Goal: Task Accomplishment & Management: Manage account settings

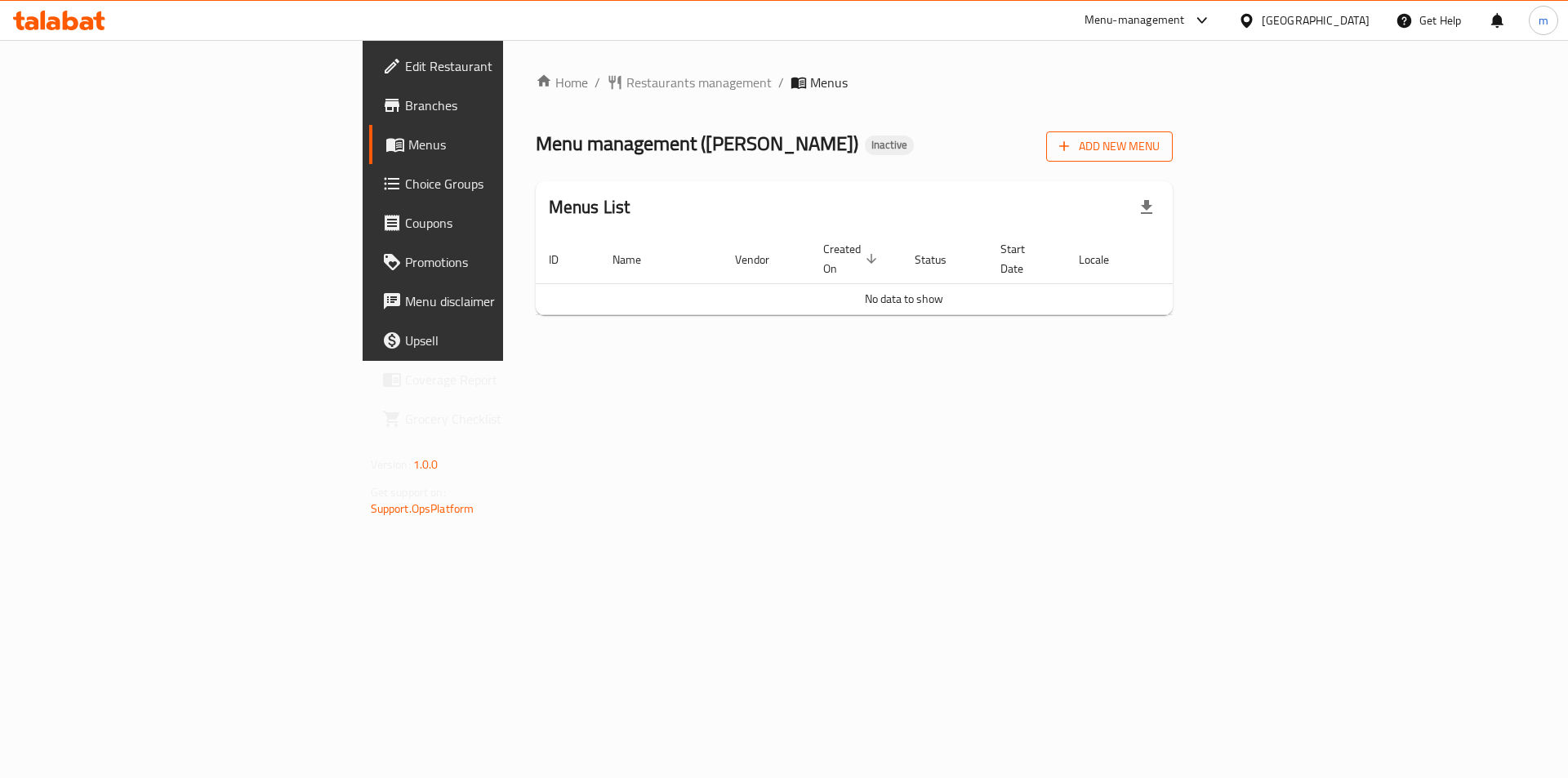
click at [1160, 147] on span "Add New Menu" at bounding box center [1109, 147] width 100 height 20
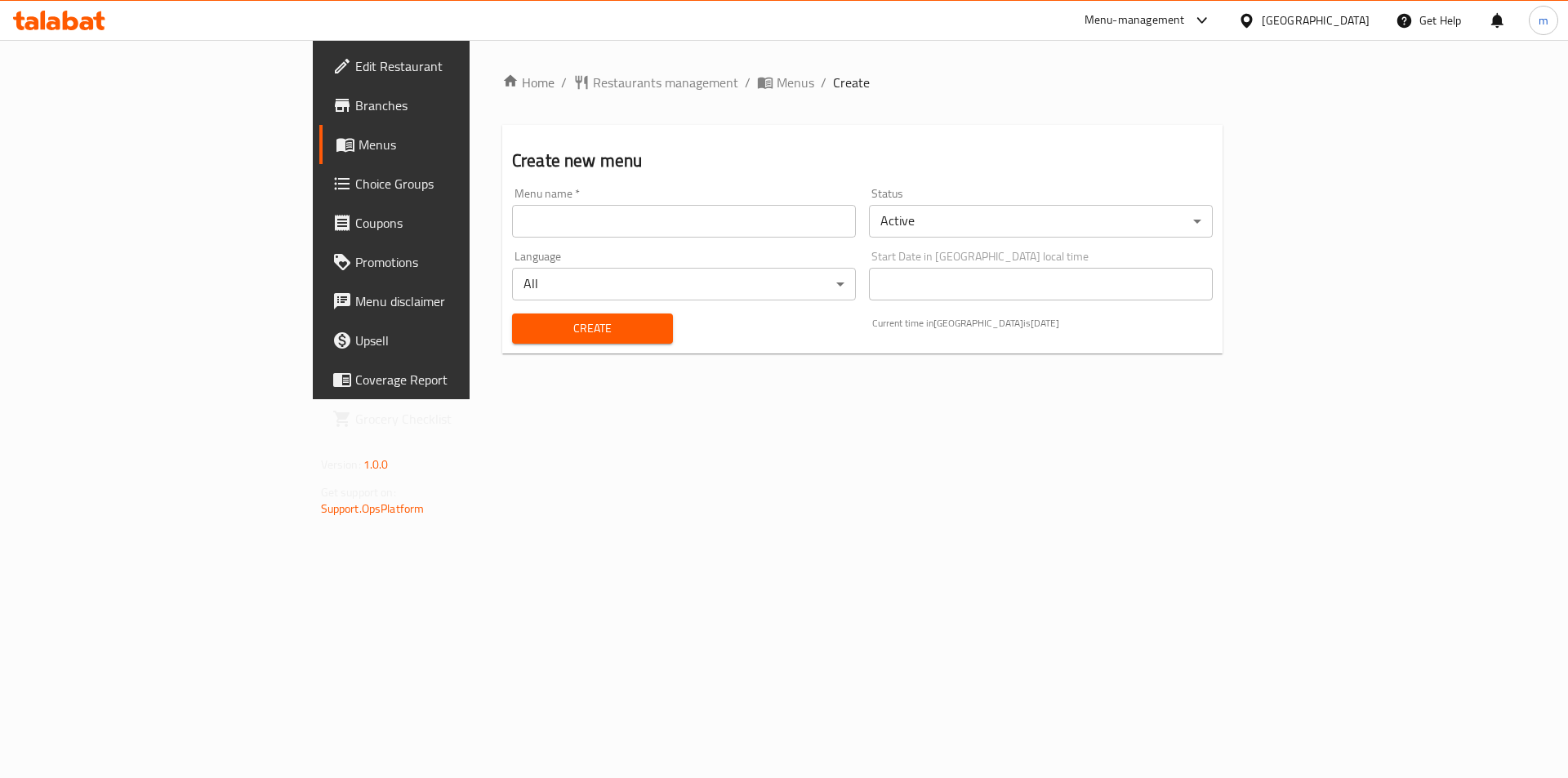
click at [728, 232] on input "text" at bounding box center [684, 220] width 344 height 32
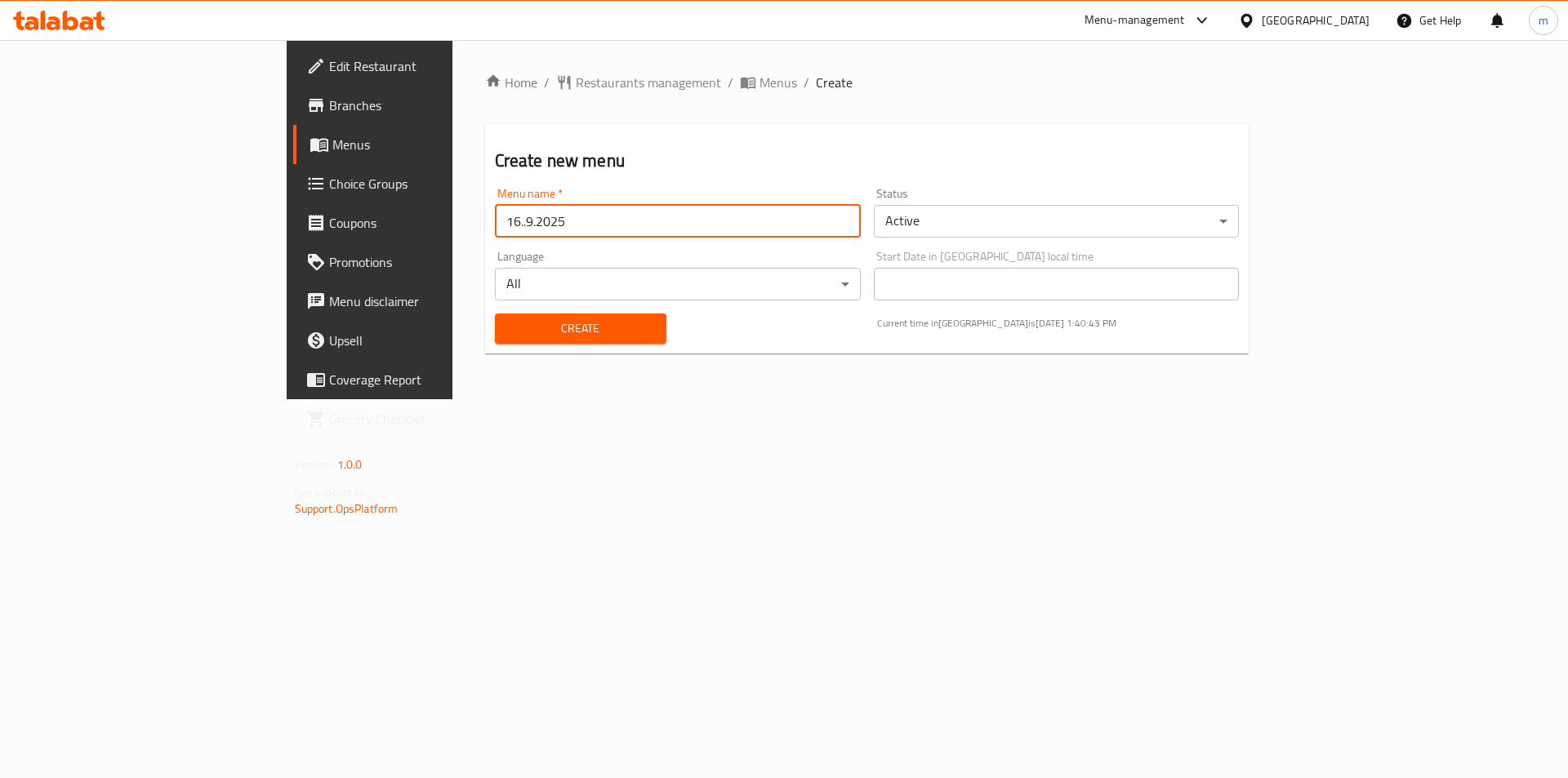
type input "16..9.2025"
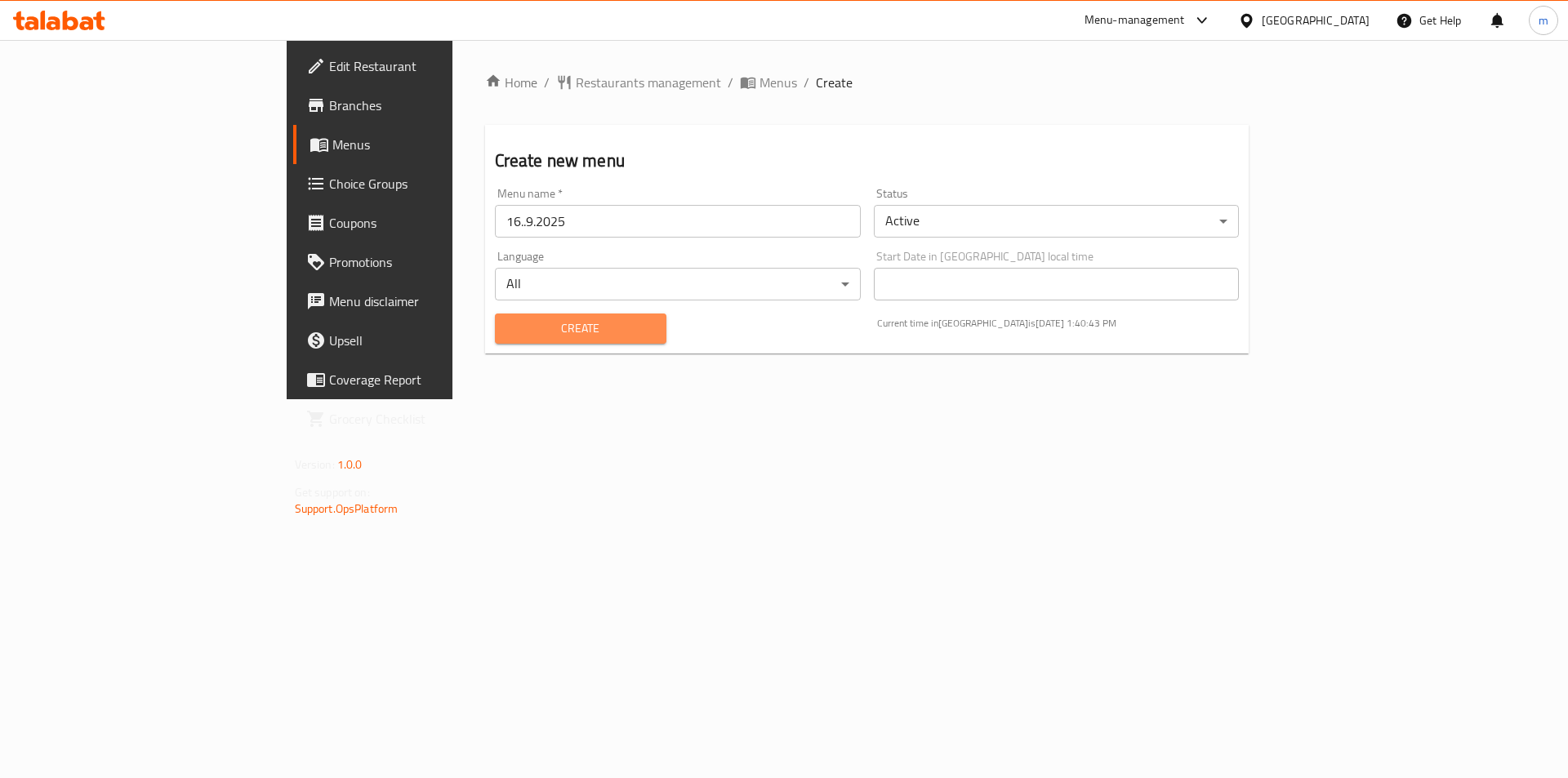
click at [512, 329] on span "Create" at bounding box center [581, 329] width 146 height 20
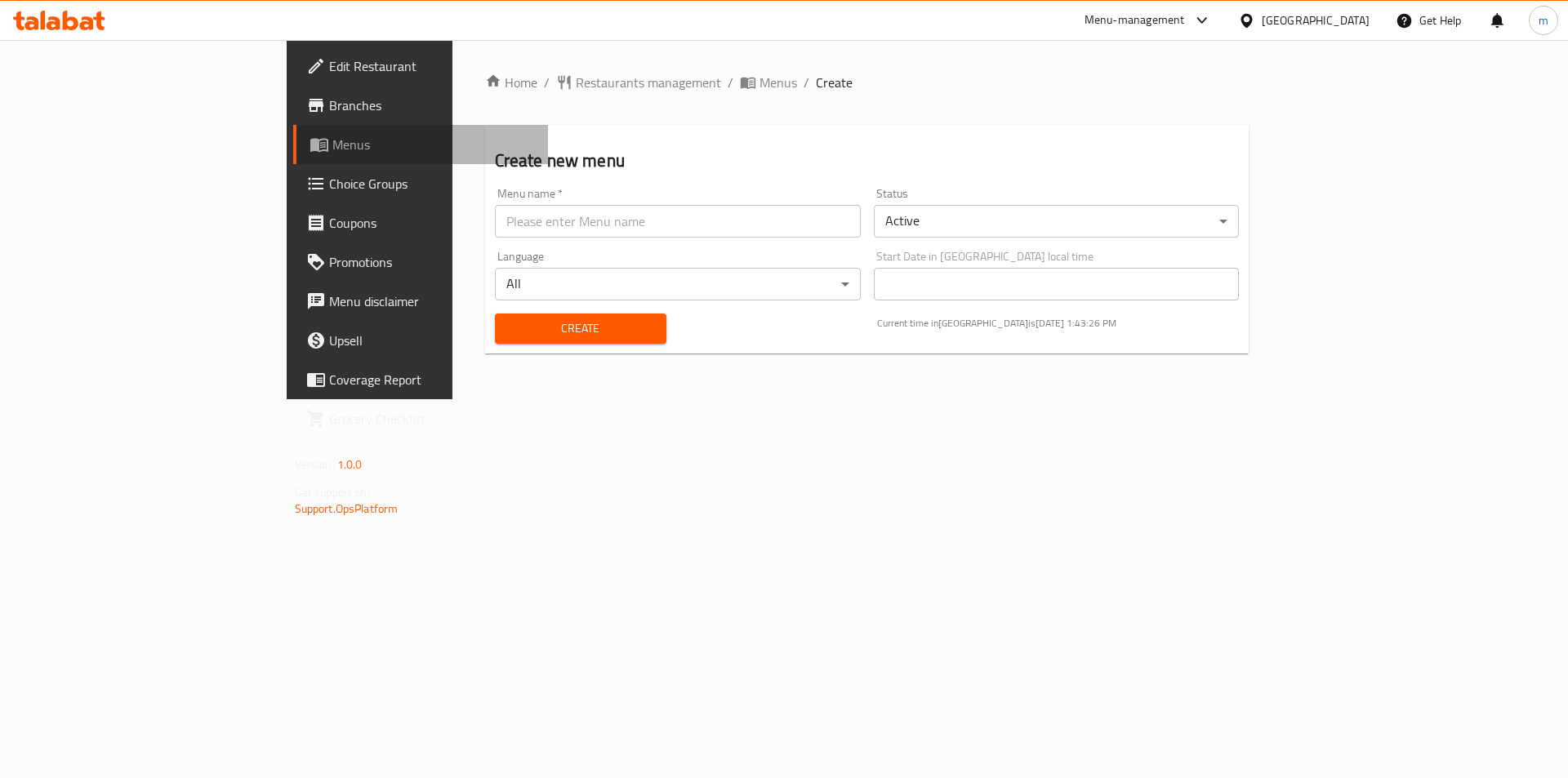
click at [333, 152] on span "Menus" at bounding box center [434, 144] width 204 height 19
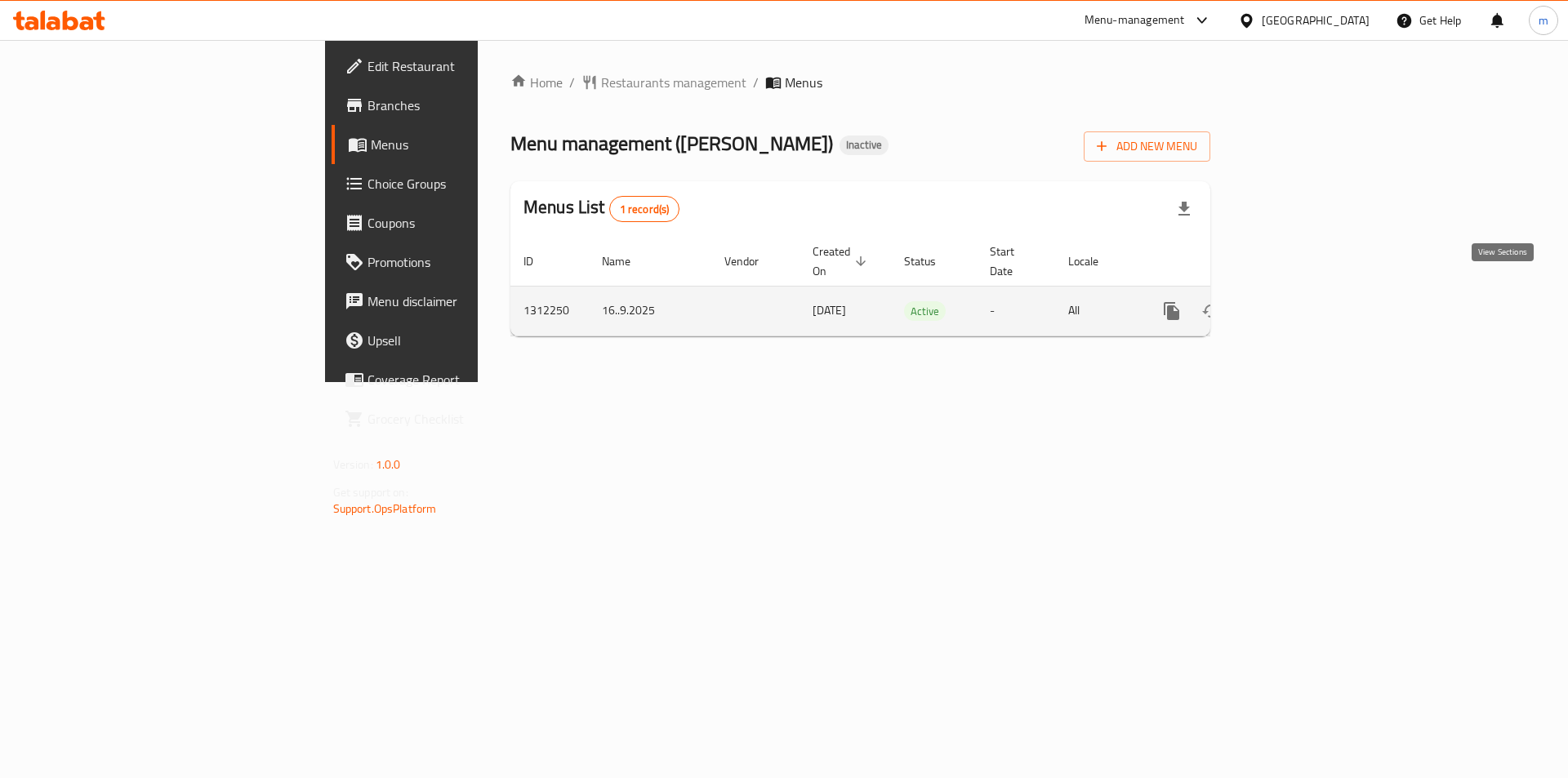
click at [1300, 301] on icon "enhanced table" at bounding box center [1289, 311] width 19 height 19
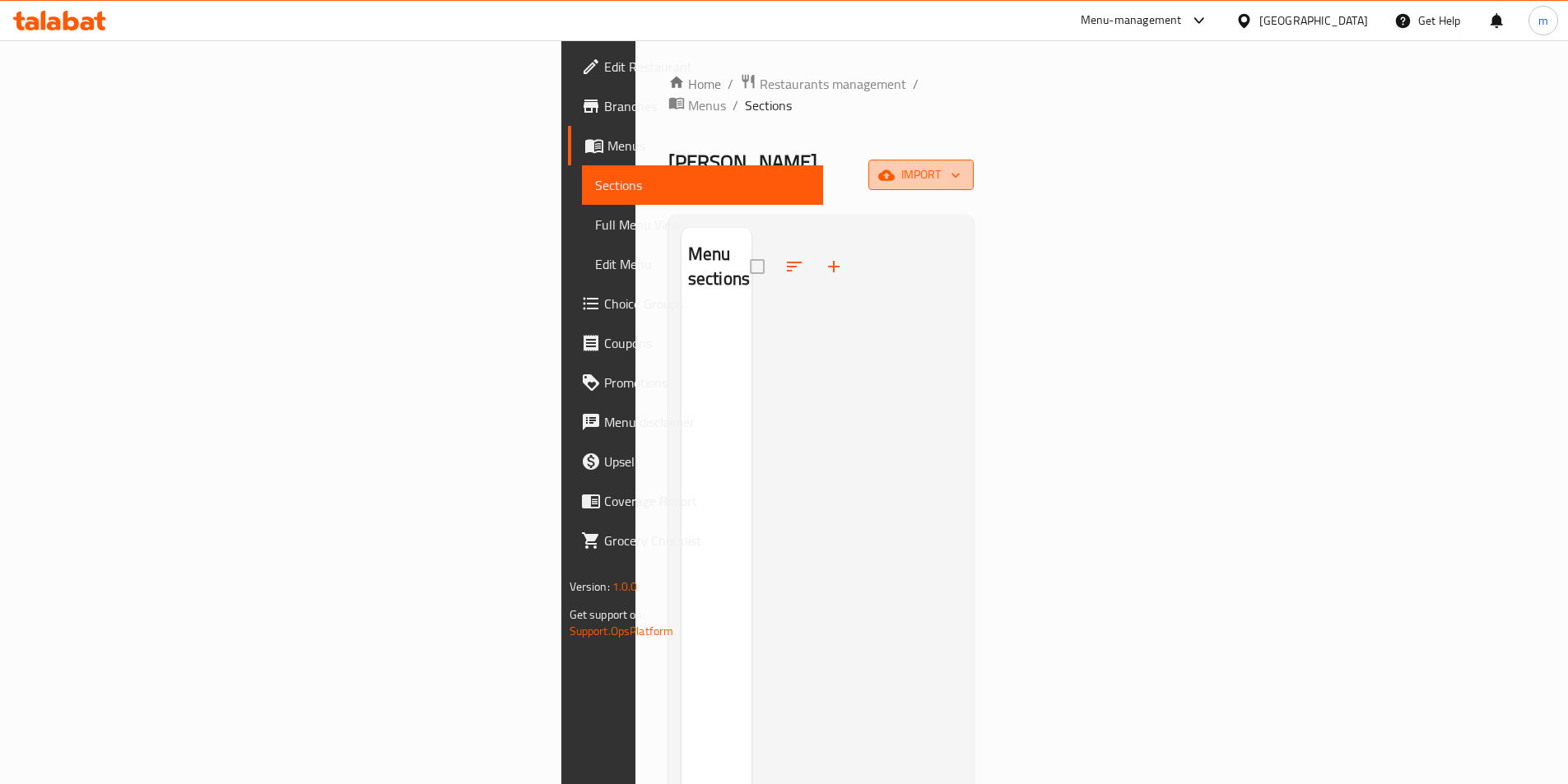
click at [960, 164] on span "import" at bounding box center [921, 175] width 79 height 20
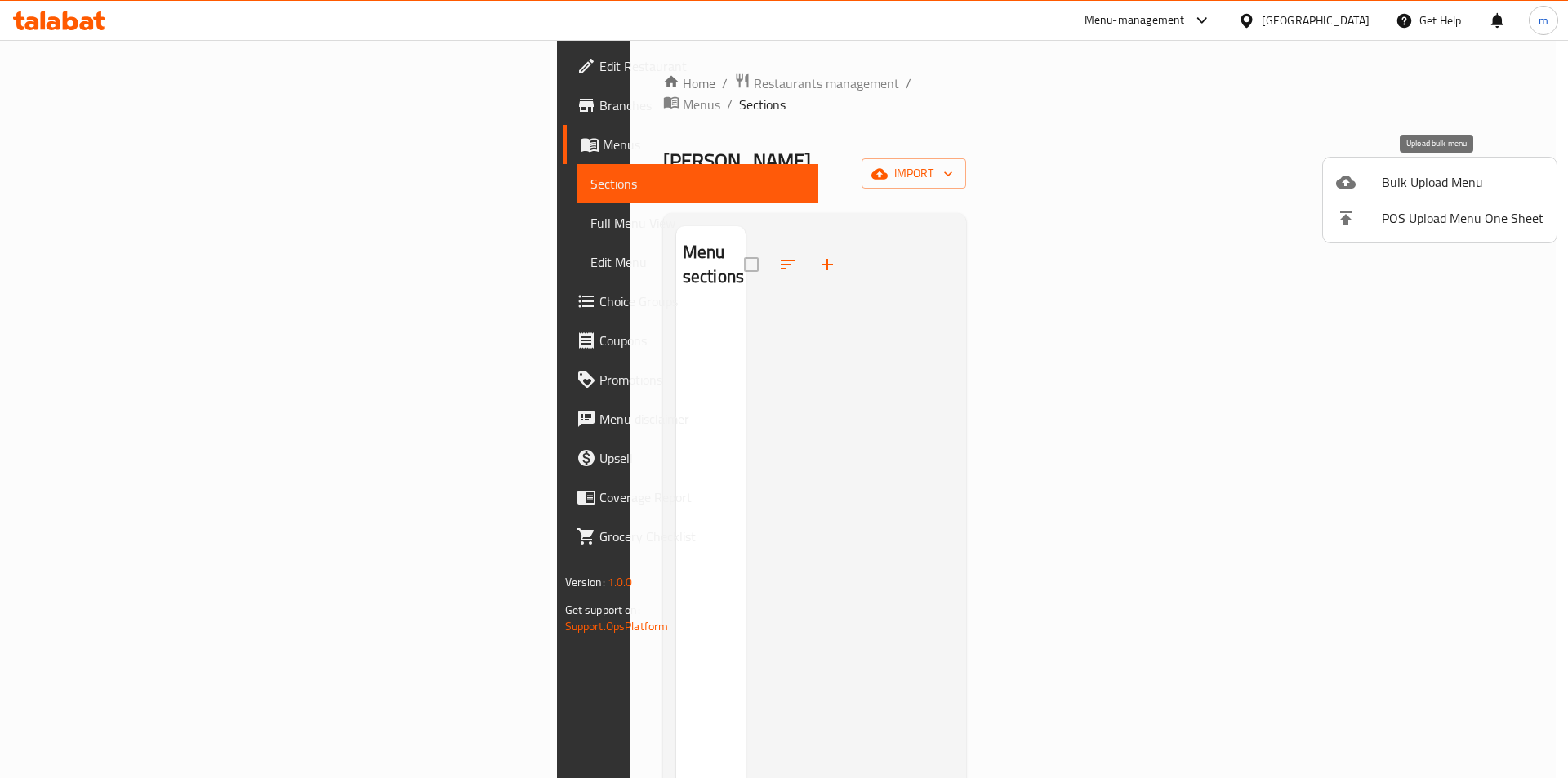
click at [1421, 186] on span "Bulk Upload Menu" at bounding box center [1462, 182] width 161 height 19
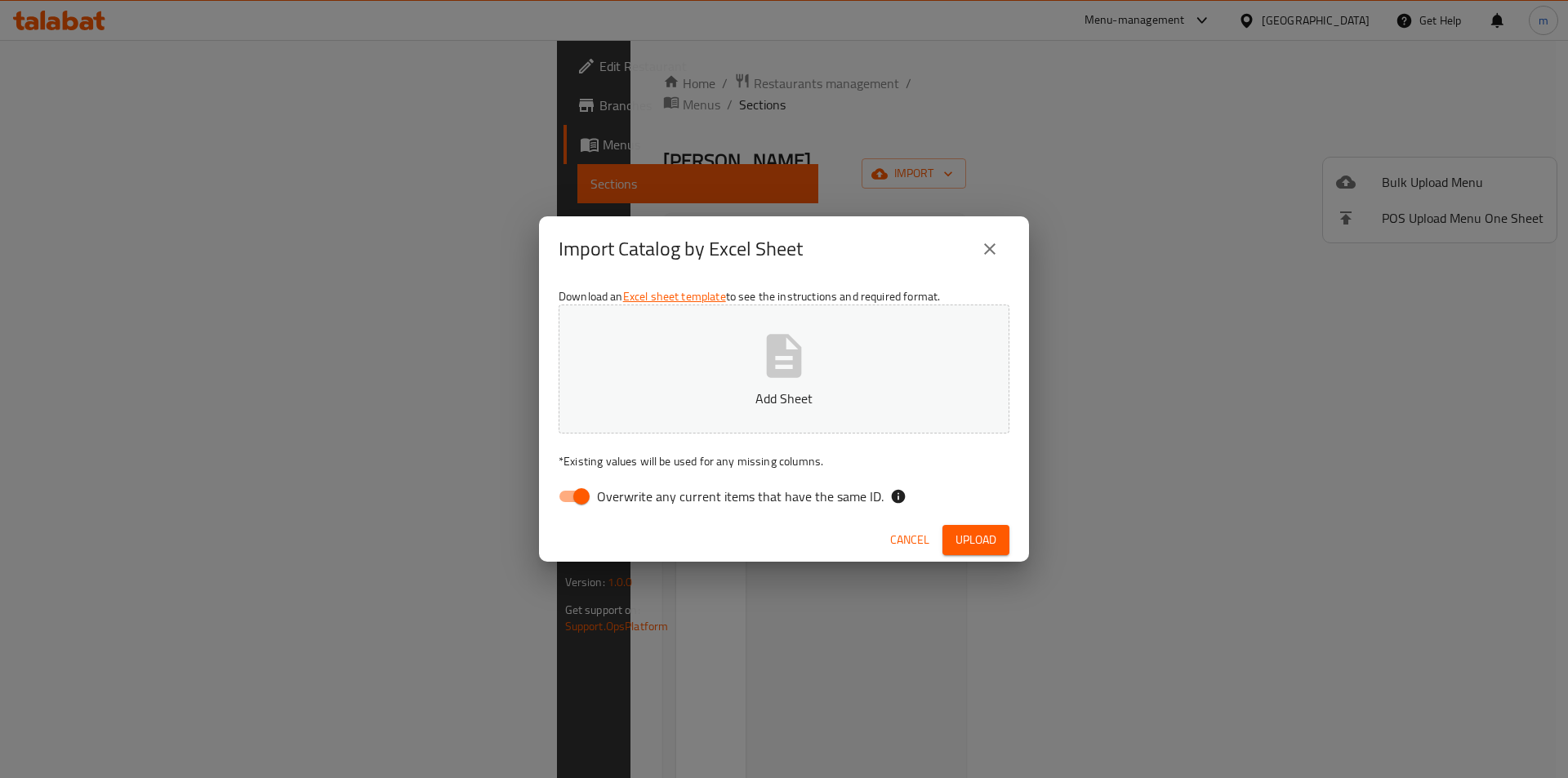
click at [578, 489] on input "Overwrite any current items that have the same ID." at bounding box center [581, 497] width 93 height 31
checkbox input "false"
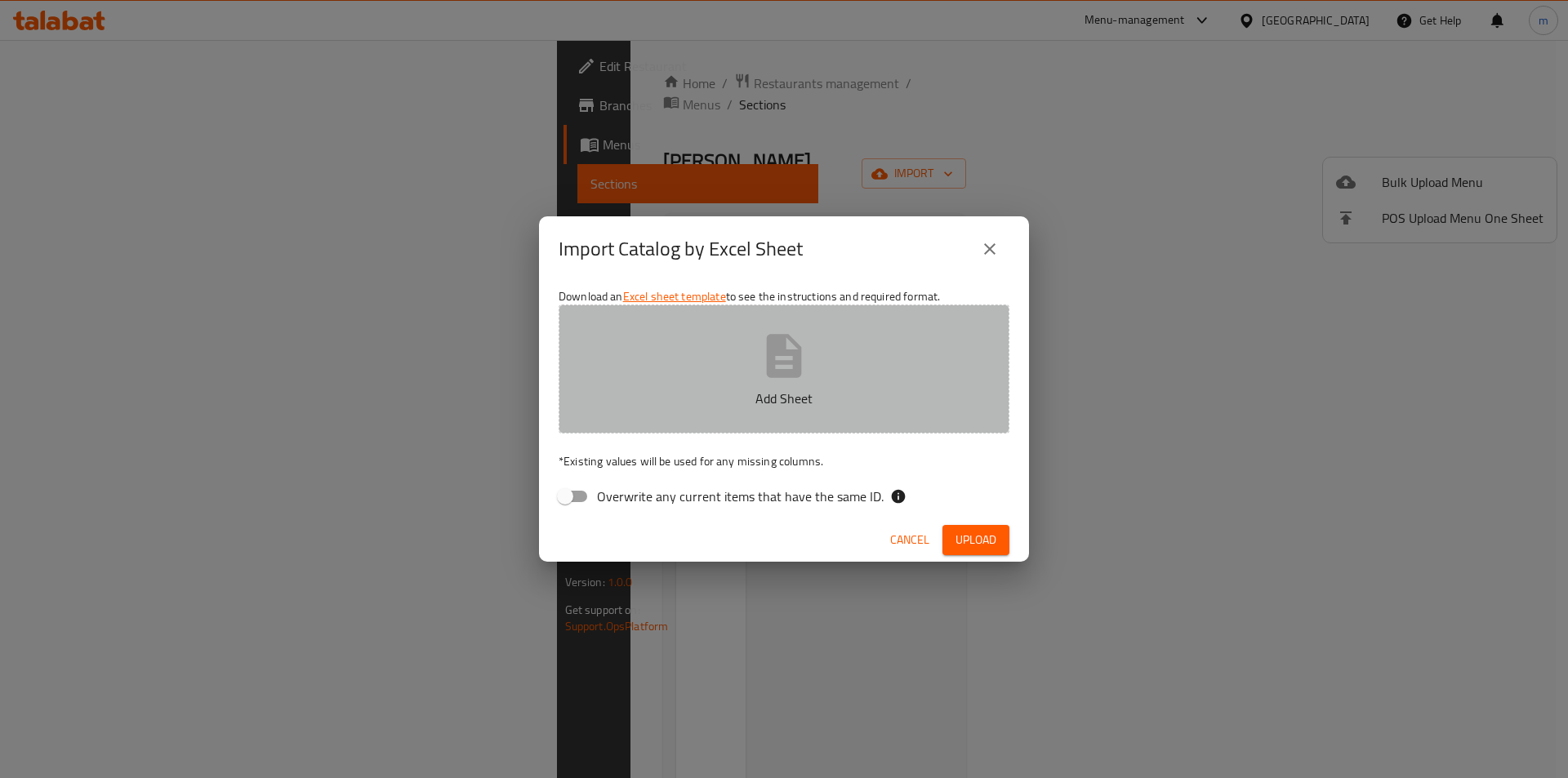
click at [727, 376] on button "Add Sheet" at bounding box center [784, 369] width 451 height 129
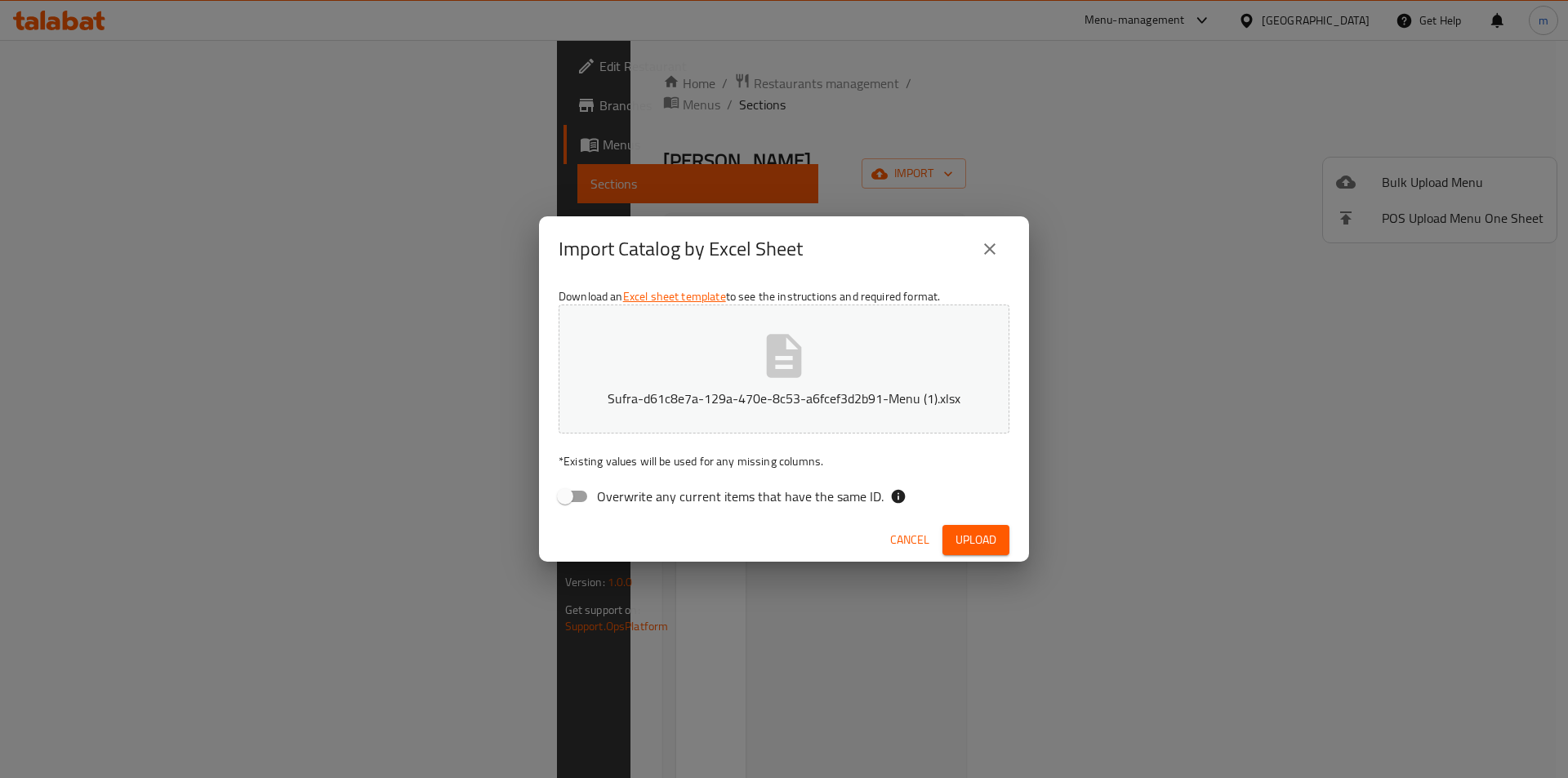
click at [973, 541] on span "Upload" at bounding box center [976, 540] width 41 height 20
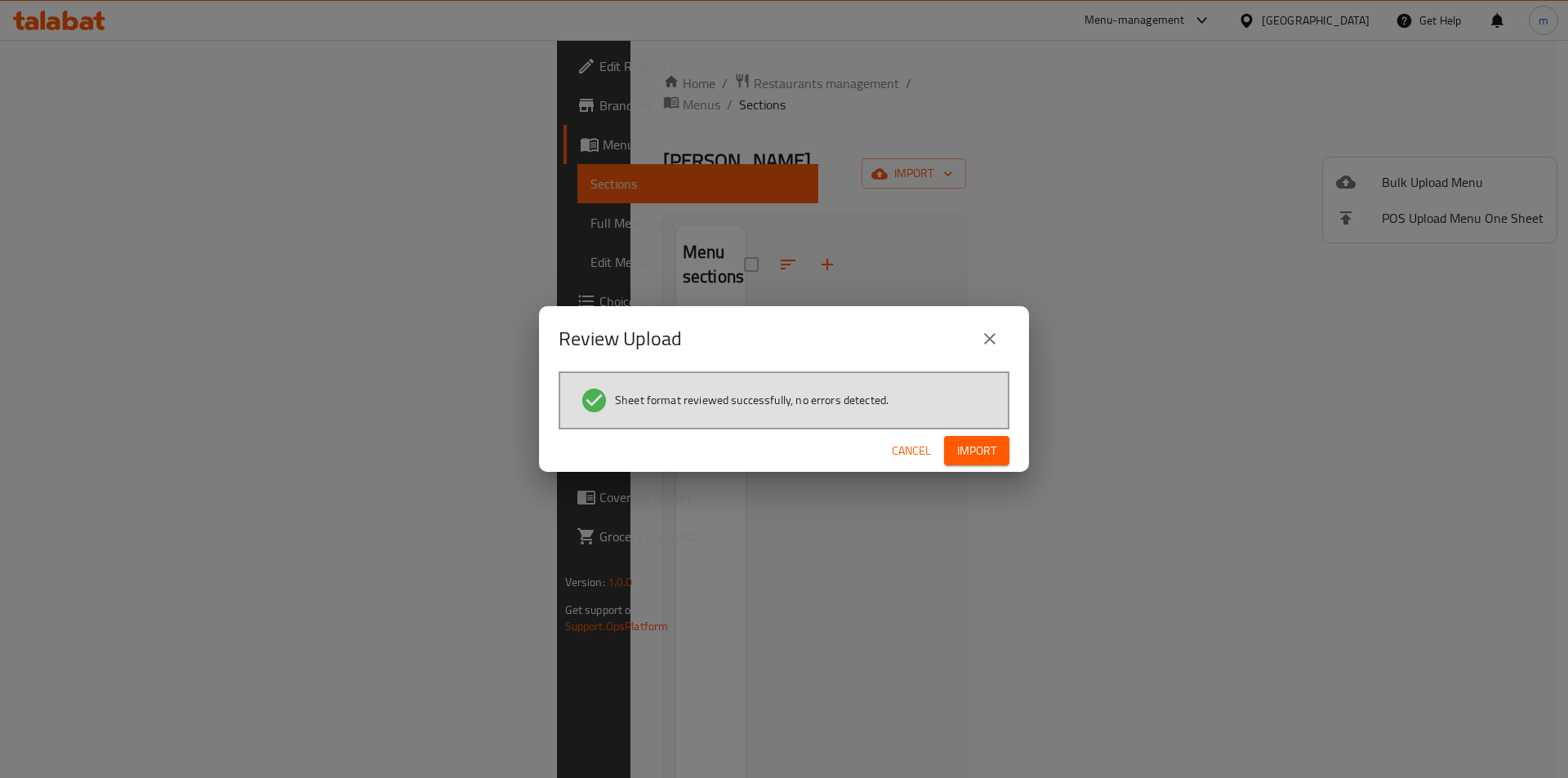
click at [978, 446] on span "Import" at bounding box center [976, 451] width 40 height 20
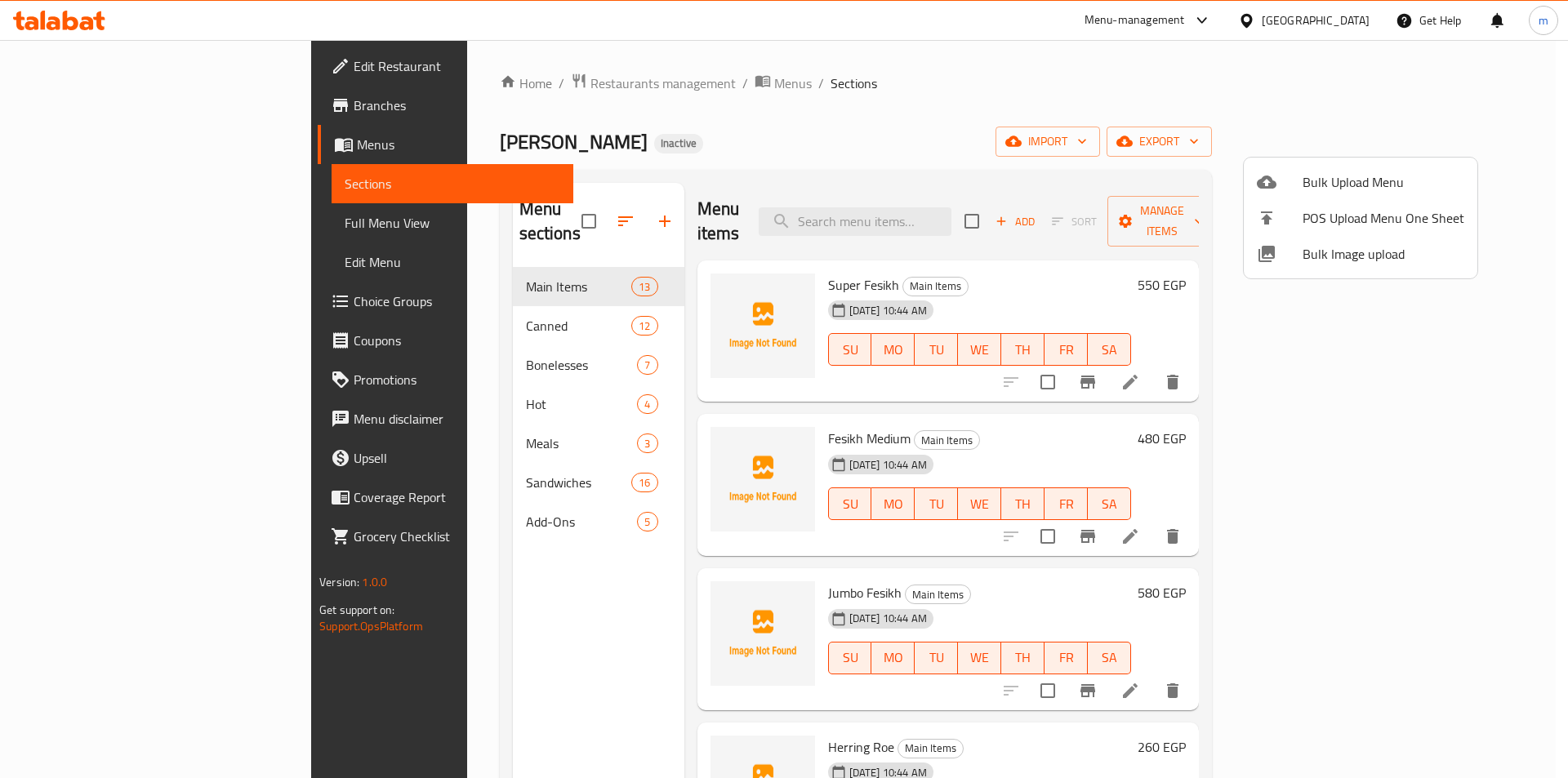
click at [88, 226] on div at bounding box center [784, 389] width 1568 height 778
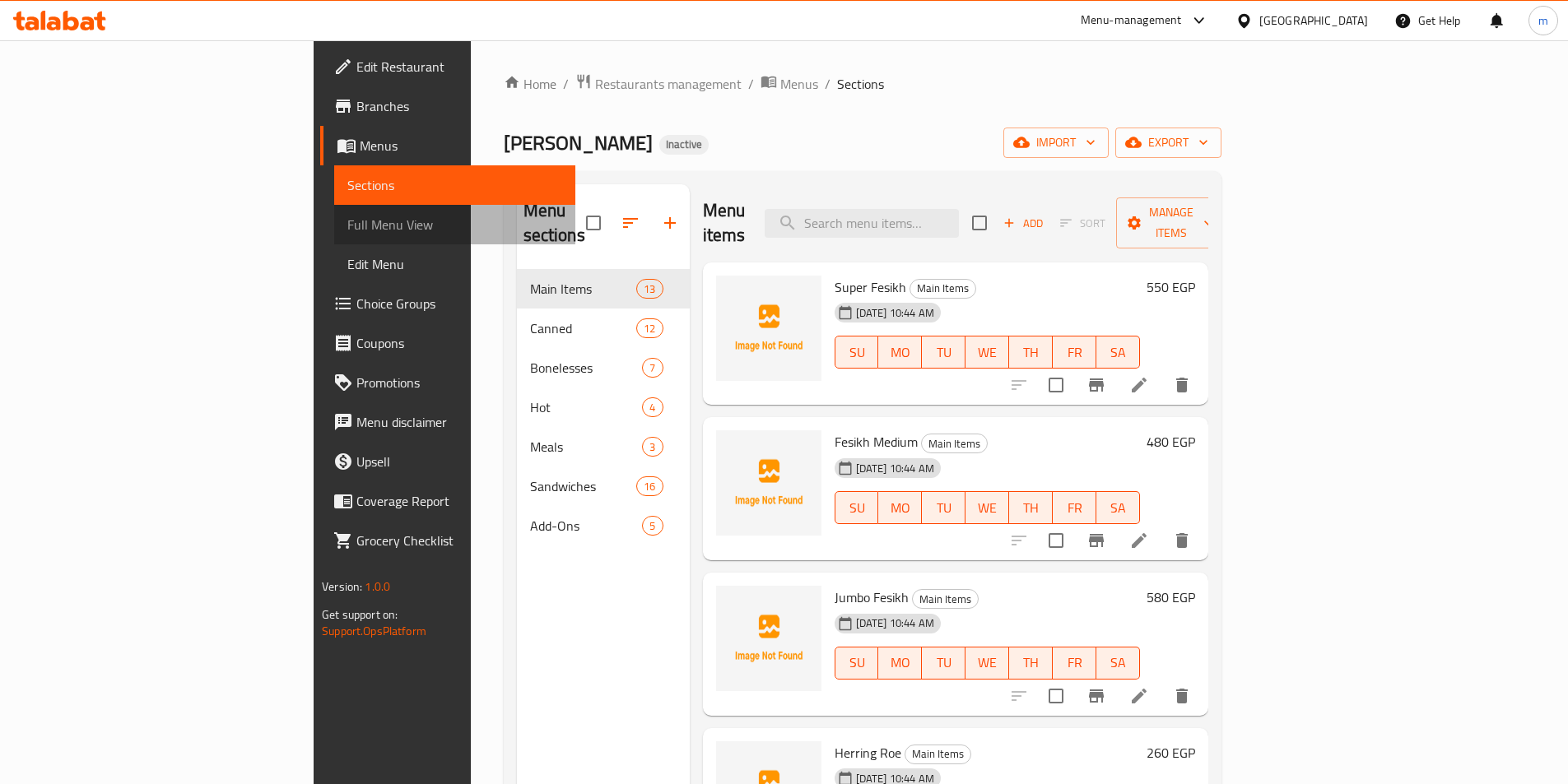
click at [347, 228] on span "Full Menu View" at bounding box center [454, 224] width 215 height 20
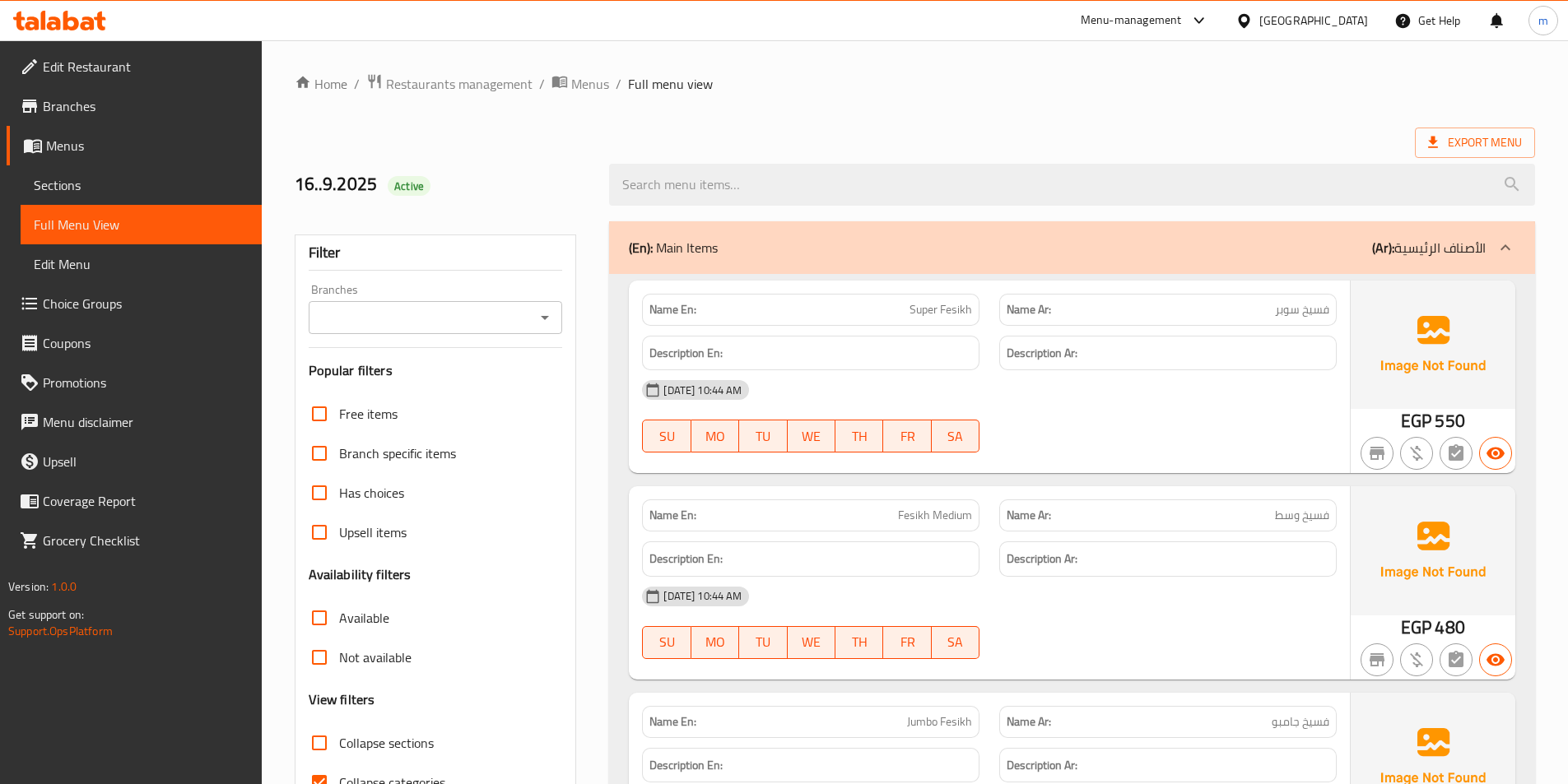
scroll to position [329, 0]
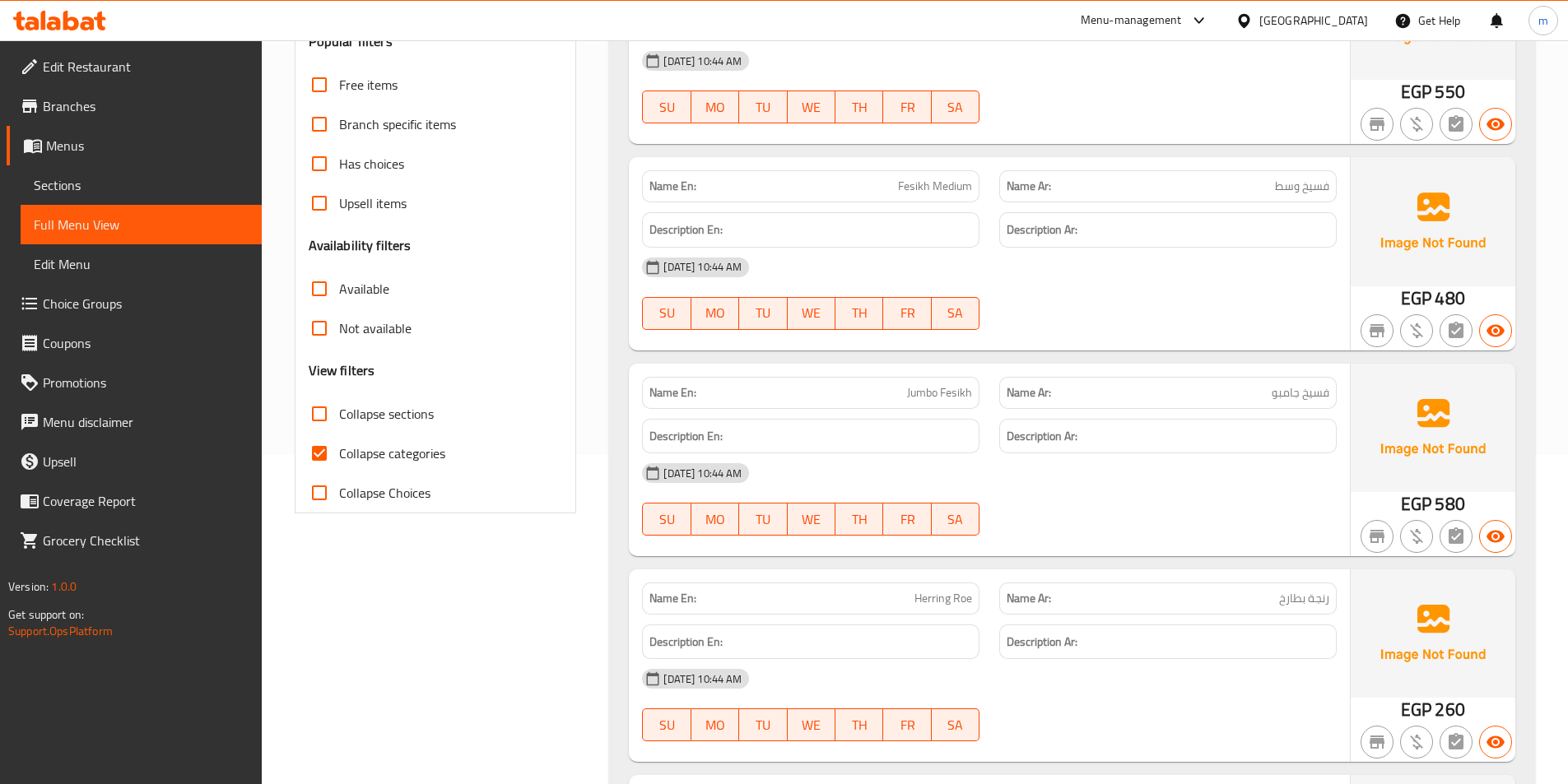
click at [407, 447] on span "Collapse categories" at bounding box center [392, 453] width 106 height 20
click at [339, 447] on input "Collapse categories" at bounding box center [320, 453] width 40 height 40
checkbox input "false"
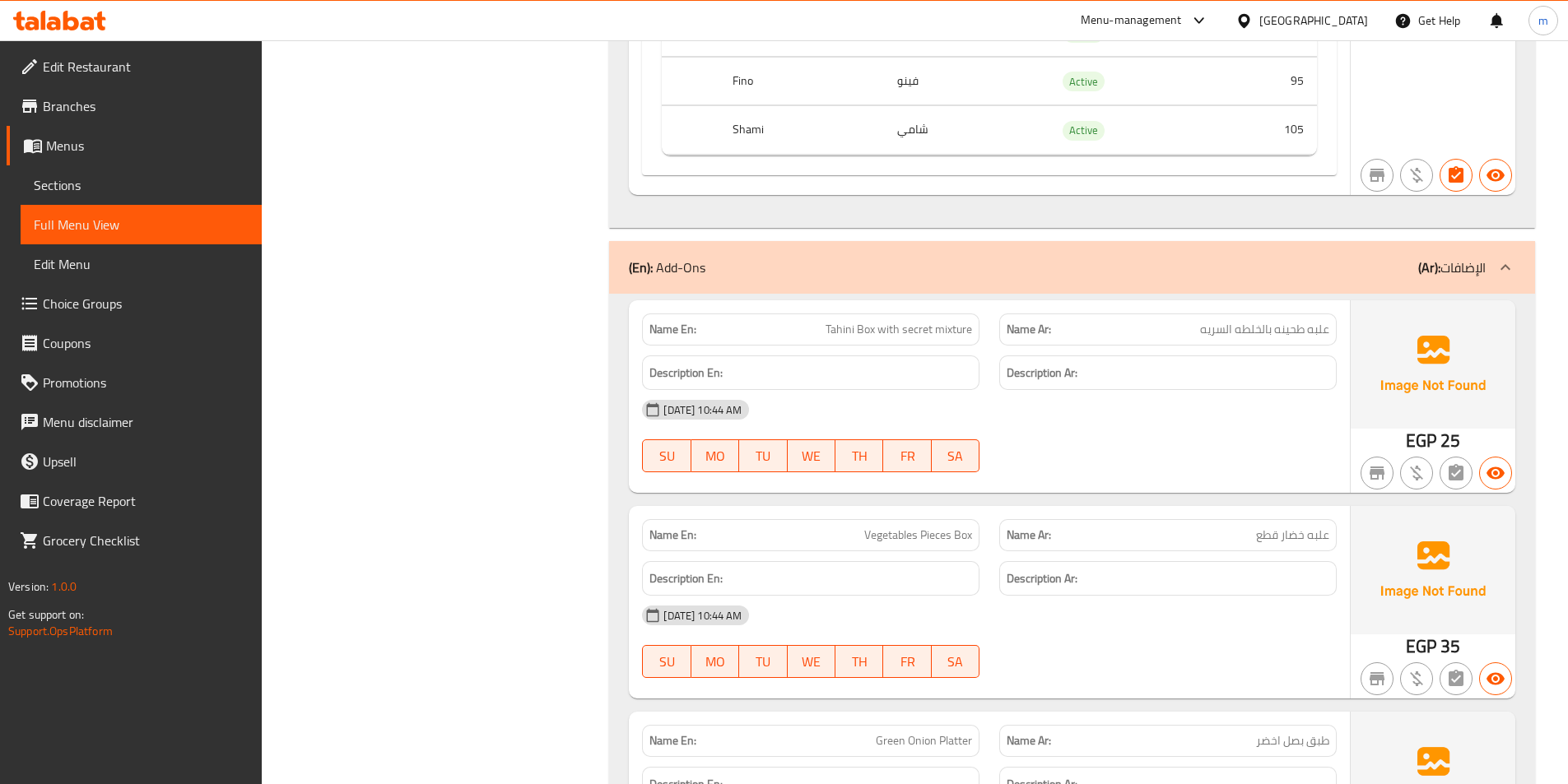
scroll to position [17824, 0]
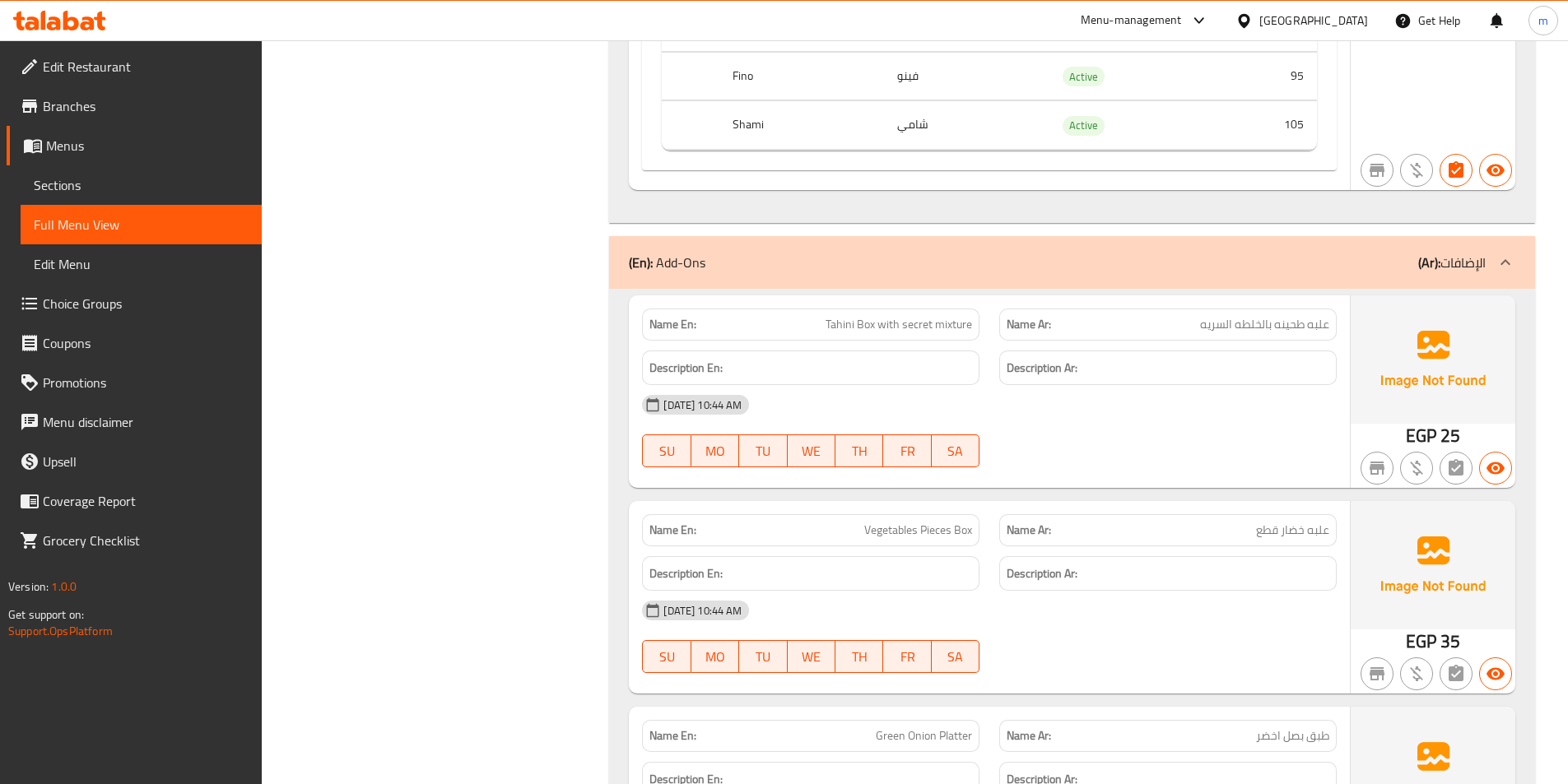
click at [1249, 388] on div "[DATE] 10:44 AM" at bounding box center [988, 405] width 714 height 40
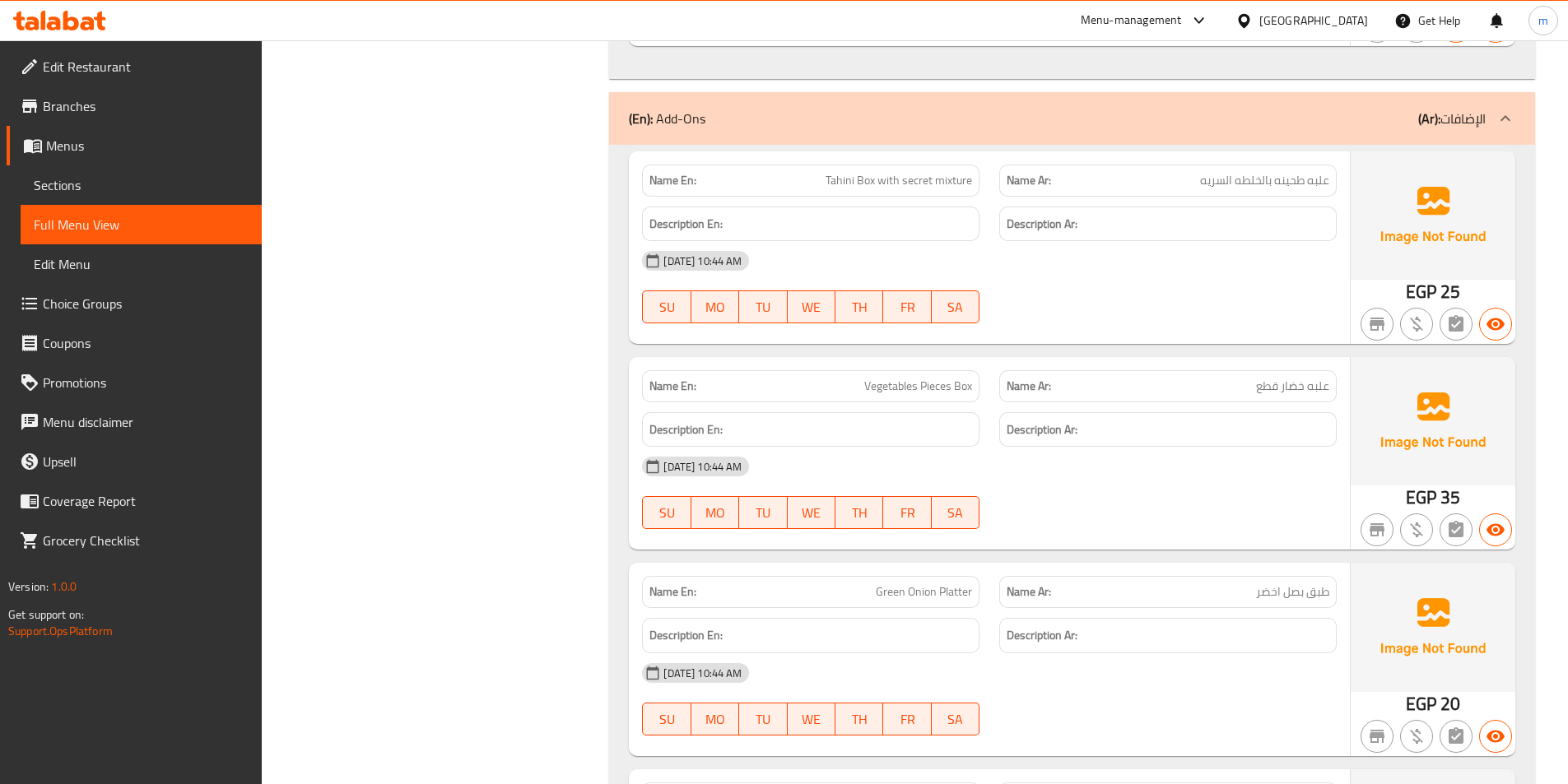
scroll to position [18153, 0]
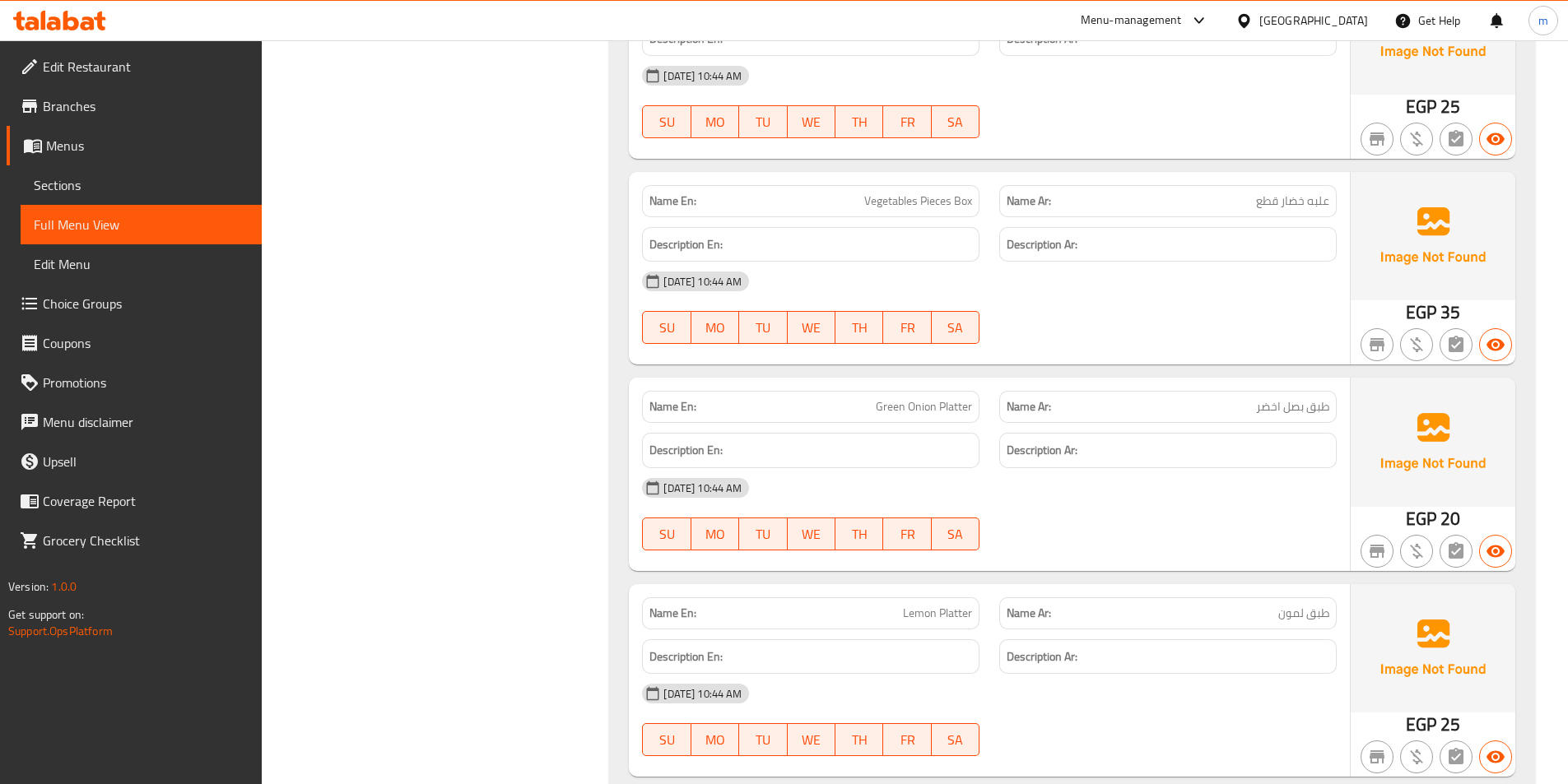
click at [1313, 399] on span "طبق بصل اخضر" at bounding box center [1292, 407] width 73 height 18
copy span "طبق بصل اخضر"
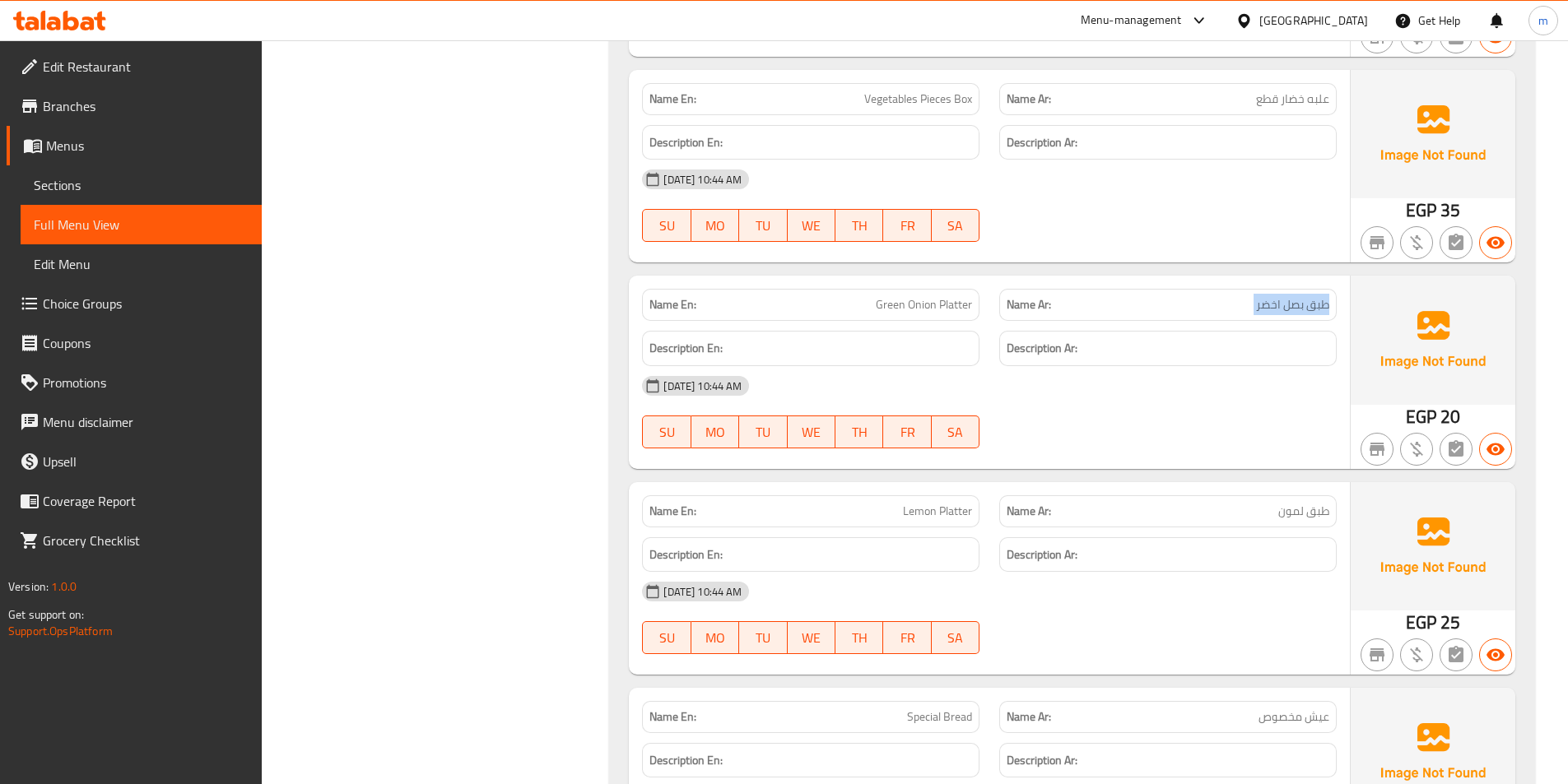
scroll to position [18400, 0]
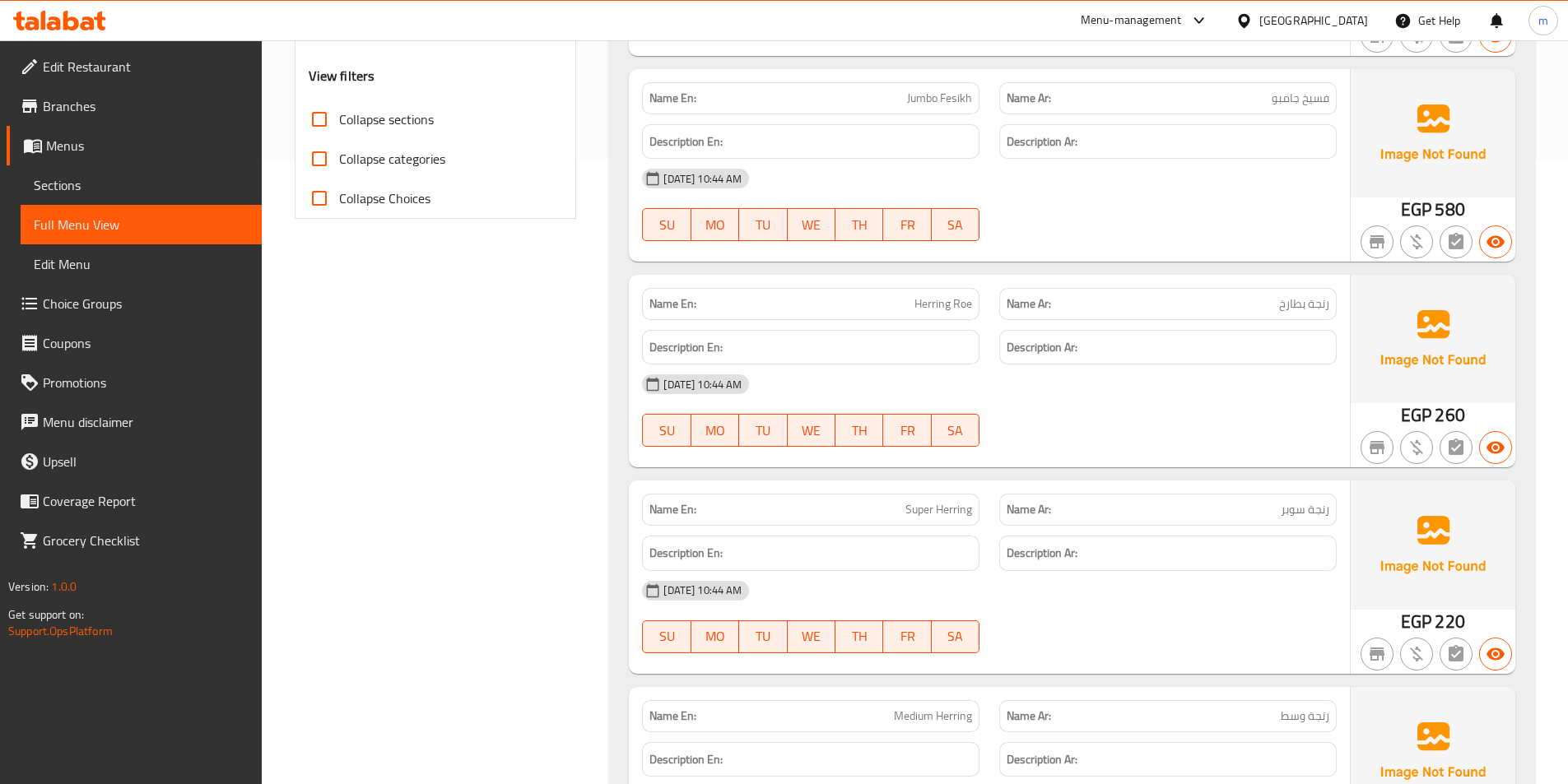
scroll to position [101, 0]
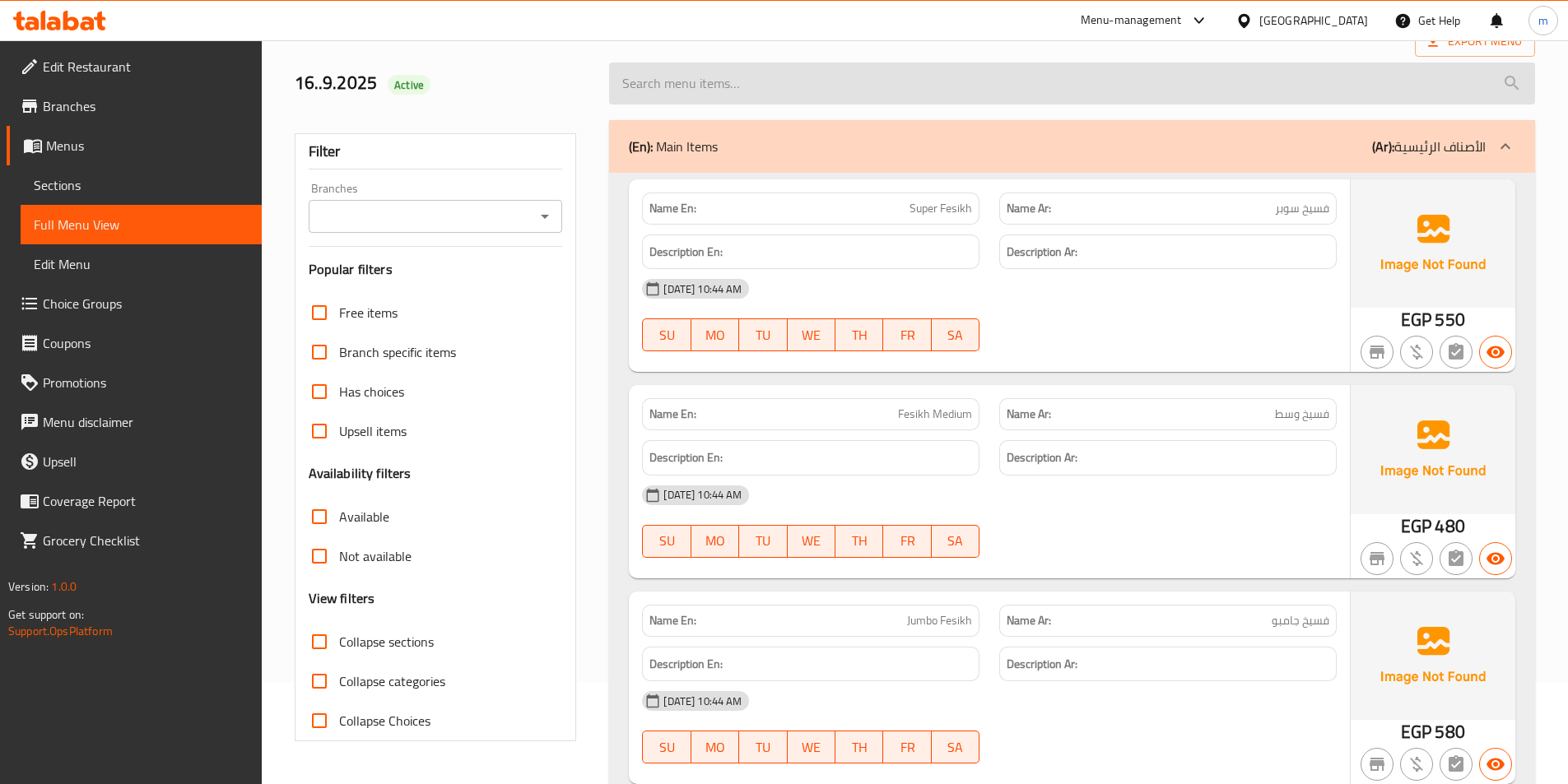
click at [1102, 84] on input "search" at bounding box center [1072, 83] width 926 height 42
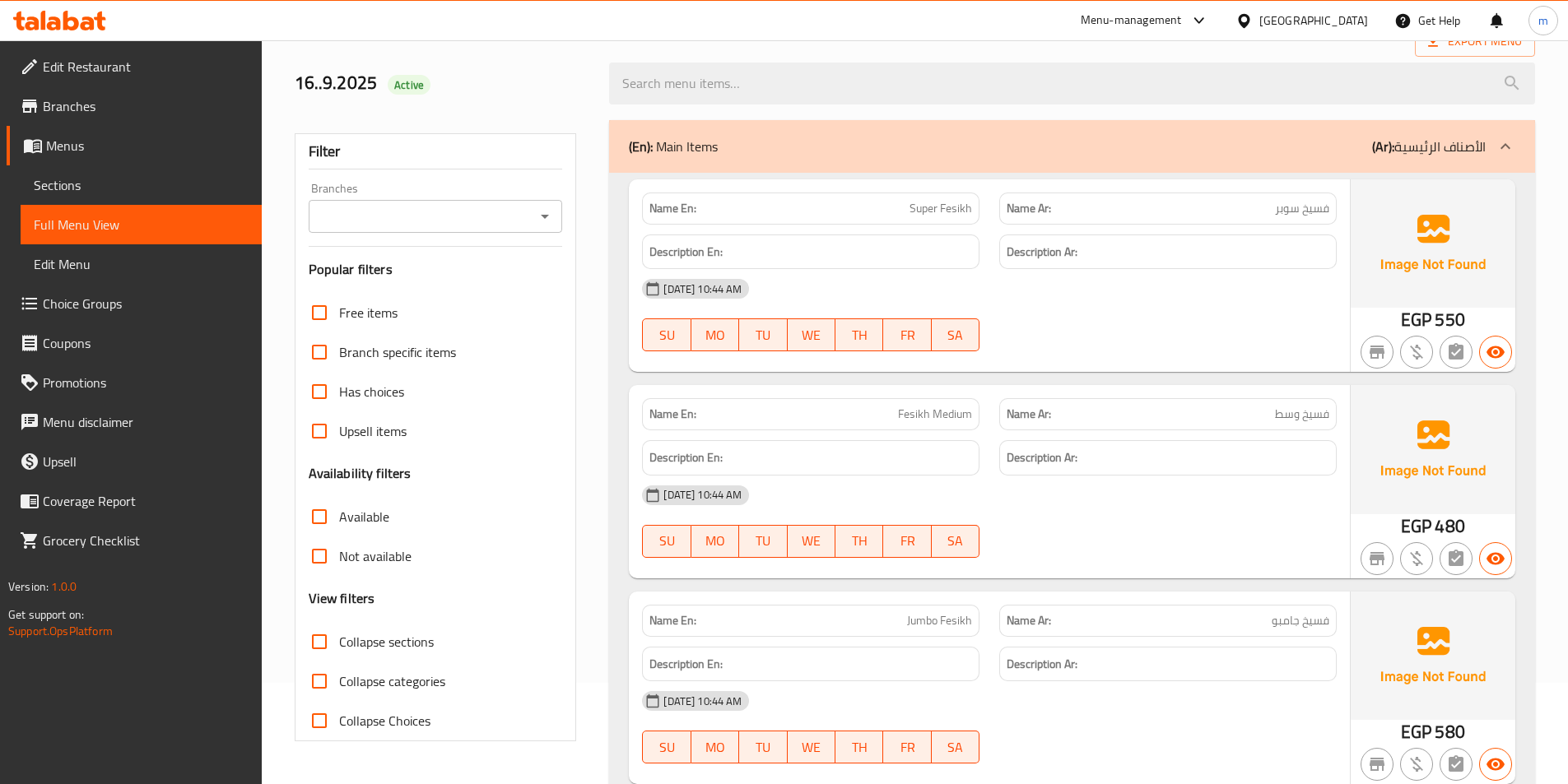
click at [1275, 314] on div "16-09-2025 10:44 AM SU MO TU WE TH FR SA" at bounding box center [988, 315] width 714 height 92
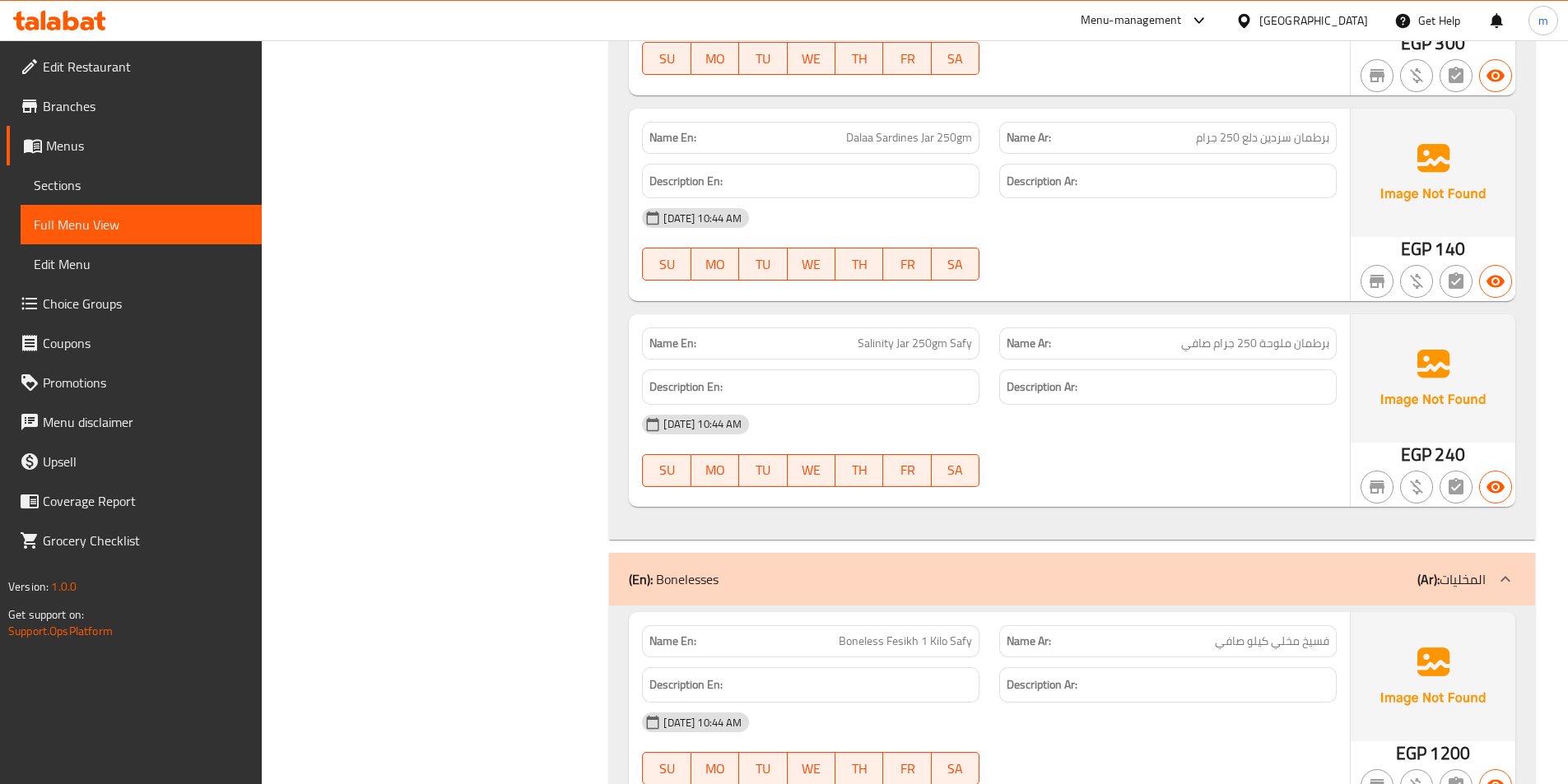
scroll to position [5021, 0]
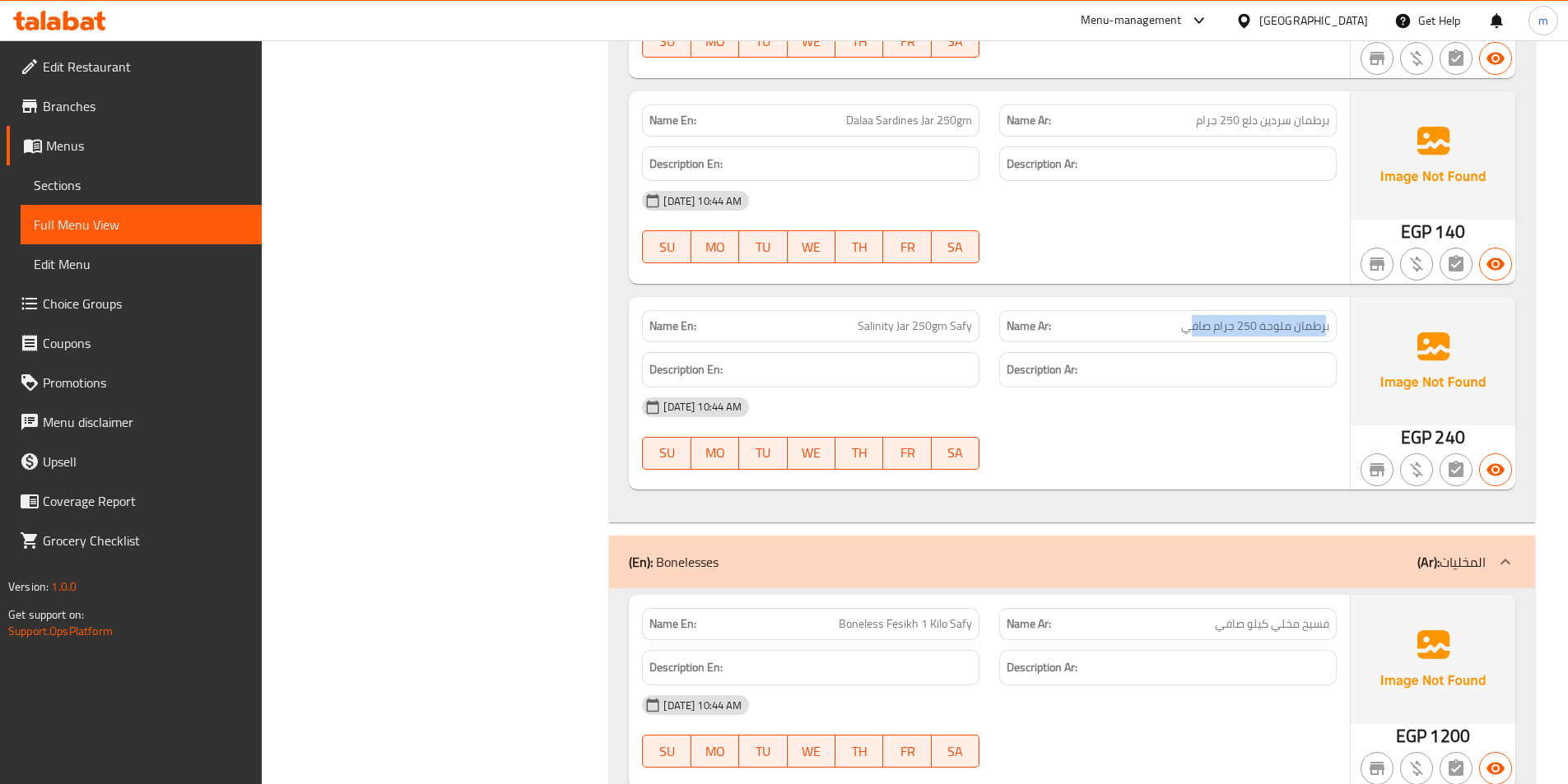
drag, startPoint x: 1325, startPoint y: 328, endPoint x: 1186, endPoint y: 329, distance: 139.0
click at [1186, 329] on span "برطمان ملوحة 250 جرام صافي" at bounding box center [1254, 326] width 148 height 18
click at [1246, 458] on div "16-09-2025 10:44 AM SU MO TU WE TH FR SA" at bounding box center [988, 433] width 714 height 92
click at [1078, 448] on div "16-09-2025 10:44 AM SU MO TU WE TH FR SA" at bounding box center [988, 433] width 714 height 92
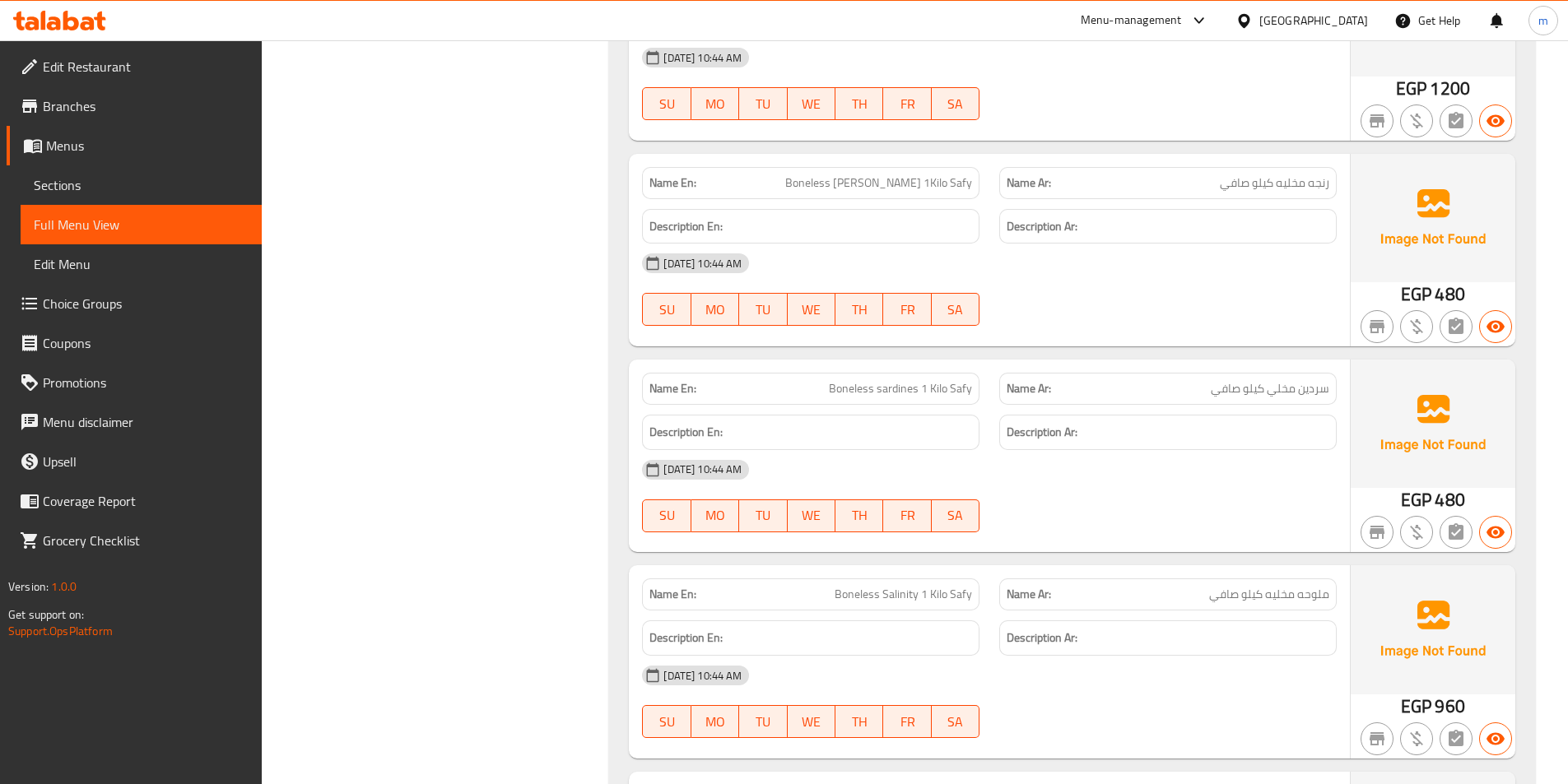
scroll to position [5432, 0]
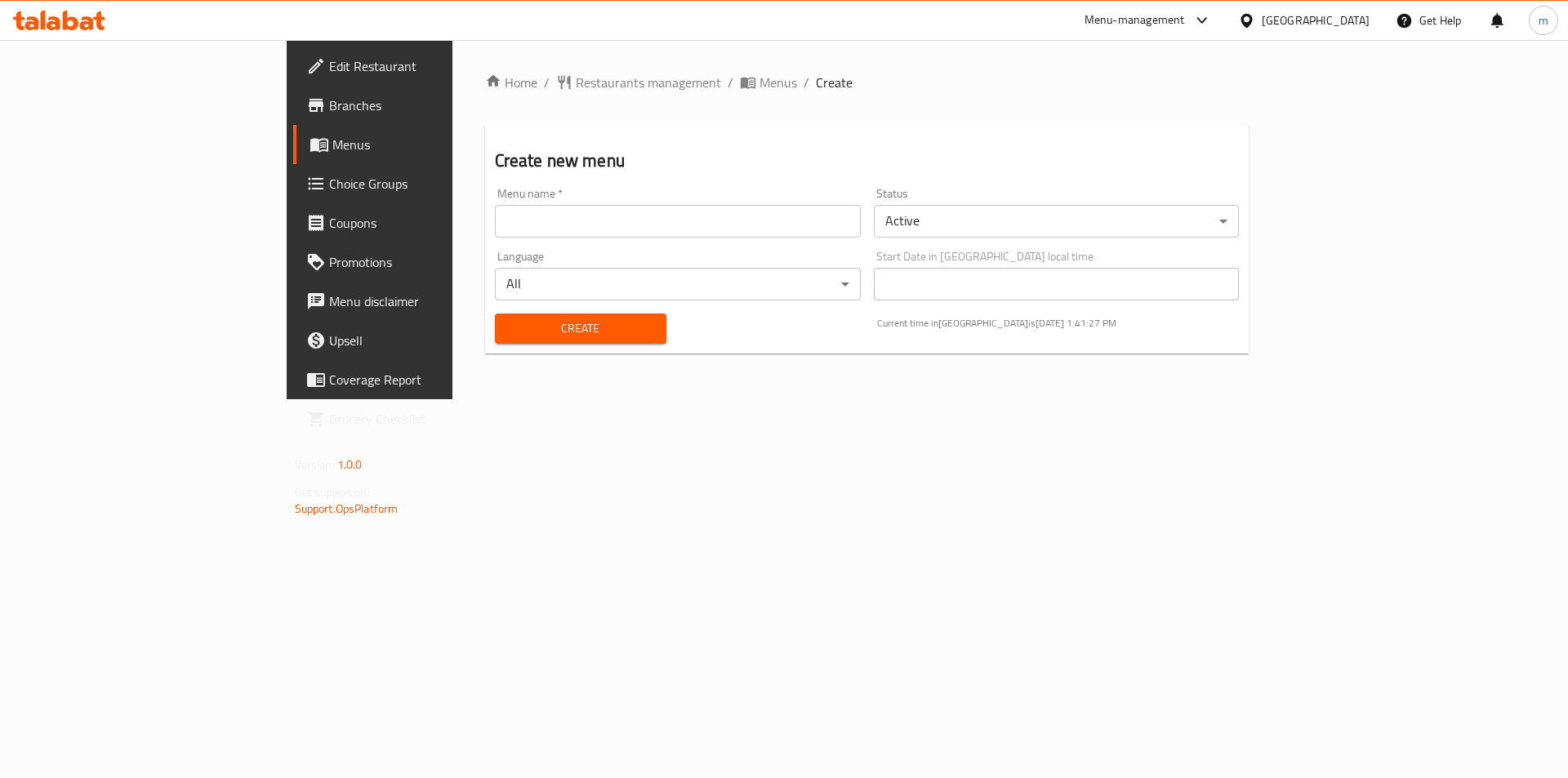
click at [293, 79] on link "Edit Restaurant" at bounding box center [420, 66] width 255 height 40
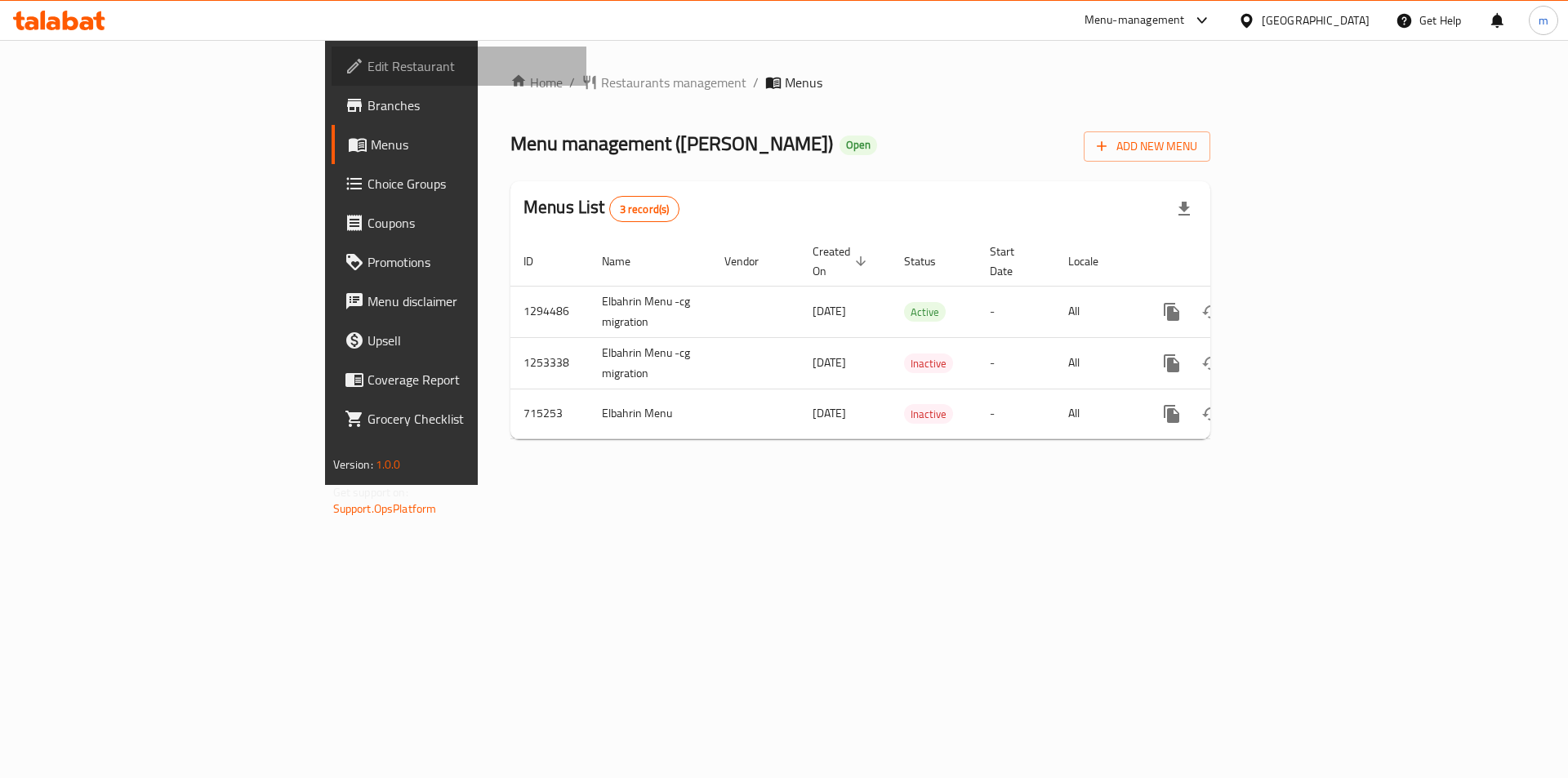
click at [368, 64] on span "Edit Restaurant" at bounding box center [471, 65] width 206 height 19
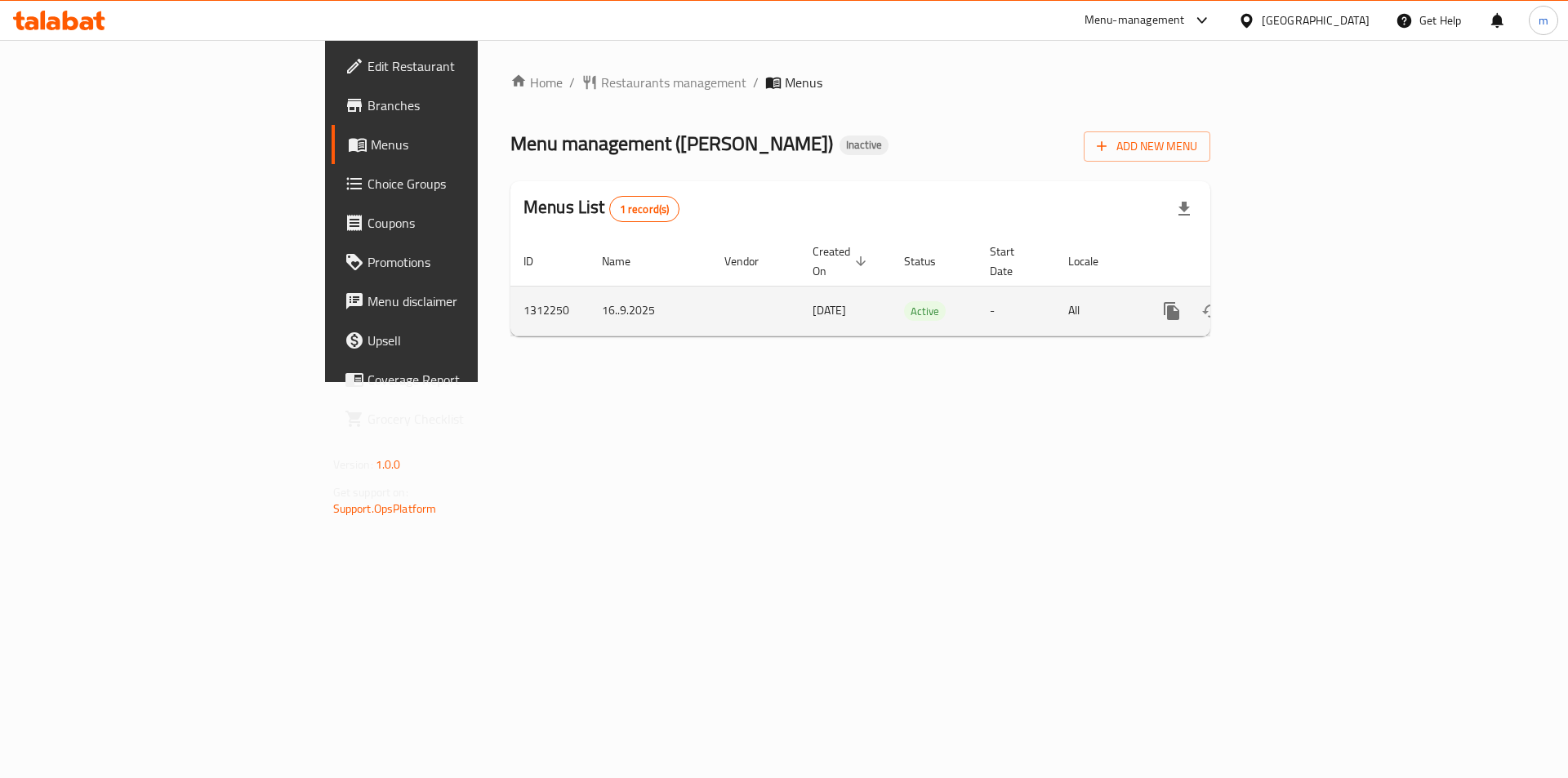
click at [1300, 301] on icon "enhanced table" at bounding box center [1289, 311] width 19 height 19
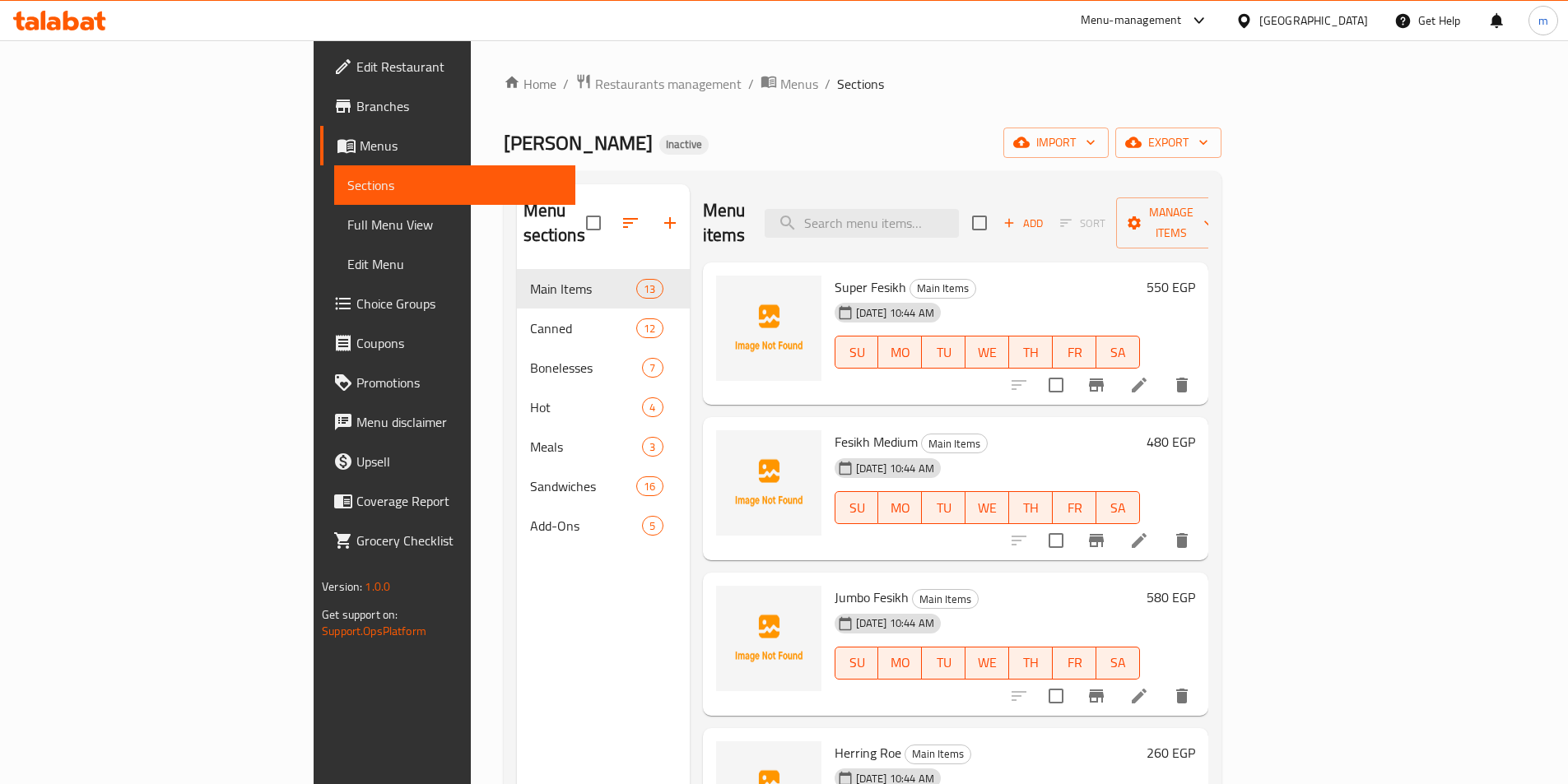
click at [530, 516] on span "Add-Ons" at bounding box center [586, 526] width 112 height 20
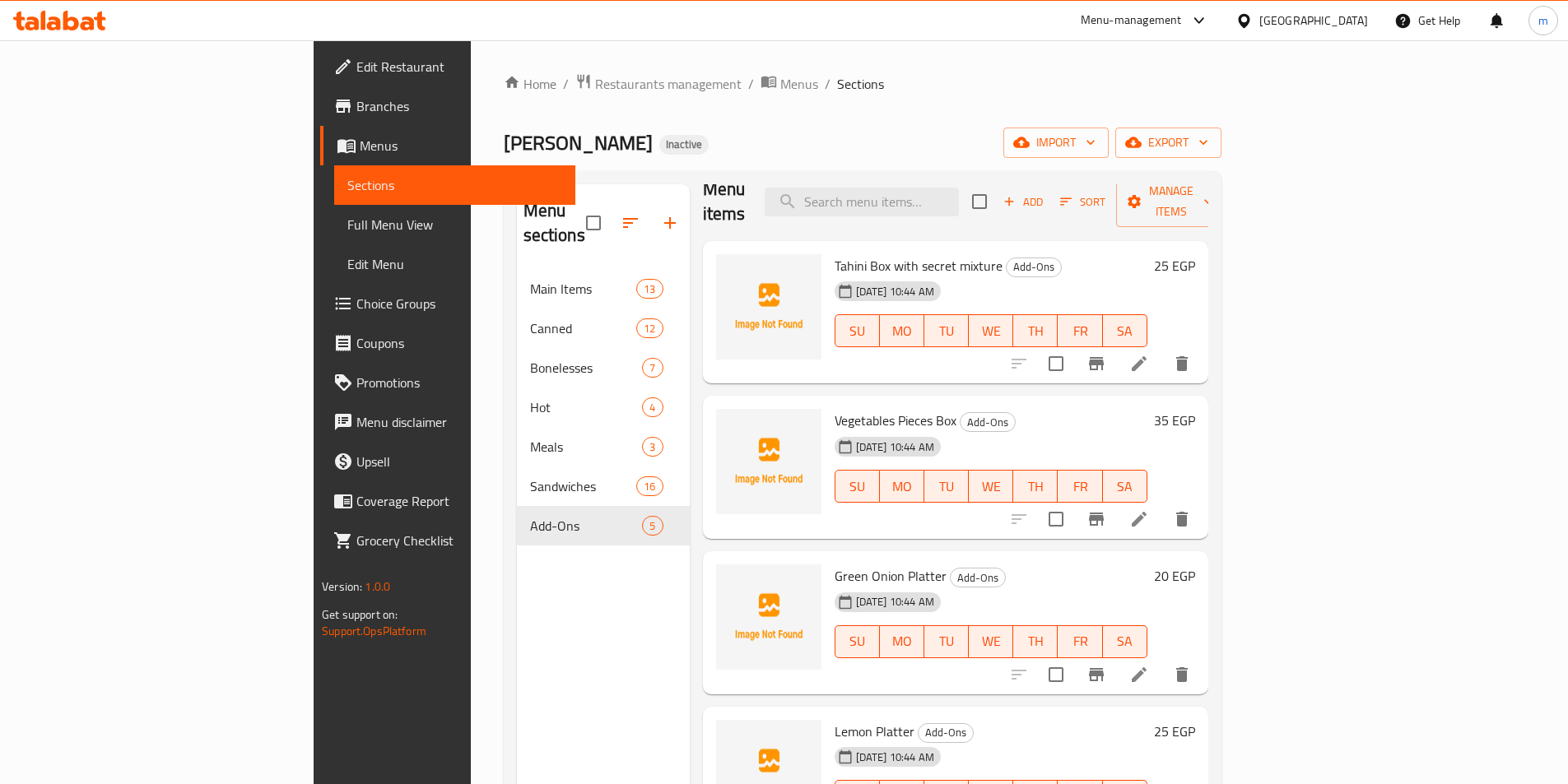
scroll to position [33, 0]
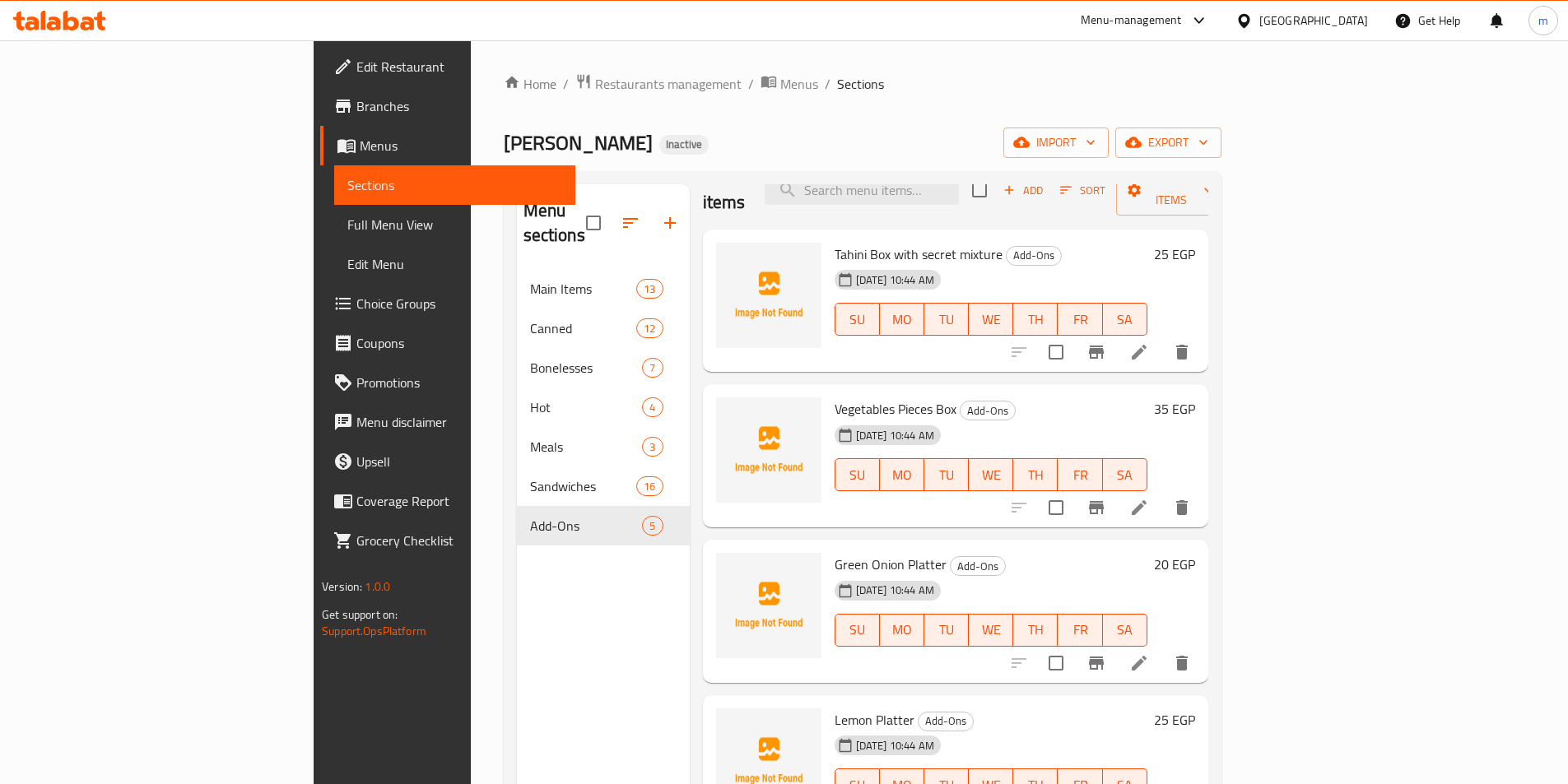
click at [1149, 654] on icon at bounding box center [1139, 663] width 20 height 20
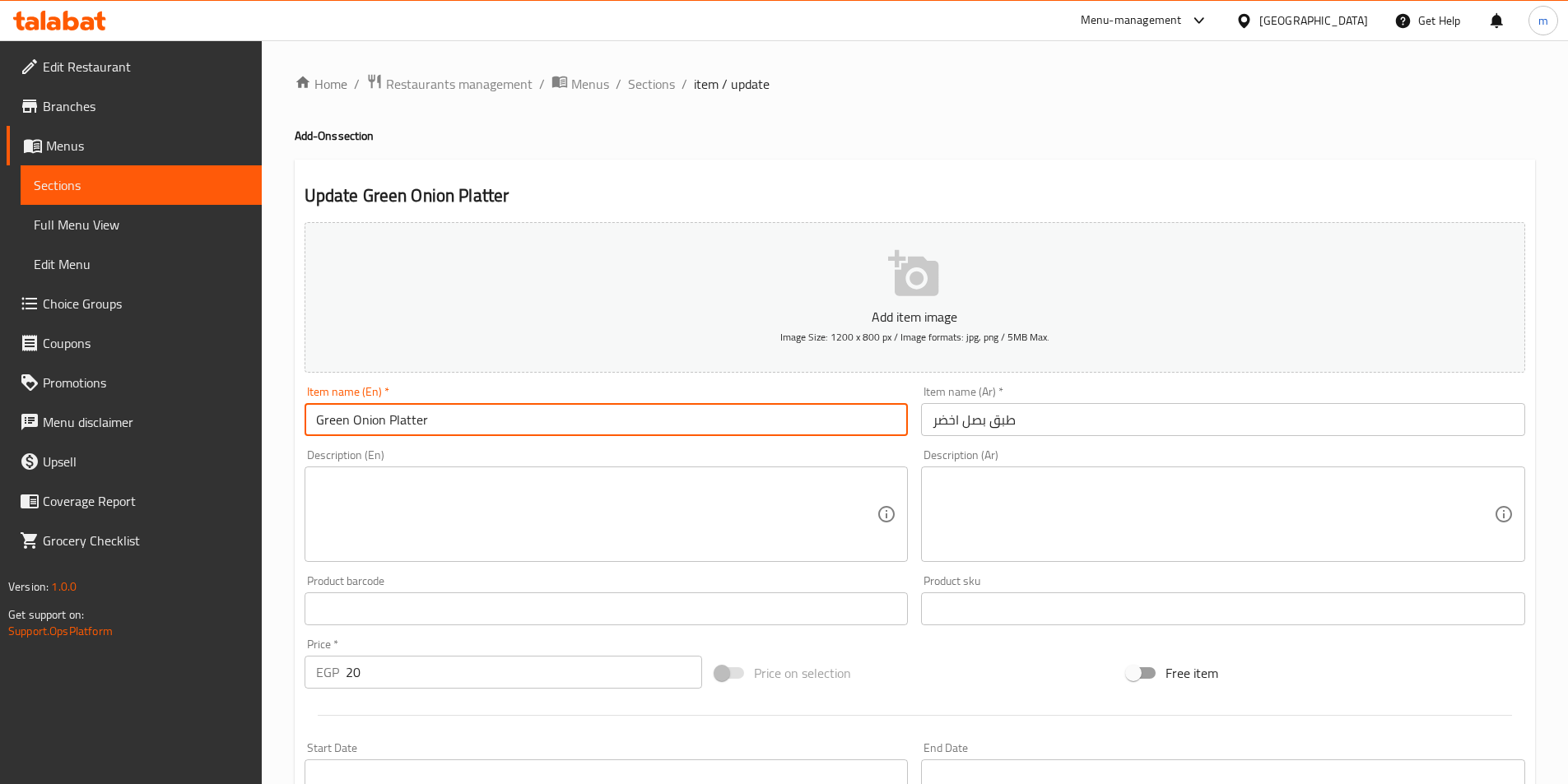
click at [511, 408] on input "Green Onion Platter" at bounding box center [607, 419] width 604 height 33
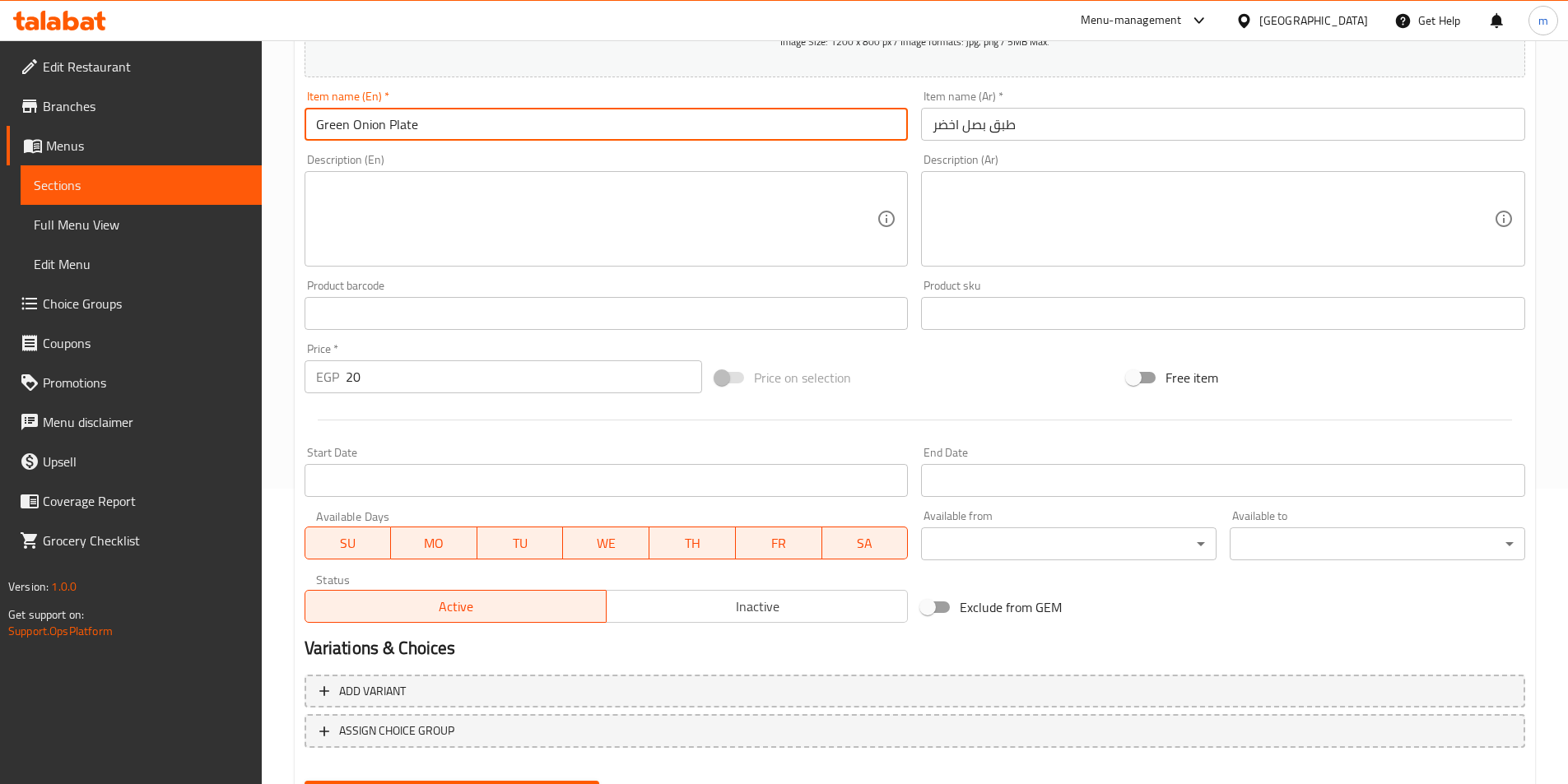
scroll to position [379, 0]
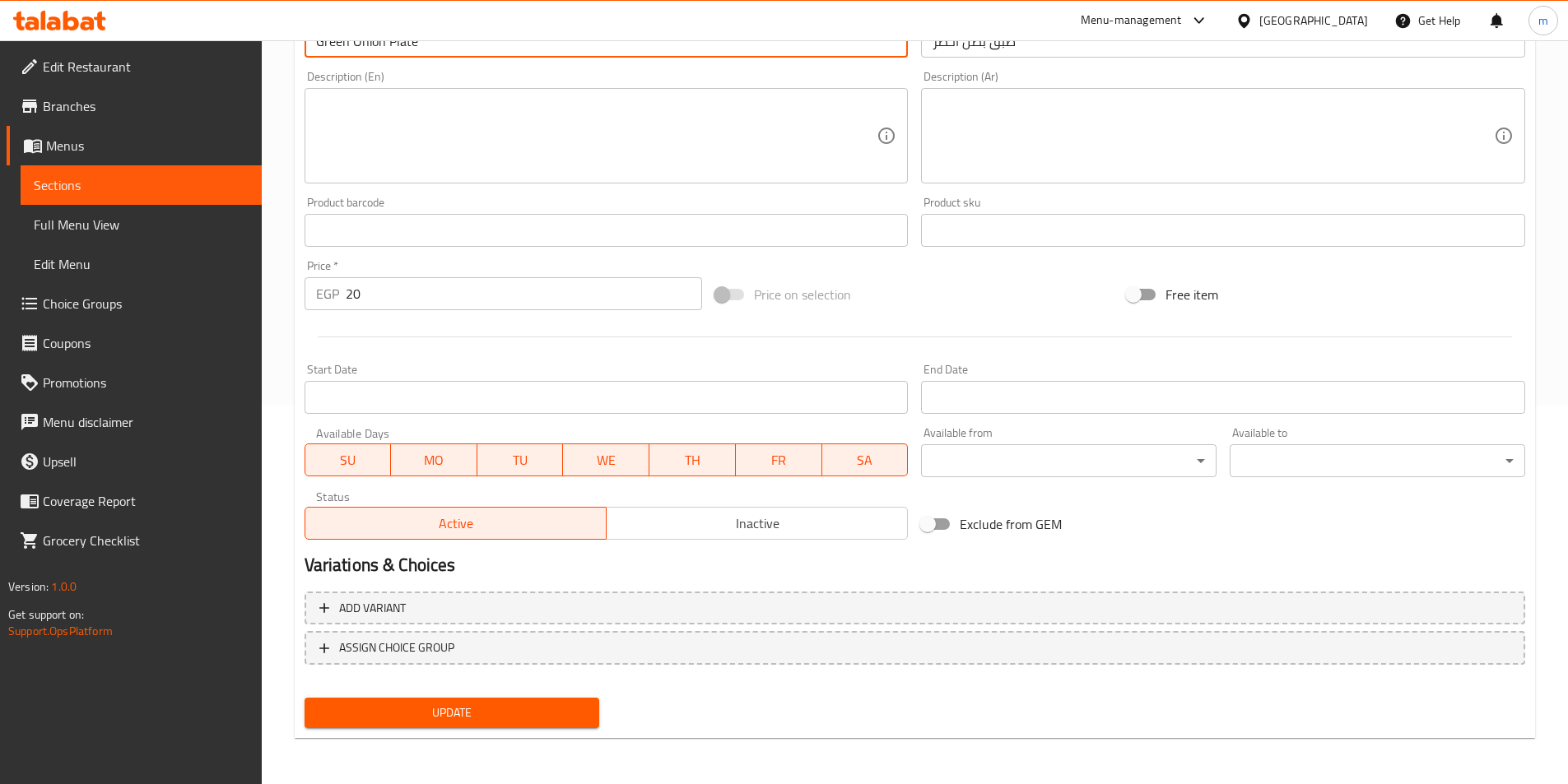
type input "Green Onion Plate"
click at [466, 712] on span "Update" at bounding box center [452, 713] width 269 height 20
click at [858, 292] on div "Price on selection" at bounding box center [914, 294] width 412 height 45
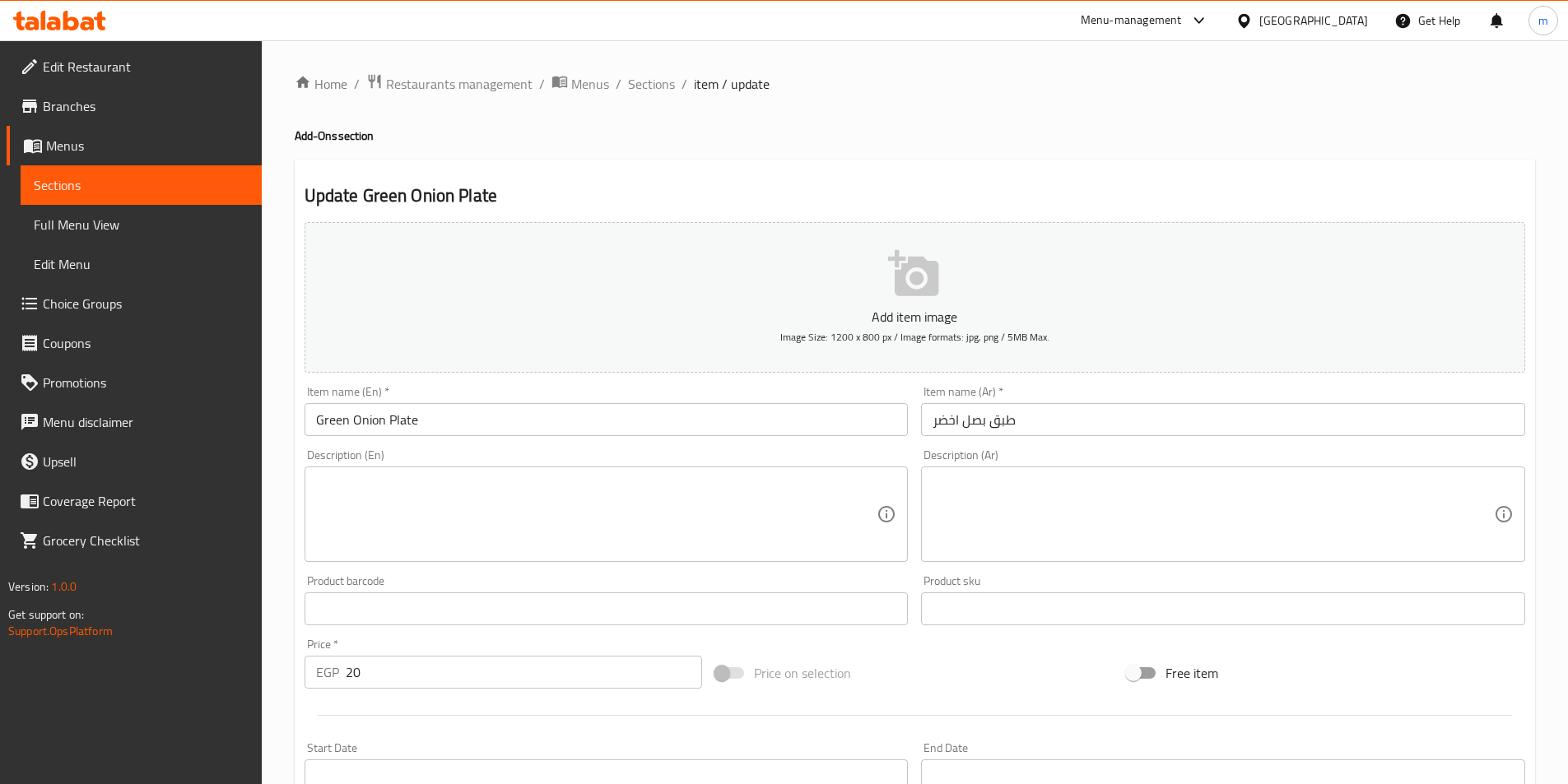
click at [164, 183] on span "Sections" at bounding box center [140, 185] width 215 height 20
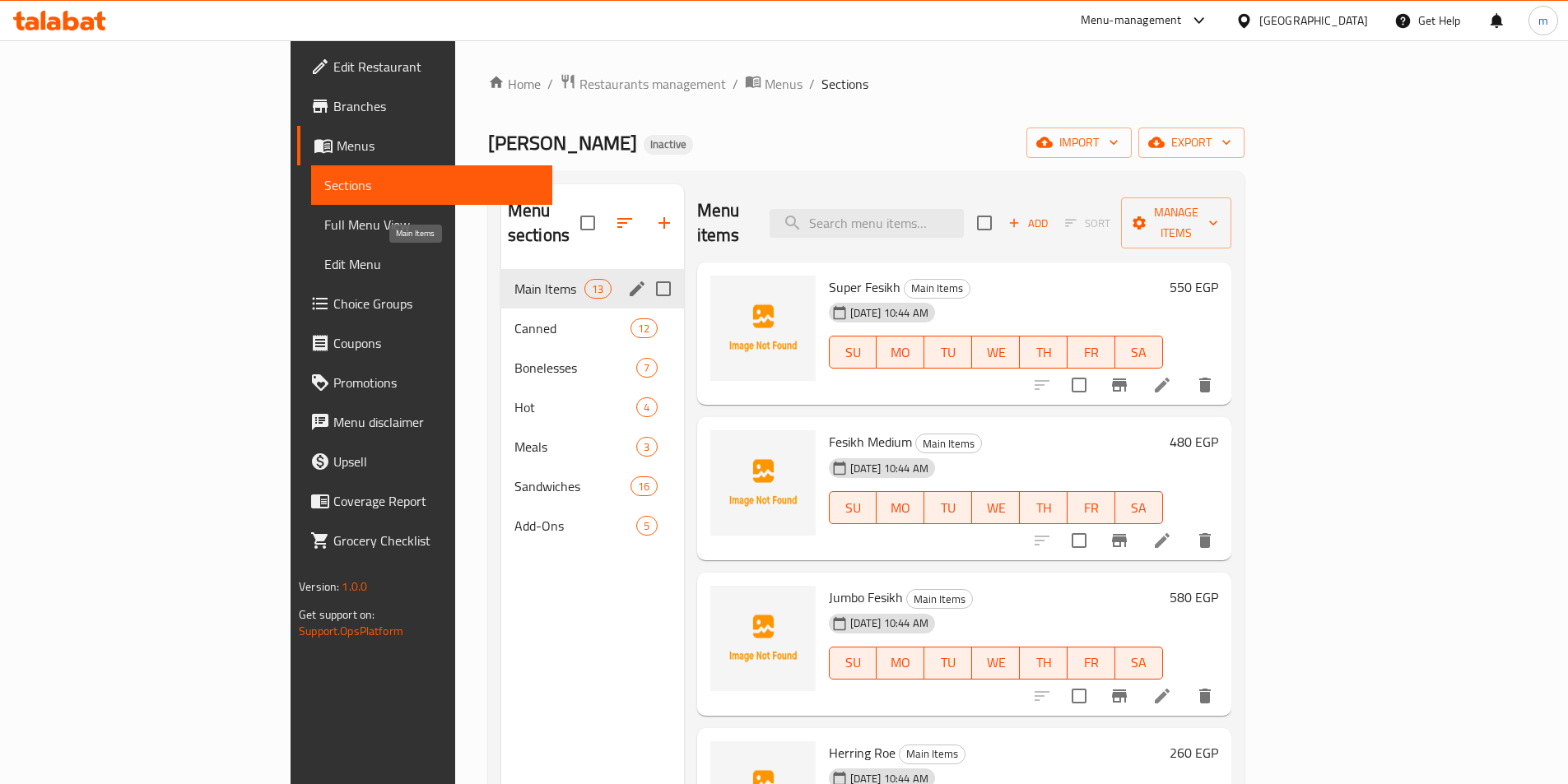
click at [515, 279] on span "Main Items" at bounding box center [549, 288] width 70 height 20
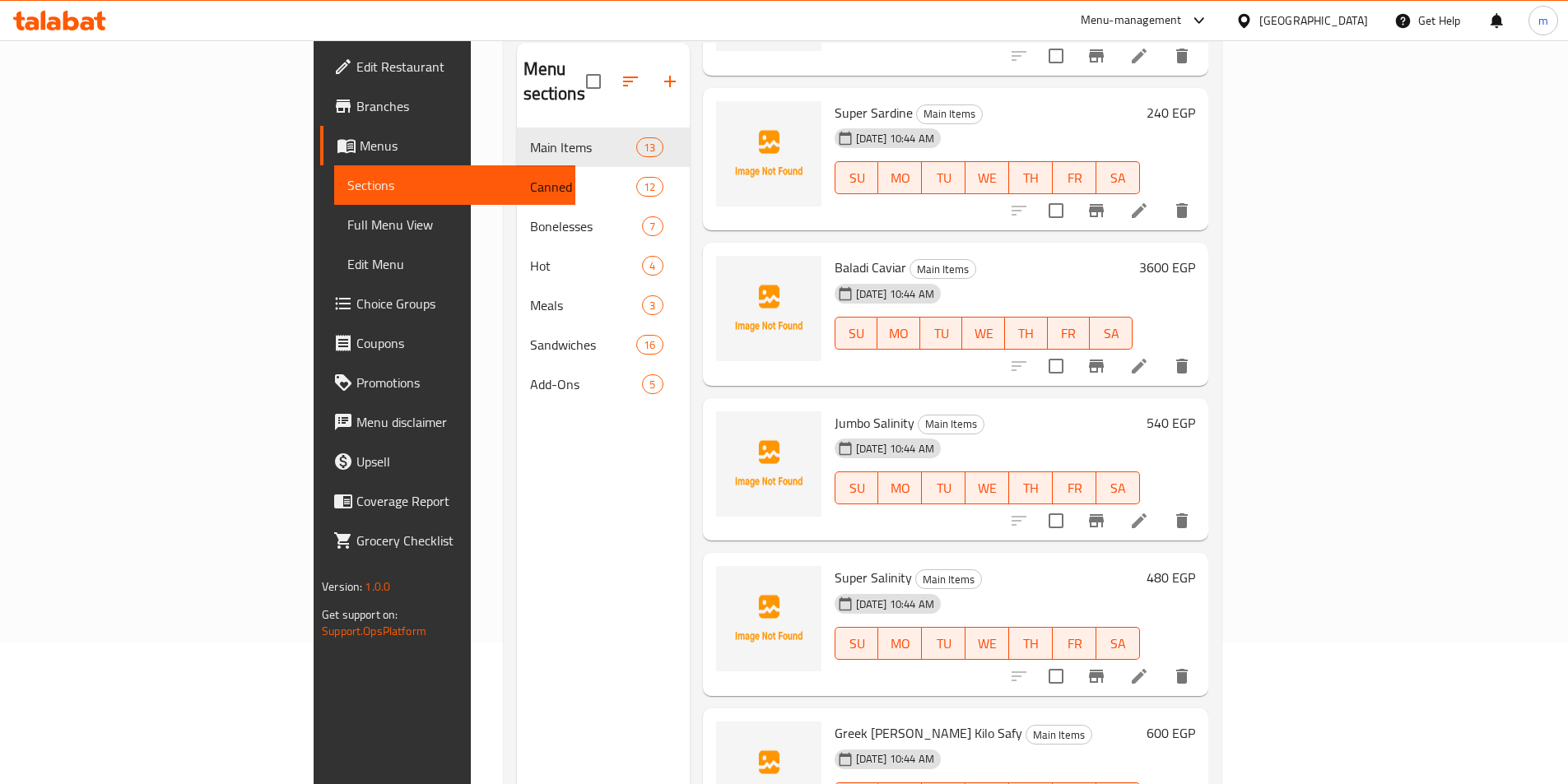
scroll to position [230, 0]
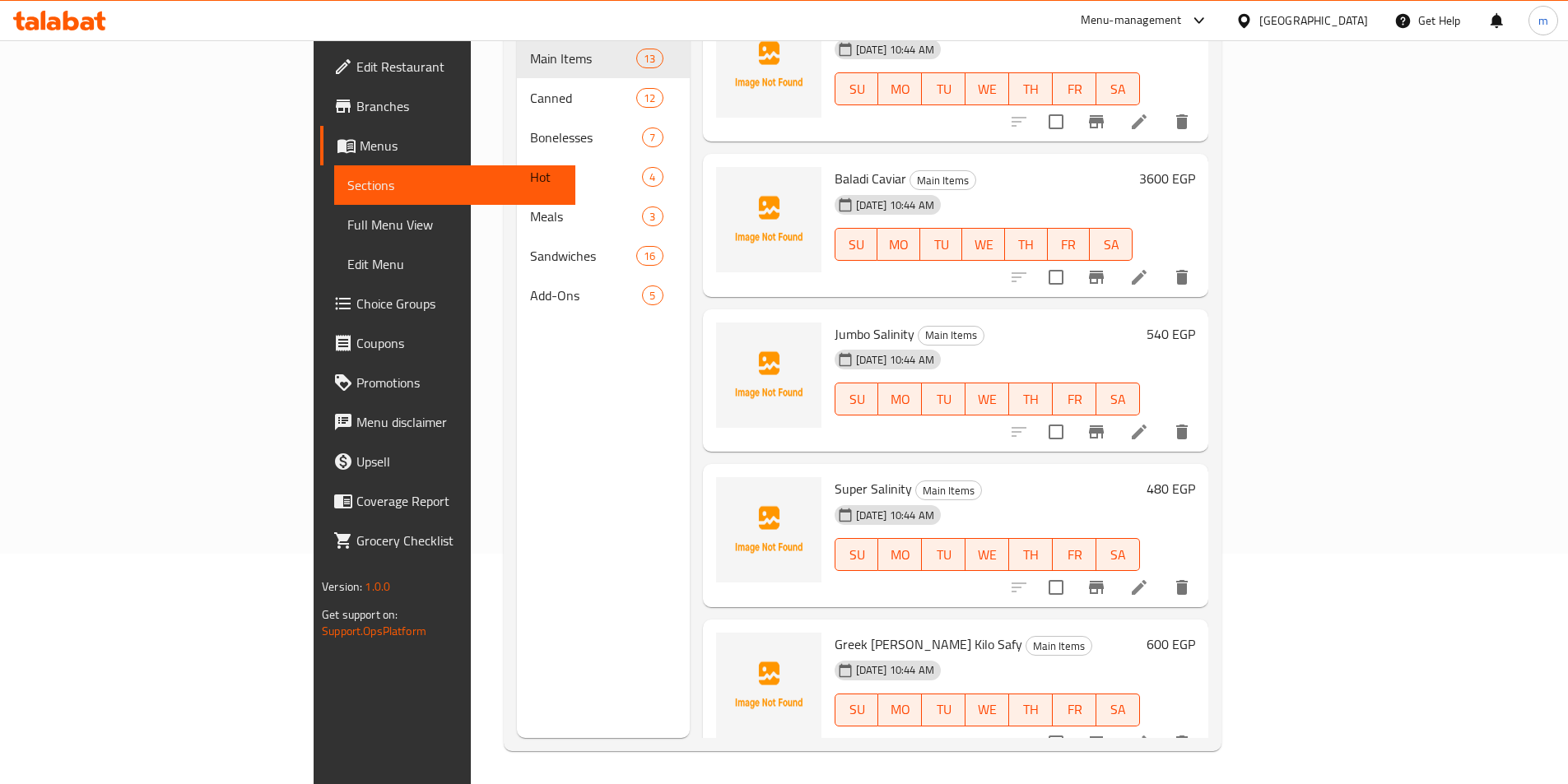
click at [1146, 736] on icon at bounding box center [1139, 743] width 15 height 15
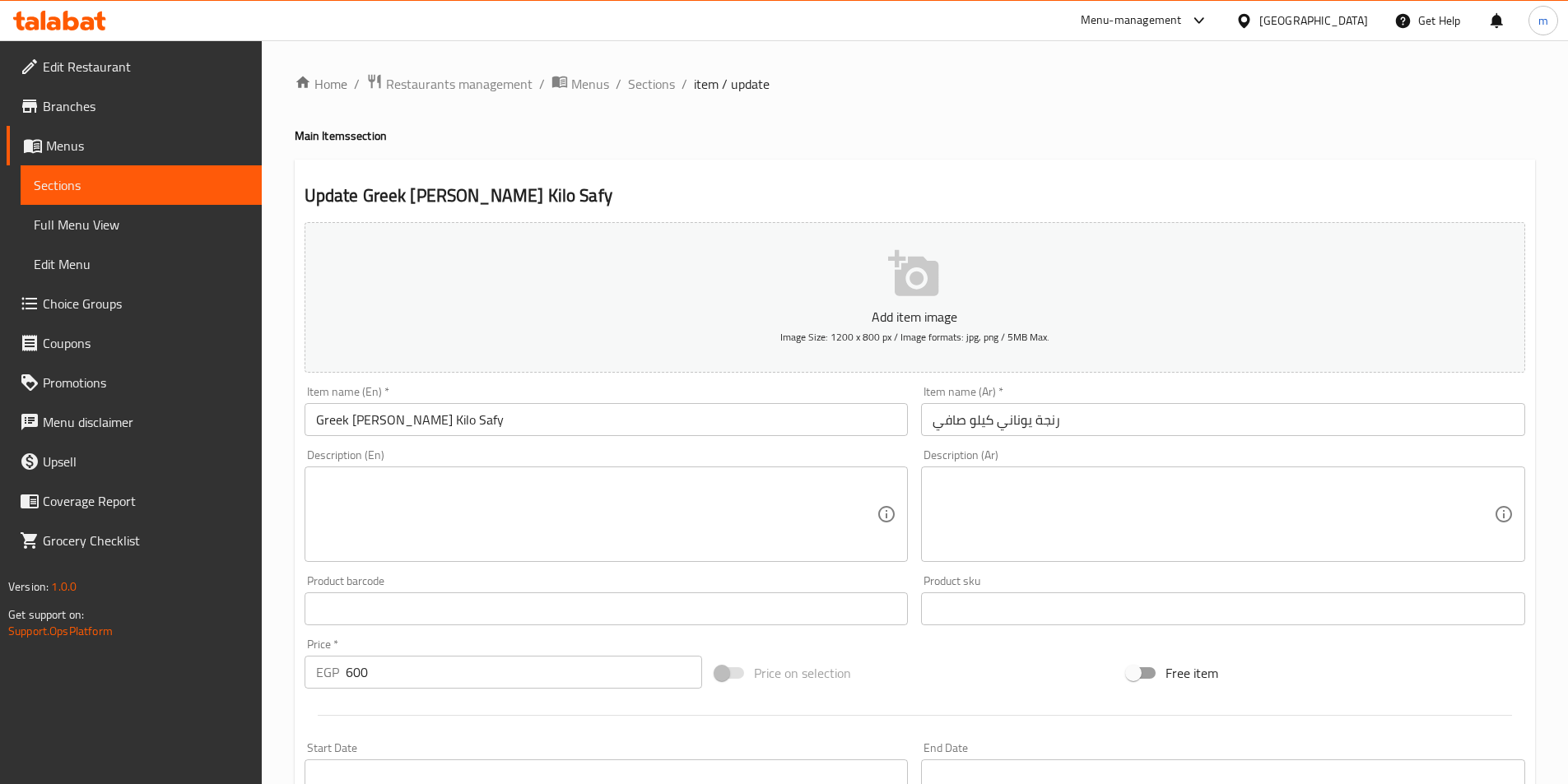
click at [995, 423] on input "رنجة يوناني كيلو صافي" at bounding box center [1222, 419] width 604 height 33
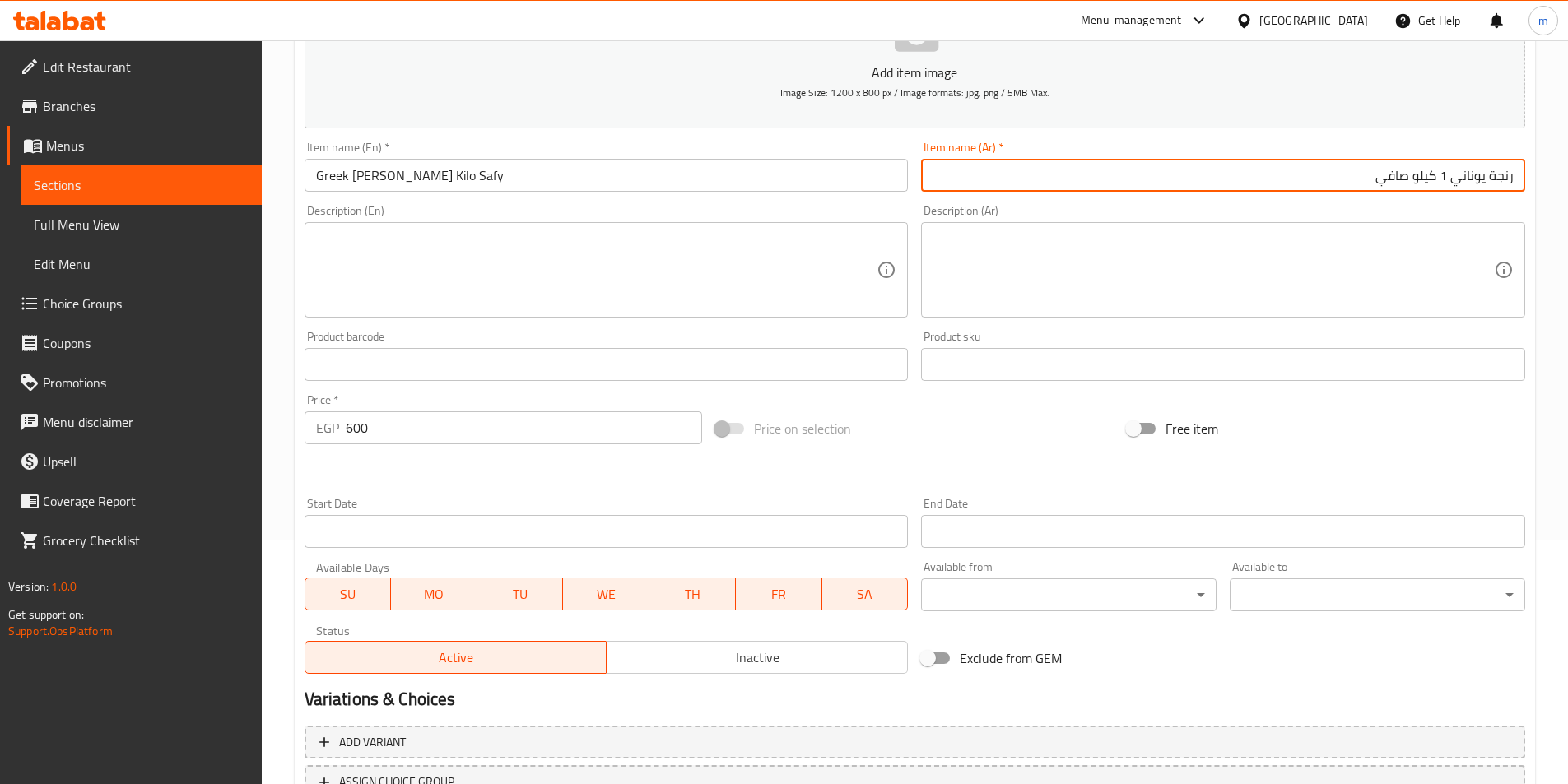
scroll to position [329, 0]
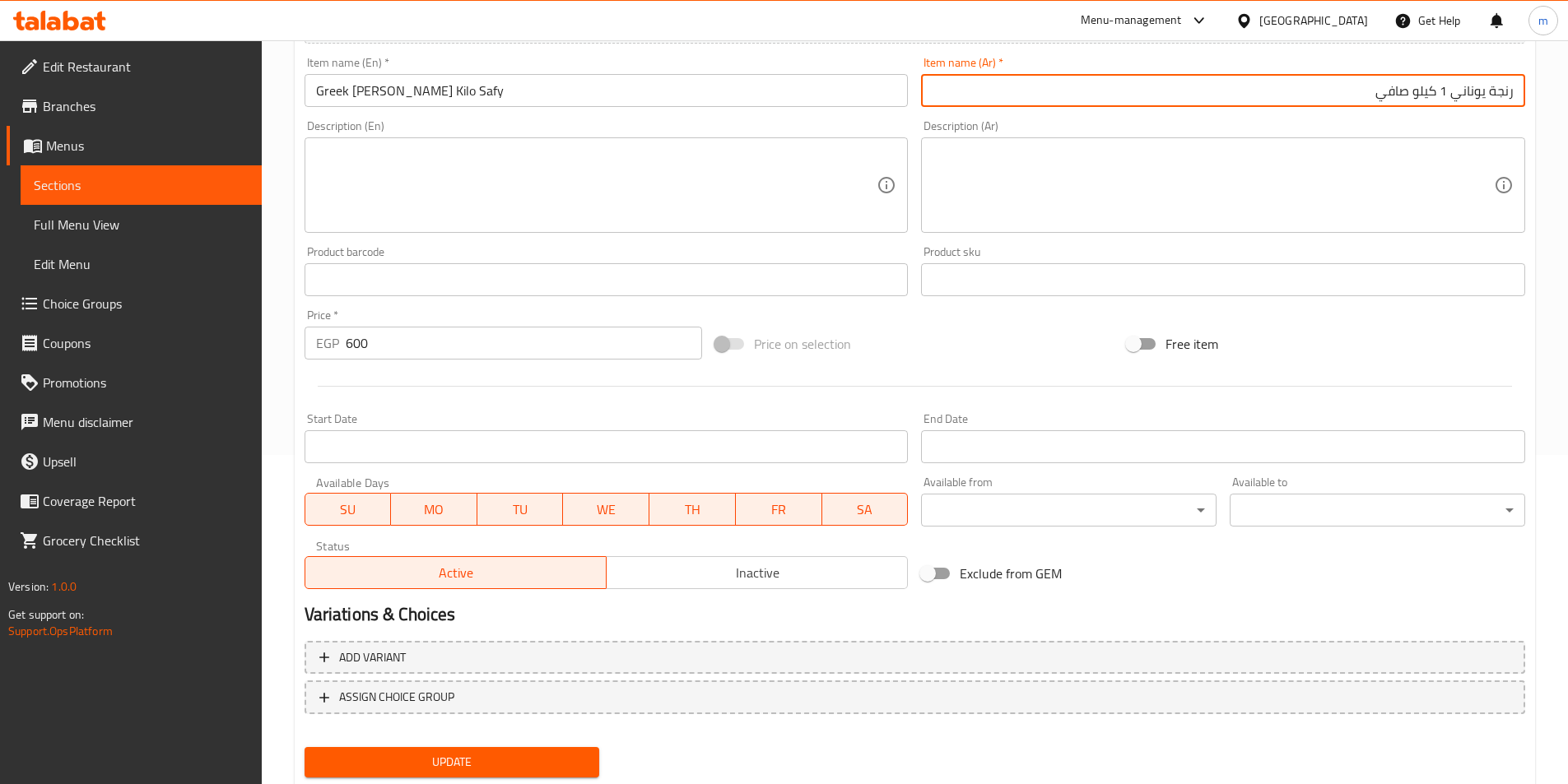
click at [488, 757] on span "Update" at bounding box center [452, 763] width 269 height 20
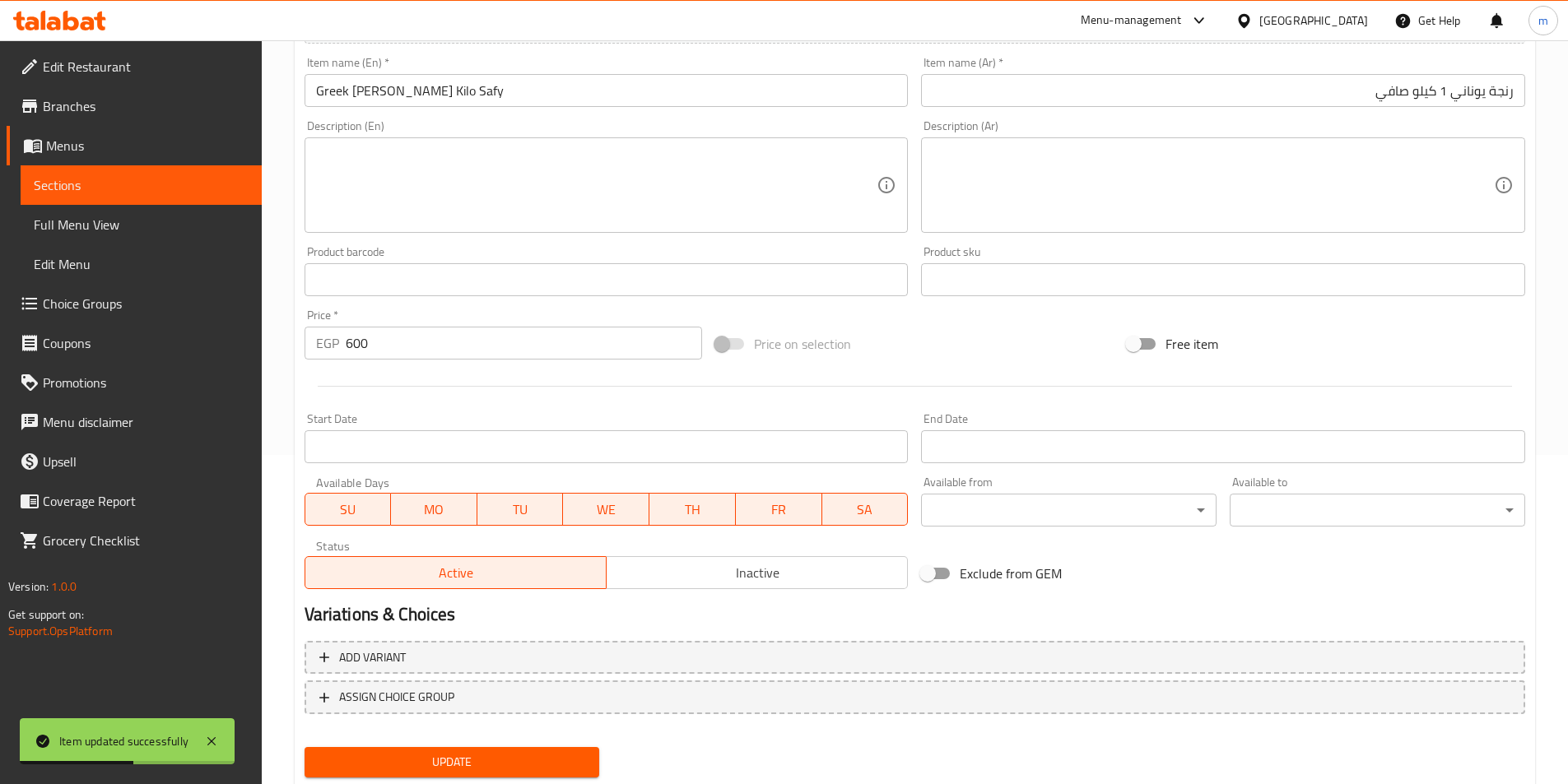
click at [1448, 91] on input "رنجة يوناني 1 كيلو صافي" at bounding box center [1222, 90] width 604 height 33
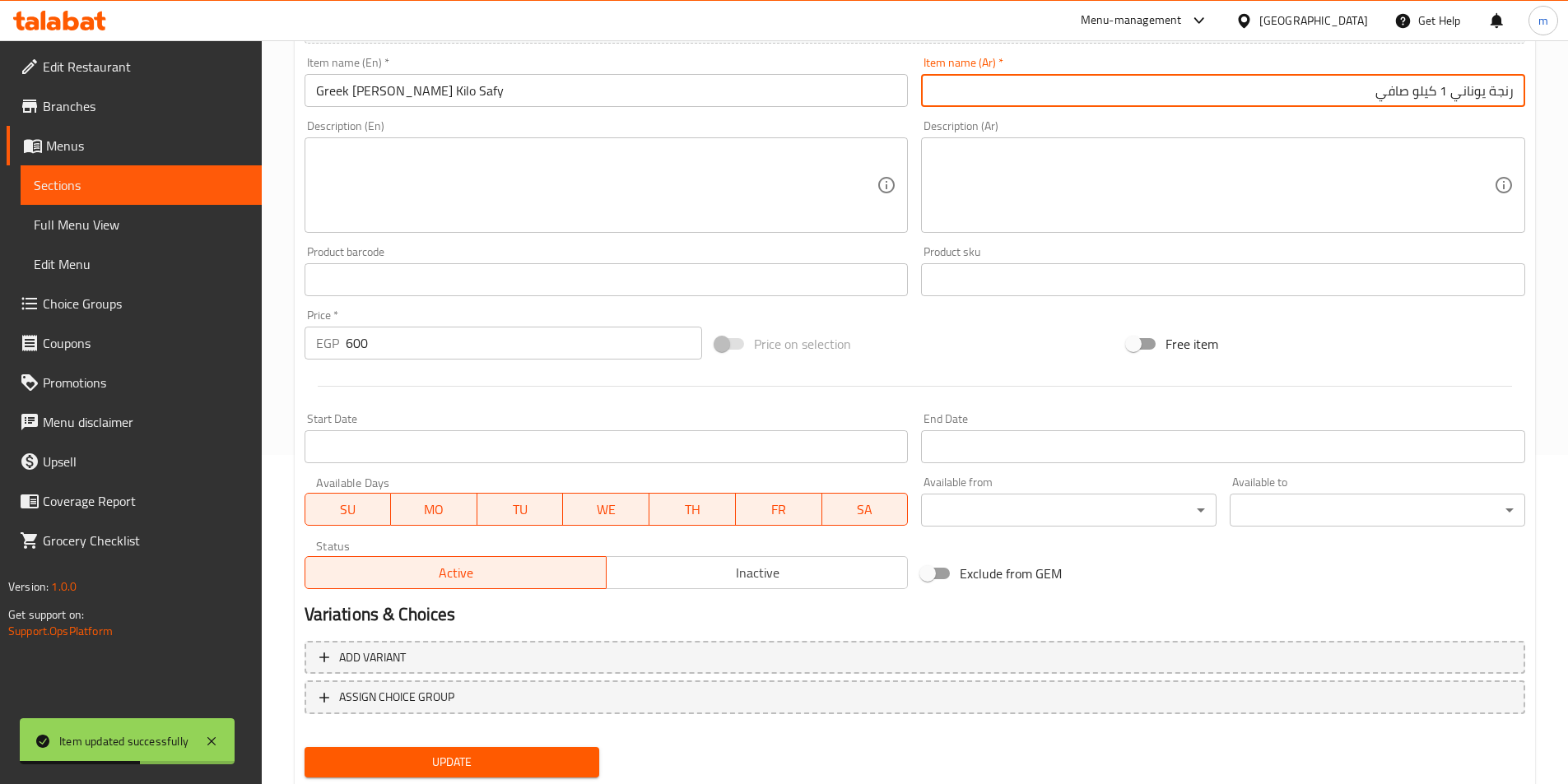
click at [1448, 91] on input "رنجة يوناني 1 كيلو صافي" at bounding box center [1222, 90] width 604 height 33
type input "رنجة يوناني كيلو صافي"
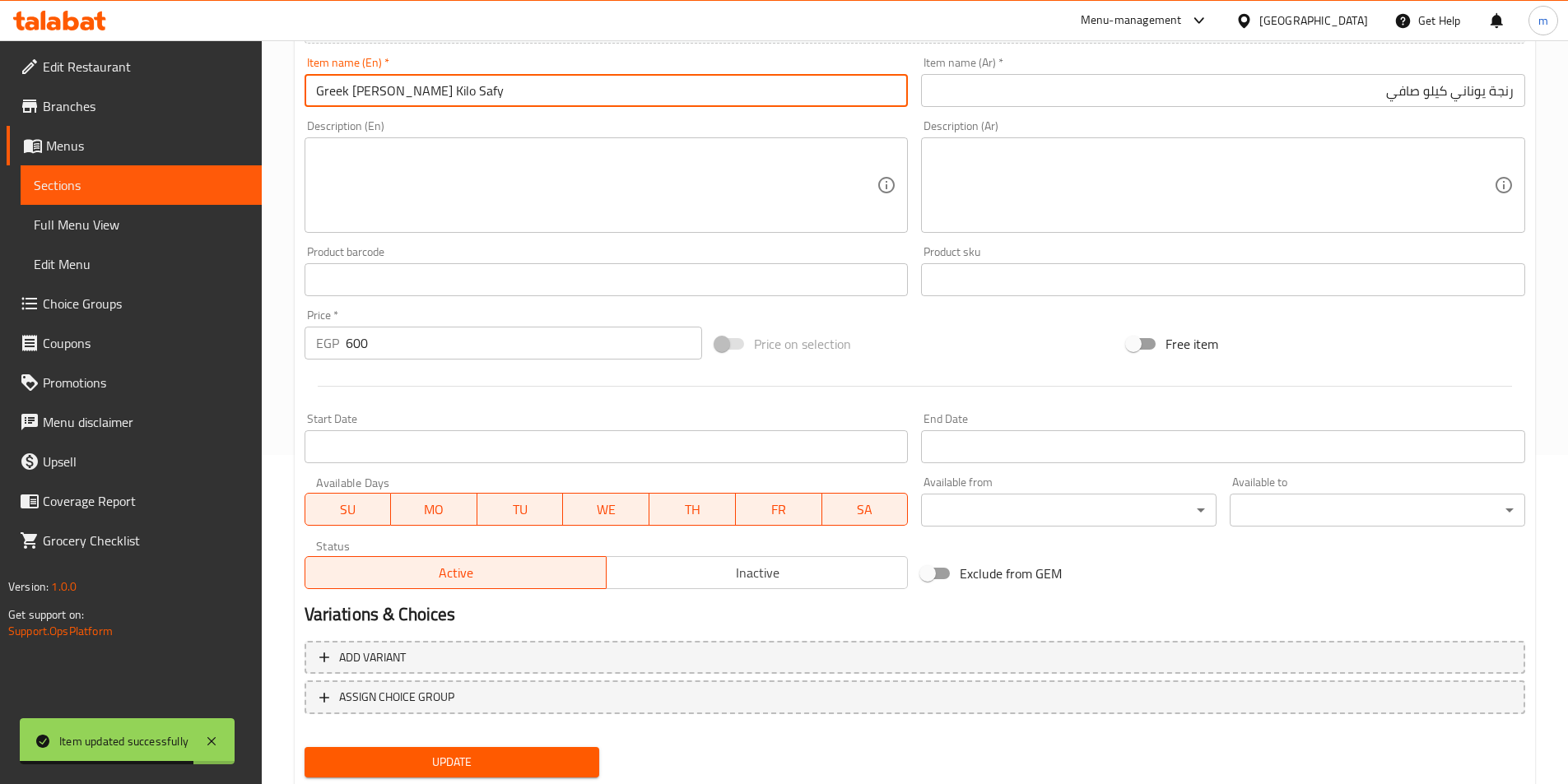
click at [397, 88] on input "Greek Herring Kilo Safy" at bounding box center [607, 90] width 604 height 33
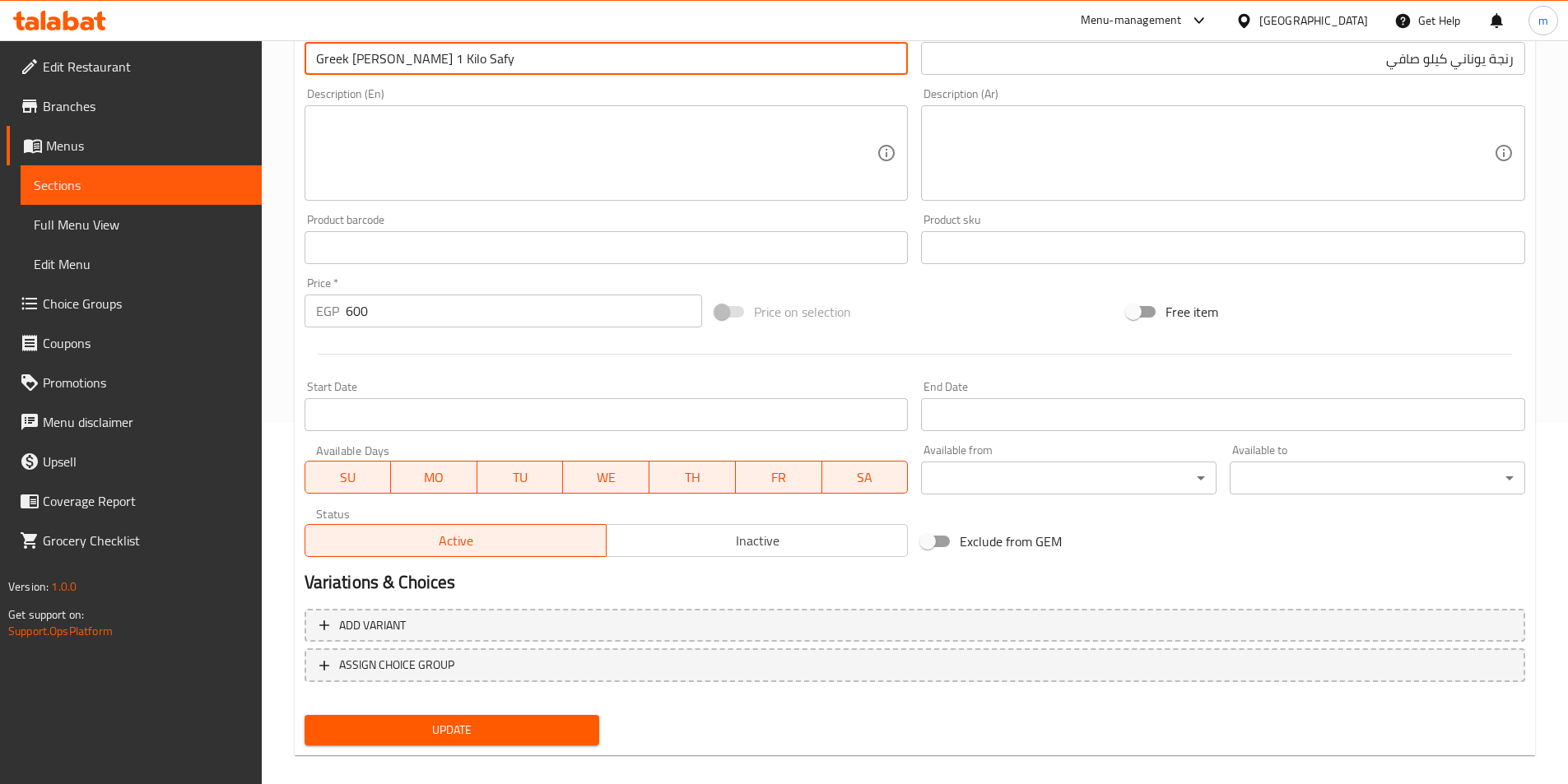
scroll to position [379, 0]
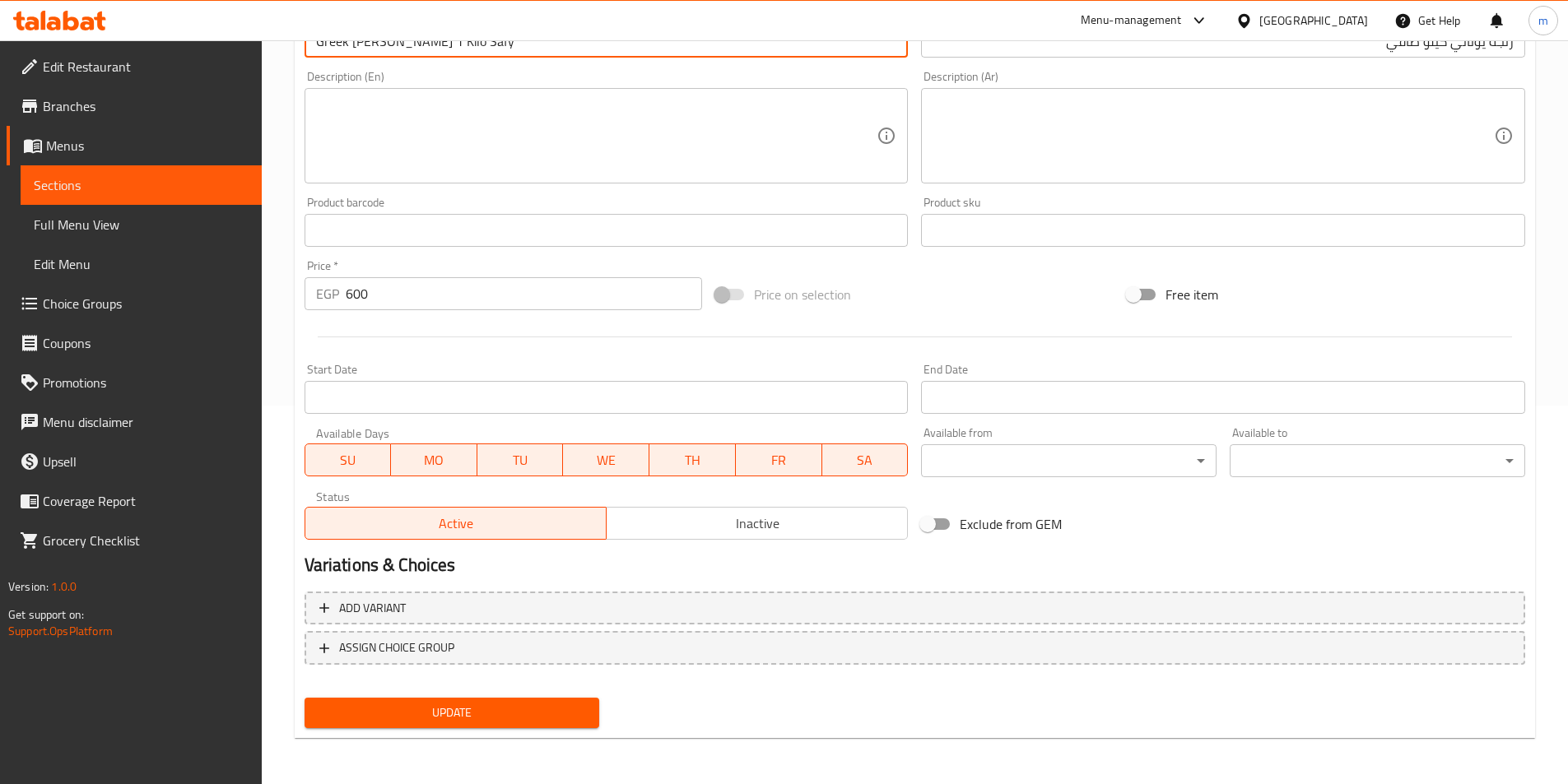
type input "Greek Herring 1 Kilo Safy"
click at [462, 716] on span "Update" at bounding box center [452, 713] width 269 height 20
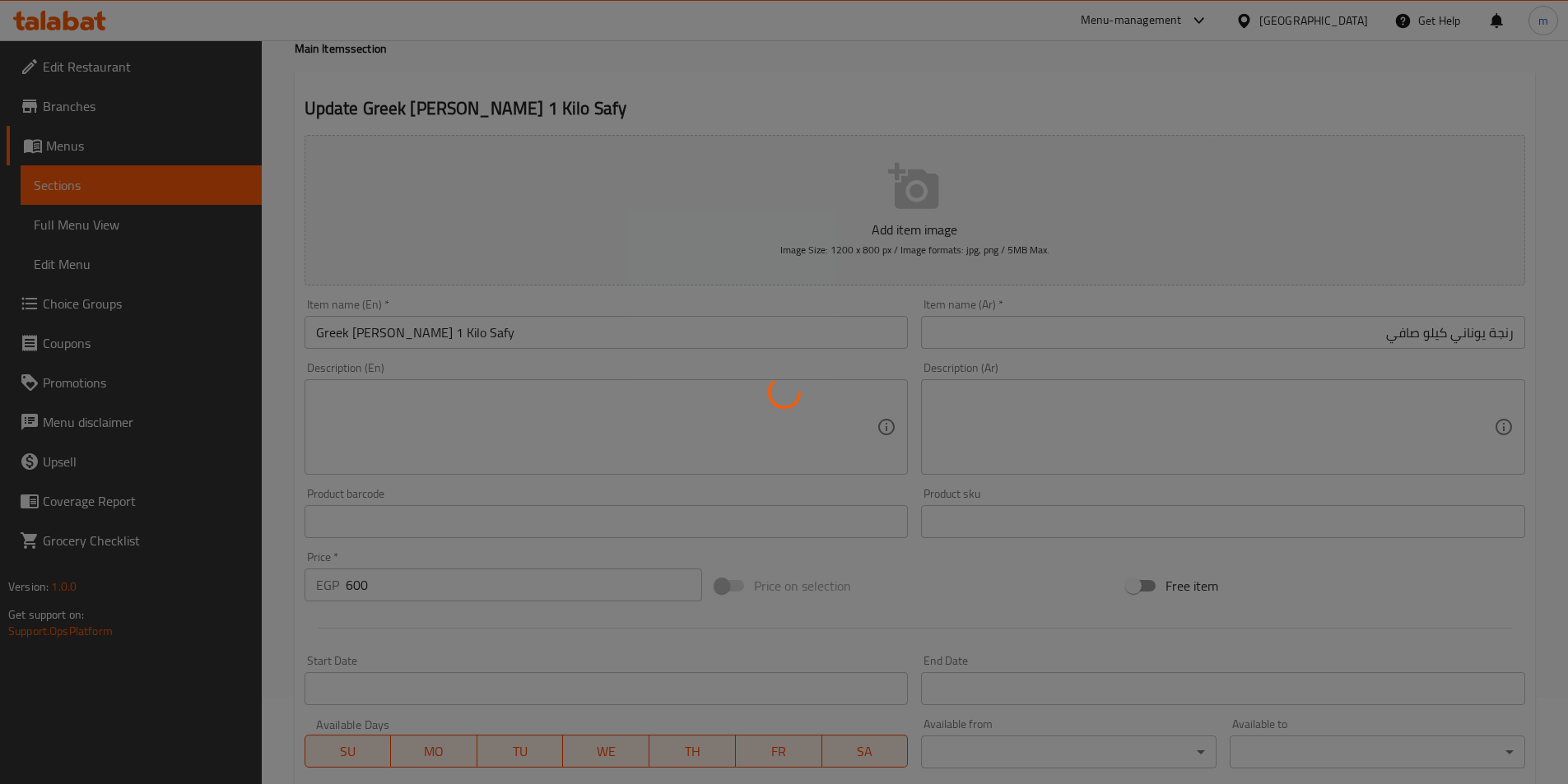
scroll to position [0, 0]
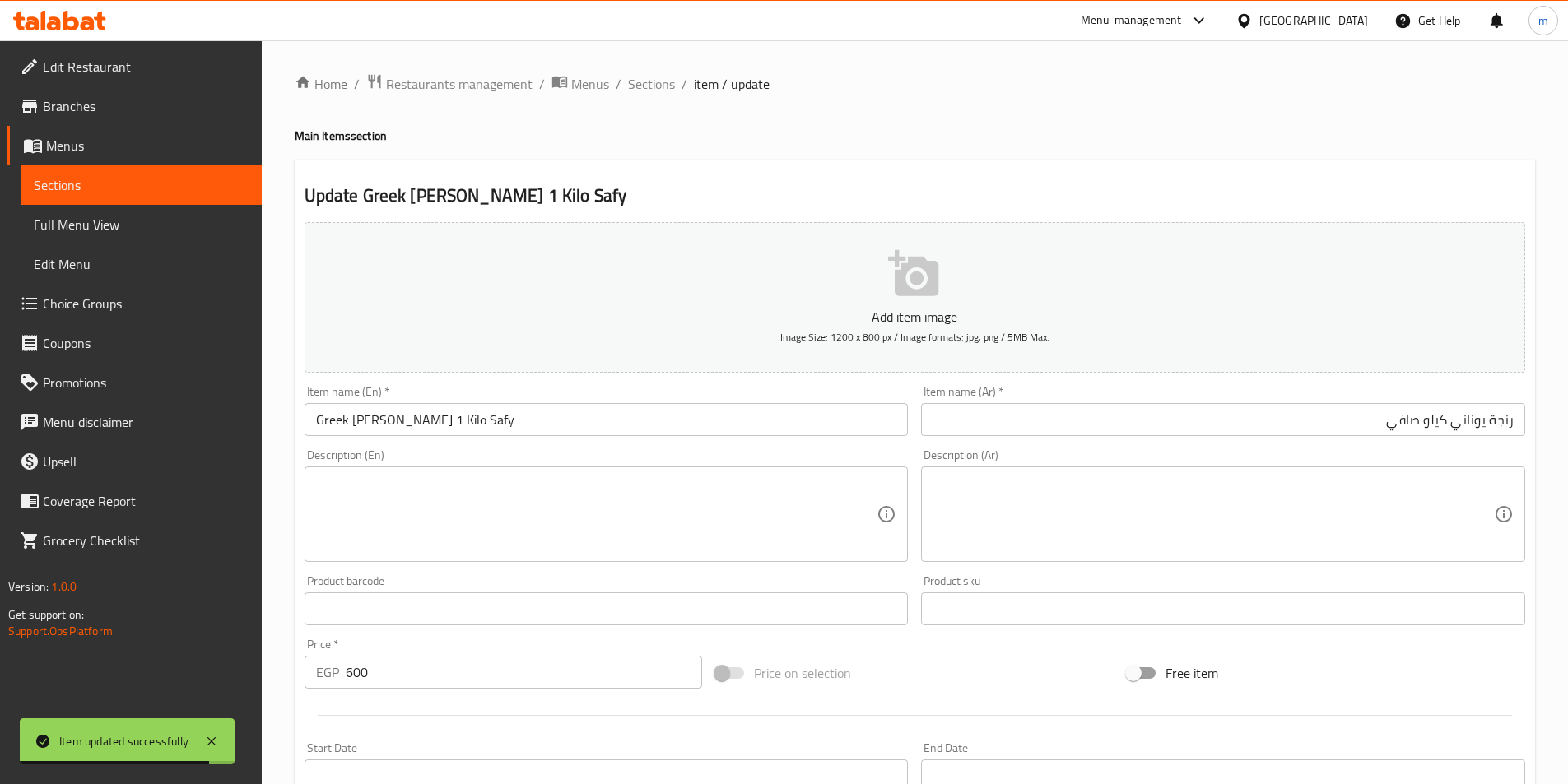
click at [69, 189] on span "Sections" at bounding box center [140, 185] width 215 height 20
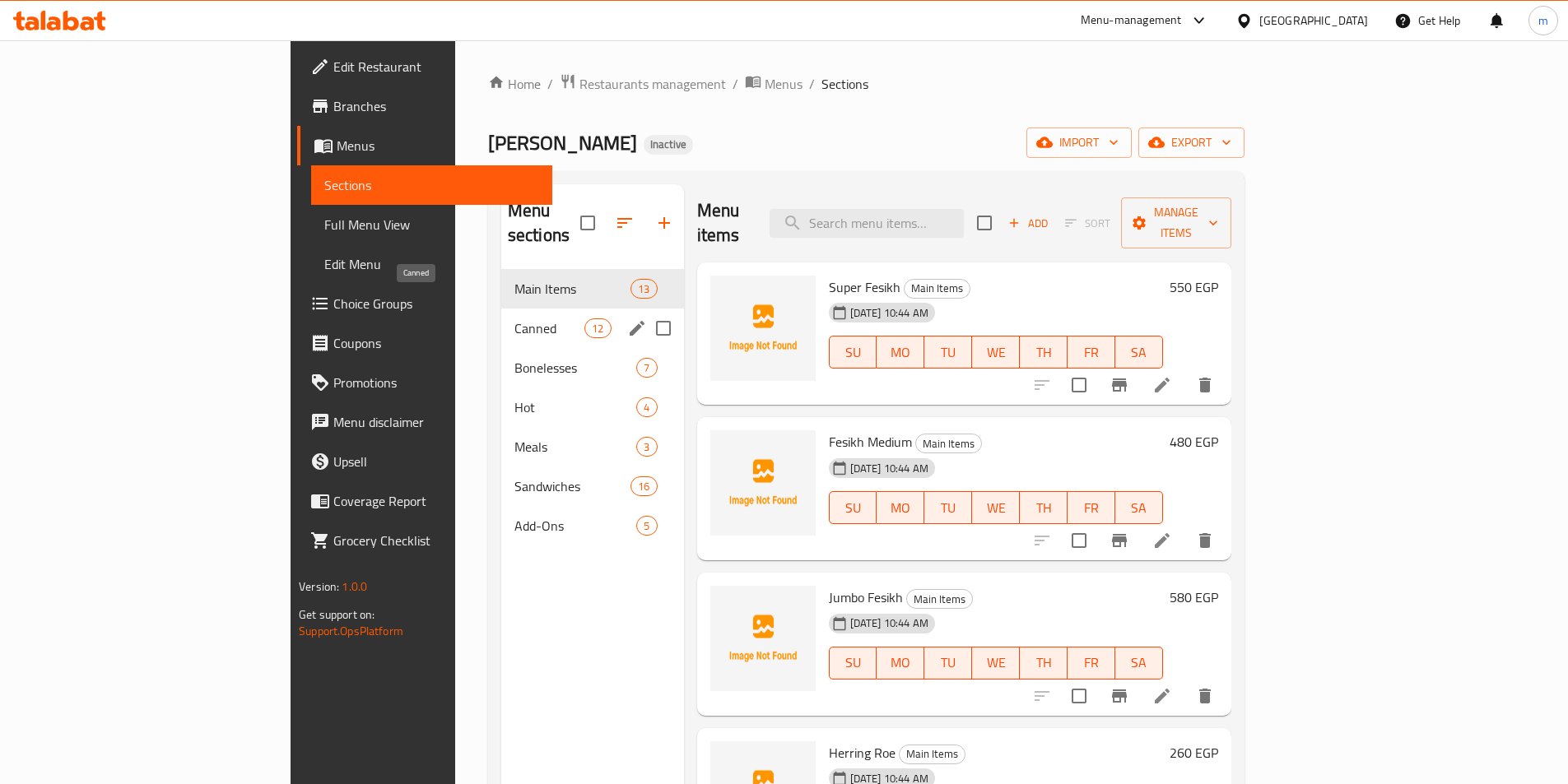
click at [515, 319] on span "Canned" at bounding box center [549, 328] width 70 height 20
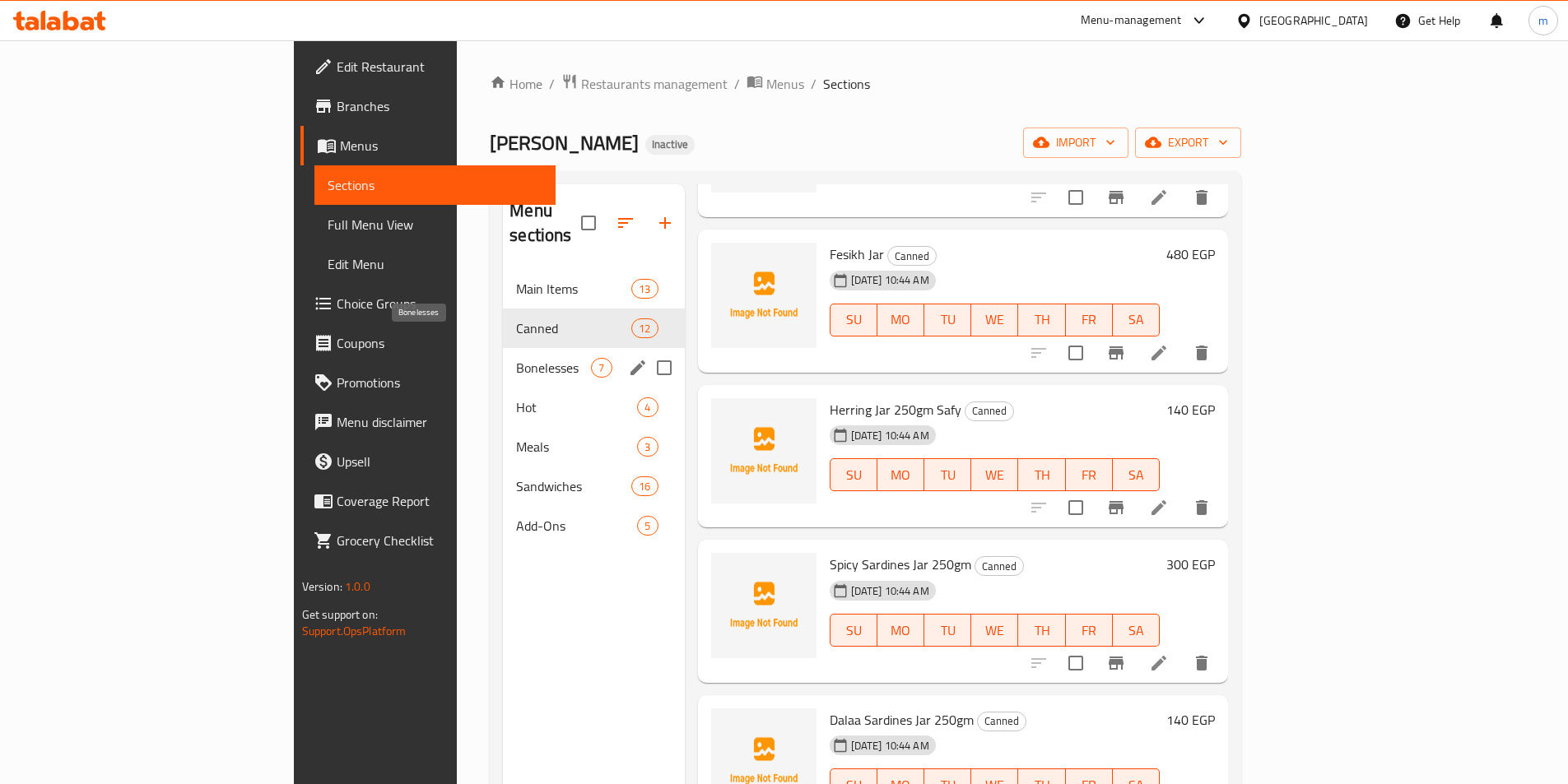
click at [516, 358] on span "Bonelesses" at bounding box center [554, 367] width 75 height 20
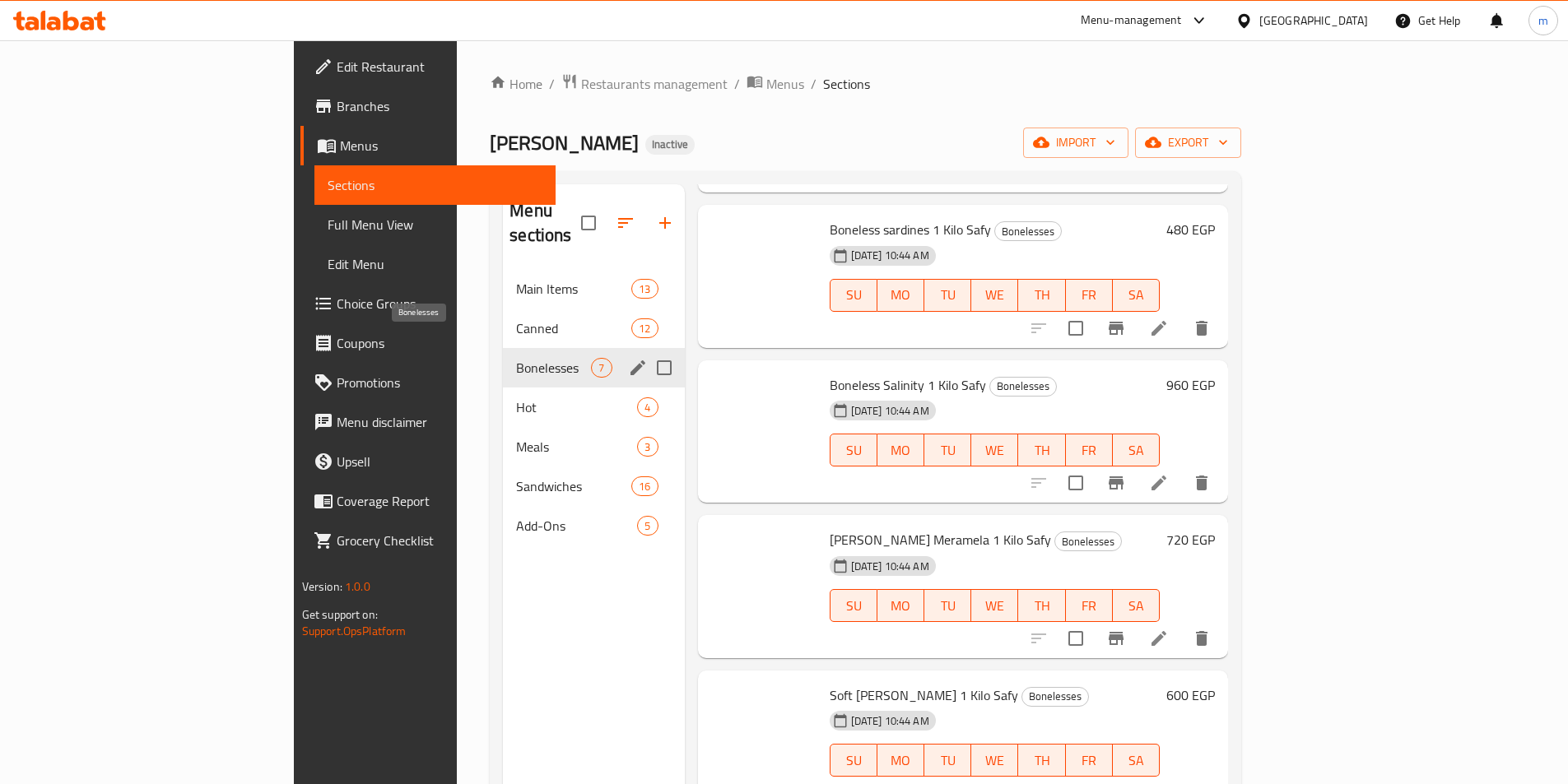
scroll to position [343, 0]
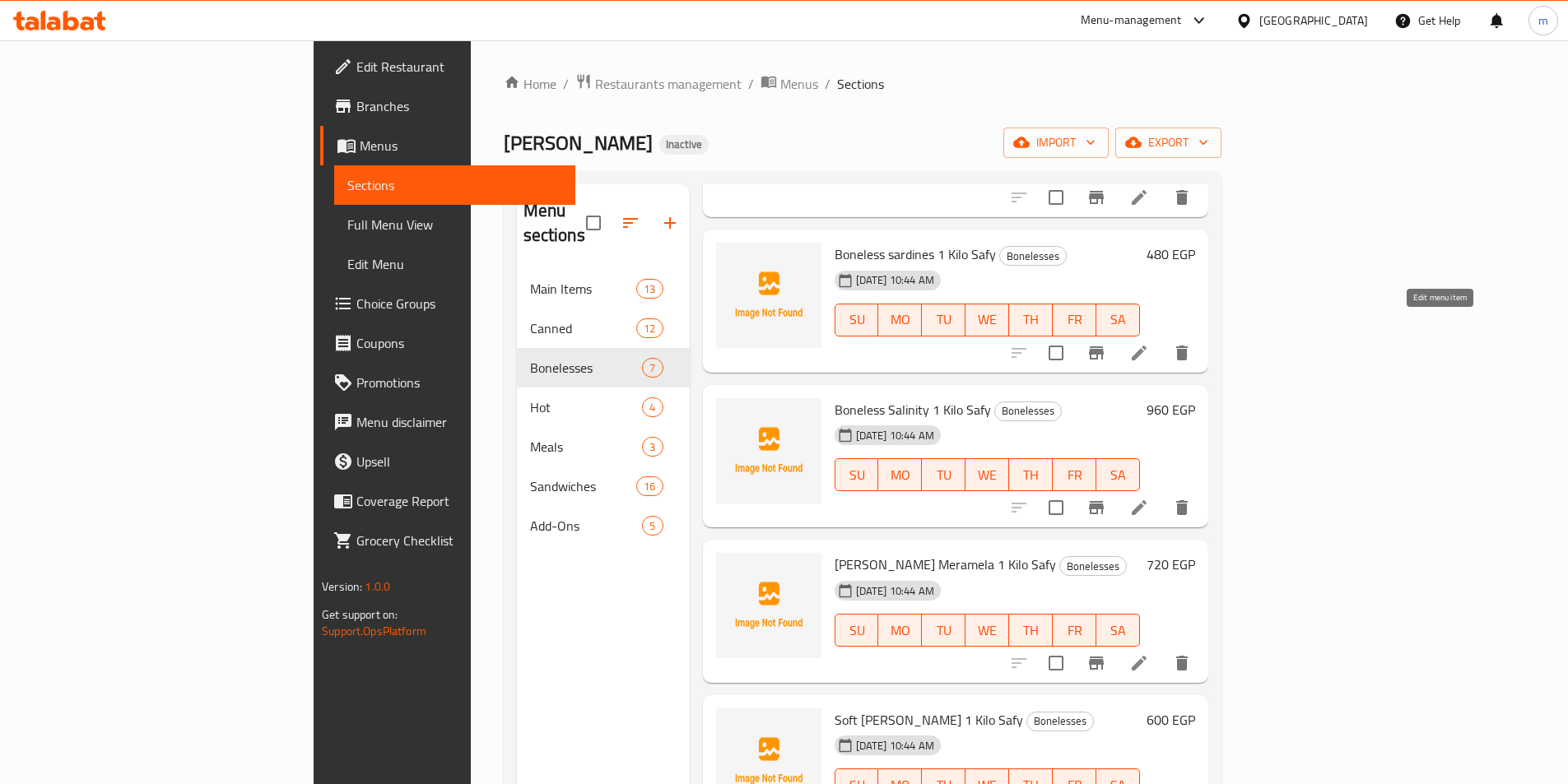
click at [1149, 343] on icon at bounding box center [1139, 352] width 20 height 20
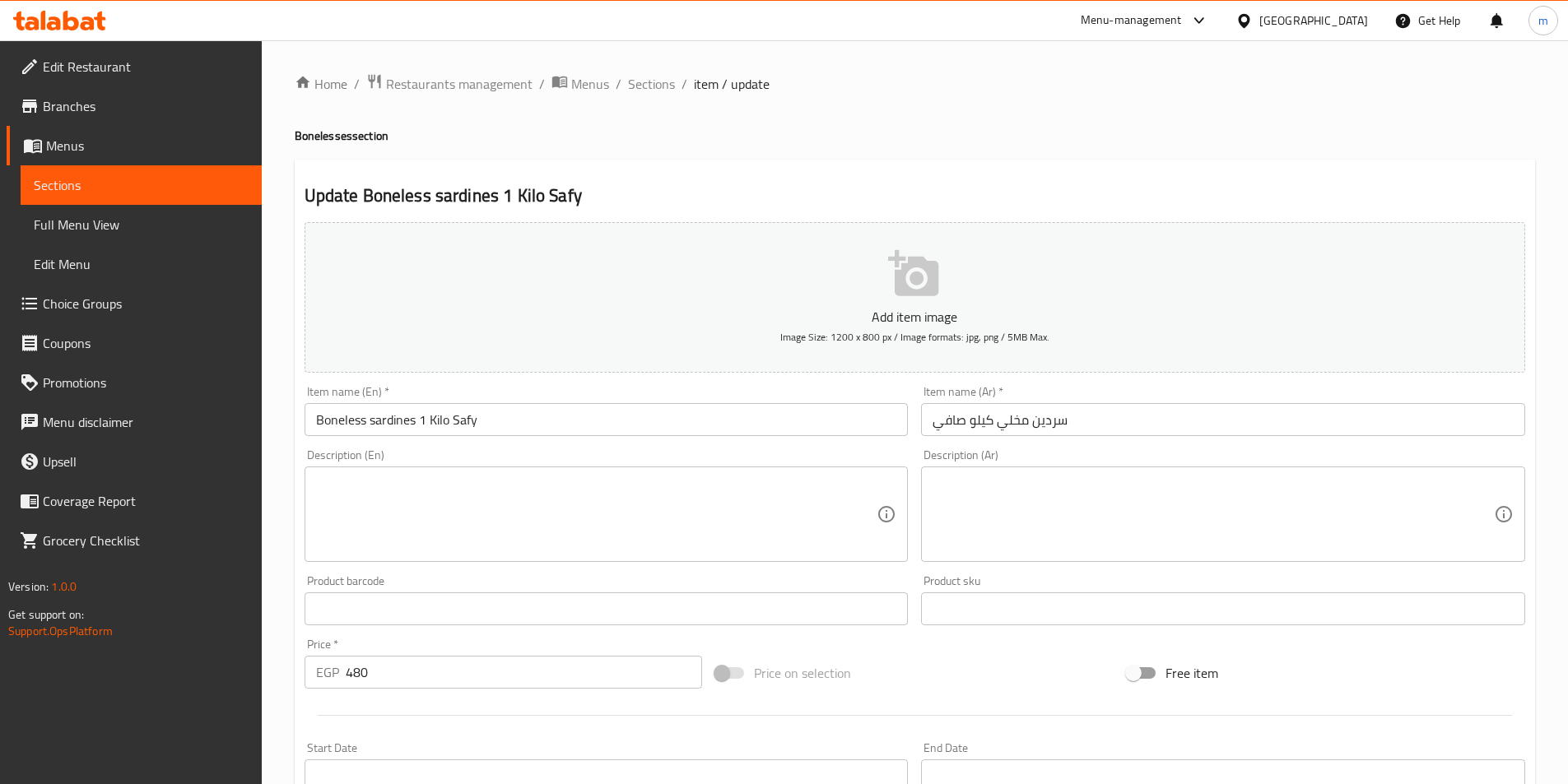
click at [419, 423] on input "Boneless sardines 1 Kilo Safy" at bounding box center [607, 419] width 604 height 33
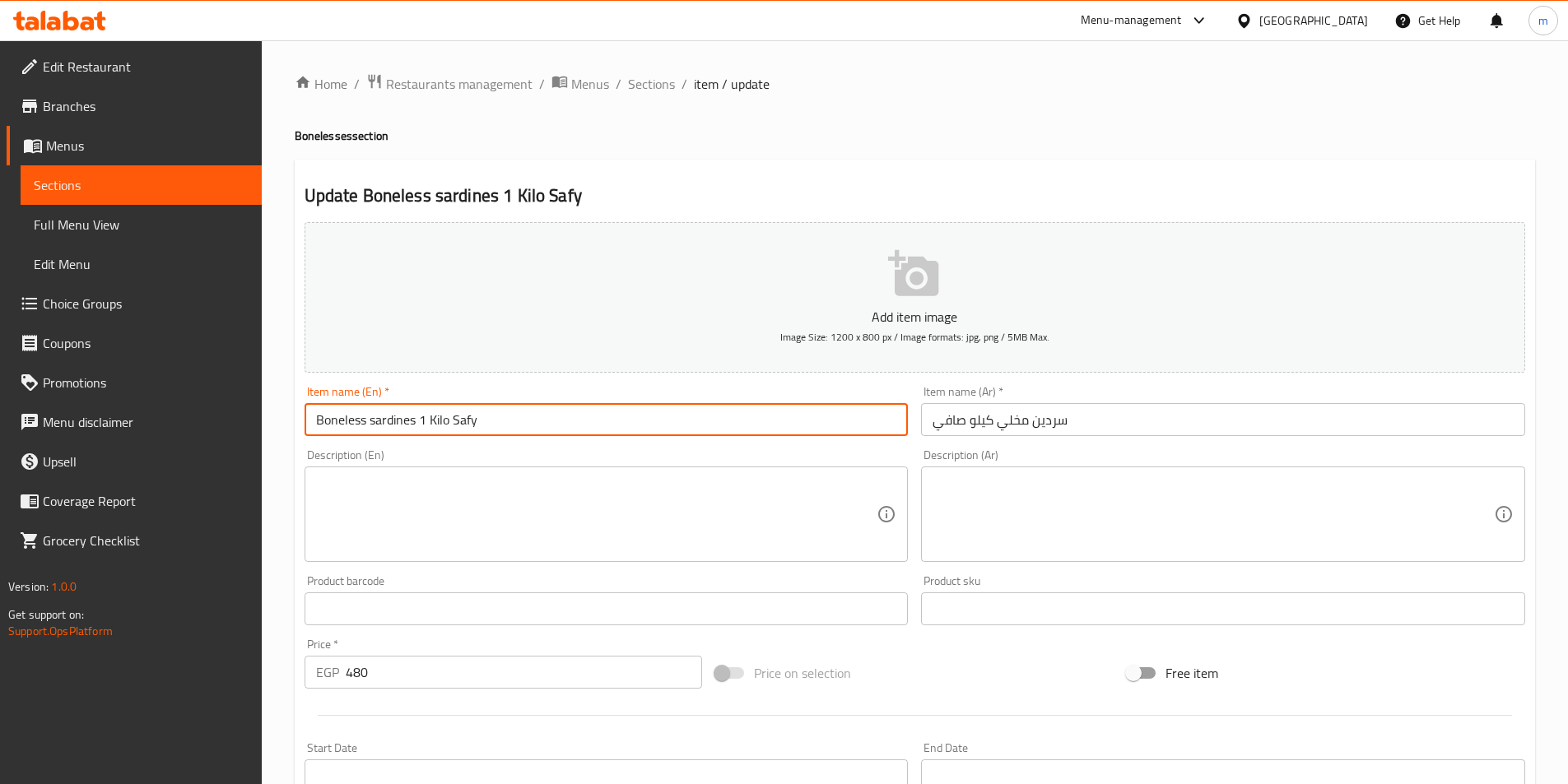
drag, startPoint x: 419, startPoint y: 423, endPoint x: 500, endPoint y: 493, distance: 107.1
click at [420, 423] on input "Boneless sardines 1 Kilo Safy" at bounding box center [607, 419] width 604 height 33
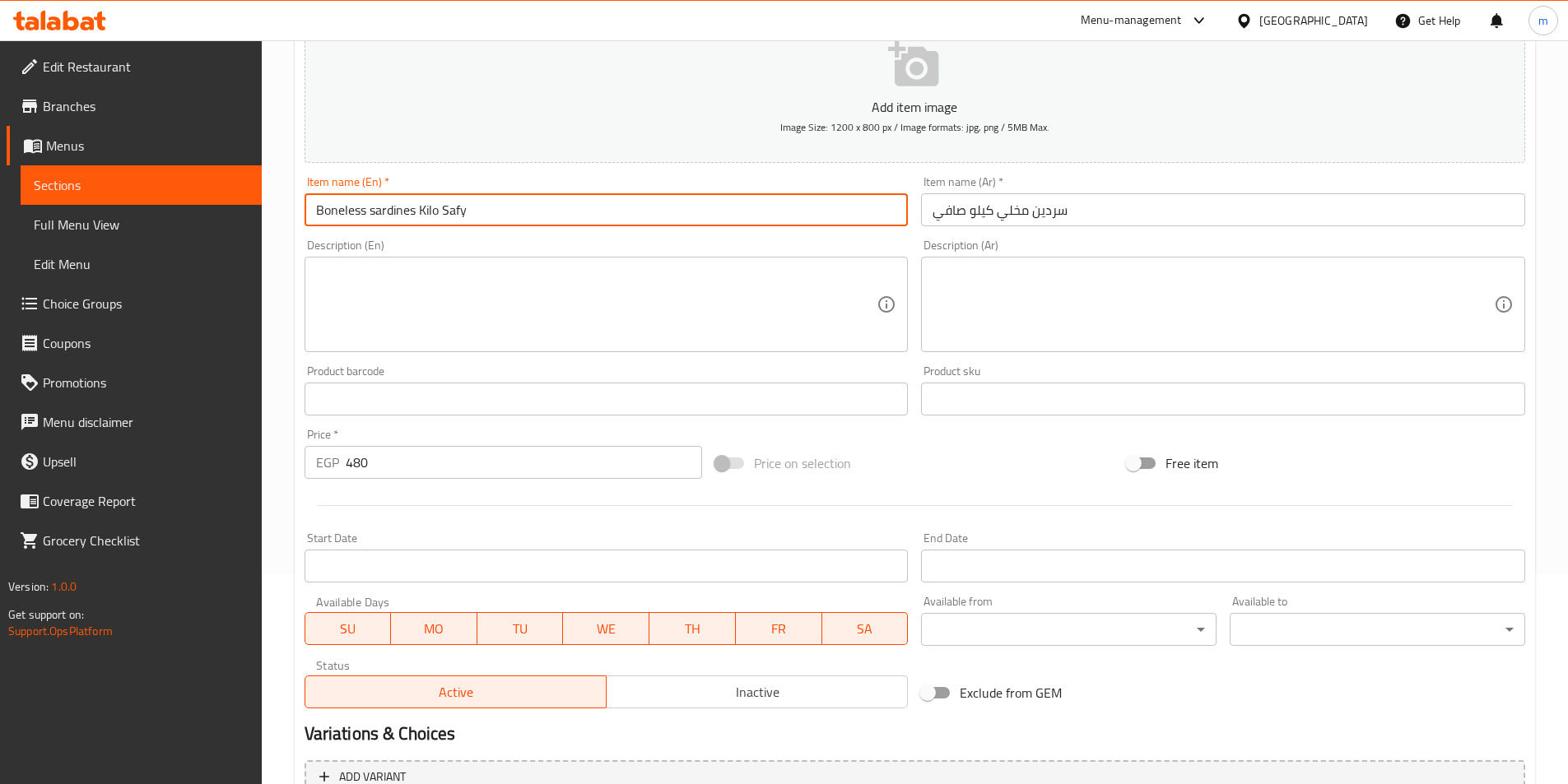
scroll to position [379, 0]
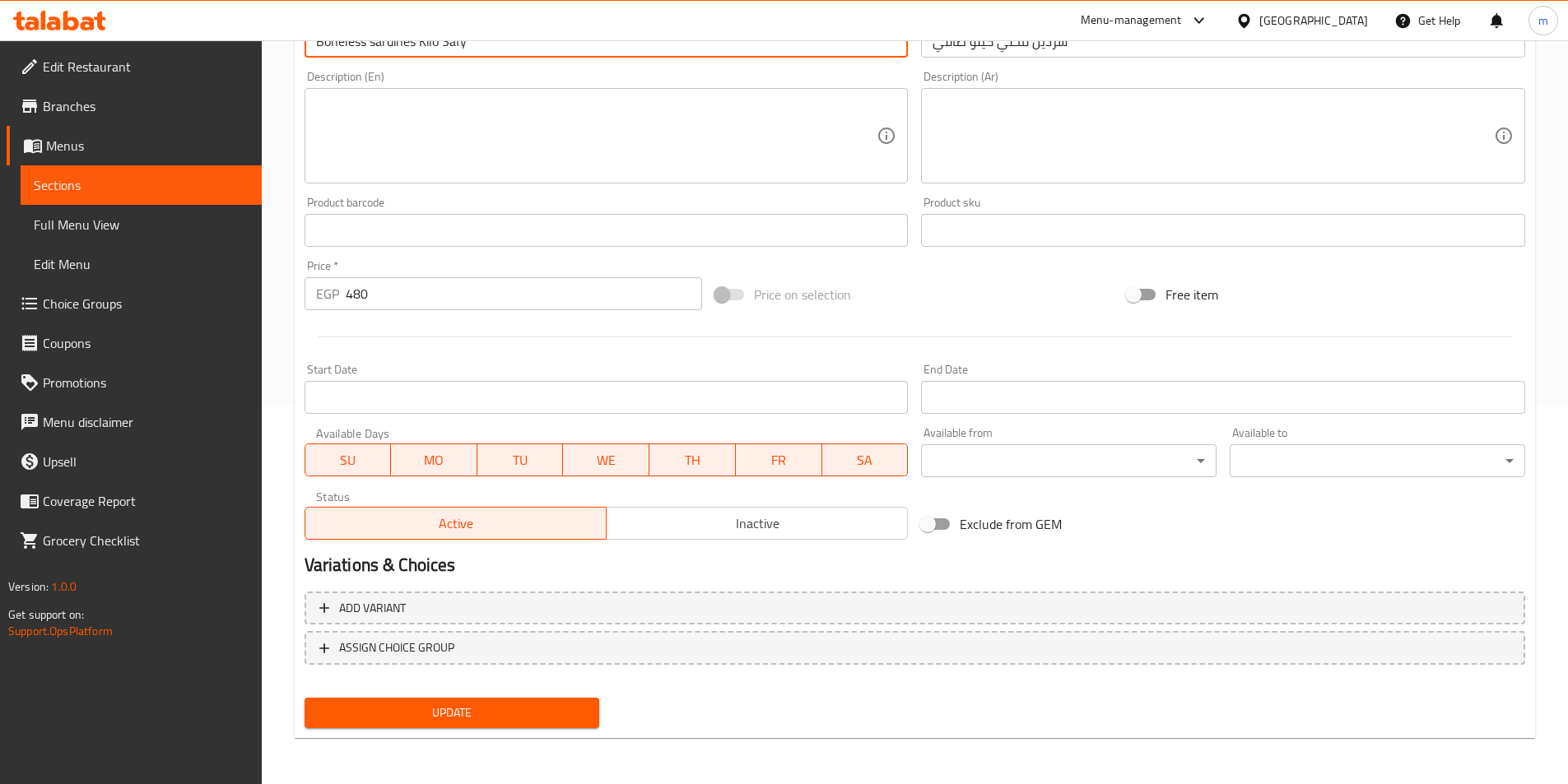
type input "Boneless sardines Kilo Safy"
click at [494, 699] on button "Update" at bounding box center [452, 712] width 295 height 31
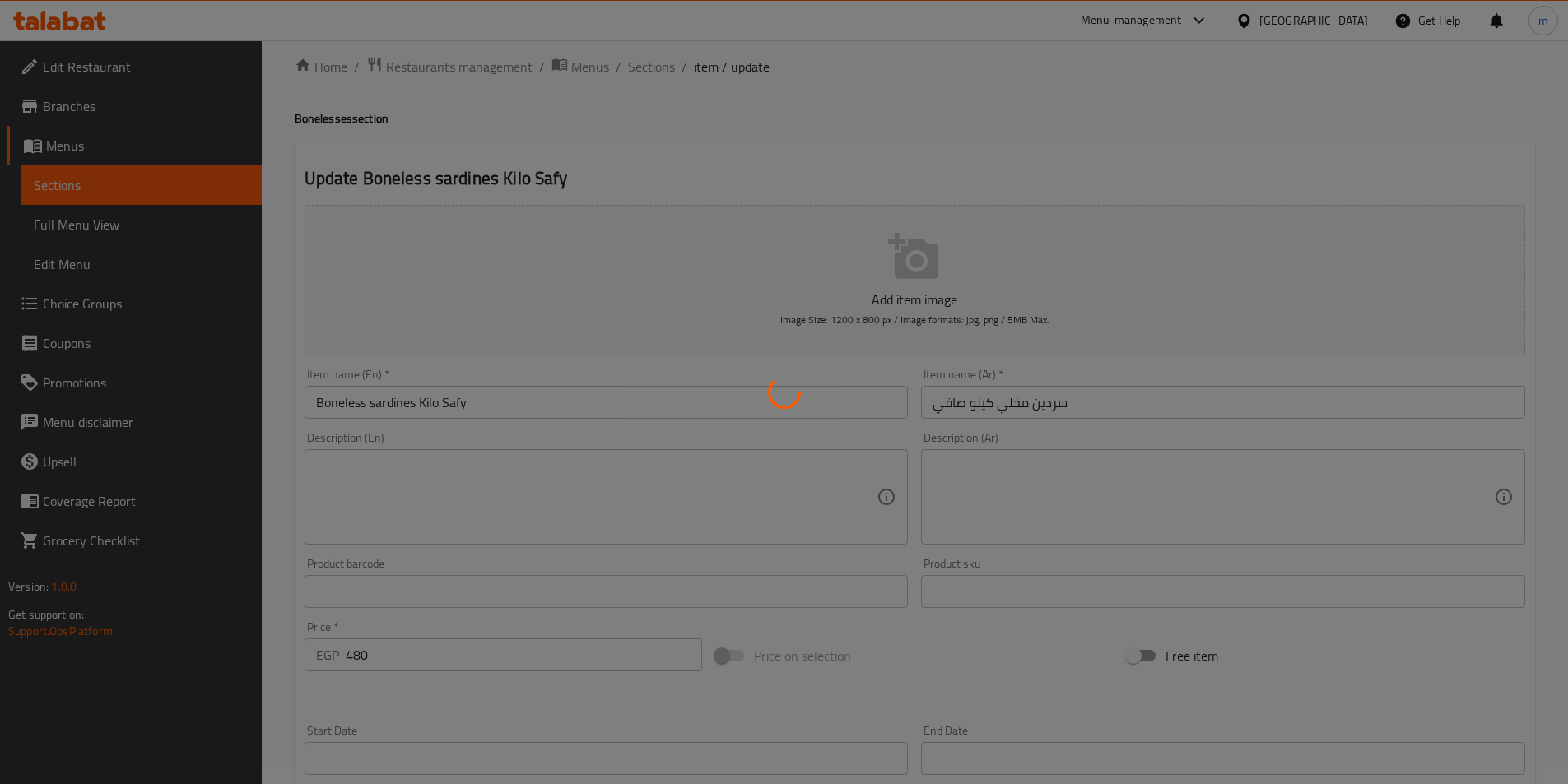
scroll to position [0, 0]
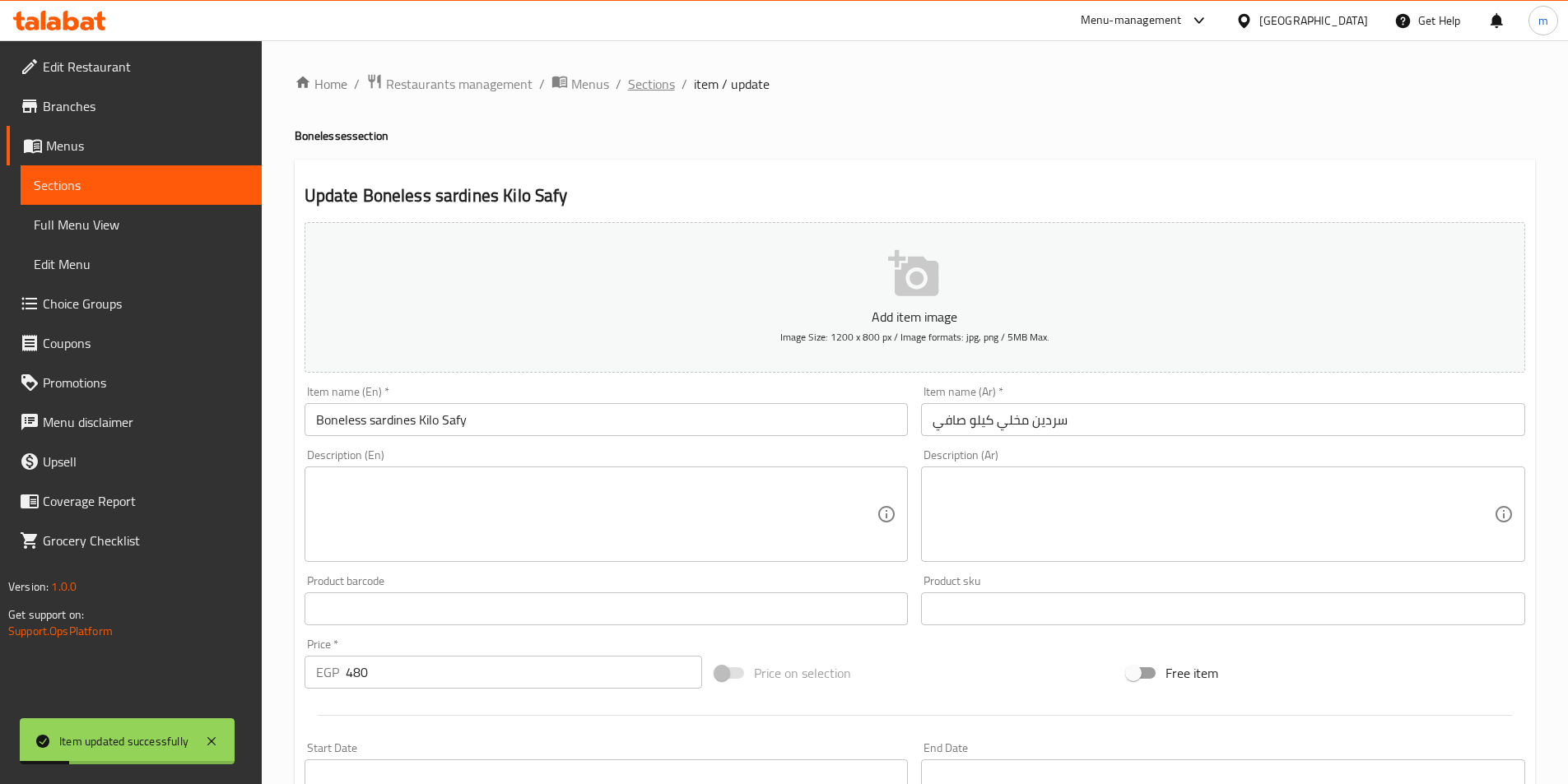
click at [648, 85] on span "Sections" at bounding box center [651, 84] width 47 height 20
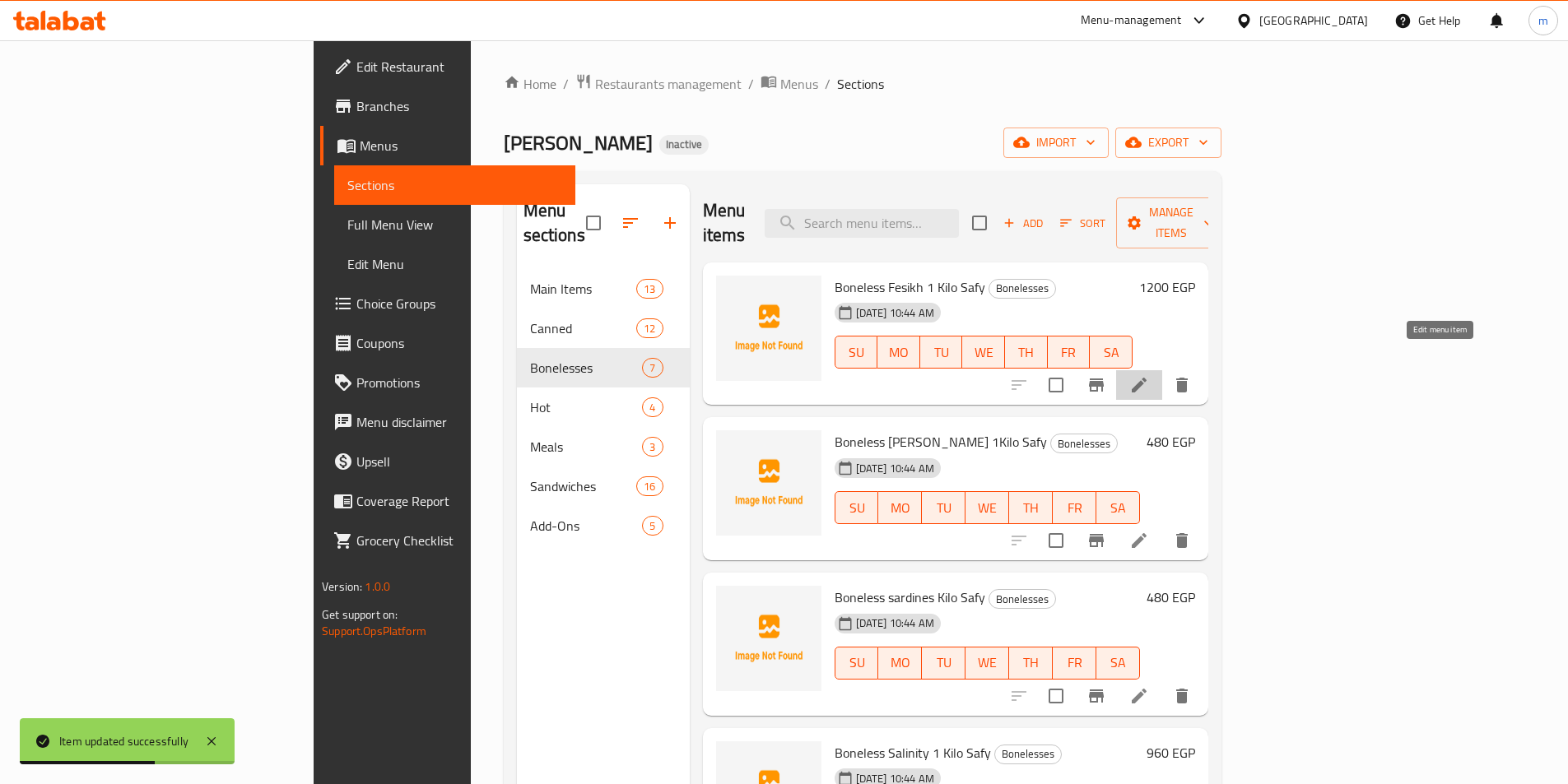
click at [1149, 375] on icon at bounding box center [1139, 385] width 20 height 20
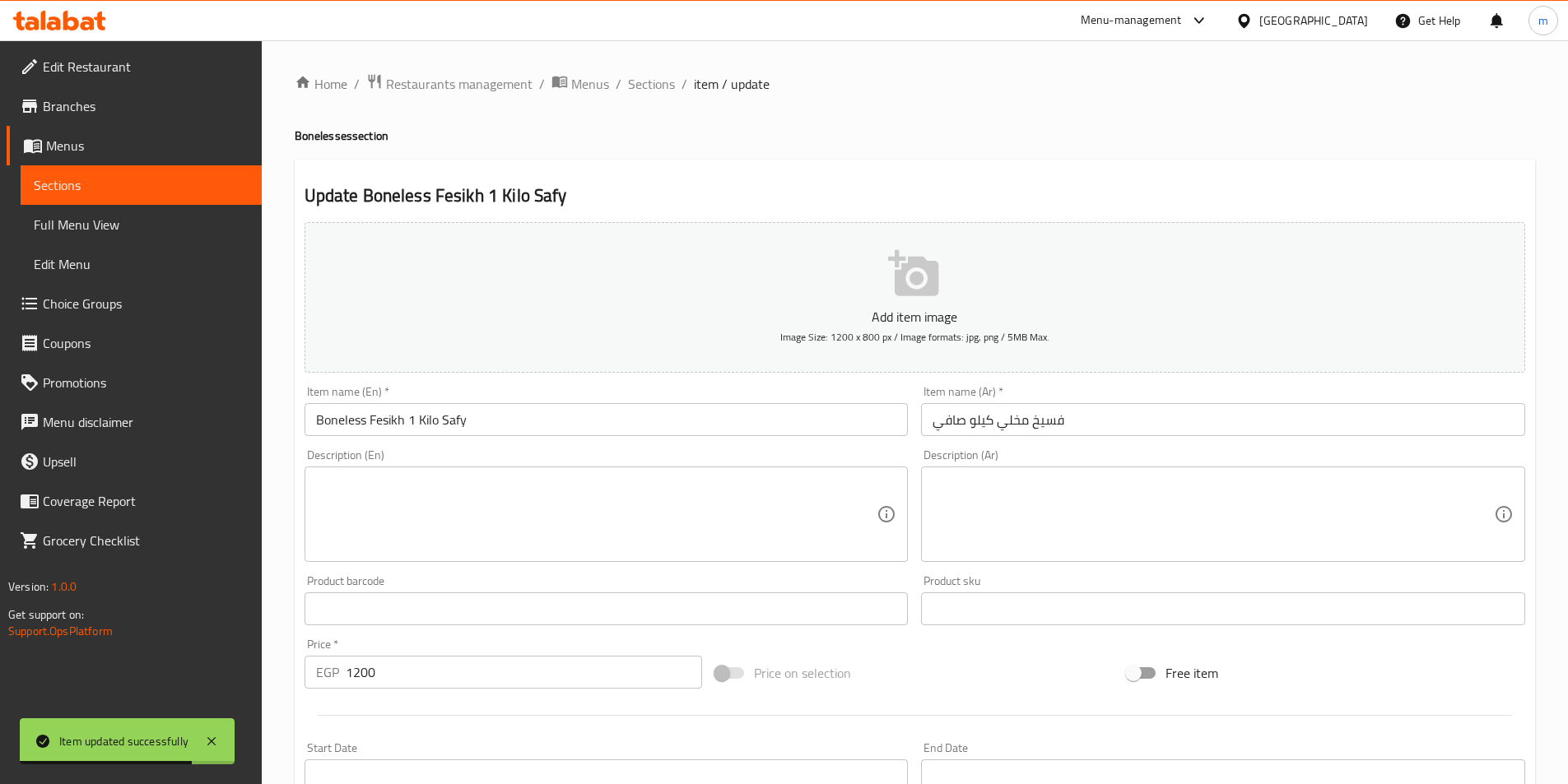
click at [412, 418] on input "Boneless Fesikh 1 Kilo Safy" at bounding box center [607, 419] width 604 height 33
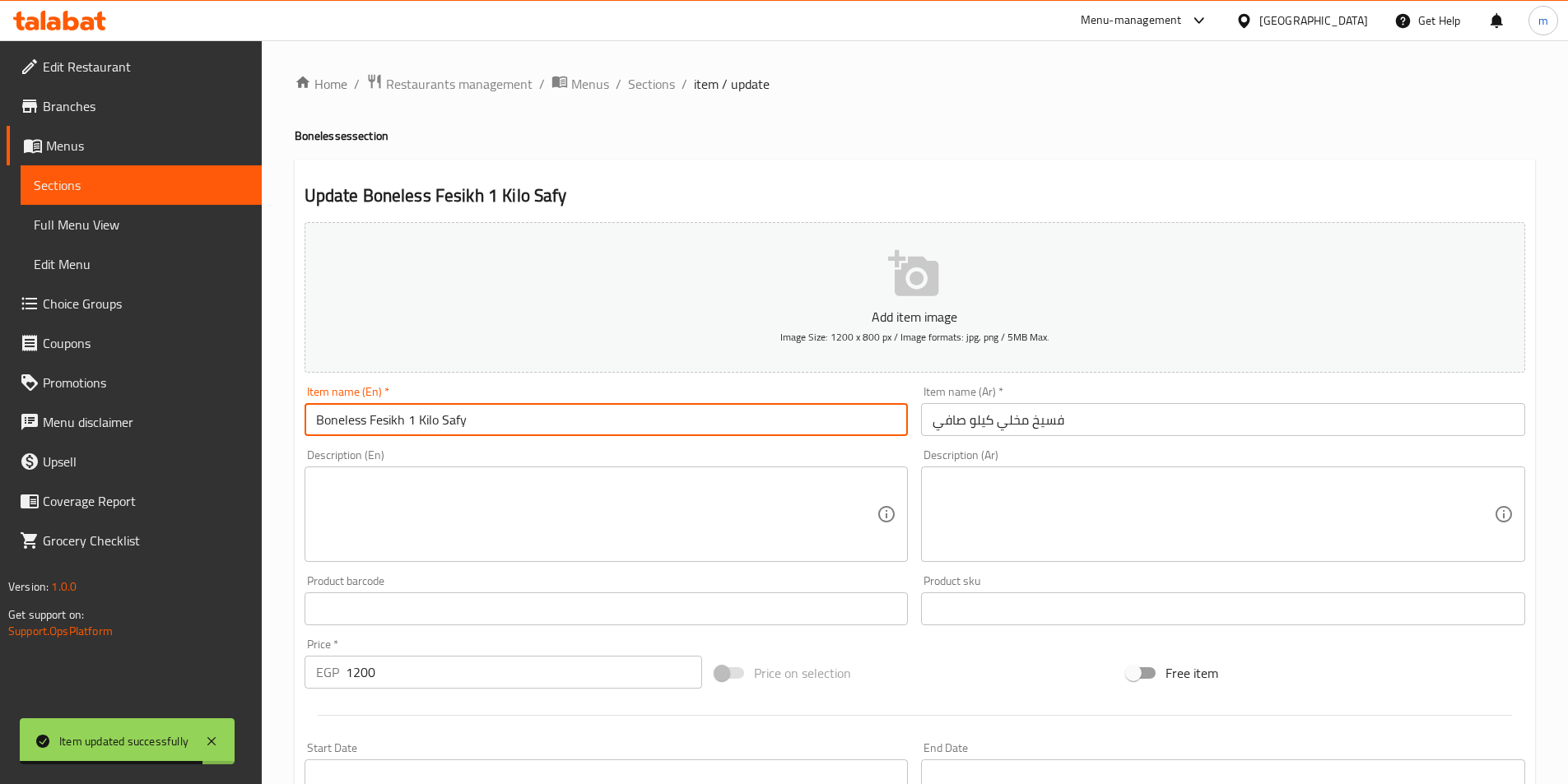
click at [412, 418] on input "Boneless Fesikh 1 Kilo Safy" at bounding box center [607, 419] width 604 height 33
click at [407, 417] on input "Boneless Fesikh 1 Kilo Safy" at bounding box center [607, 419] width 604 height 33
click at [412, 420] on input "Boneless Fesikh 1 Kilo Safy" at bounding box center [607, 419] width 604 height 33
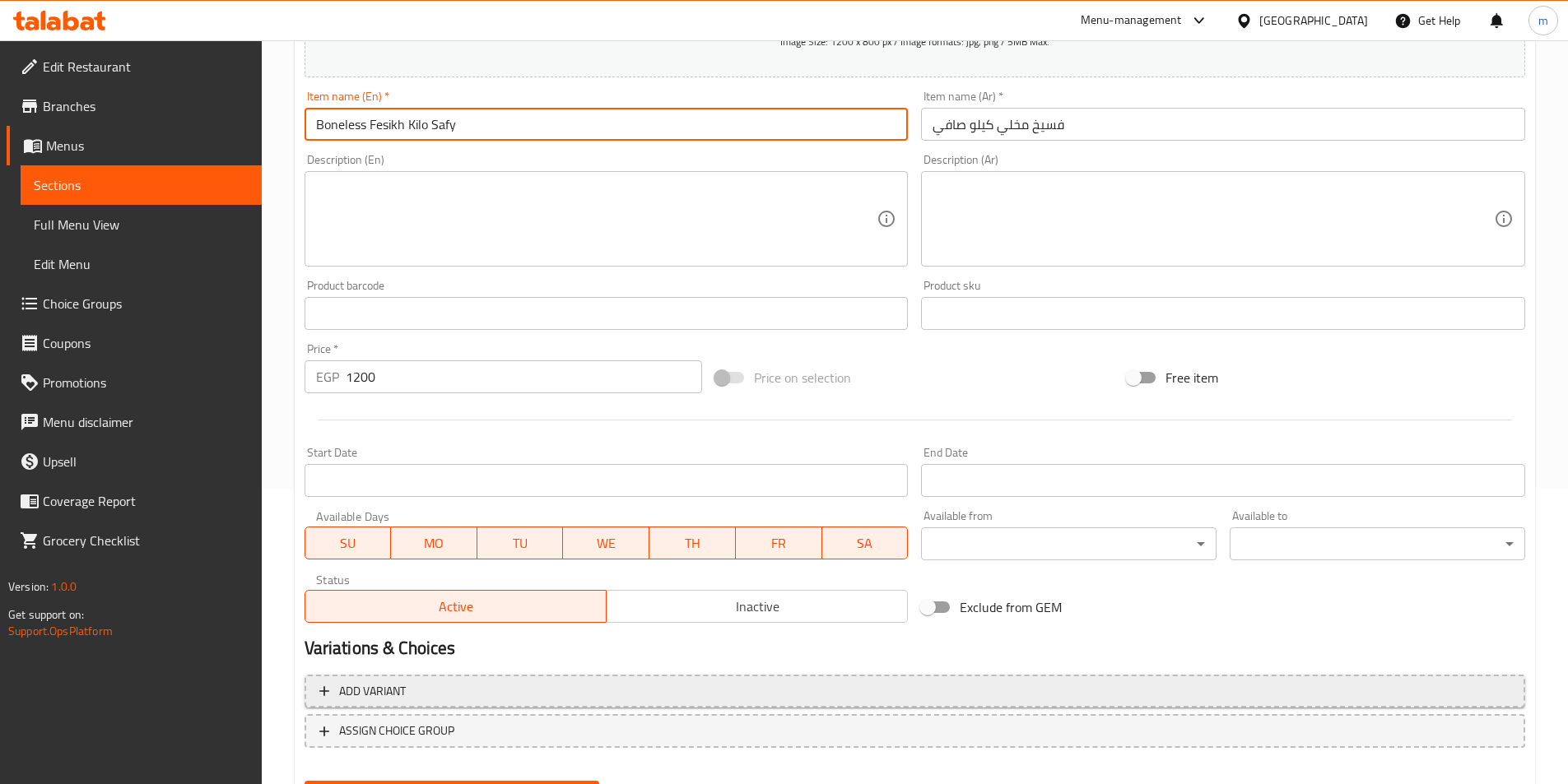
scroll to position [379, 0]
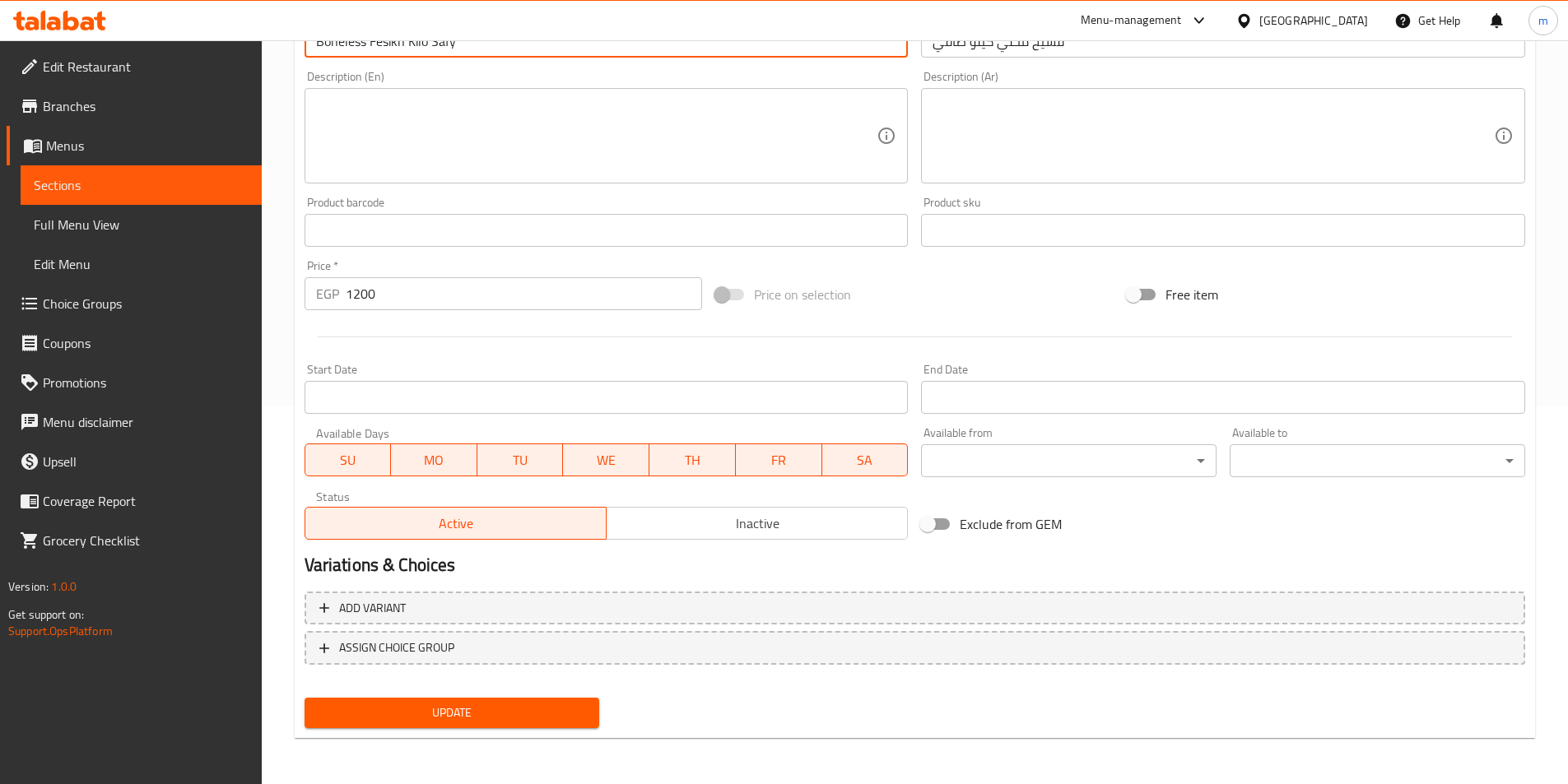
type input "Boneless Fesikh Kilo Safy"
click at [532, 701] on button "Update" at bounding box center [452, 712] width 295 height 31
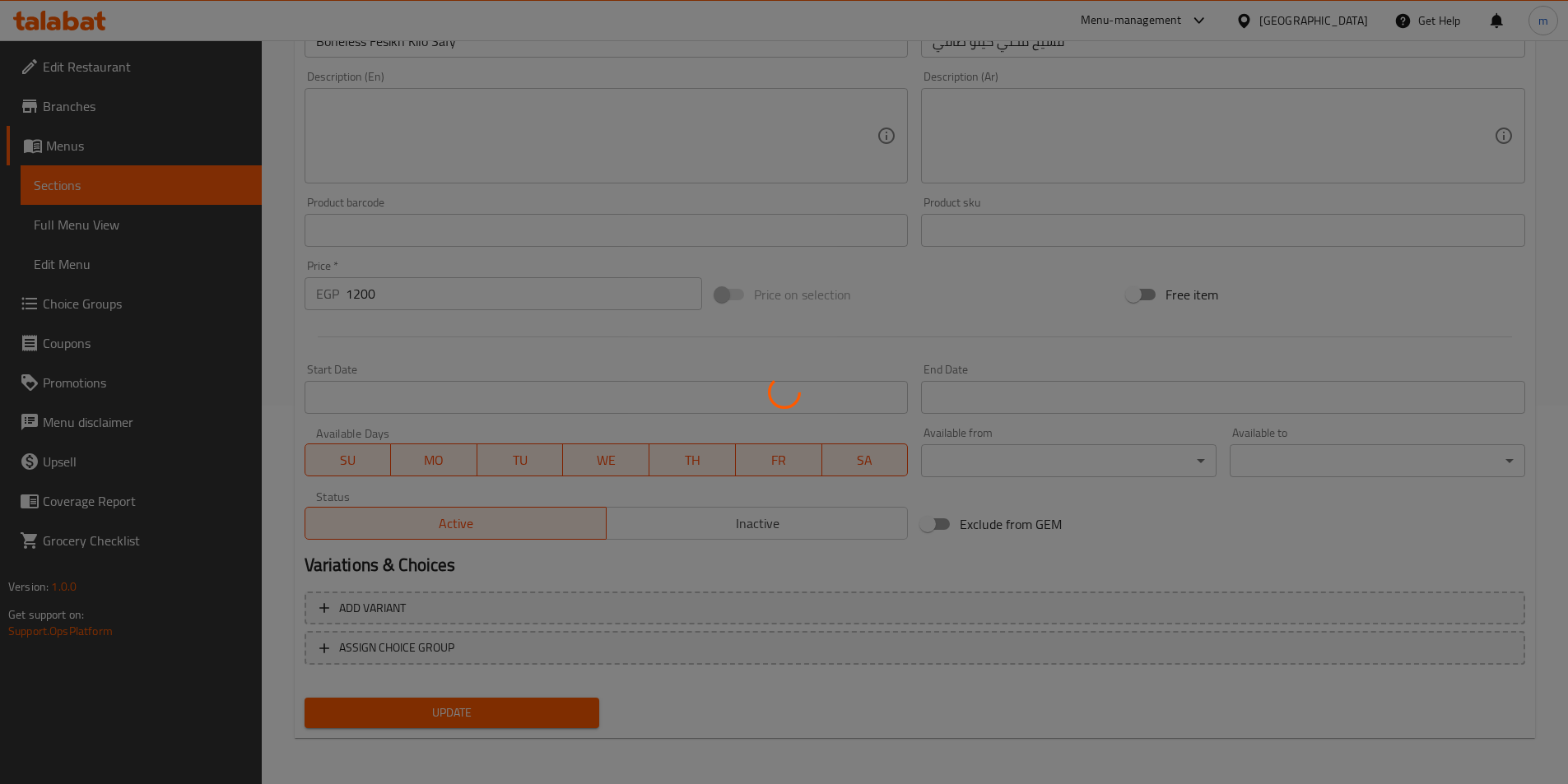
scroll to position [0, 0]
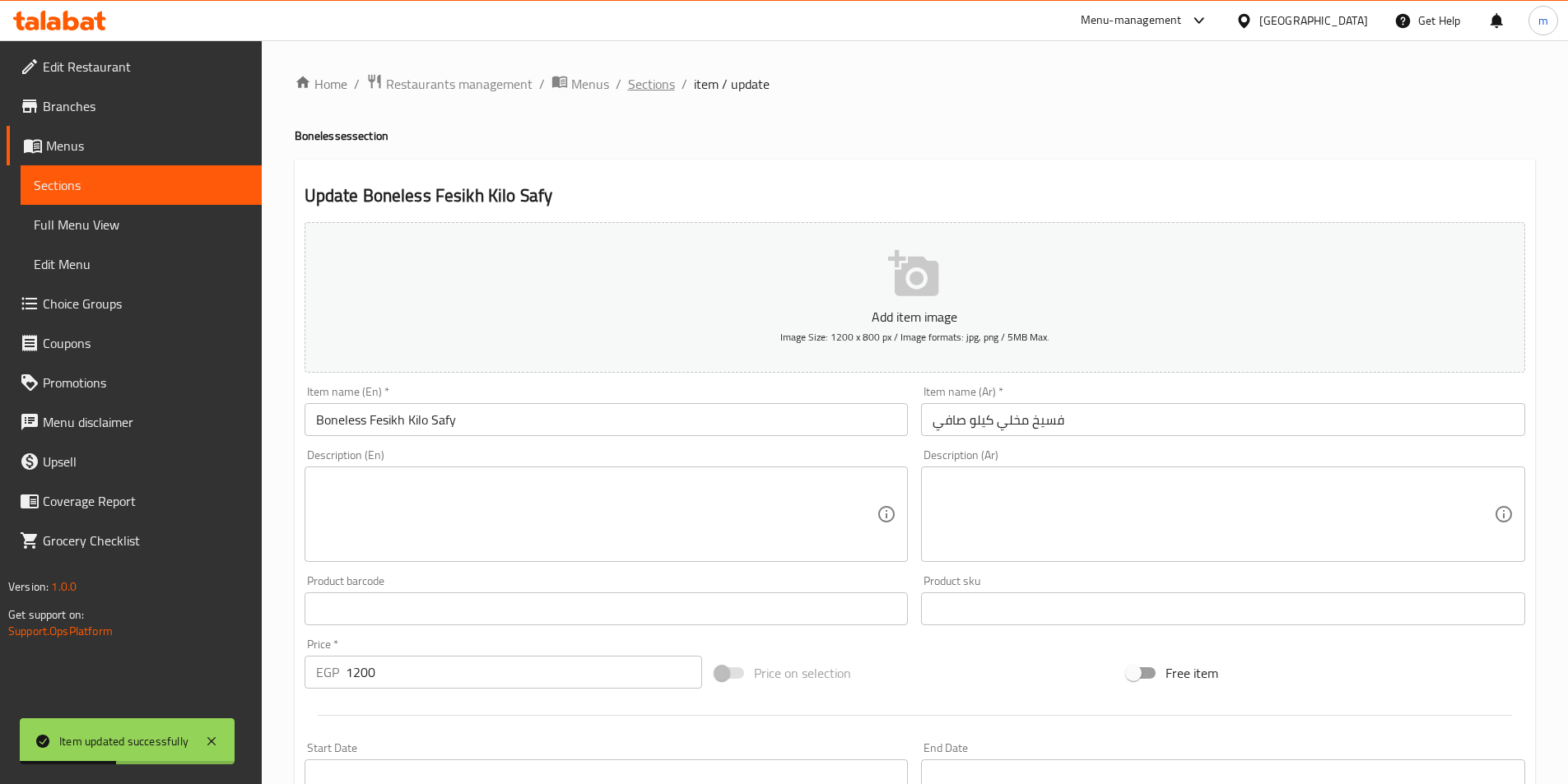
click at [665, 83] on span "Sections" at bounding box center [651, 84] width 47 height 20
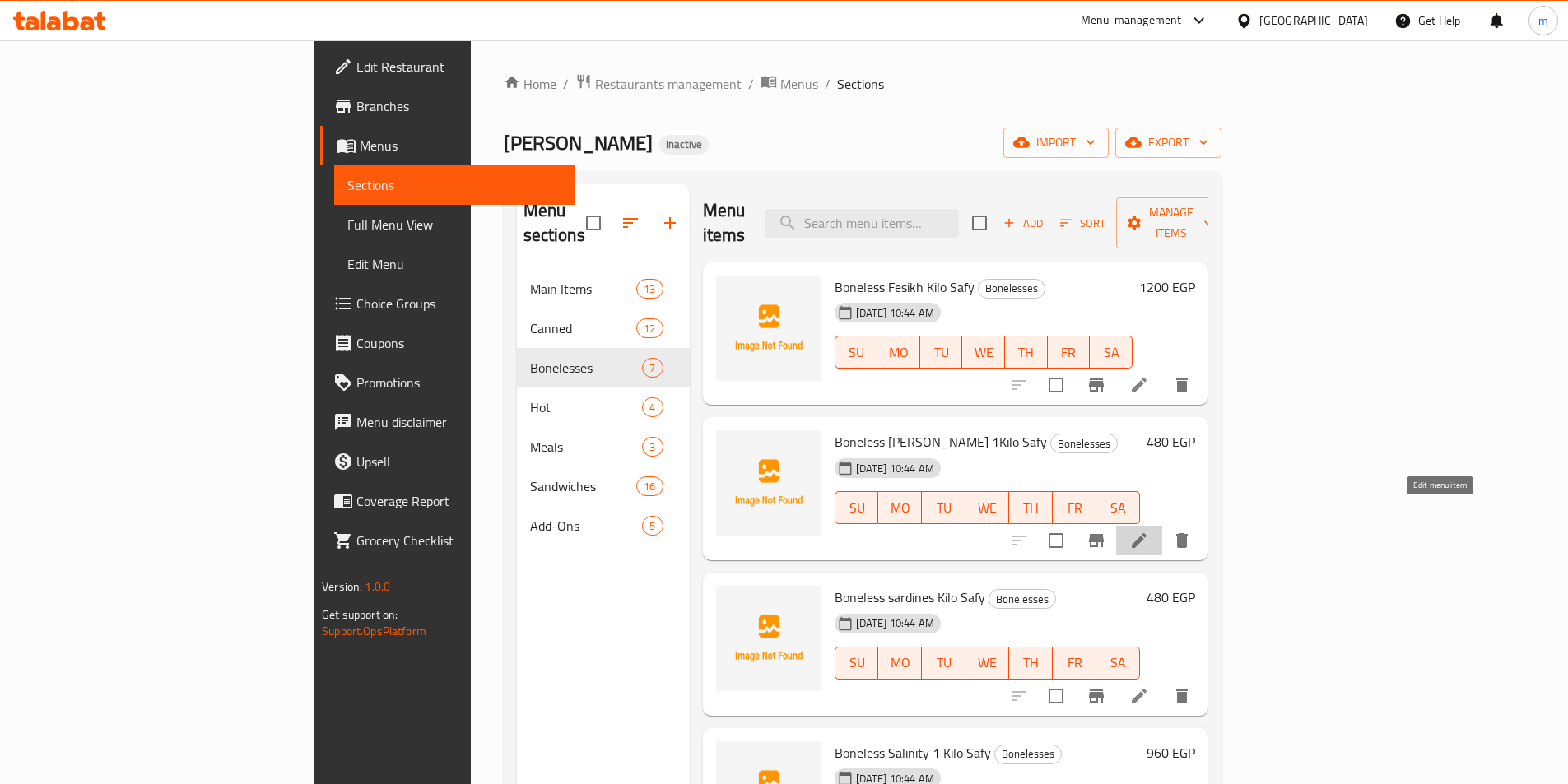
click at [1149, 531] on icon at bounding box center [1139, 541] width 20 height 20
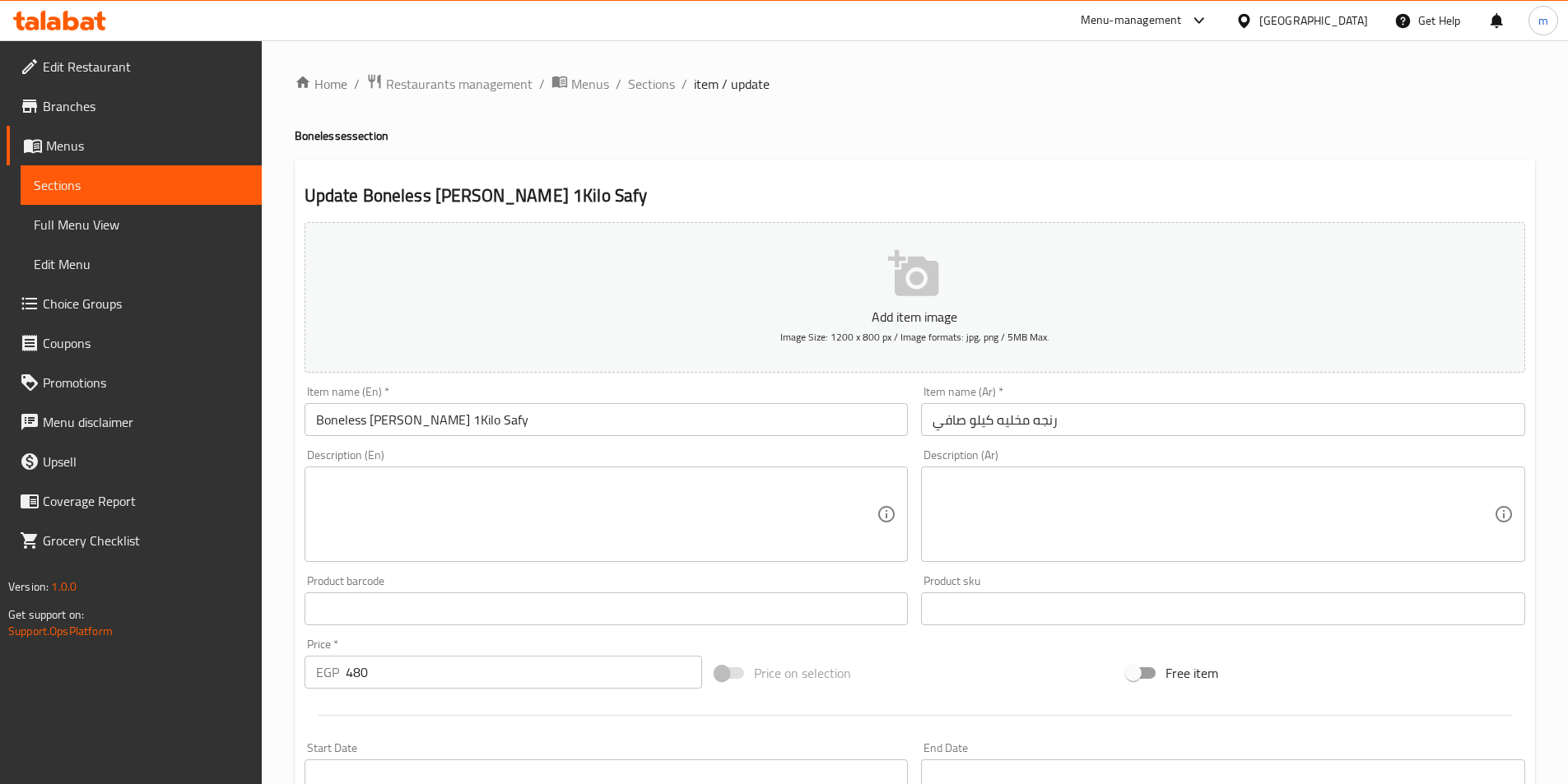
click at [414, 421] on input "Boneless Herring 1Kilo Safy" at bounding box center [607, 419] width 604 height 33
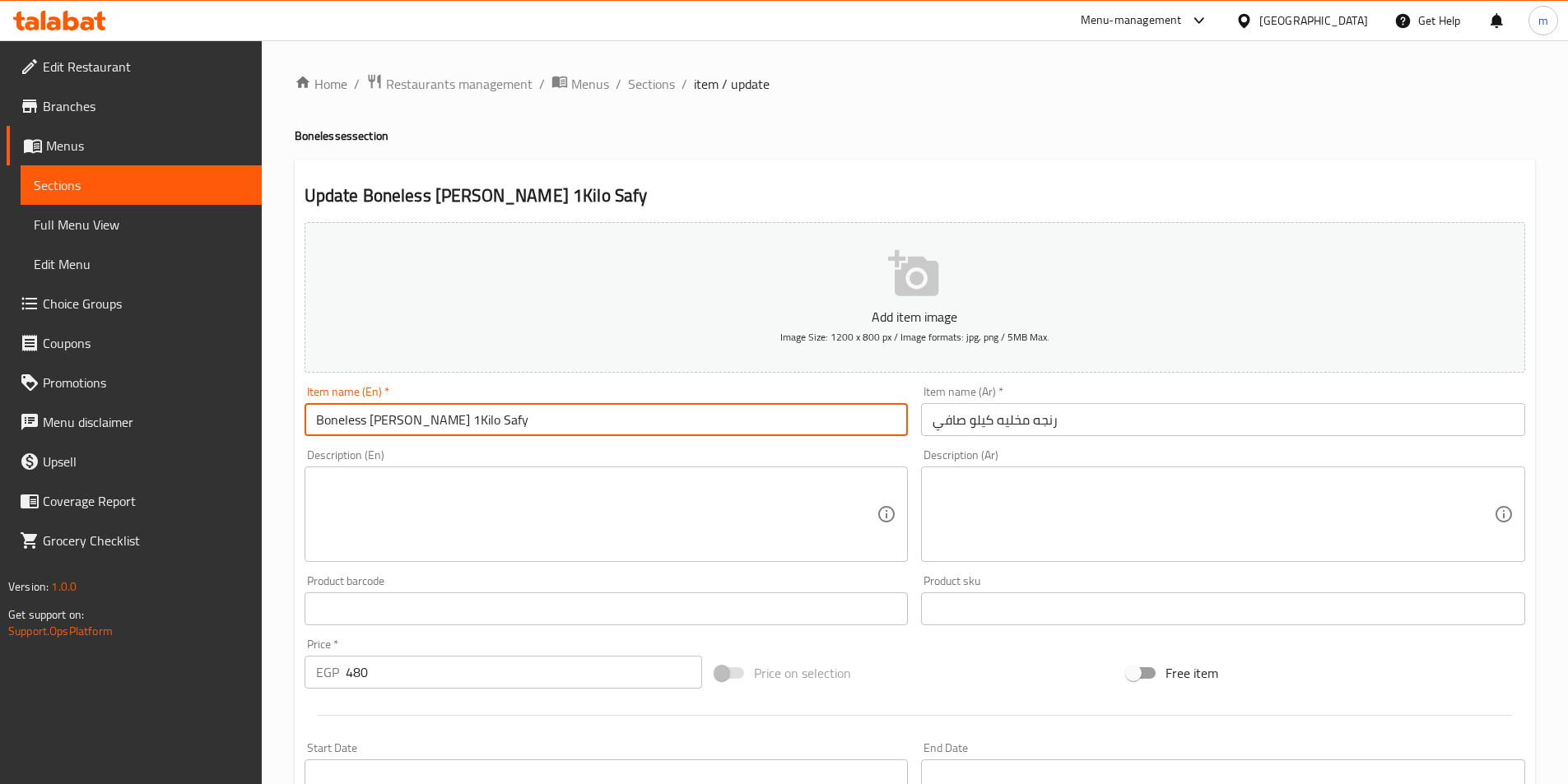
click at [414, 421] on input "Boneless Herring 1Kilo Safy" at bounding box center [607, 419] width 604 height 33
click at [419, 421] on input "Boneless Herring 1Kilo Safy" at bounding box center [607, 419] width 604 height 33
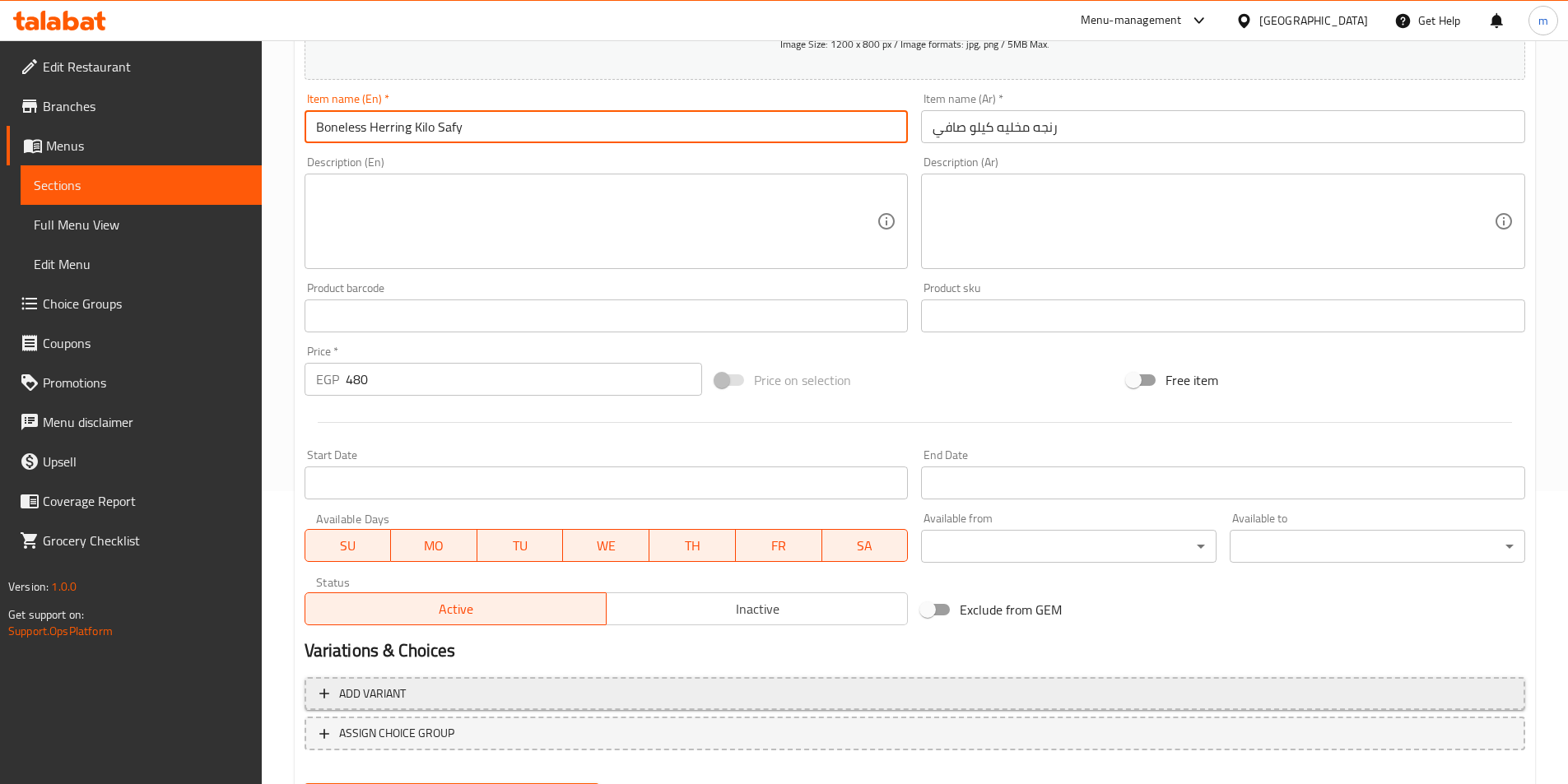
scroll to position [379, 0]
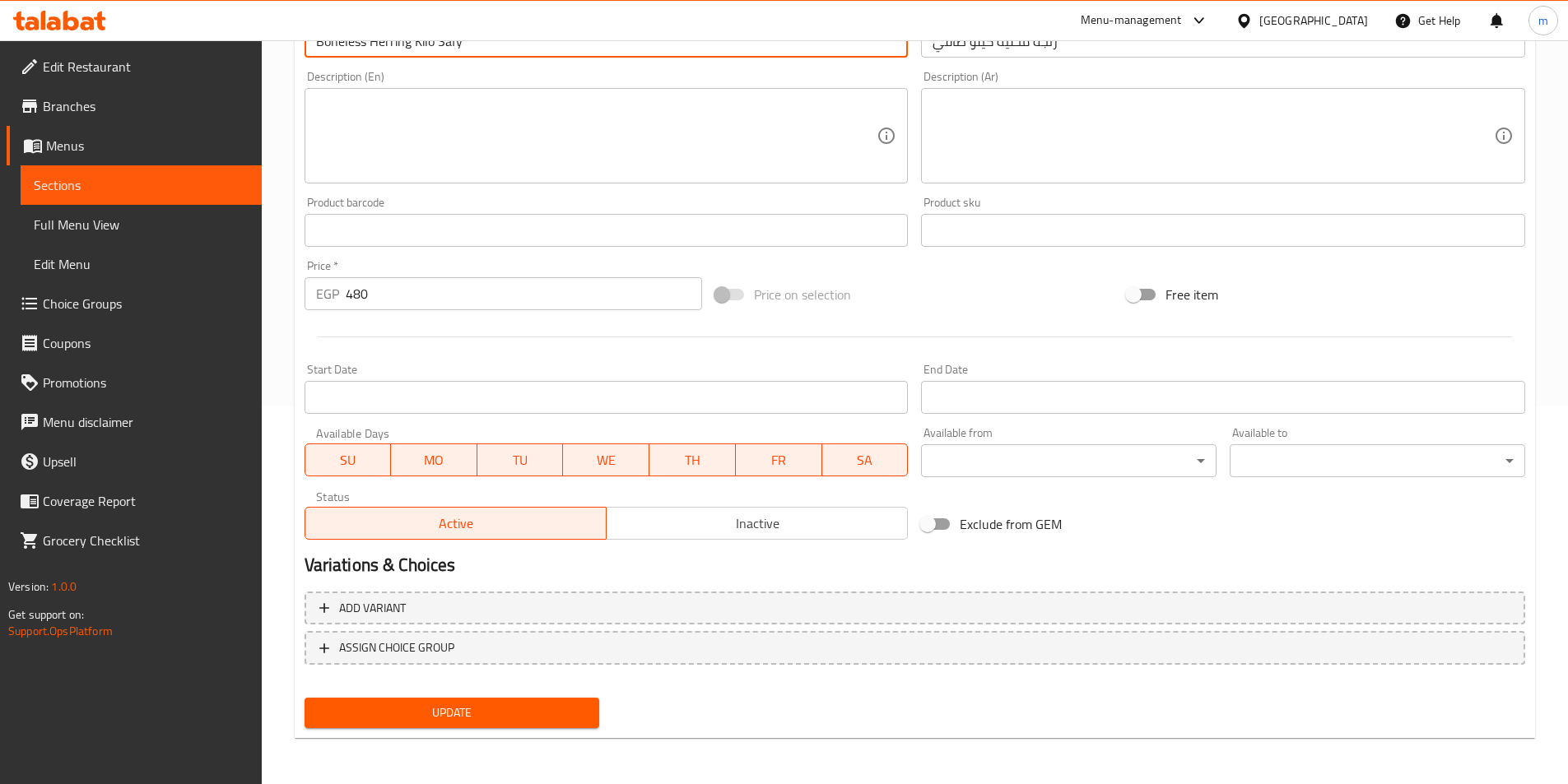
type input "Boneless Herring Kilo Safy"
click at [440, 704] on span "Update" at bounding box center [452, 713] width 269 height 20
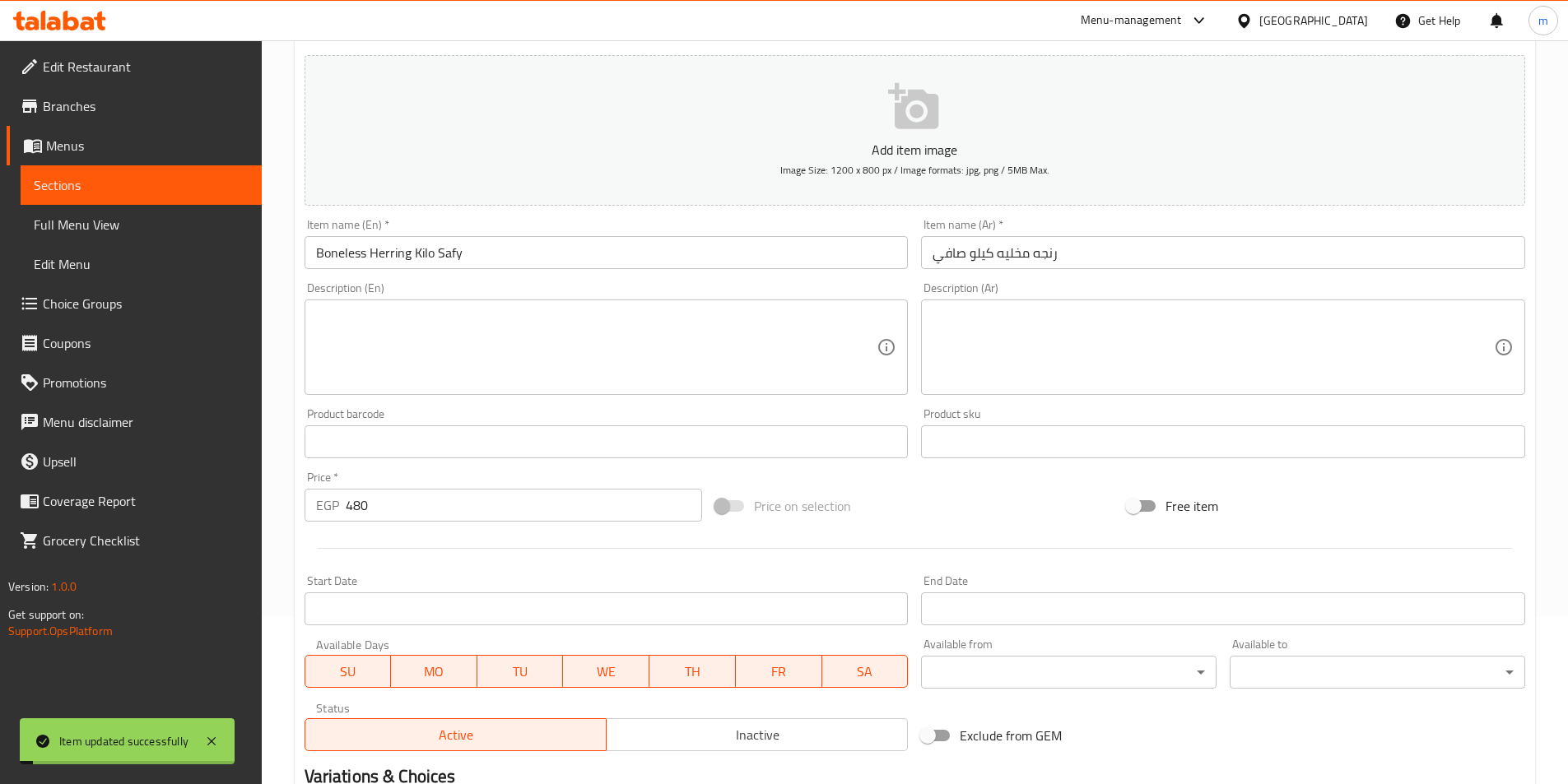
scroll to position [0, 0]
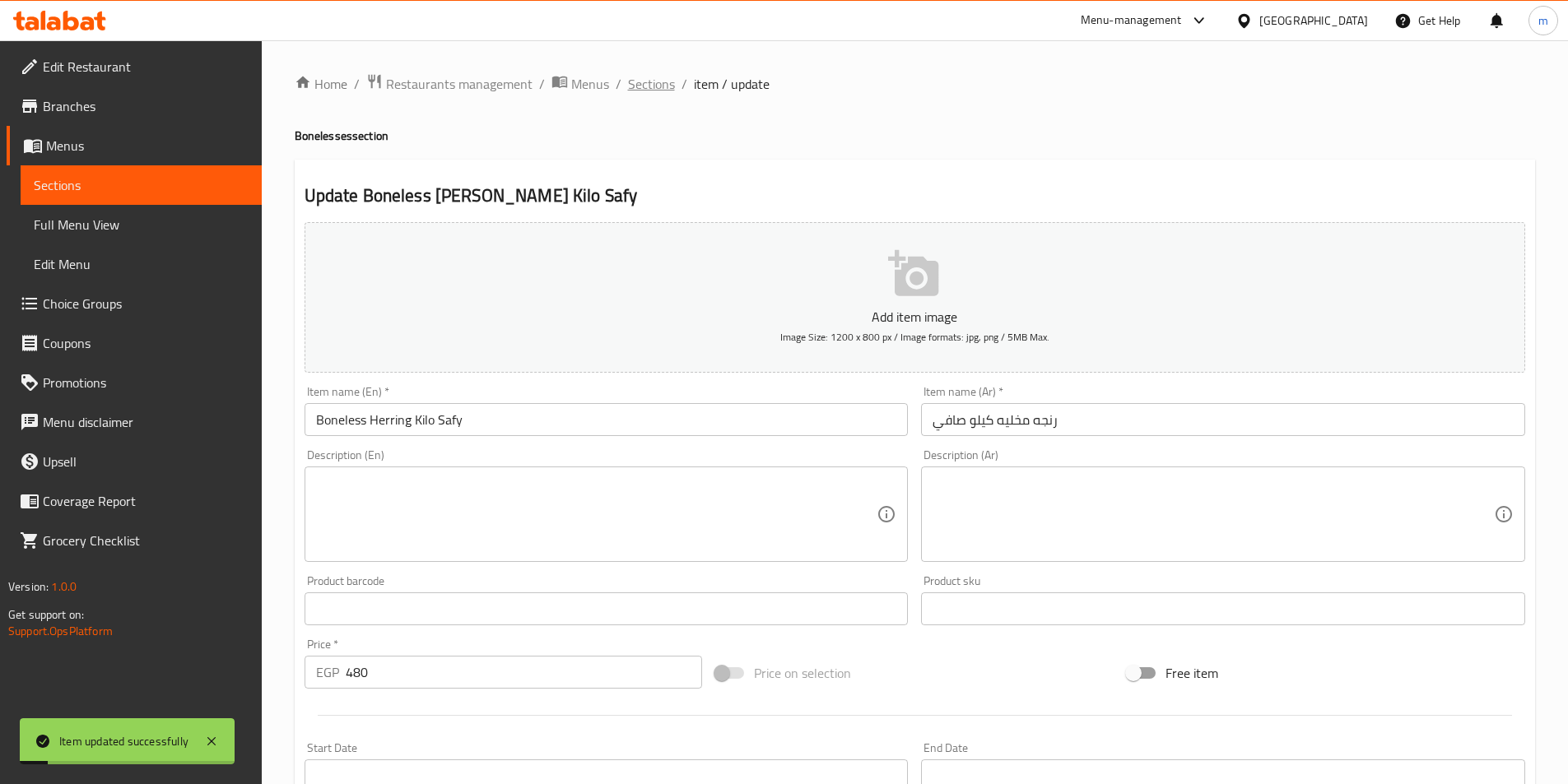
click at [648, 85] on span "Sections" at bounding box center [651, 84] width 47 height 20
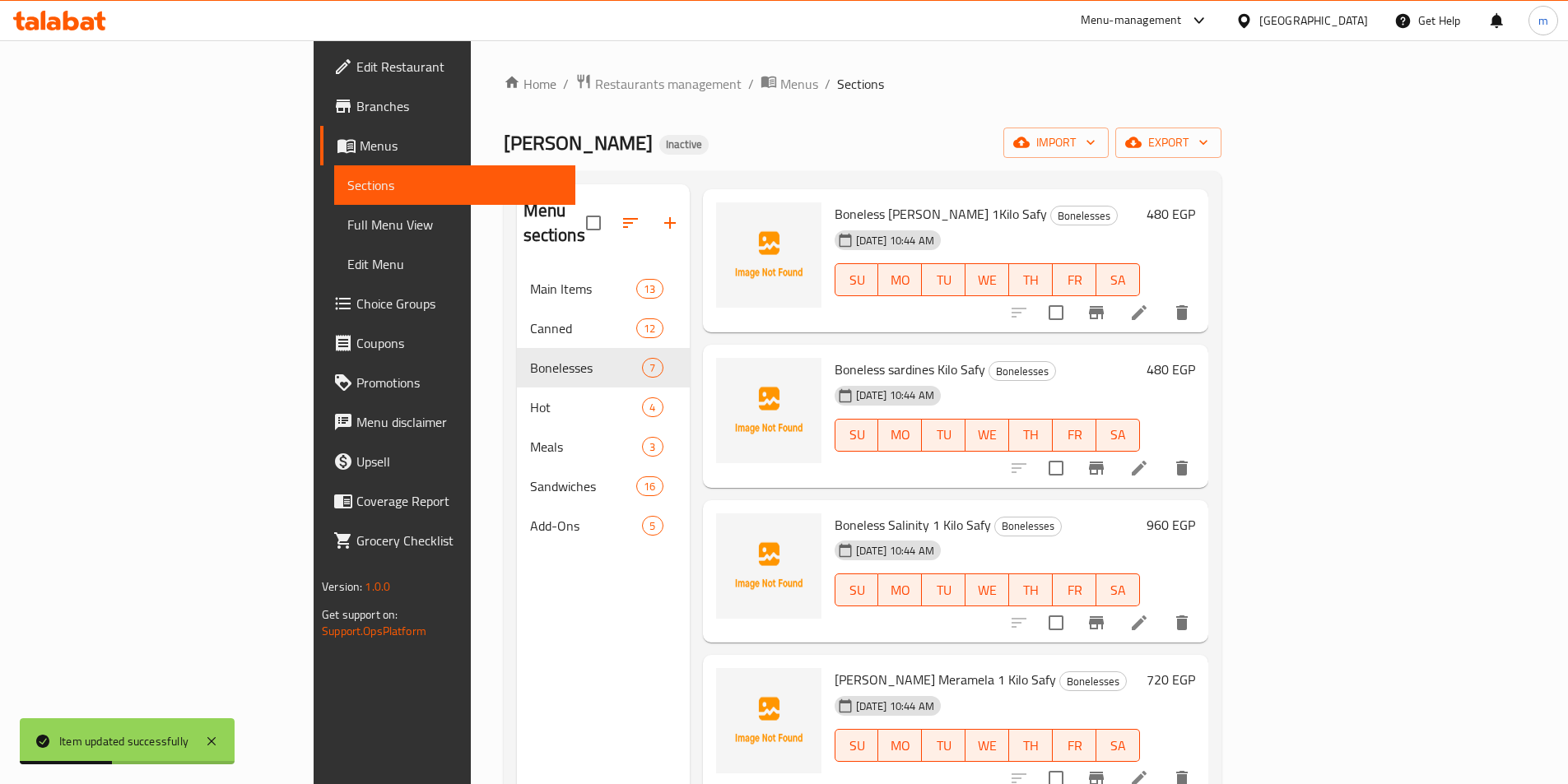
scroll to position [247, 0]
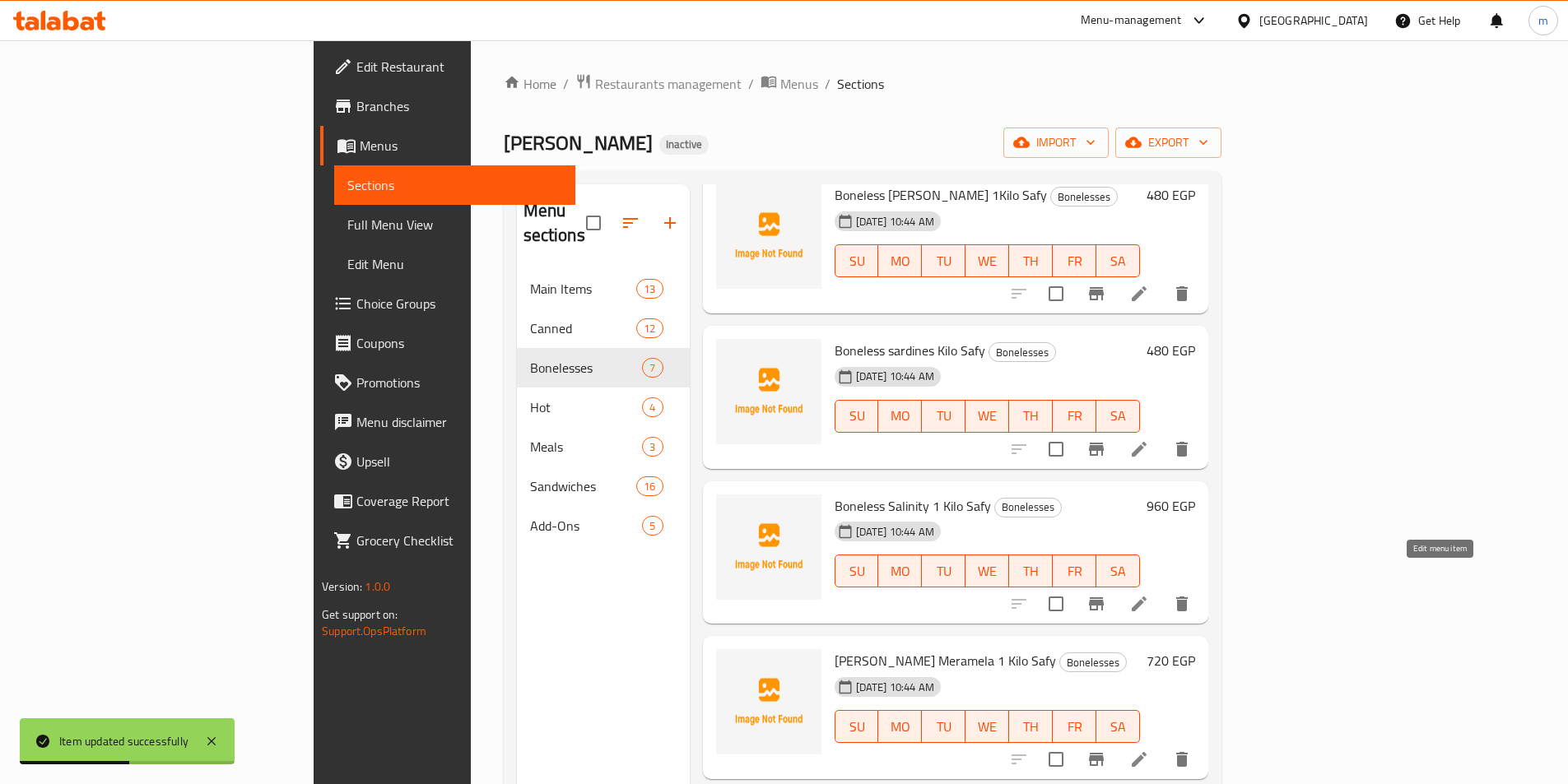
click at [1149, 595] on icon at bounding box center [1139, 604] width 20 height 20
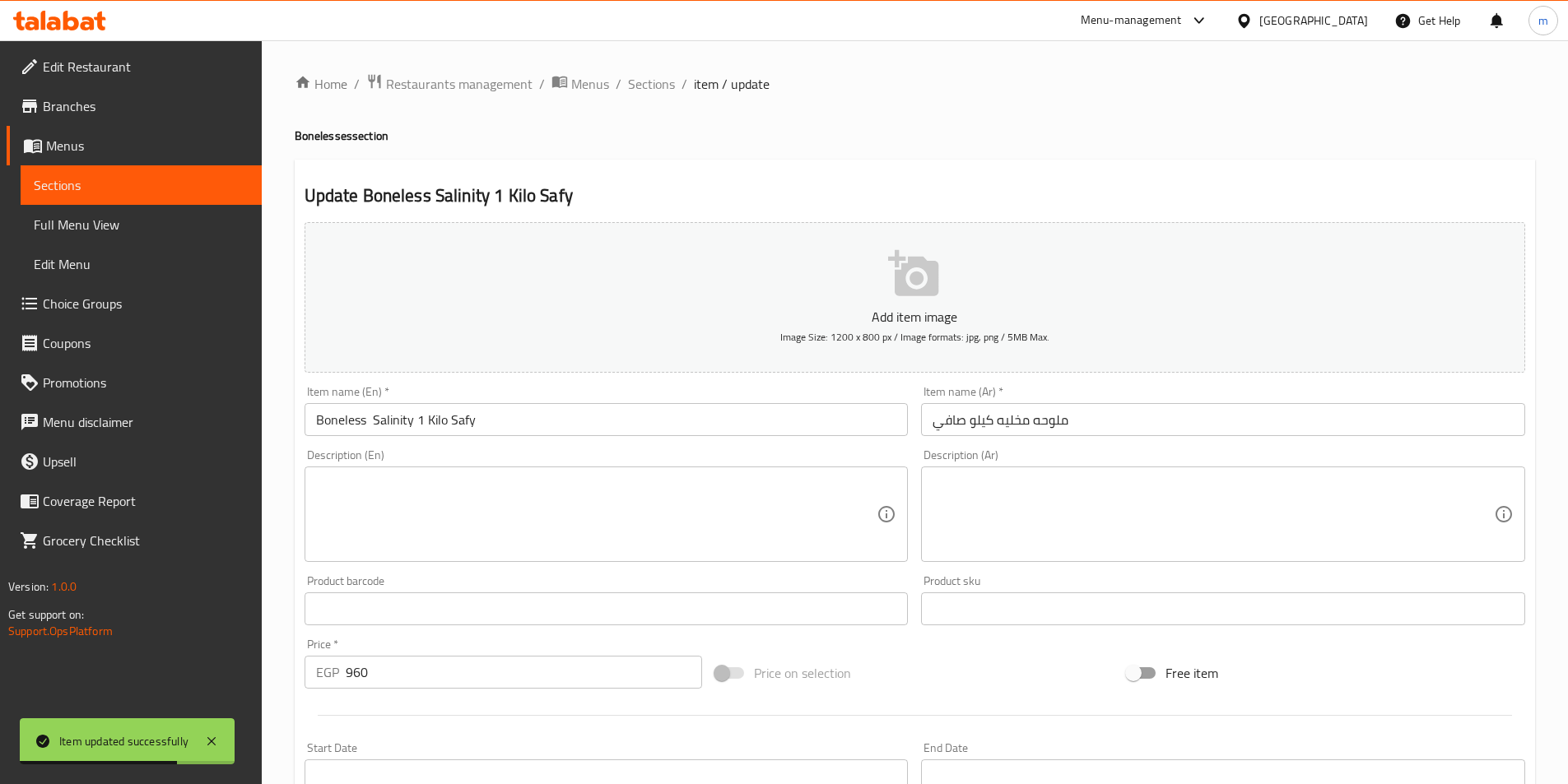
click at [414, 420] on input "Boneless Salinity 1 Kilo Safy" at bounding box center [607, 419] width 604 height 33
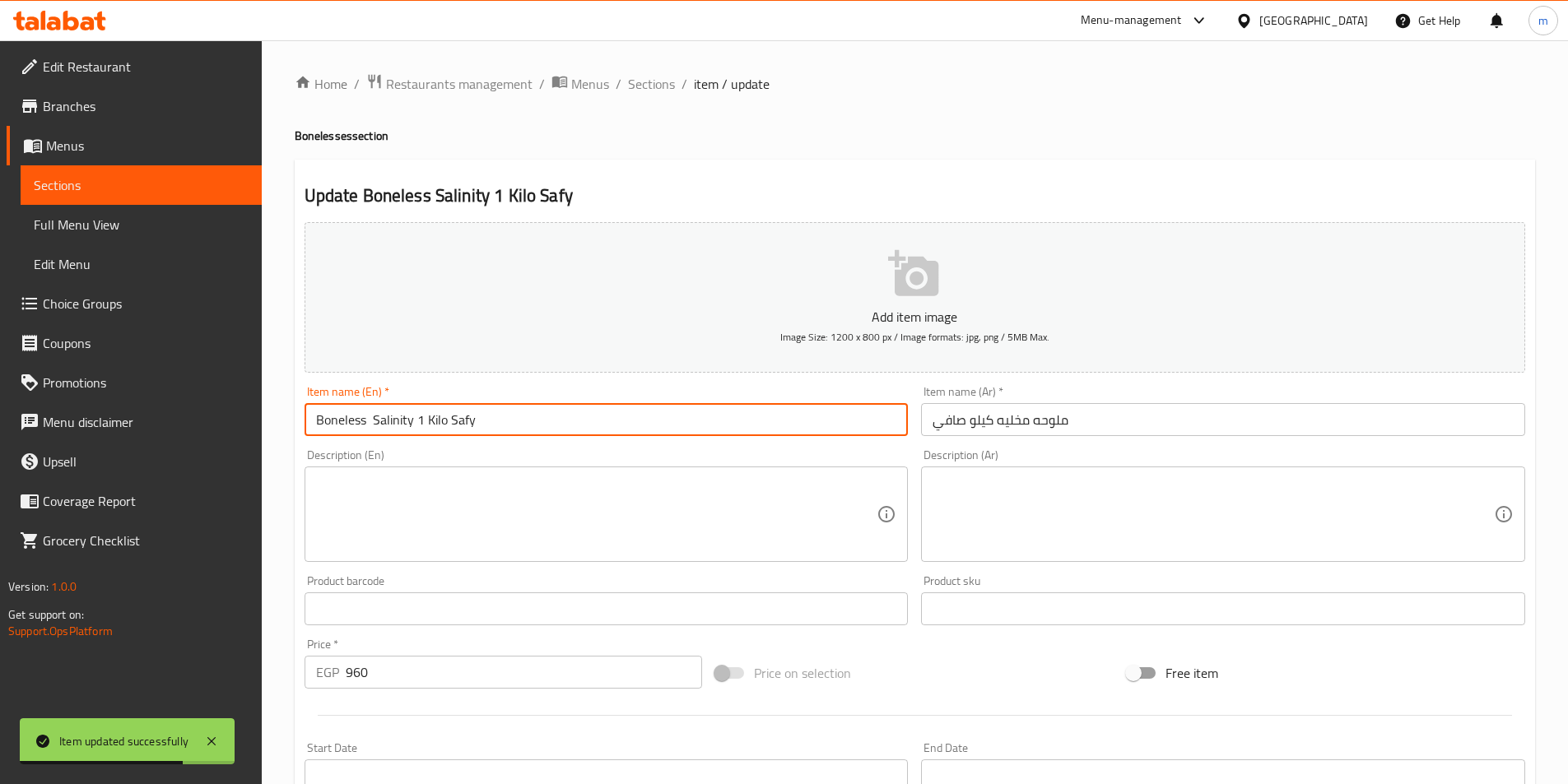
click at [414, 420] on input "Boneless Salinity 1 Kilo Safy" at bounding box center [607, 419] width 604 height 33
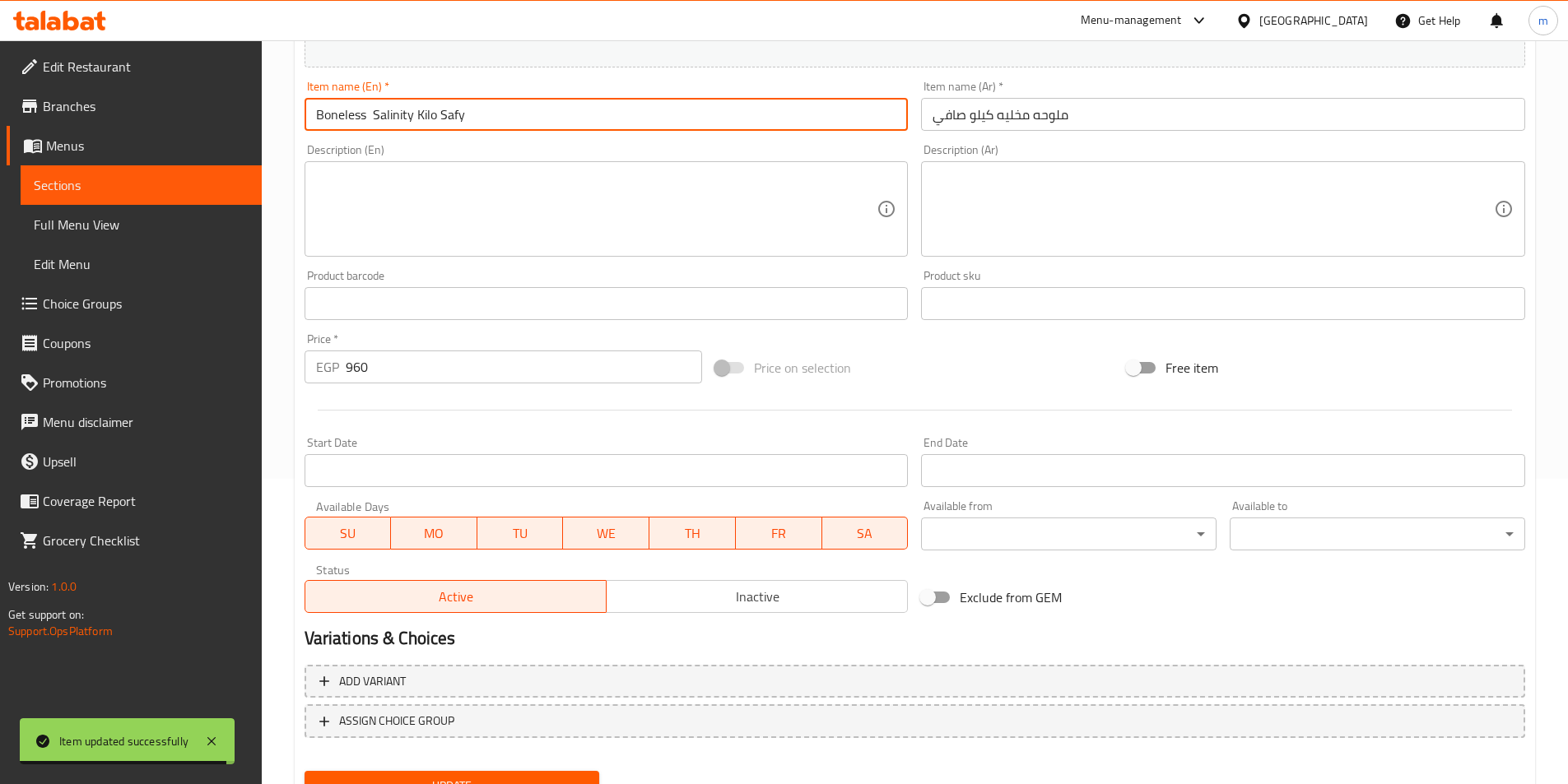
scroll to position [379, 0]
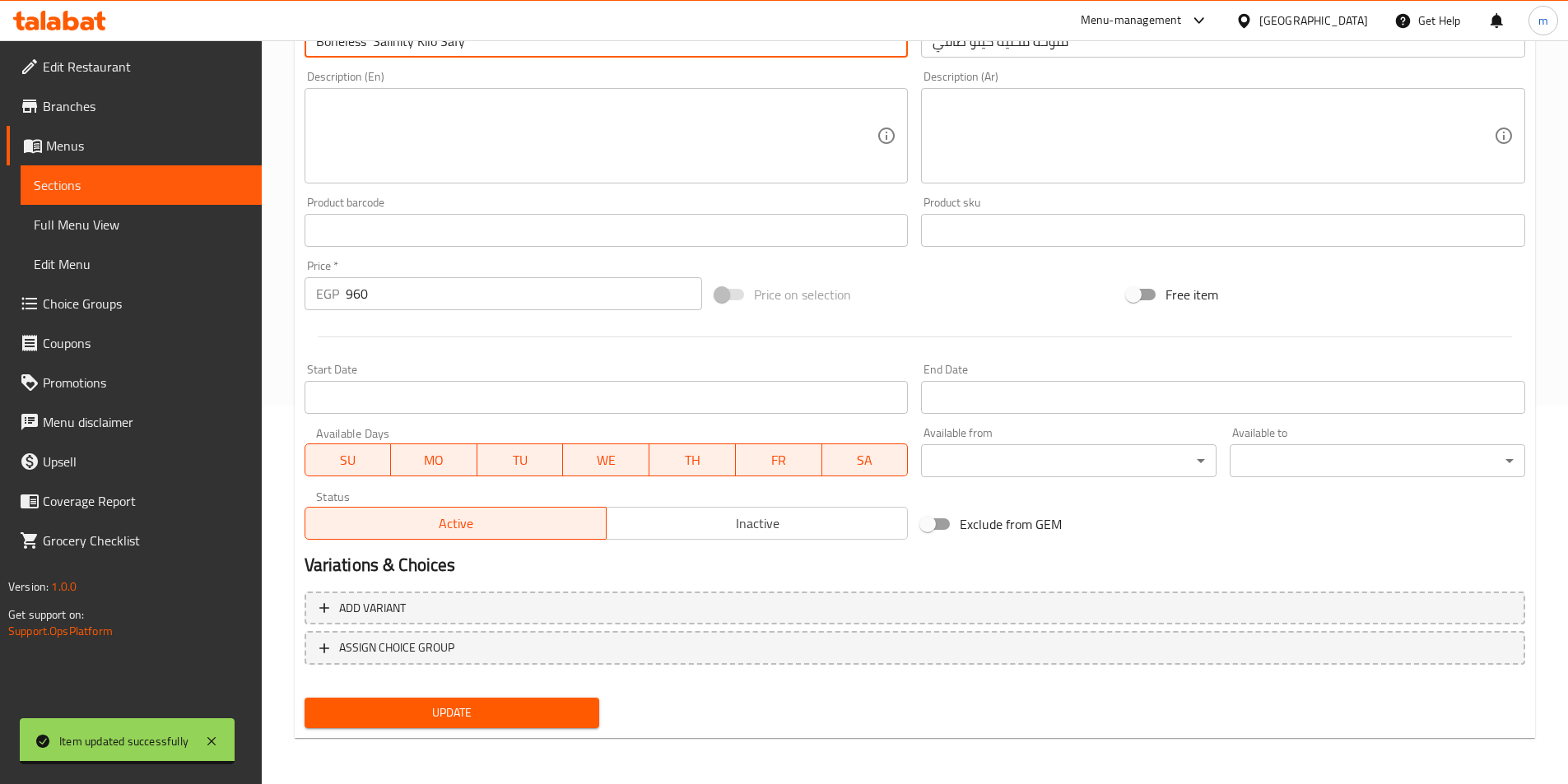
type input "Boneless Salinity Kilo Safy"
click at [531, 718] on span "Update" at bounding box center [452, 713] width 269 height 20
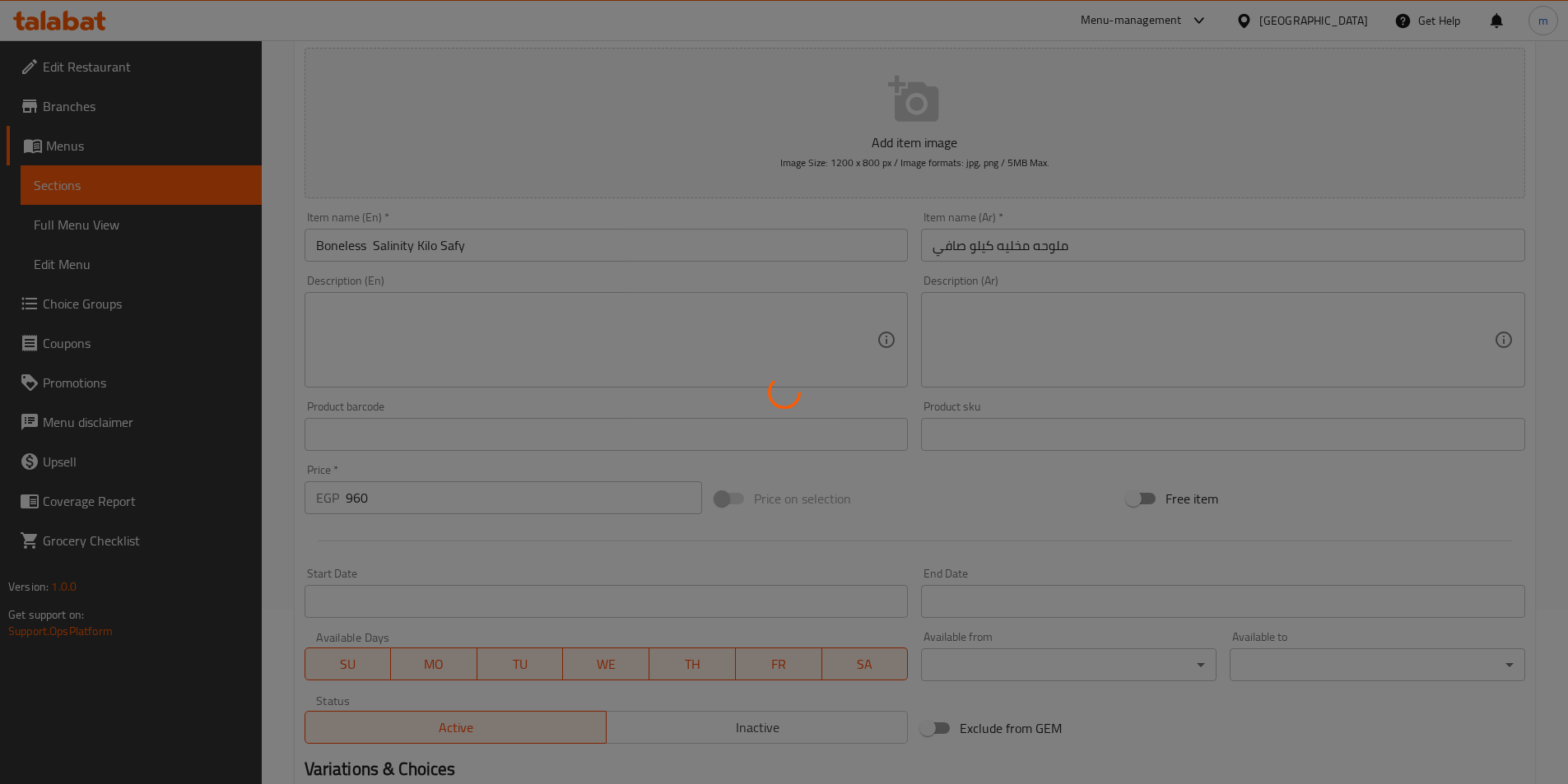
scroll to position [0, 0]
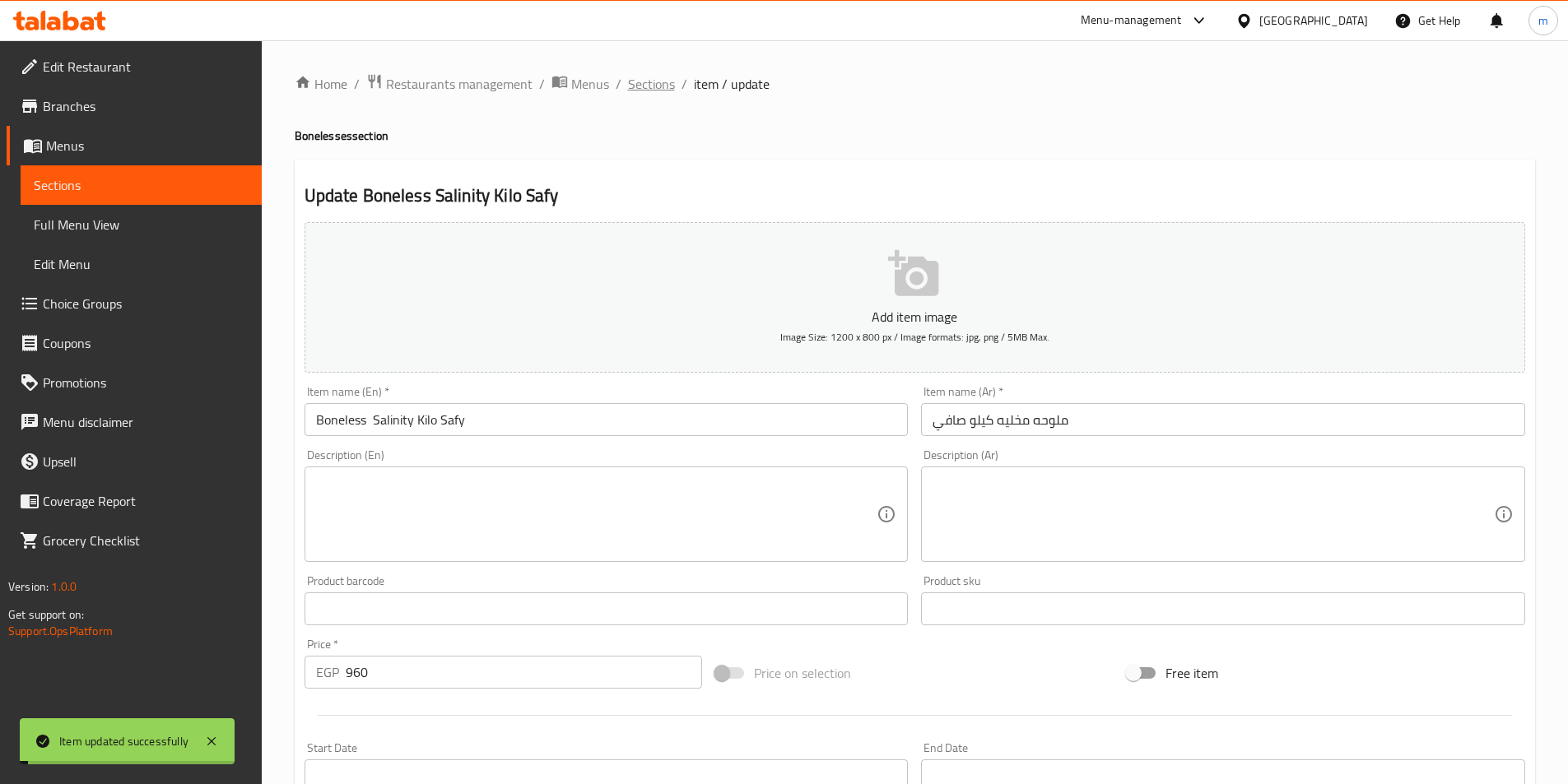
click at [639, 75] on span "Sections" at bounding box center [651, 84] width 47 height 20
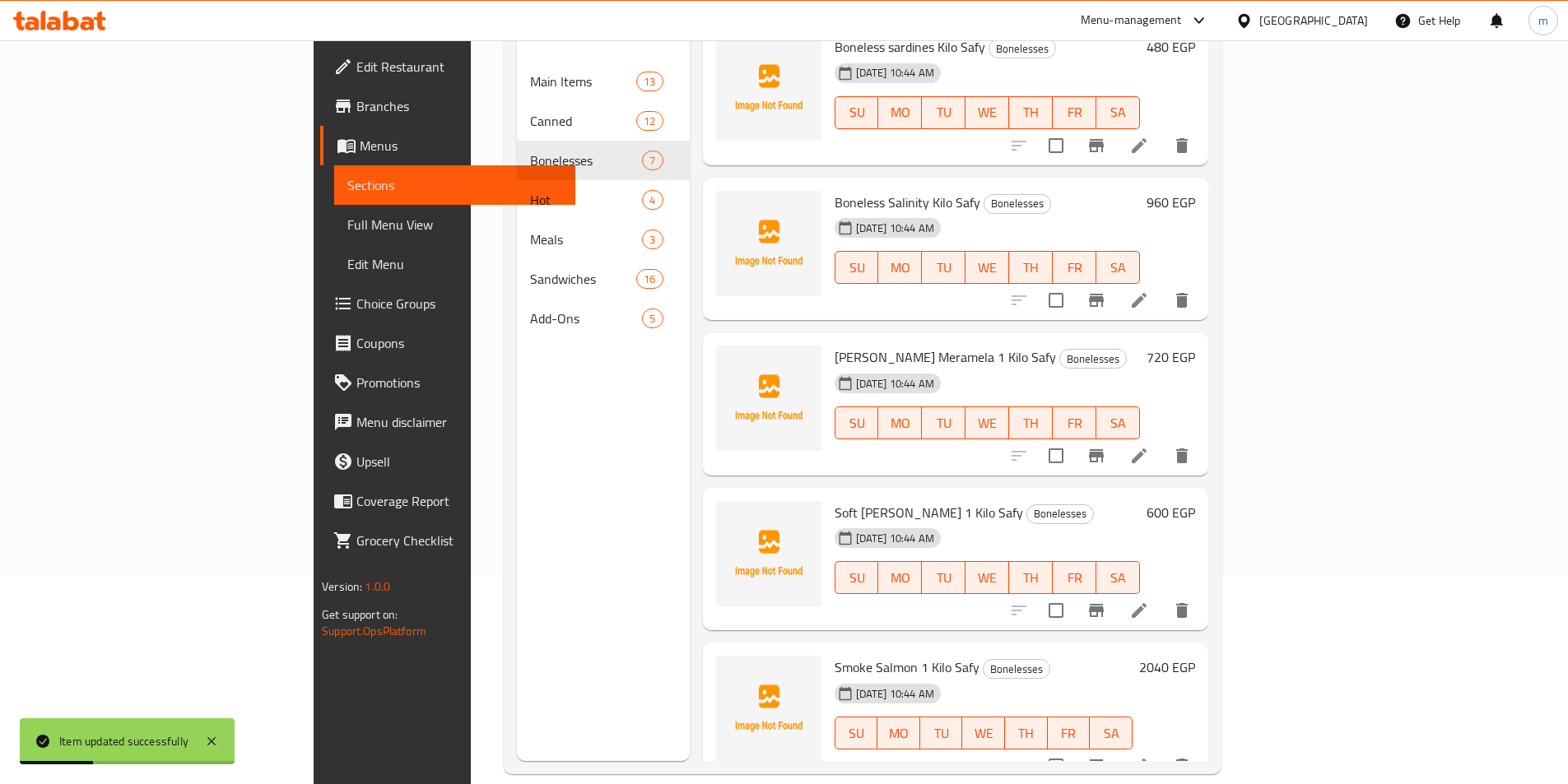
scroll to position [230, 0]
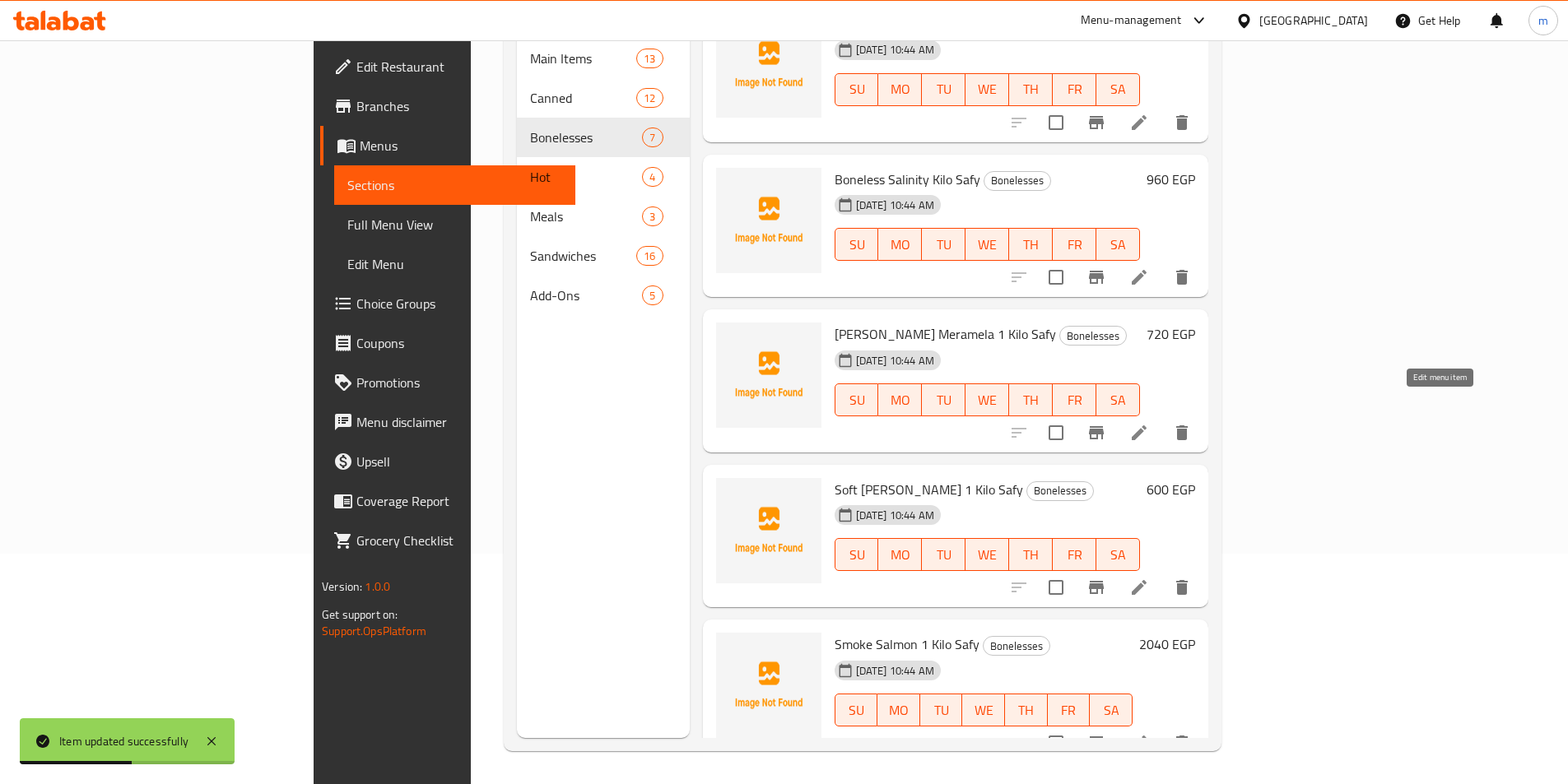
click at [1149, 423] on icon at bounding box center [1139, 432] width 20 height 20
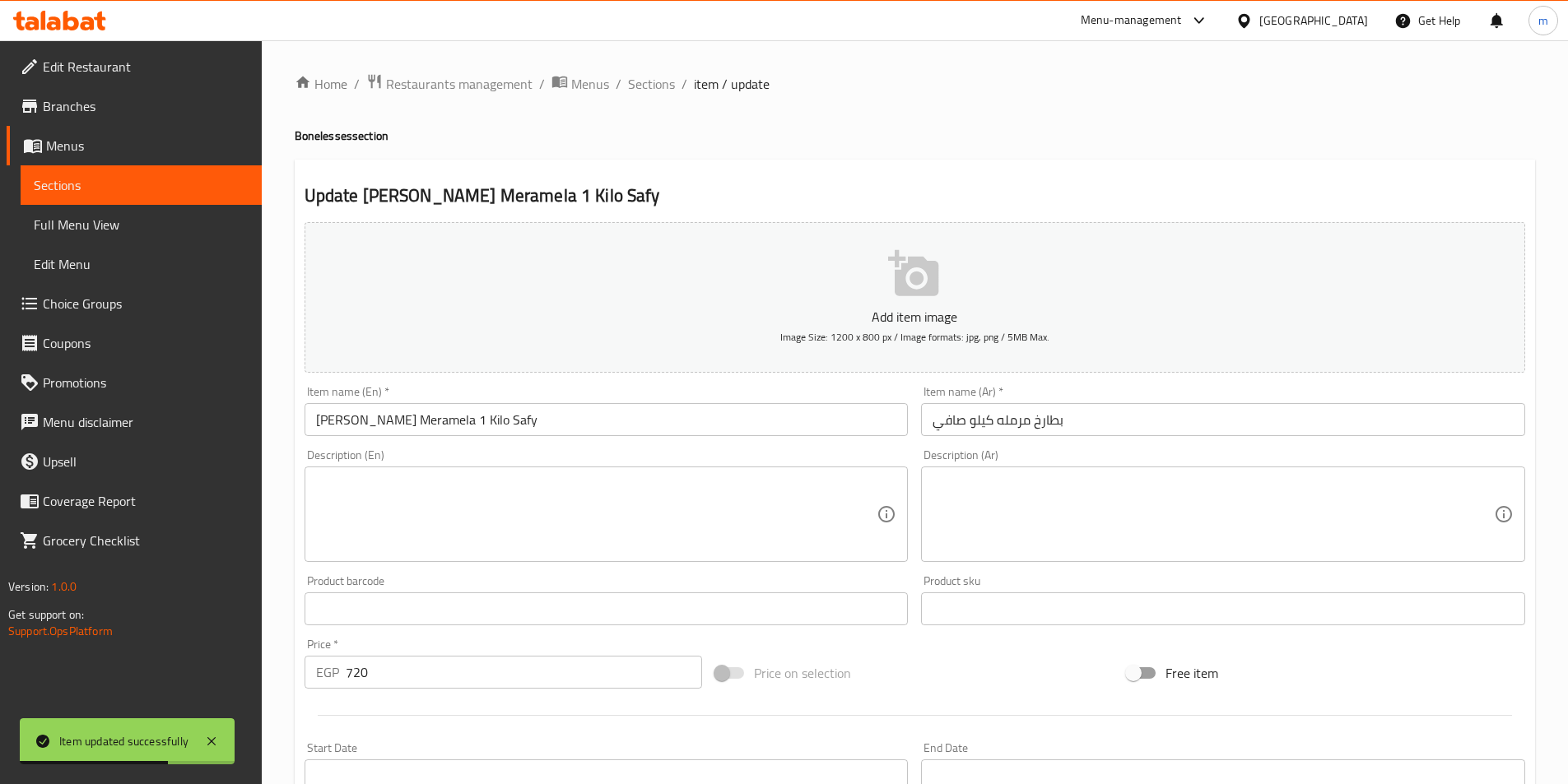
click at [403, 422] on input "Roe Meramela 1 Kilo Safy" at bounding box center [607, 419] width 604 height 33
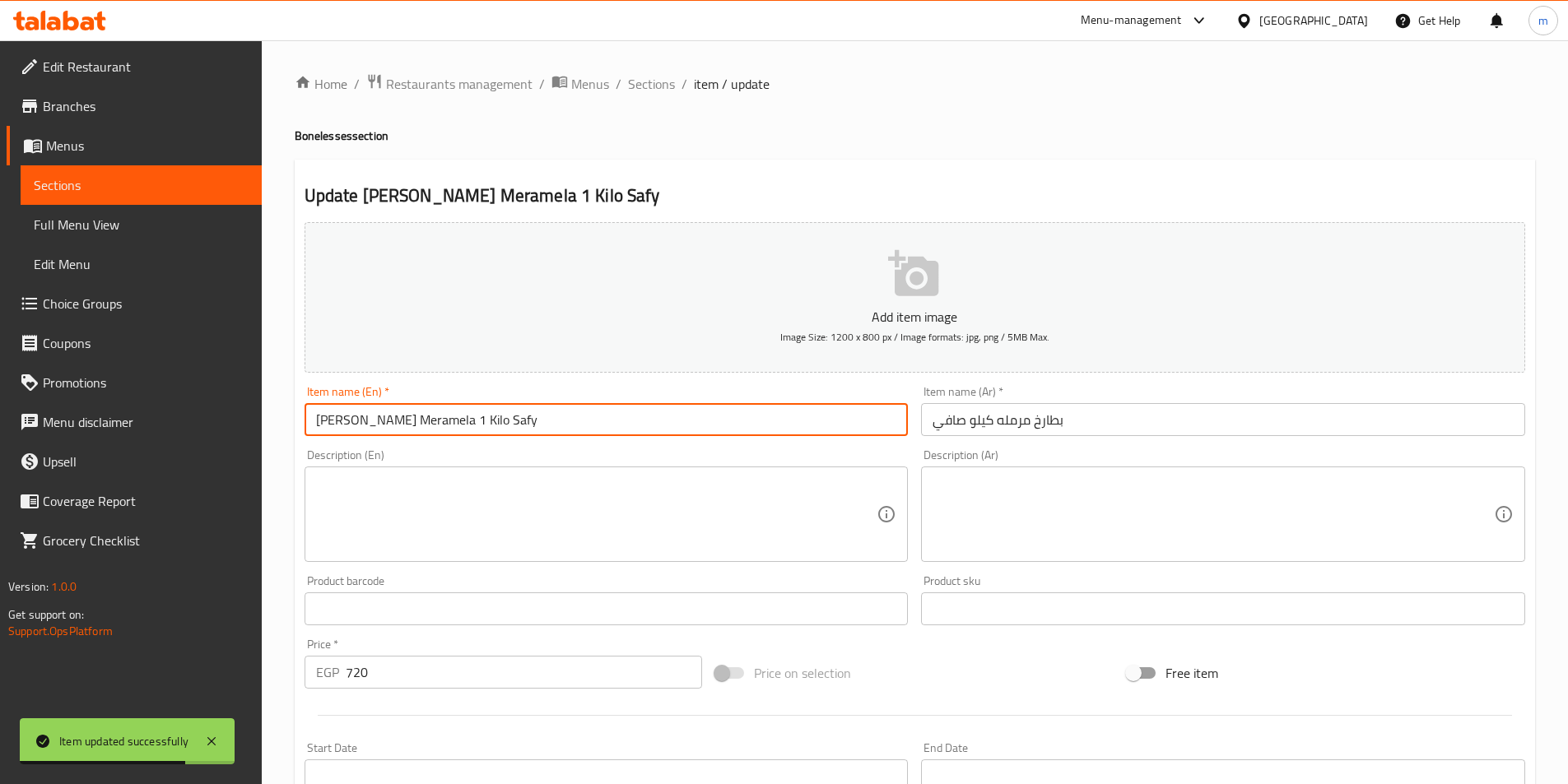
click at [403, 421] on input "Roe Meramela 1 Kilo Safy" at bounding box center [607, 419] width 604 height 33
click at [399, 421] on input "Roe Meramela 1 Kilo Safy" at bounding box center [607, 419] width 604 height 33
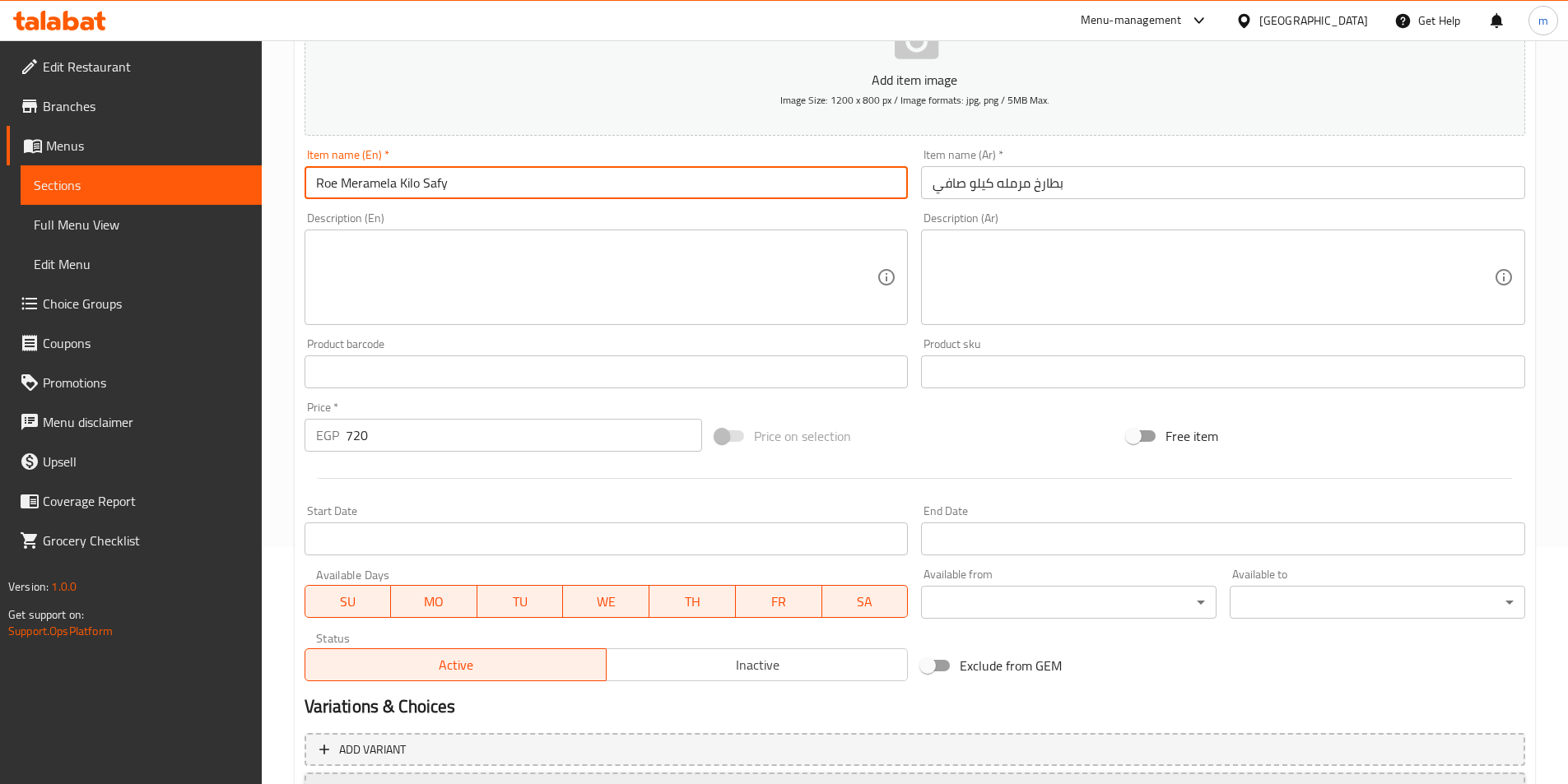
scroll to position [379, 0]
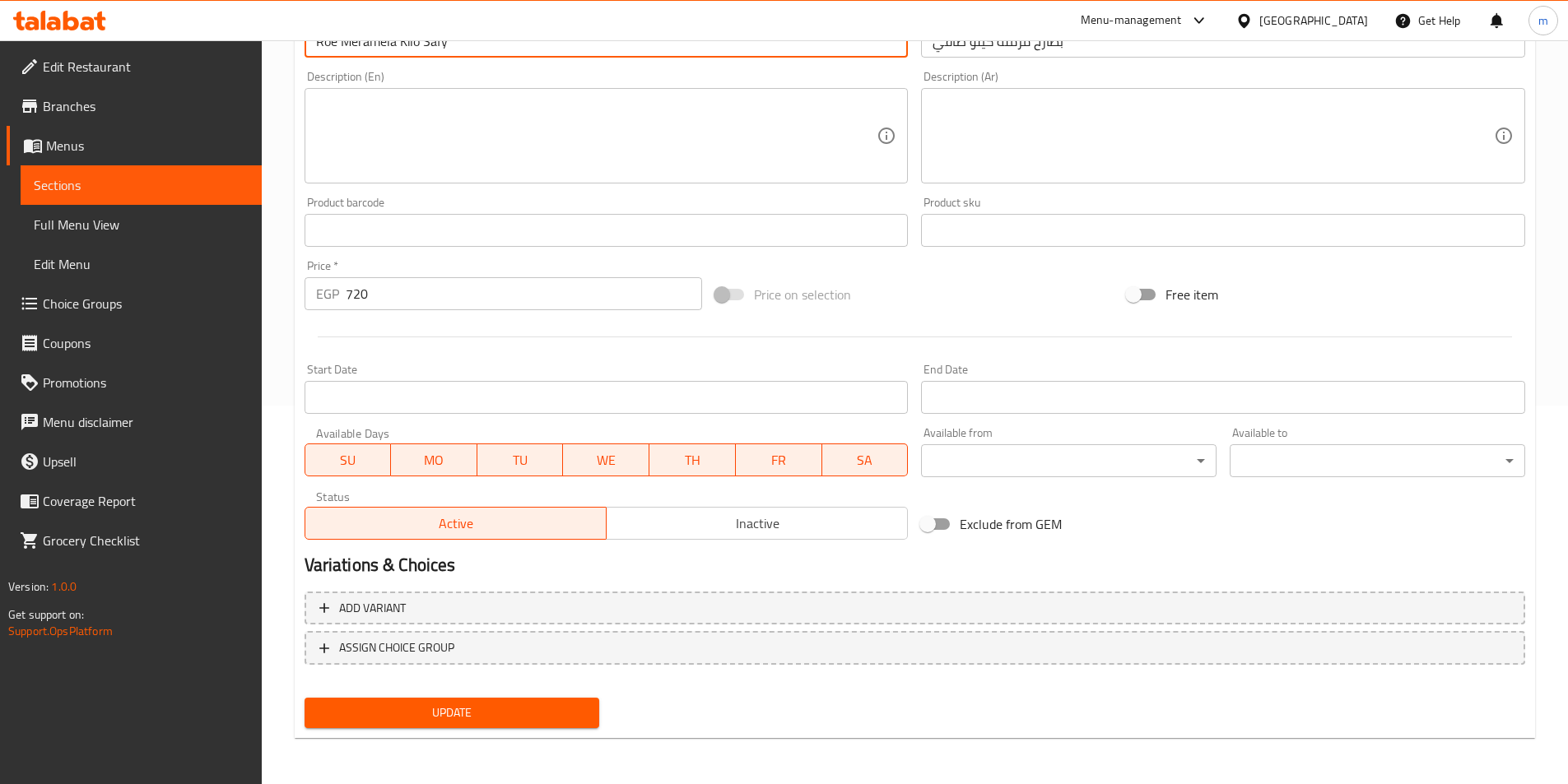
type input "Roe Meramela Kilo Safy"
click at [490, 712] on span "Update" at bounding box center [452, 713] width 269 height 20
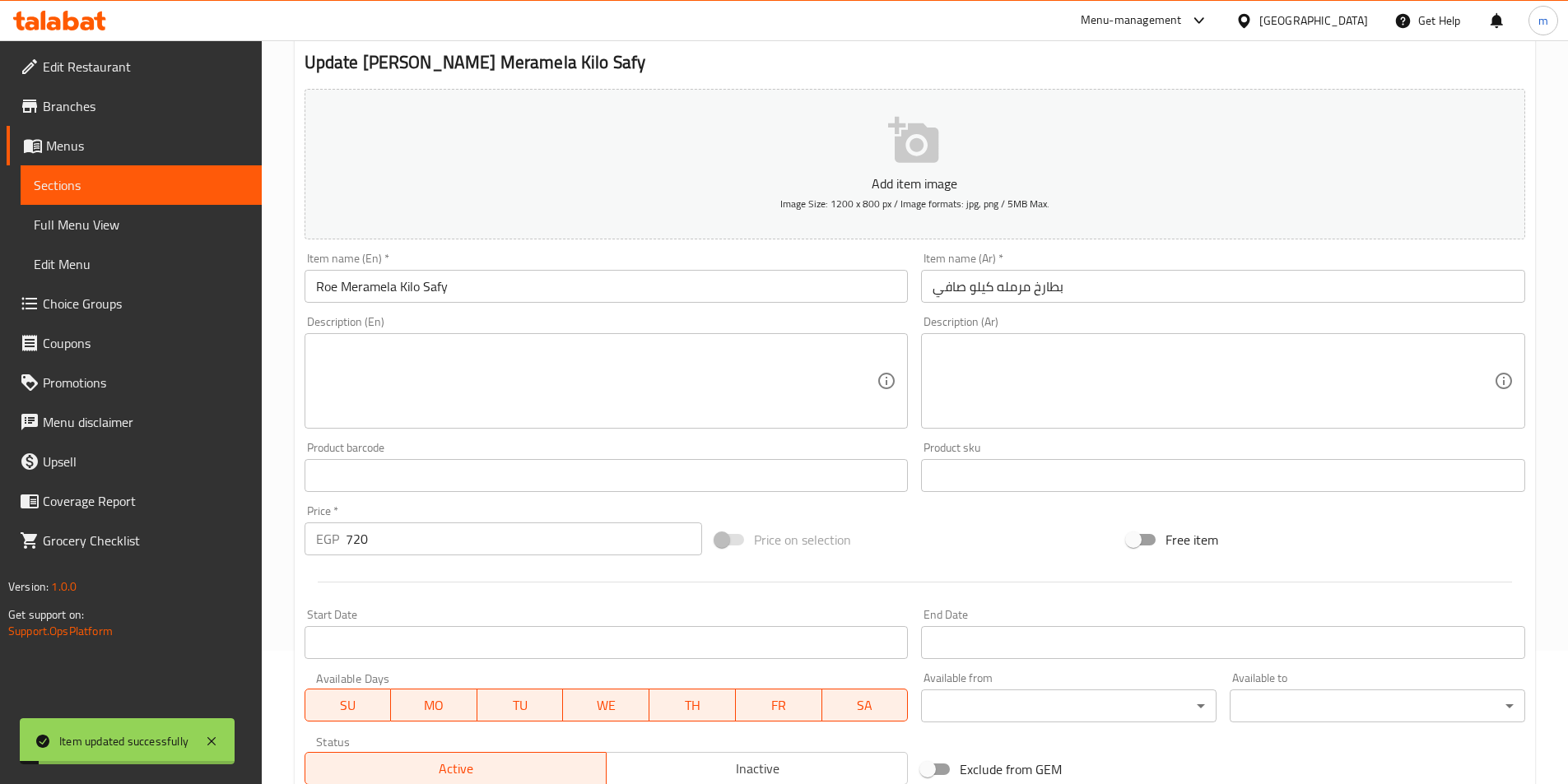
scroll to position [0, 0]
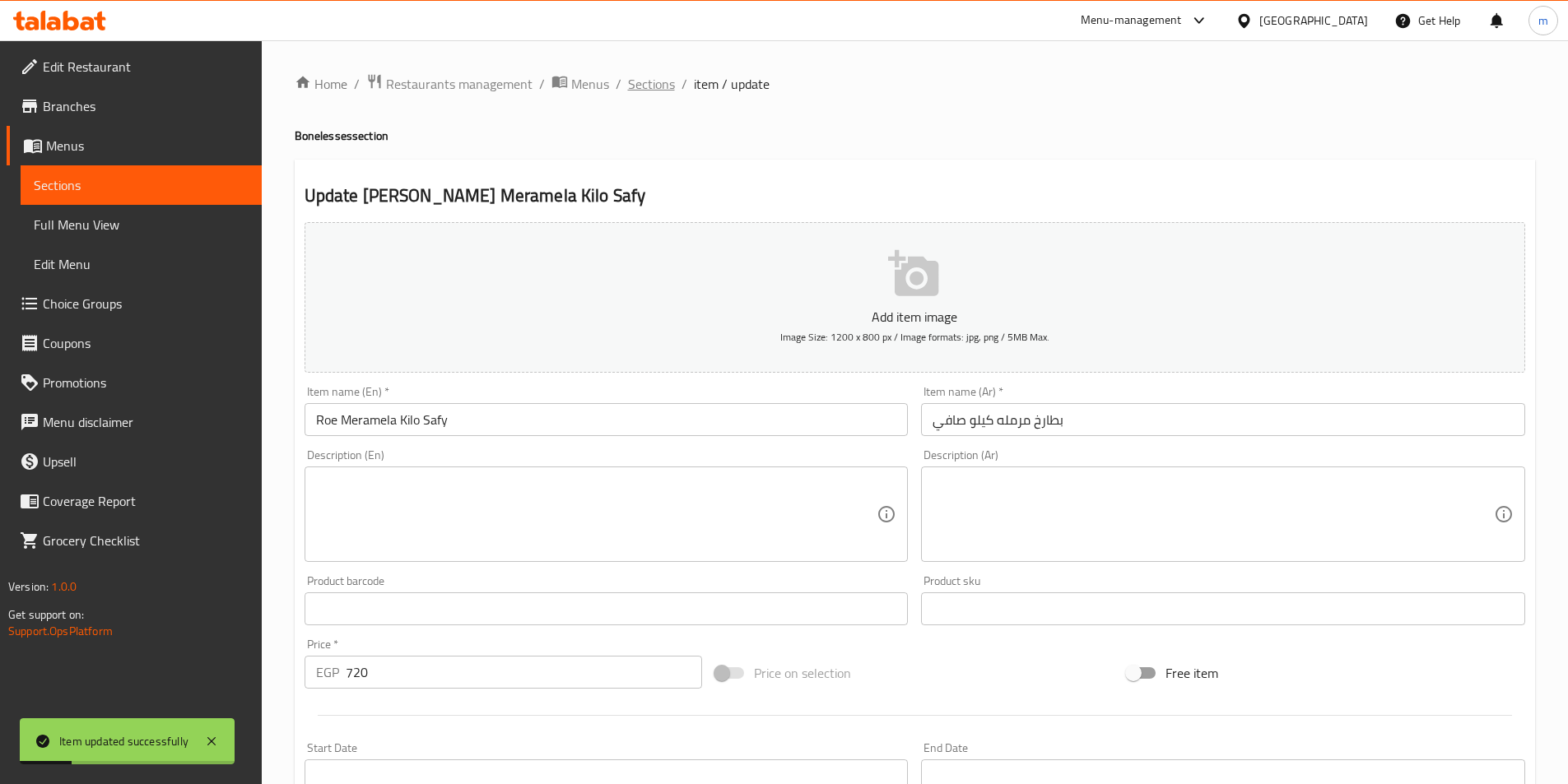
click at [661, 92] on span "Sections" at bounding box center [651, 84] width 47 height 20
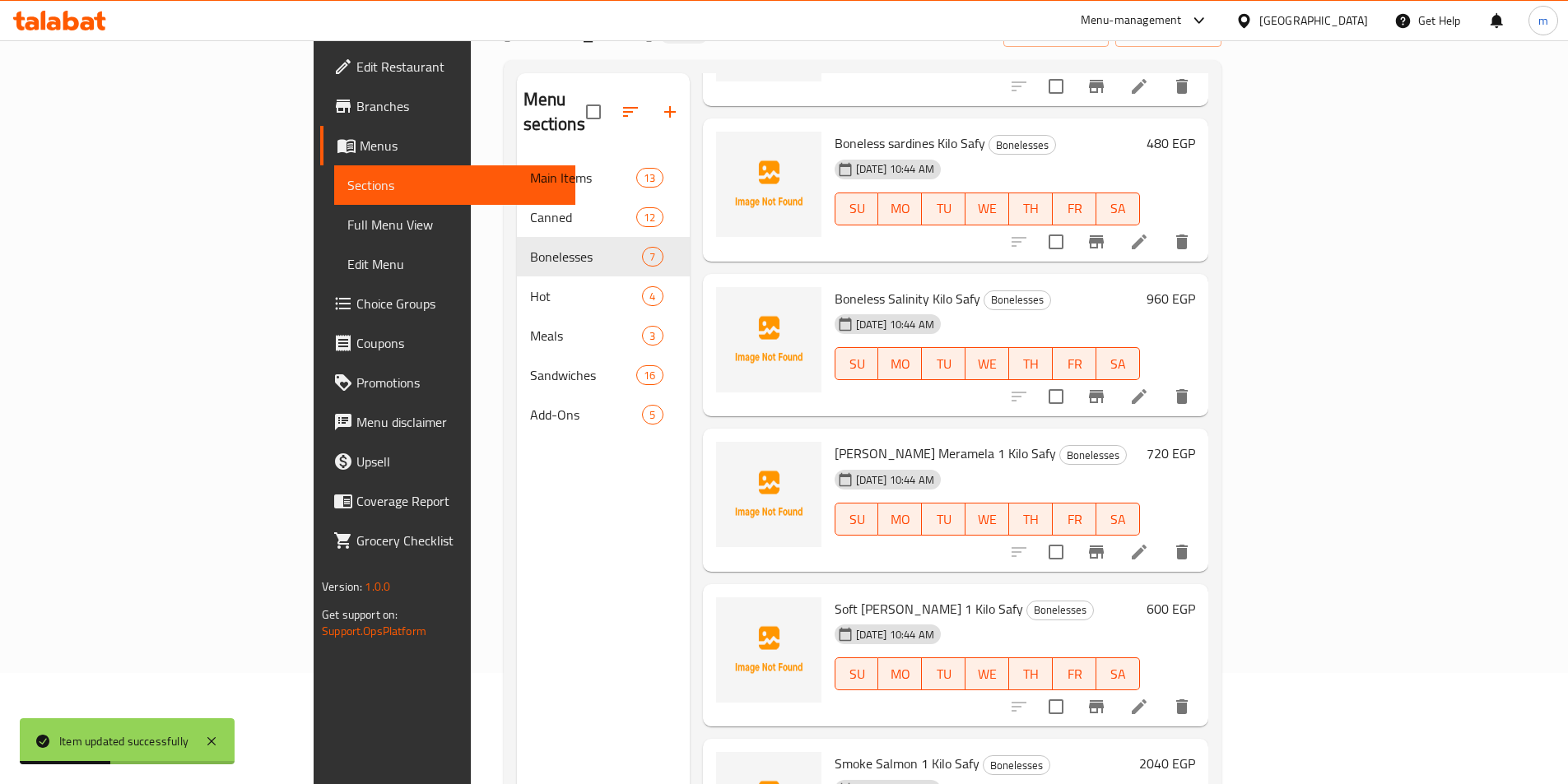
scroll to position [230, 0]
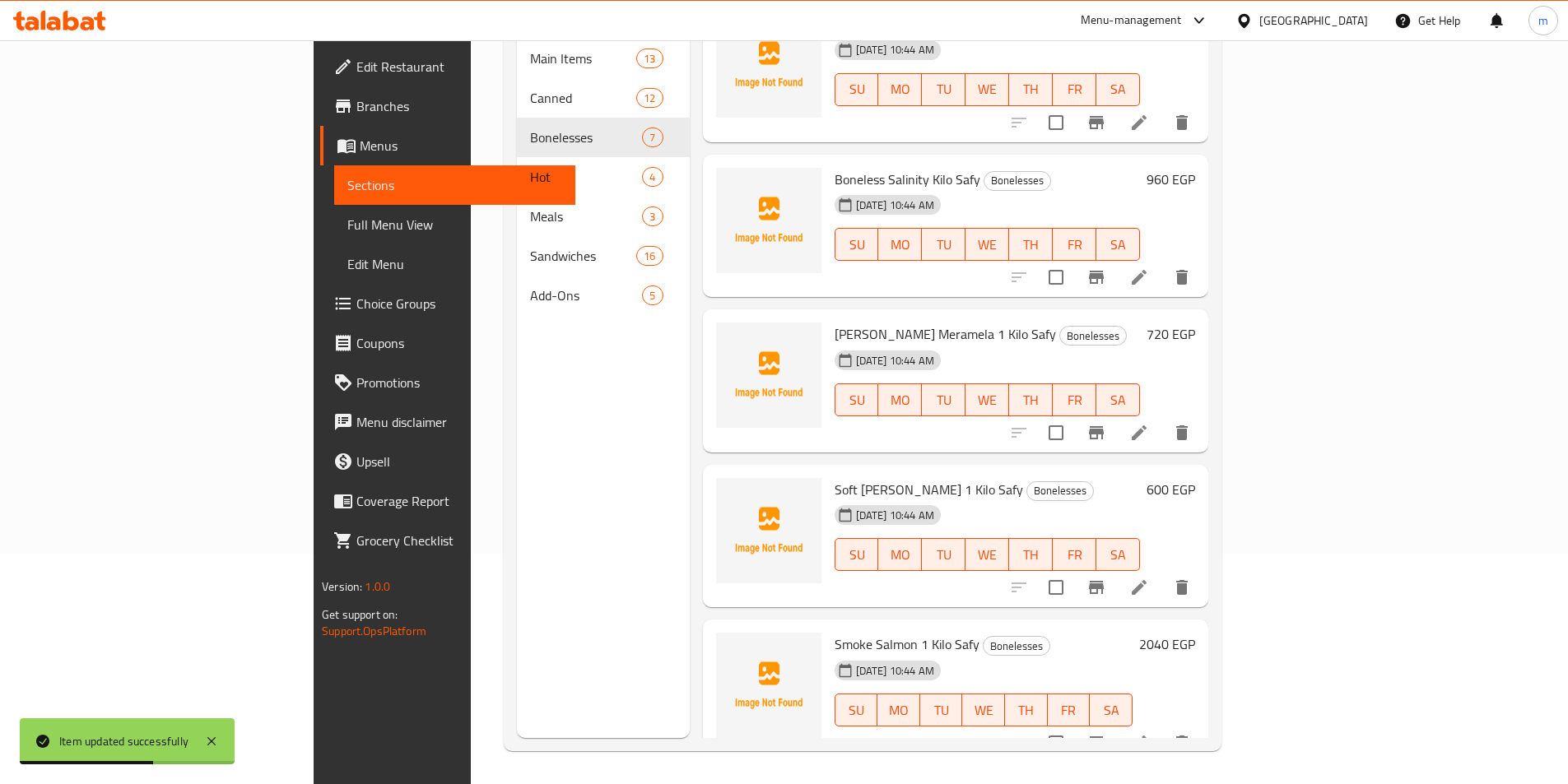
click at [848, 321] on span "Roe Meramela 1 Kilo Safy" at bounding box center [945, 333] width 221 height 25
click at [846, 321] on span "Roe Meramela 1 Kilo Safy" at bounding box center [945, 333] width 221 height 25
click at [895, 344] on div "[DATE] 10:44 AM" at bounding box center [868, 359] width 80 height 33
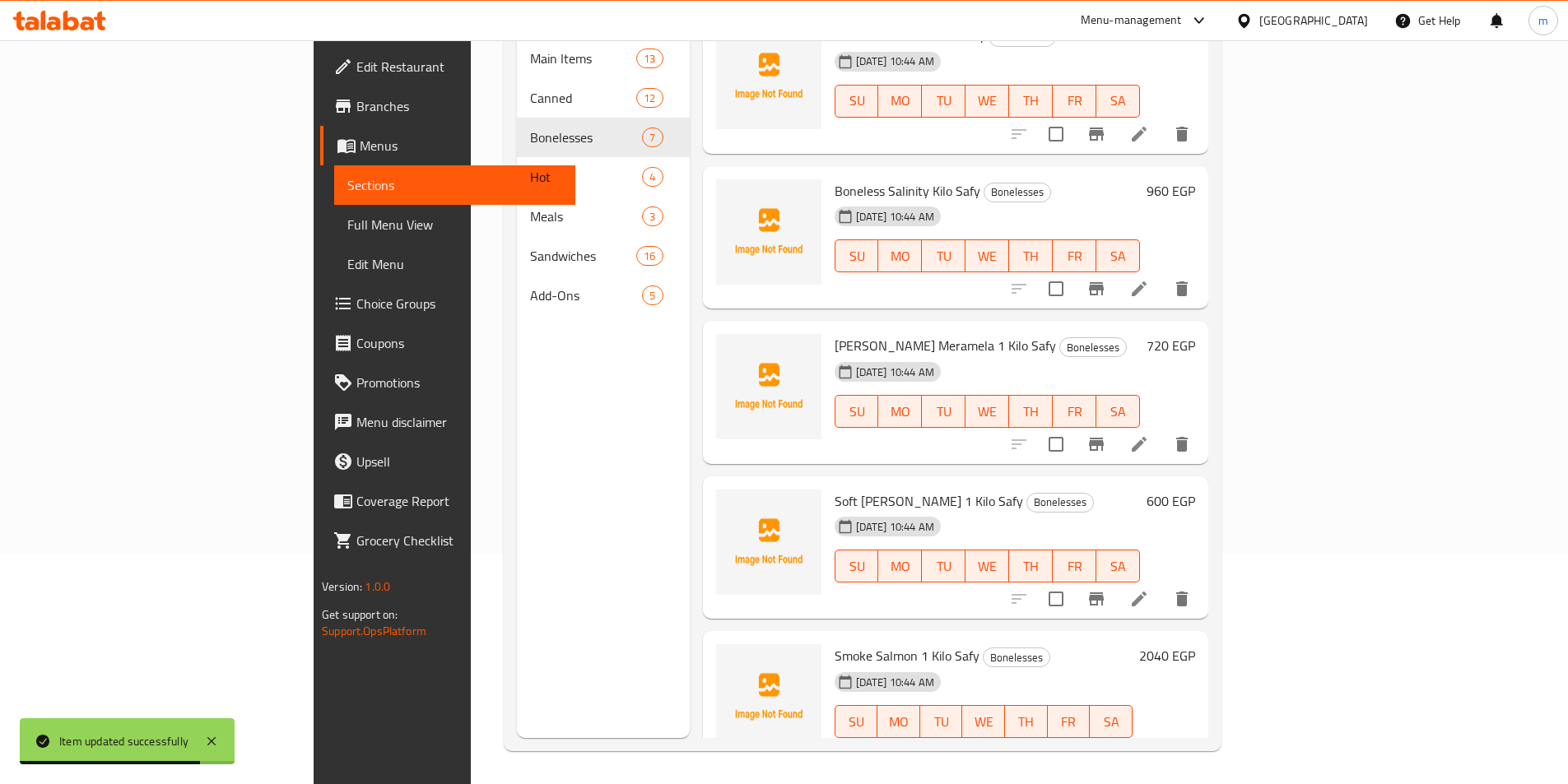
scroll to position [343, 0]
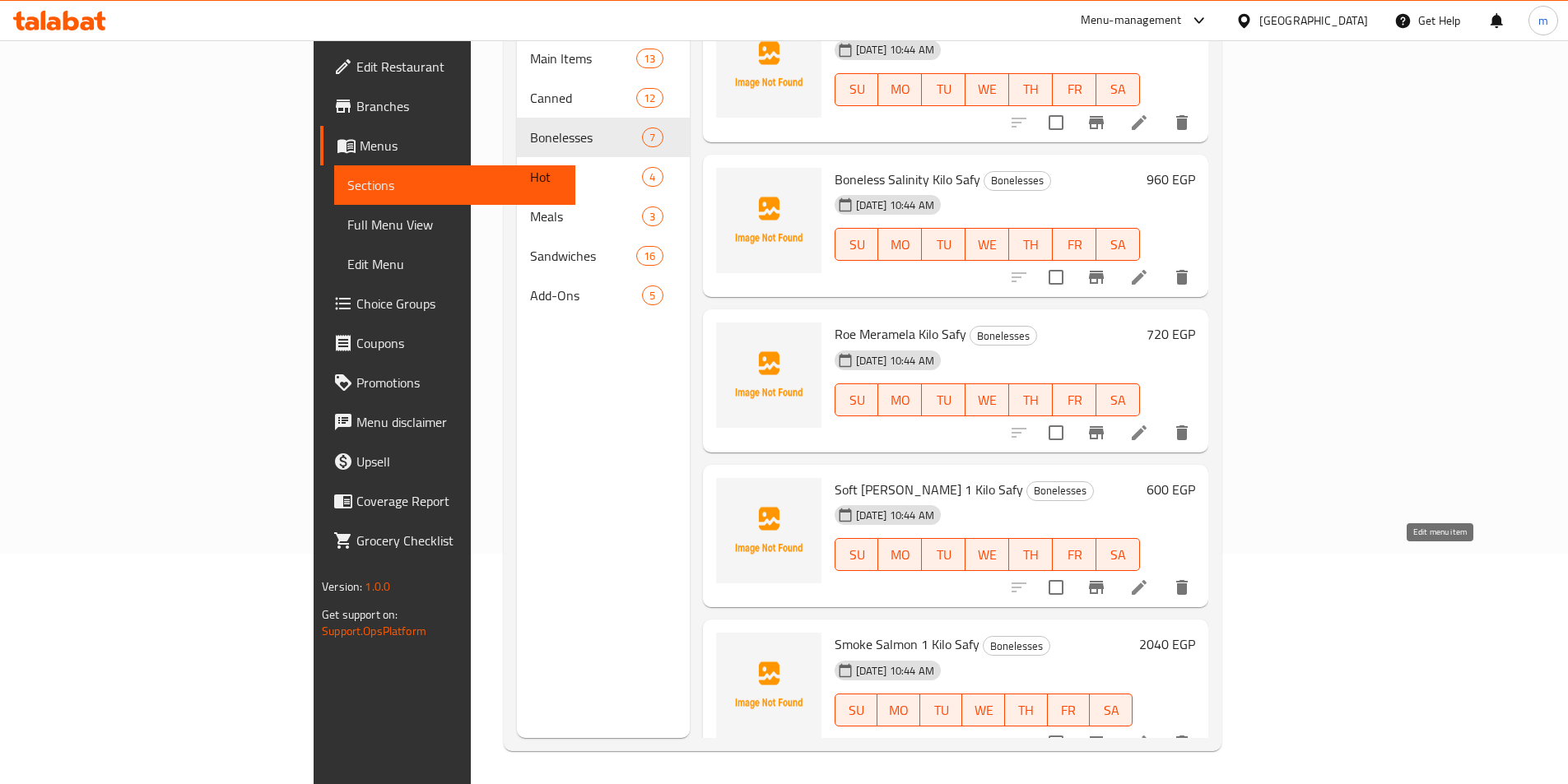
click at [1149, 578] on icon at bounding box center [1139, 587] width 20 height 20
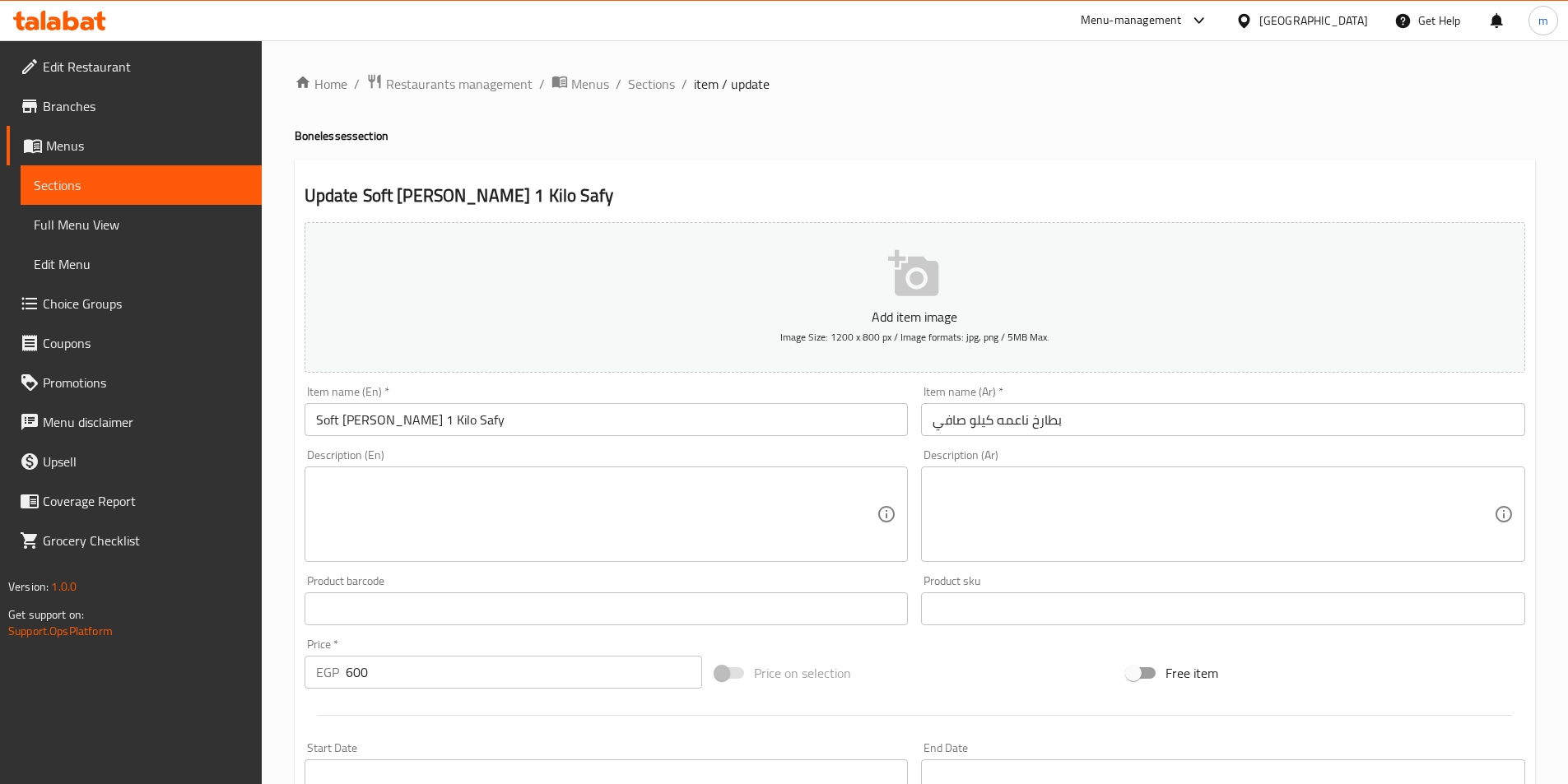
click at [370, 415] on input "Soft Roe 1 Kilo Safy" at bounding box center [607, 419] width 604 height 33
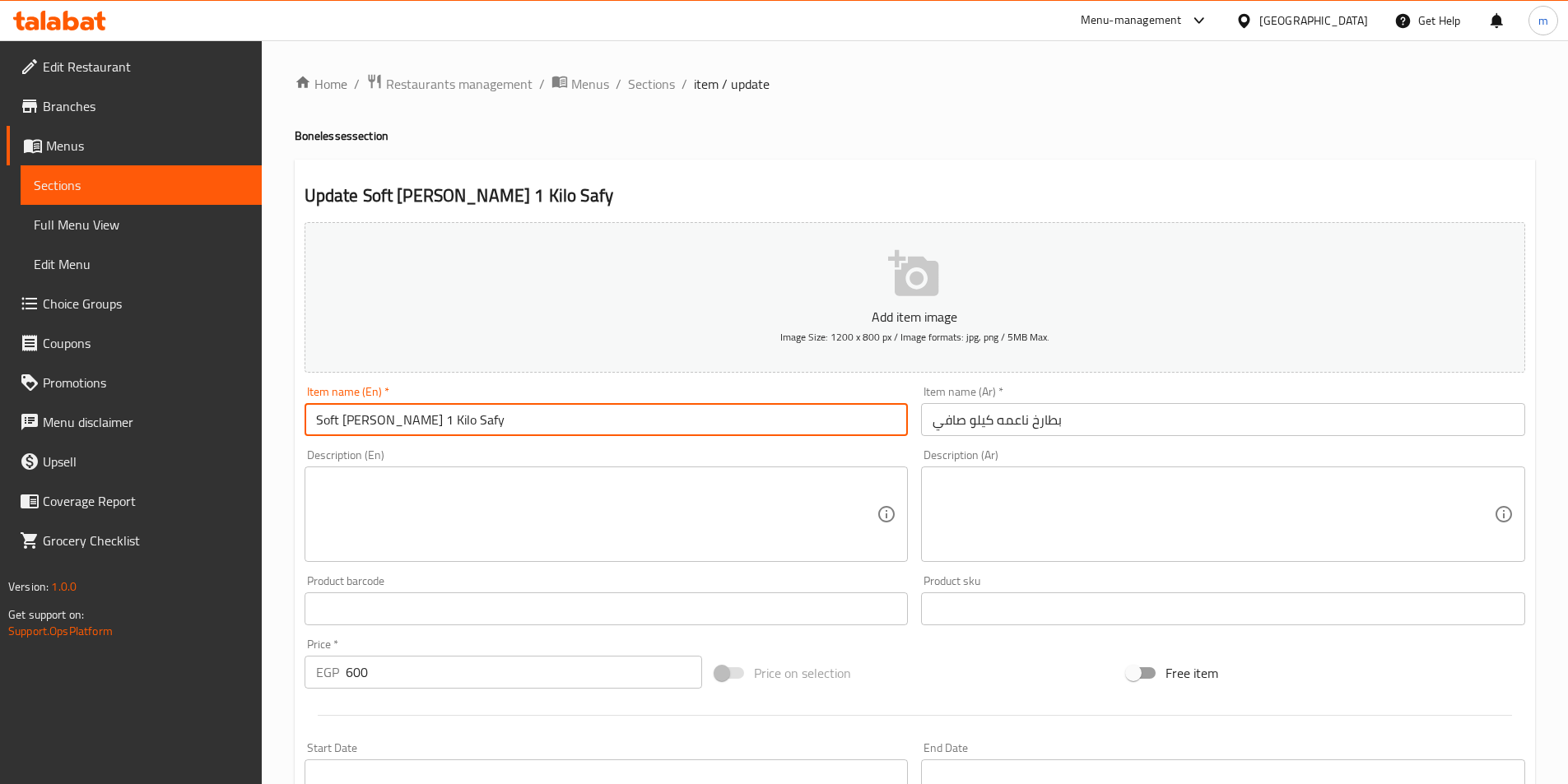
click at [370, 415] on input "Soft Roe 1 Kilo Safy" at bounding box center [607, 419] width 604 height 33
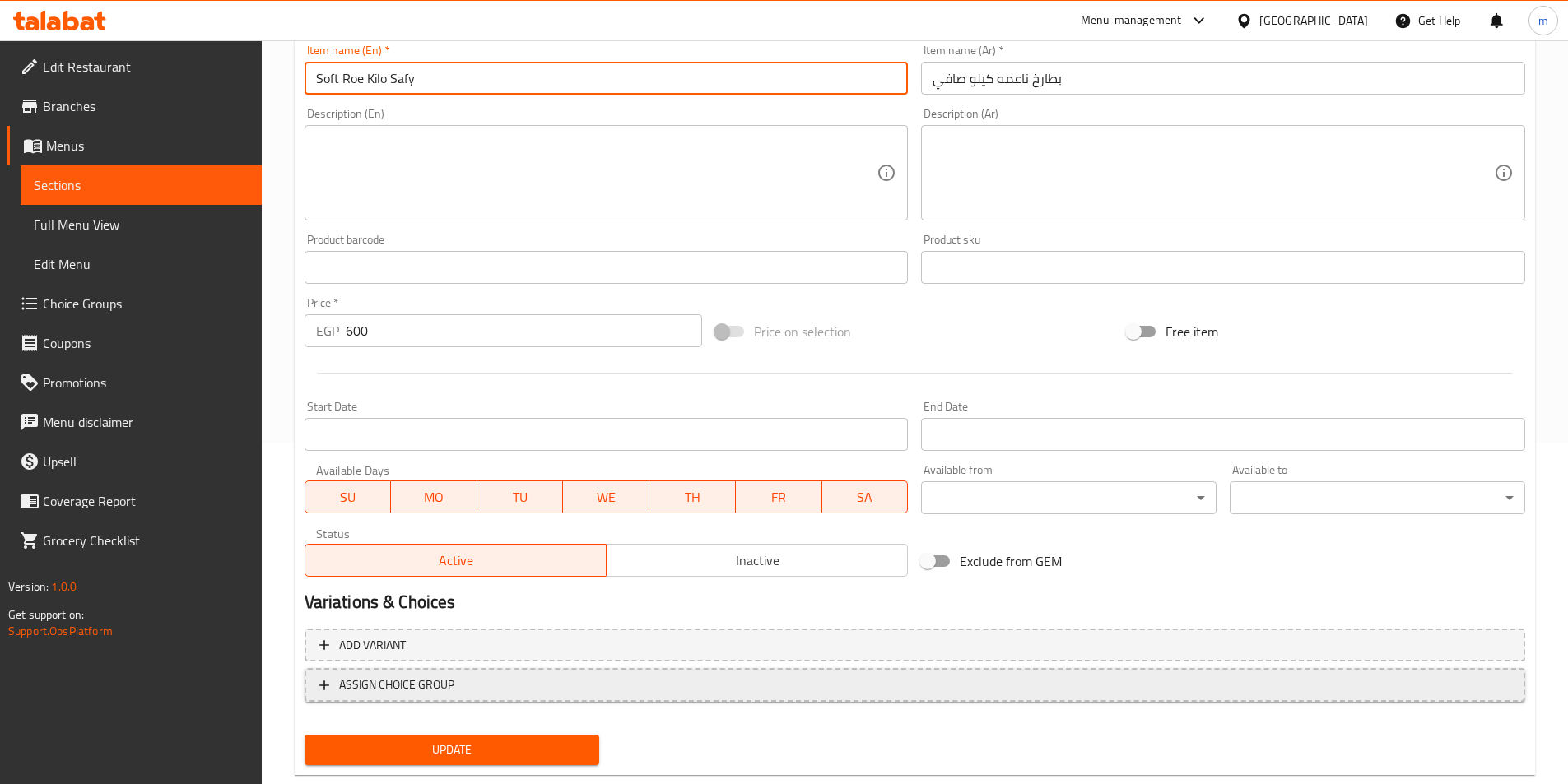
scroll to position [379, 0]
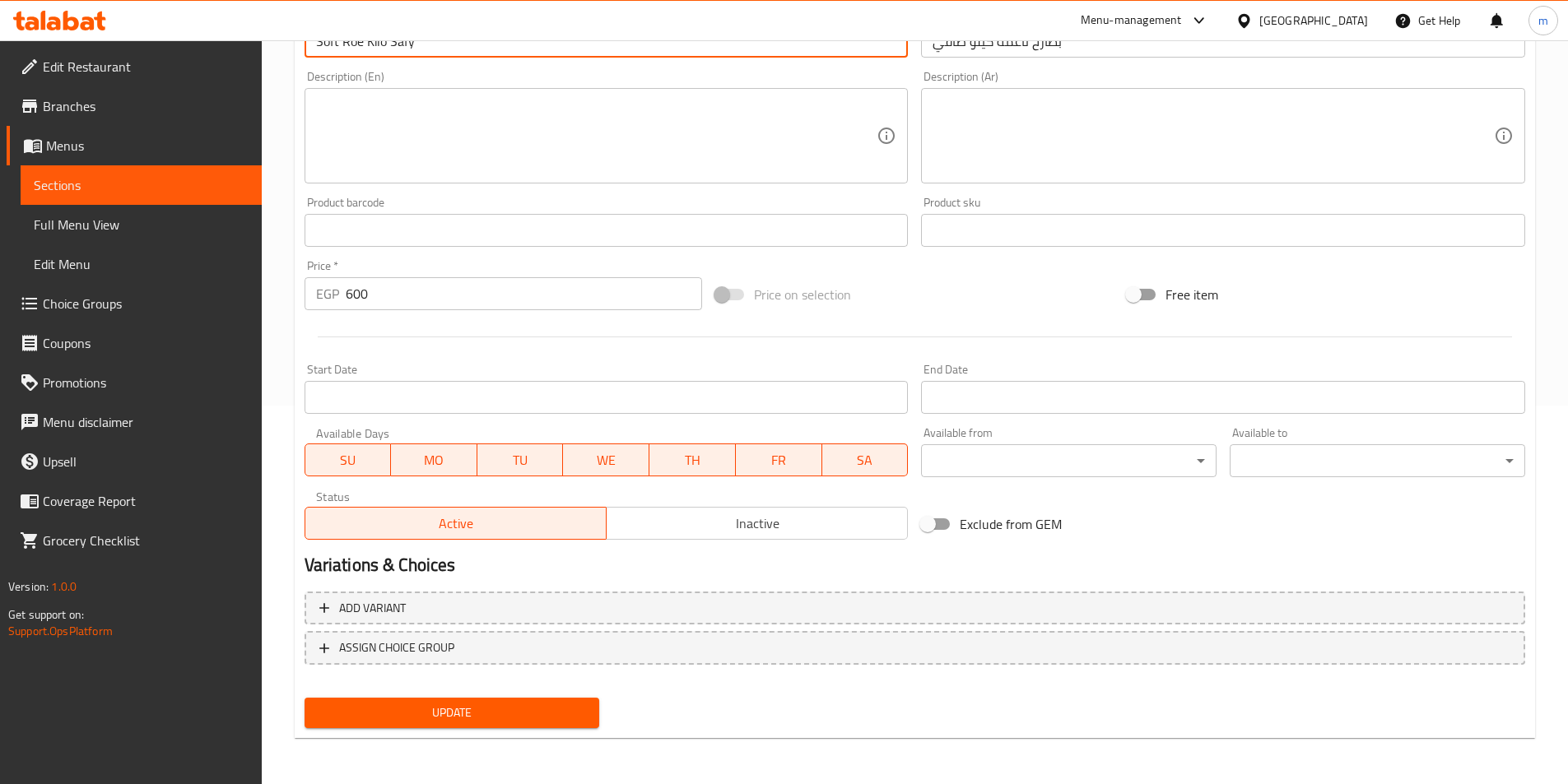
type input "Soft Roe Kilo Safy"
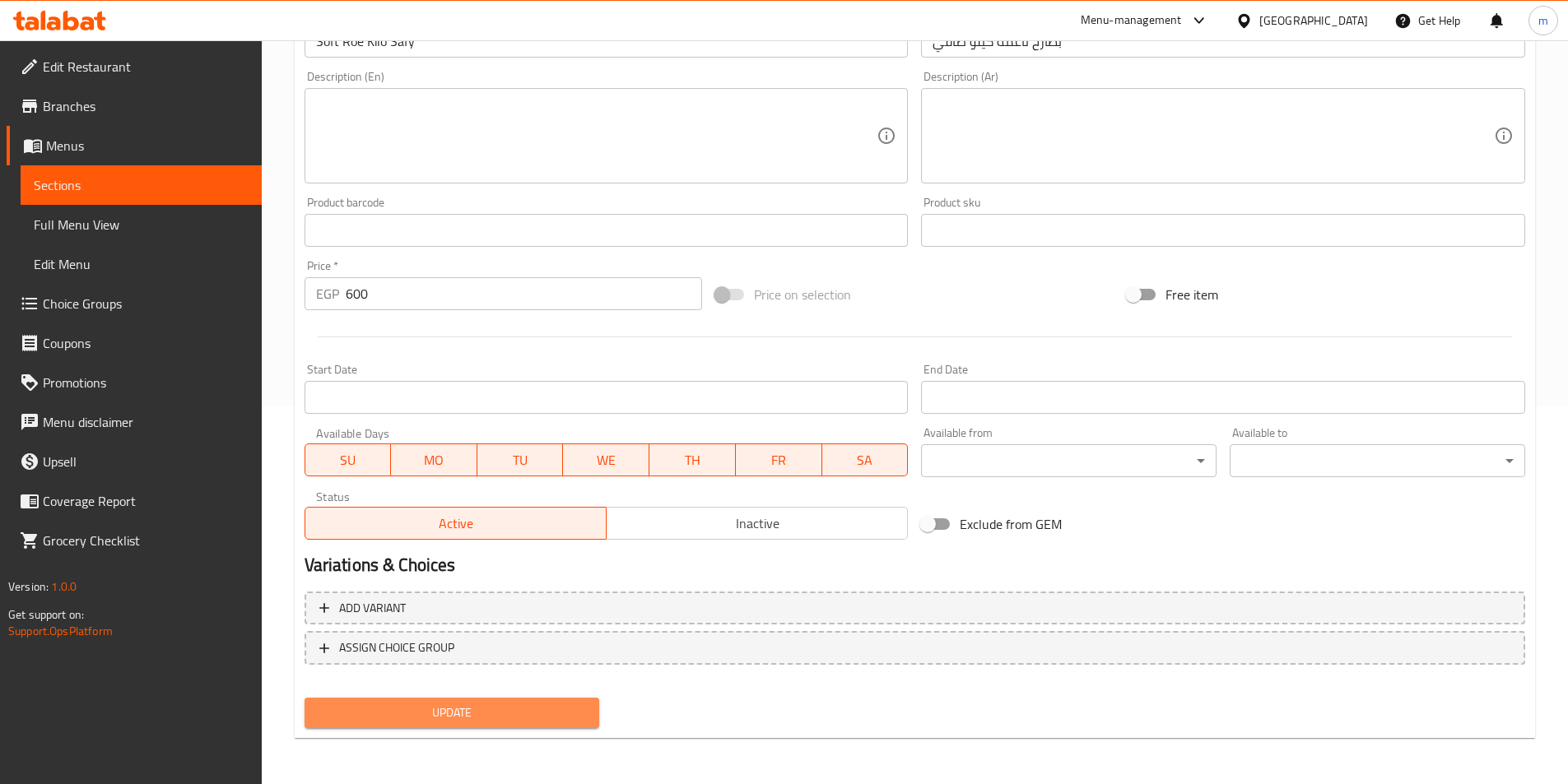
click at [543, 708] on span "Update" at bounding box center [452, 713] width 269 height 20
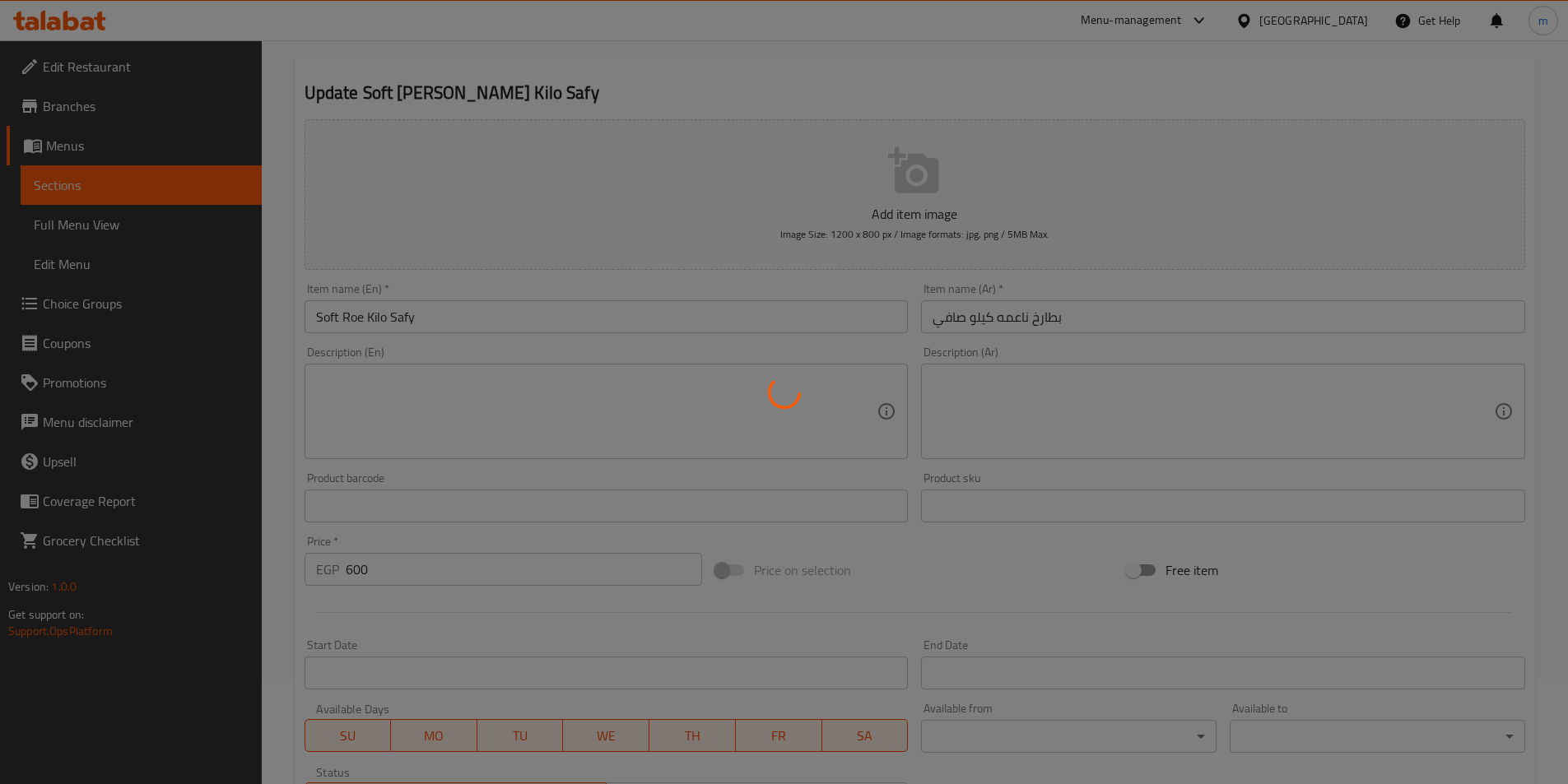
scroll to position [0, 0]
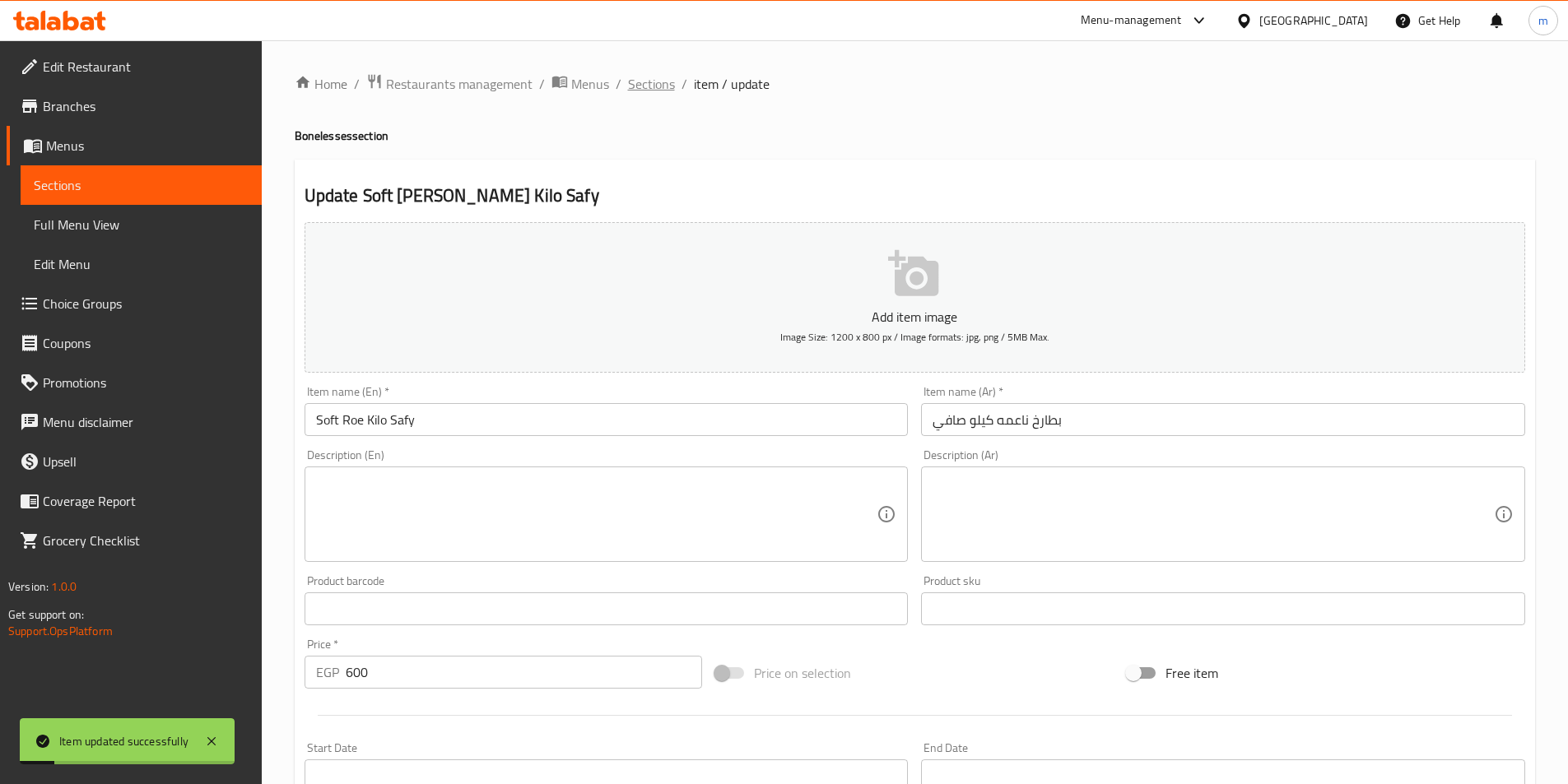
click at [644, 85] on span "Sections" at bounding box center [651, 84] width 47 height 20
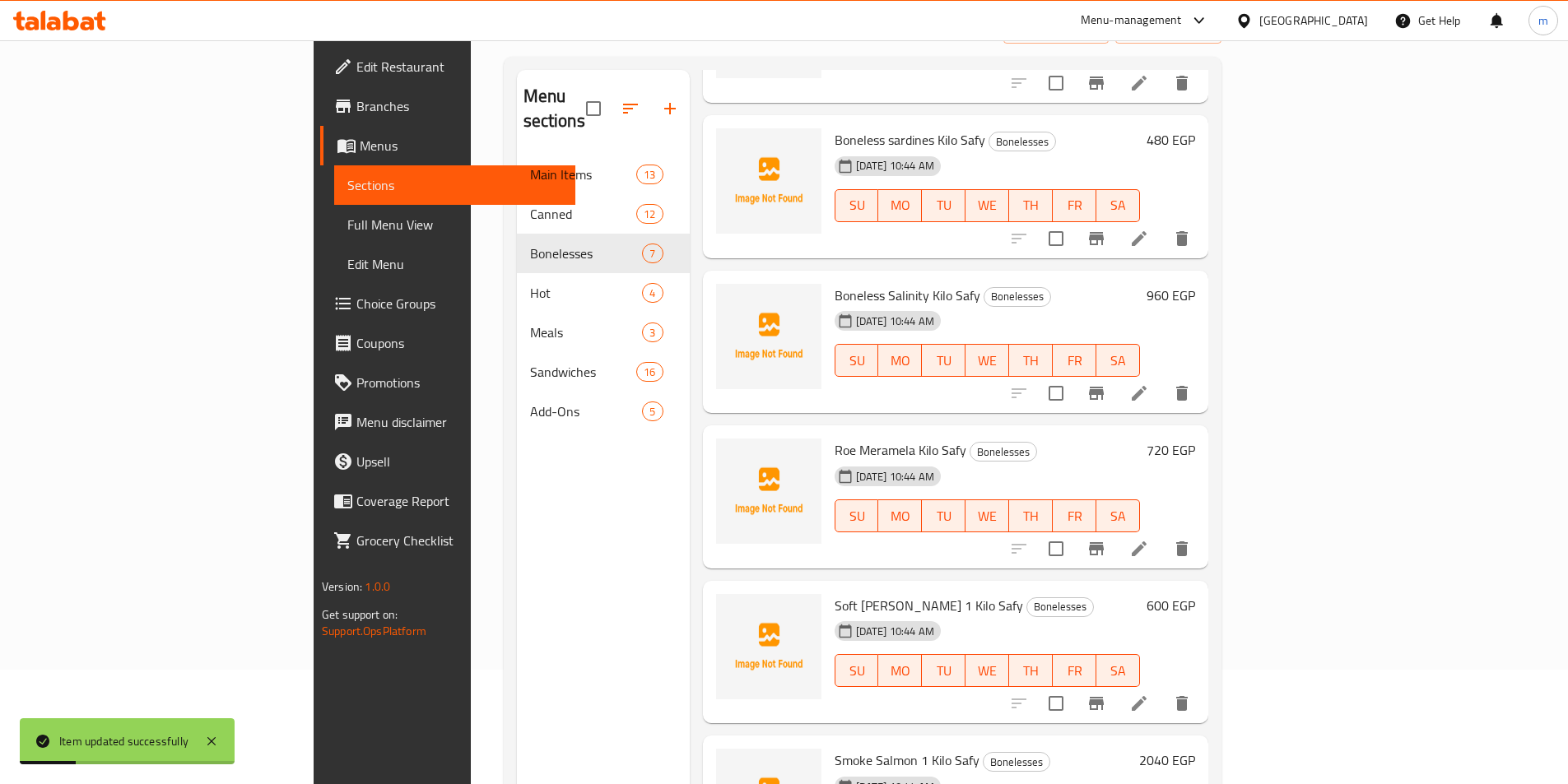
scroll to position [230, 0]
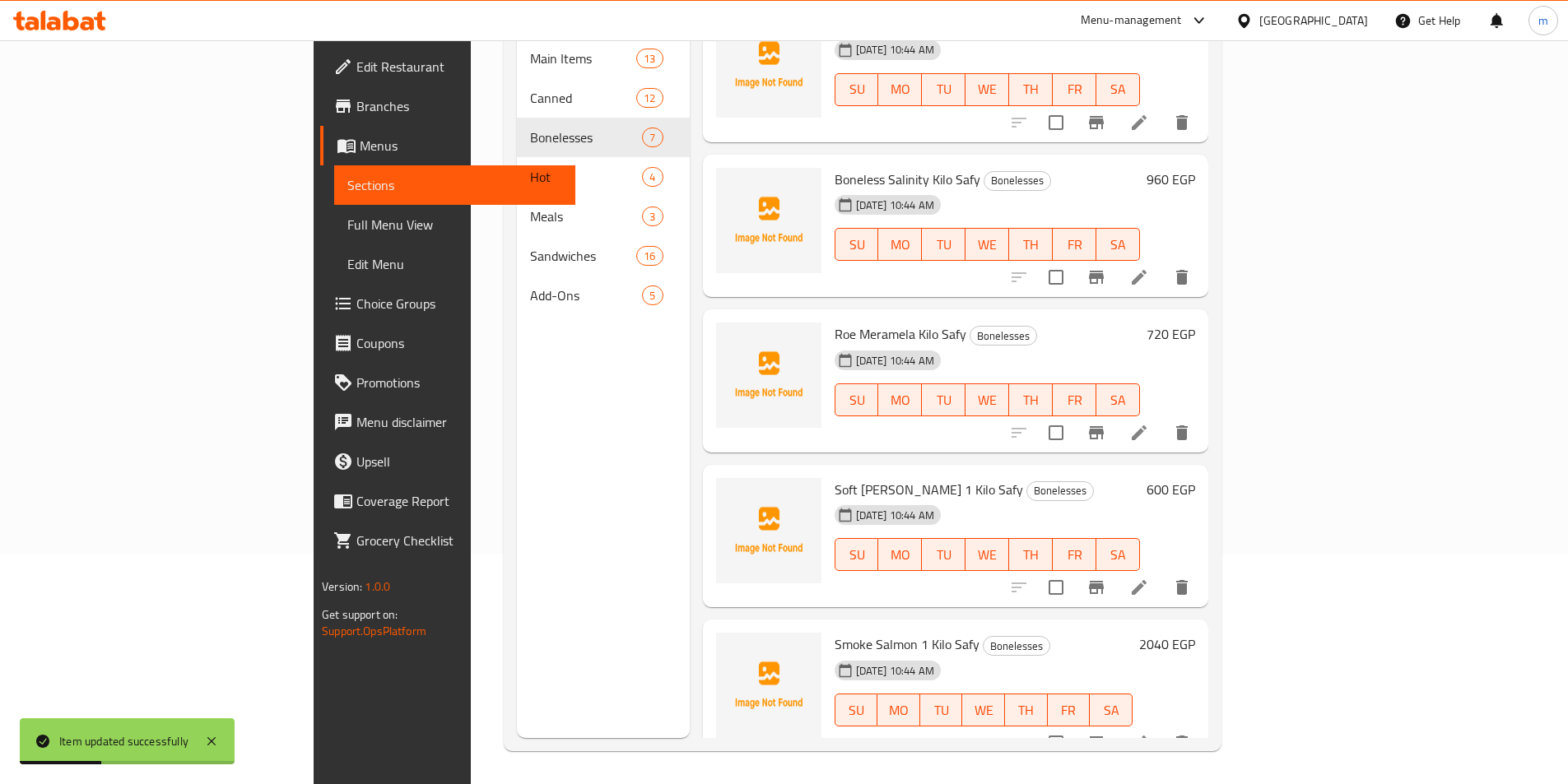
click at [1162, 728] on li at bounding box center [1139, 743] width 46 height 30
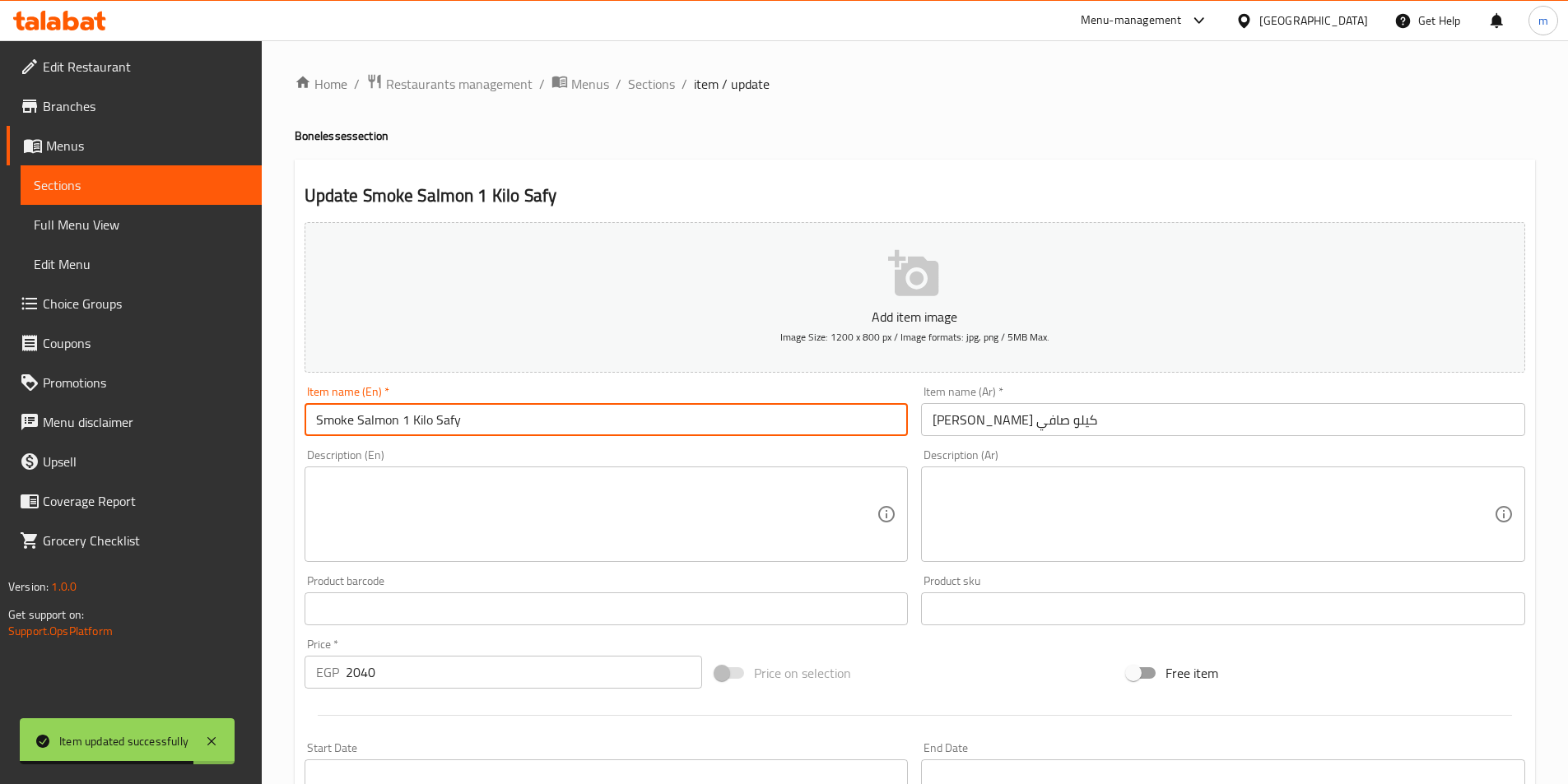
click at [401, 420] on input "Smoke Salmon 1 Kilo Safy" at bounding box center [607, 419] width 604 height 33
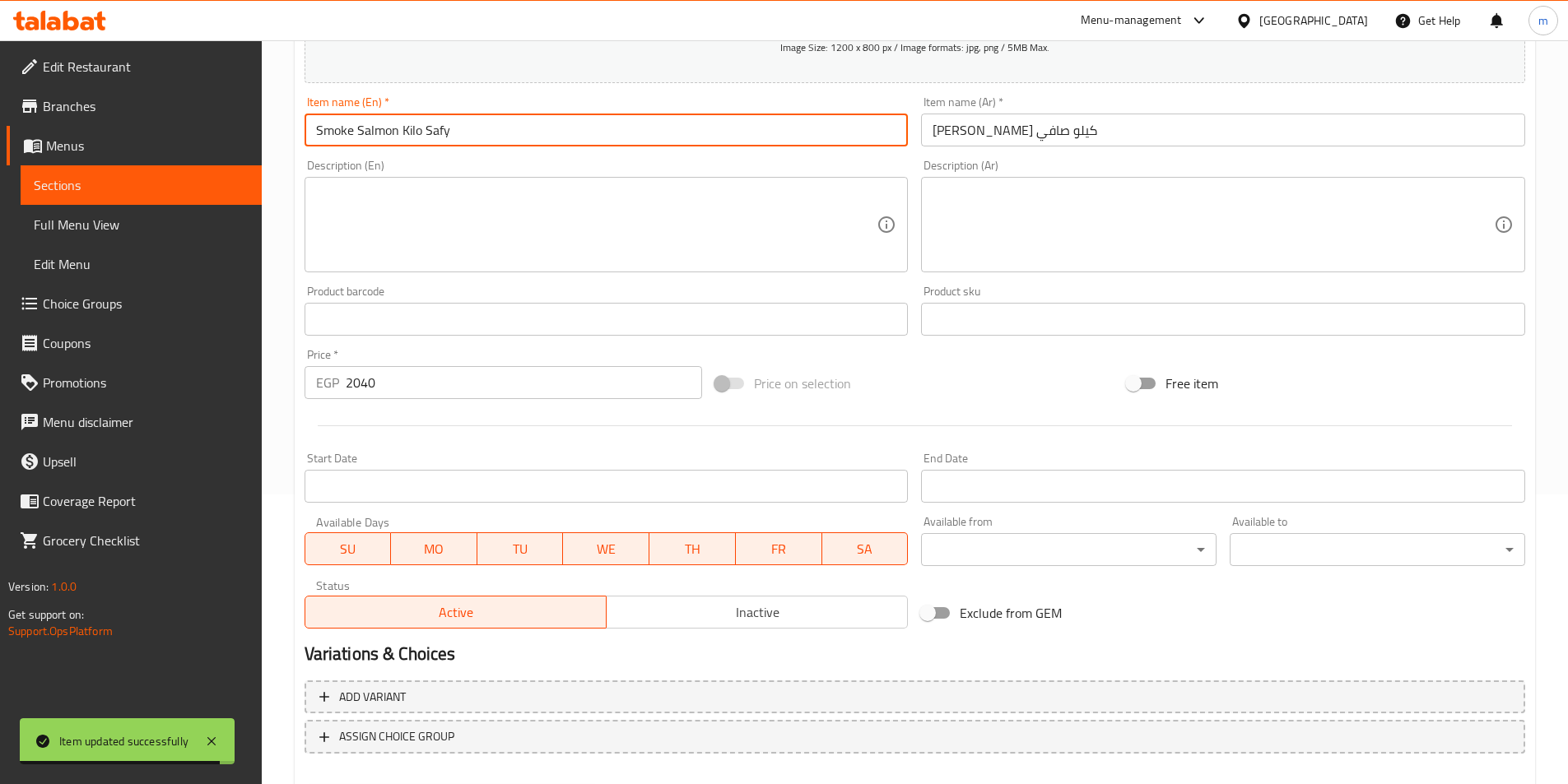
scroll to position [379, 0]
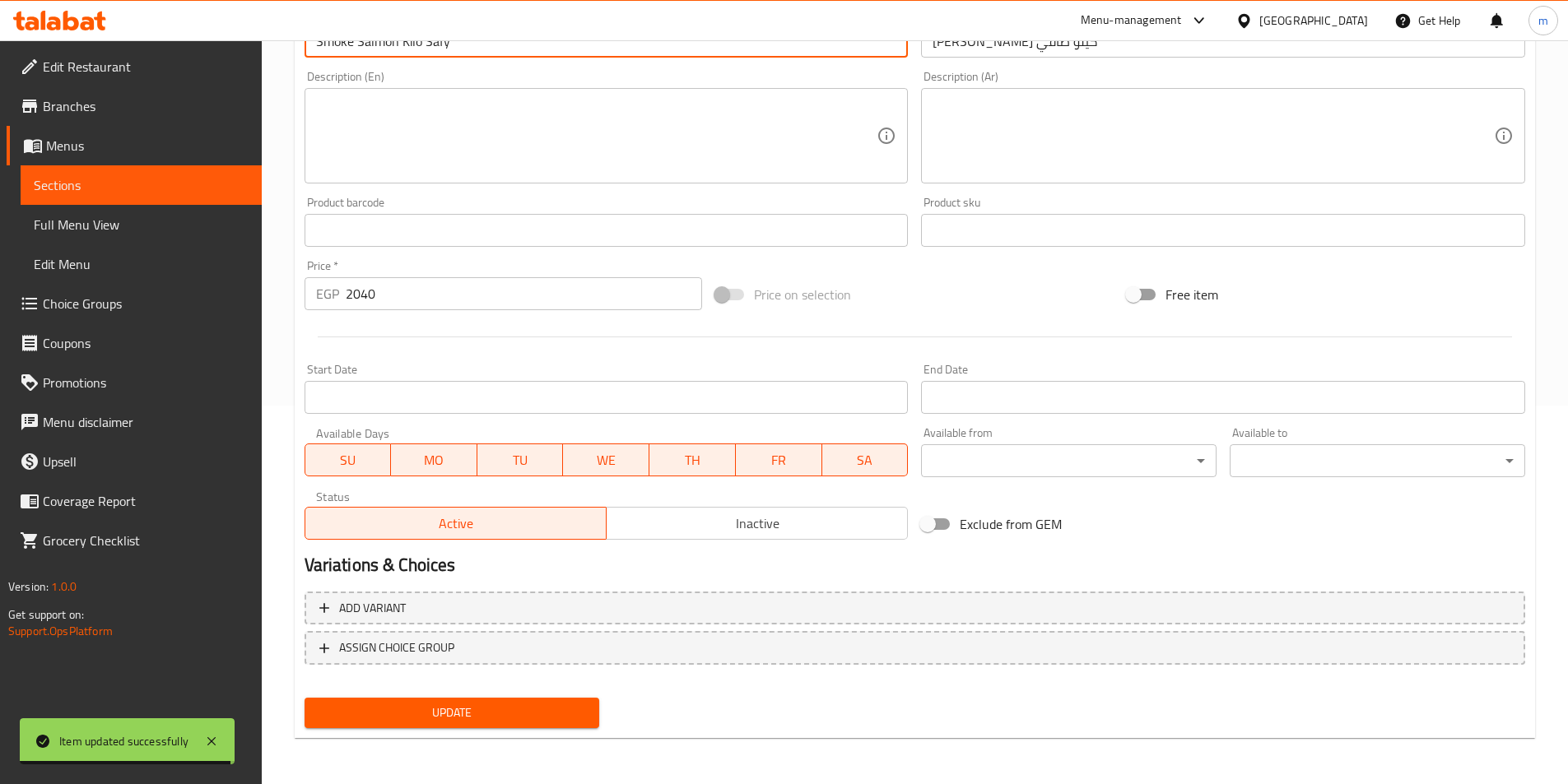
type input "Smoke Salmon Kilo Safy"
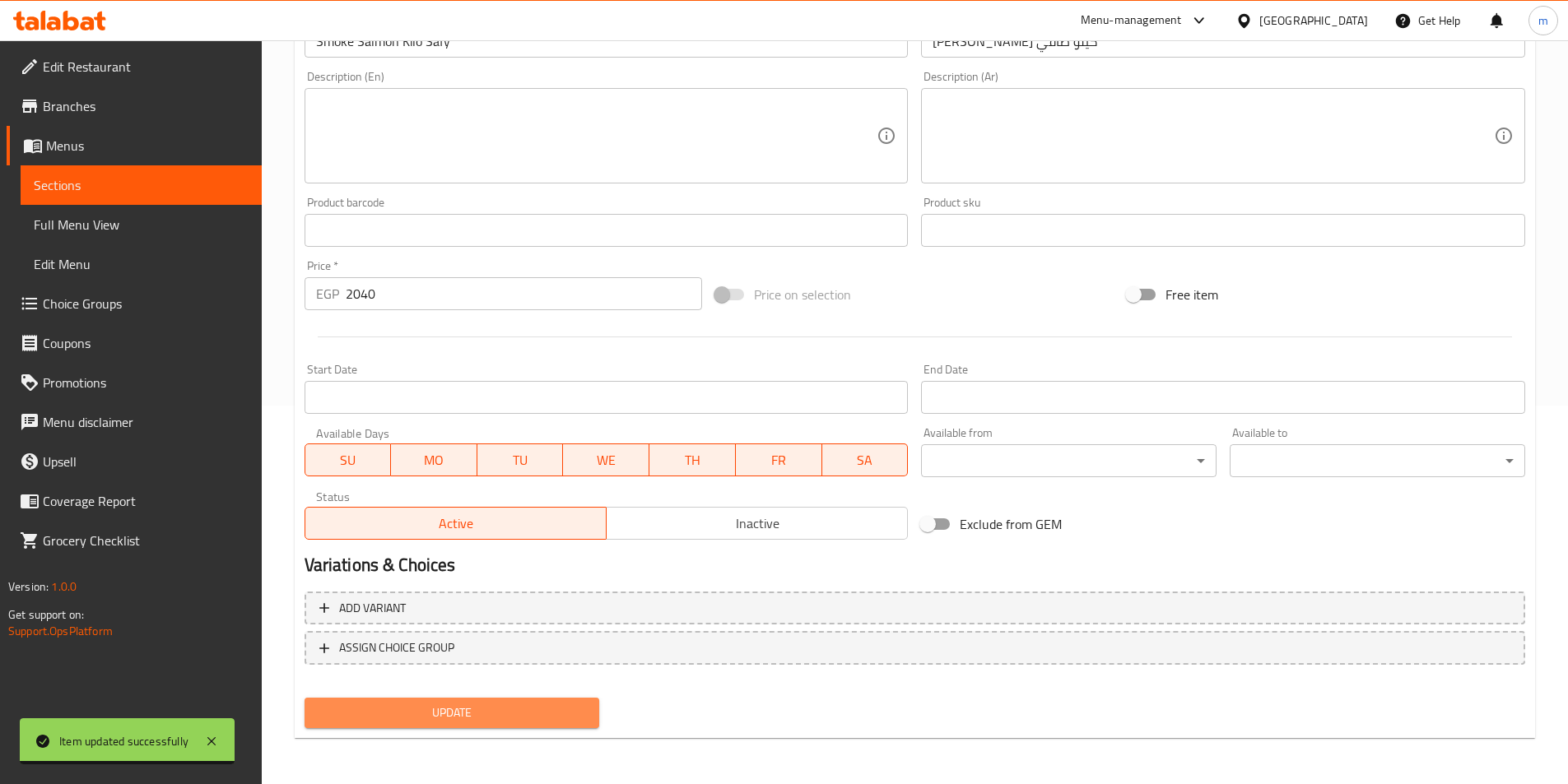
click at [481, 715] on span "Update" at bounding box center [452, 713] width 269 height 20
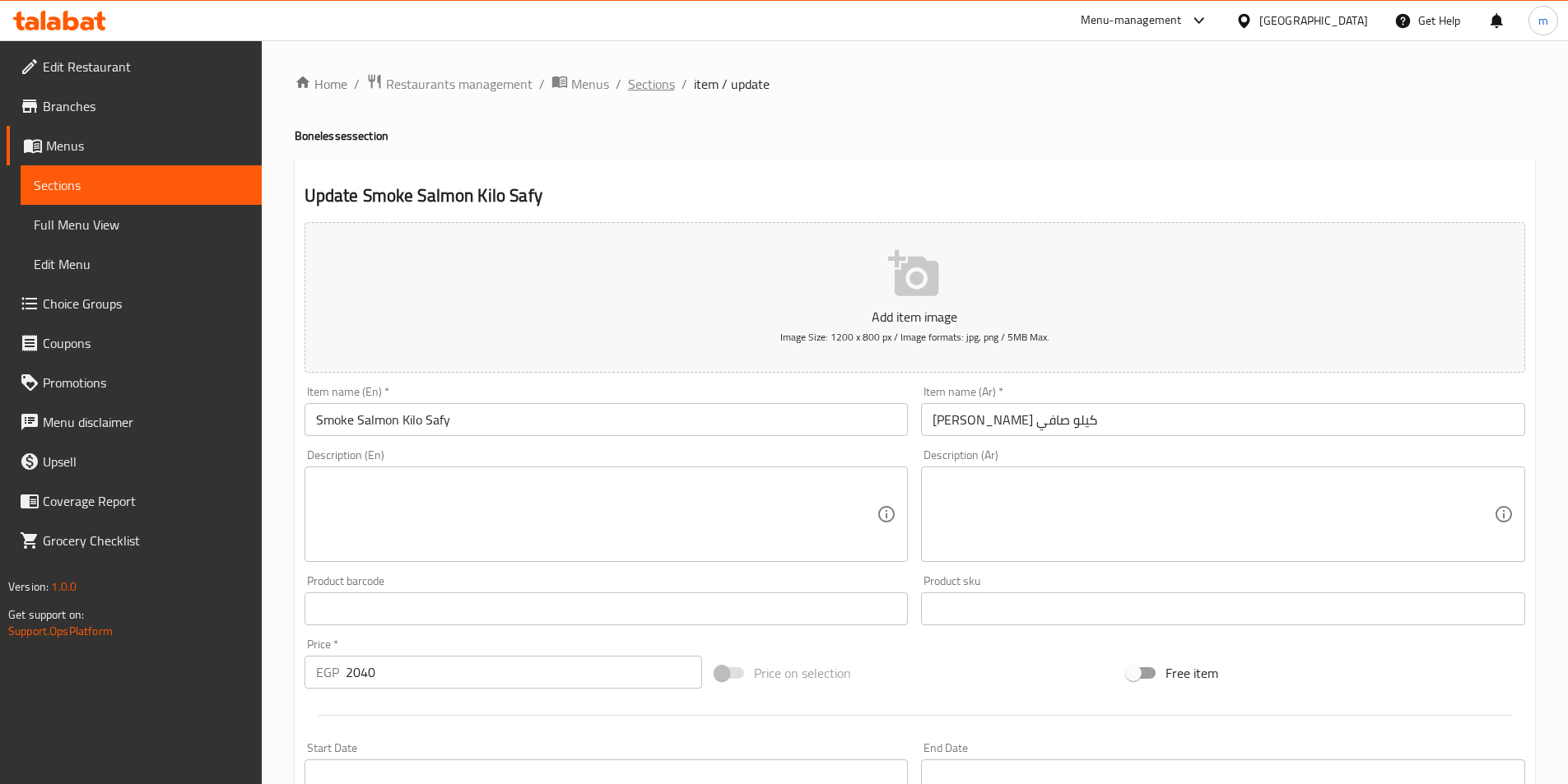
click at [638, 87] on span "Sections" at bounding box center [651, 84] width 47 height 20
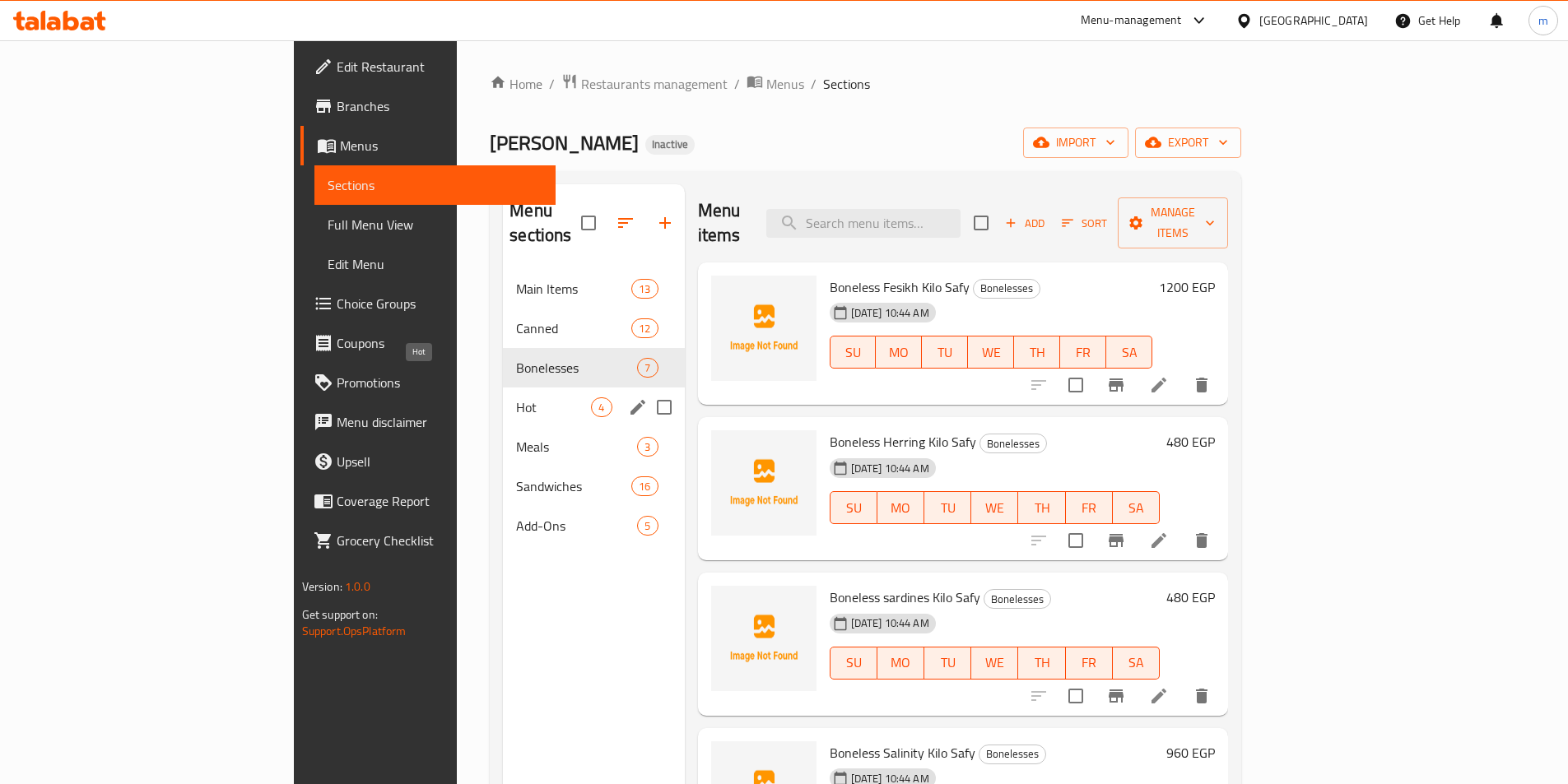
click at [516, 398] on span "Hot" at bounding box center [554, 407] width 75 height 20
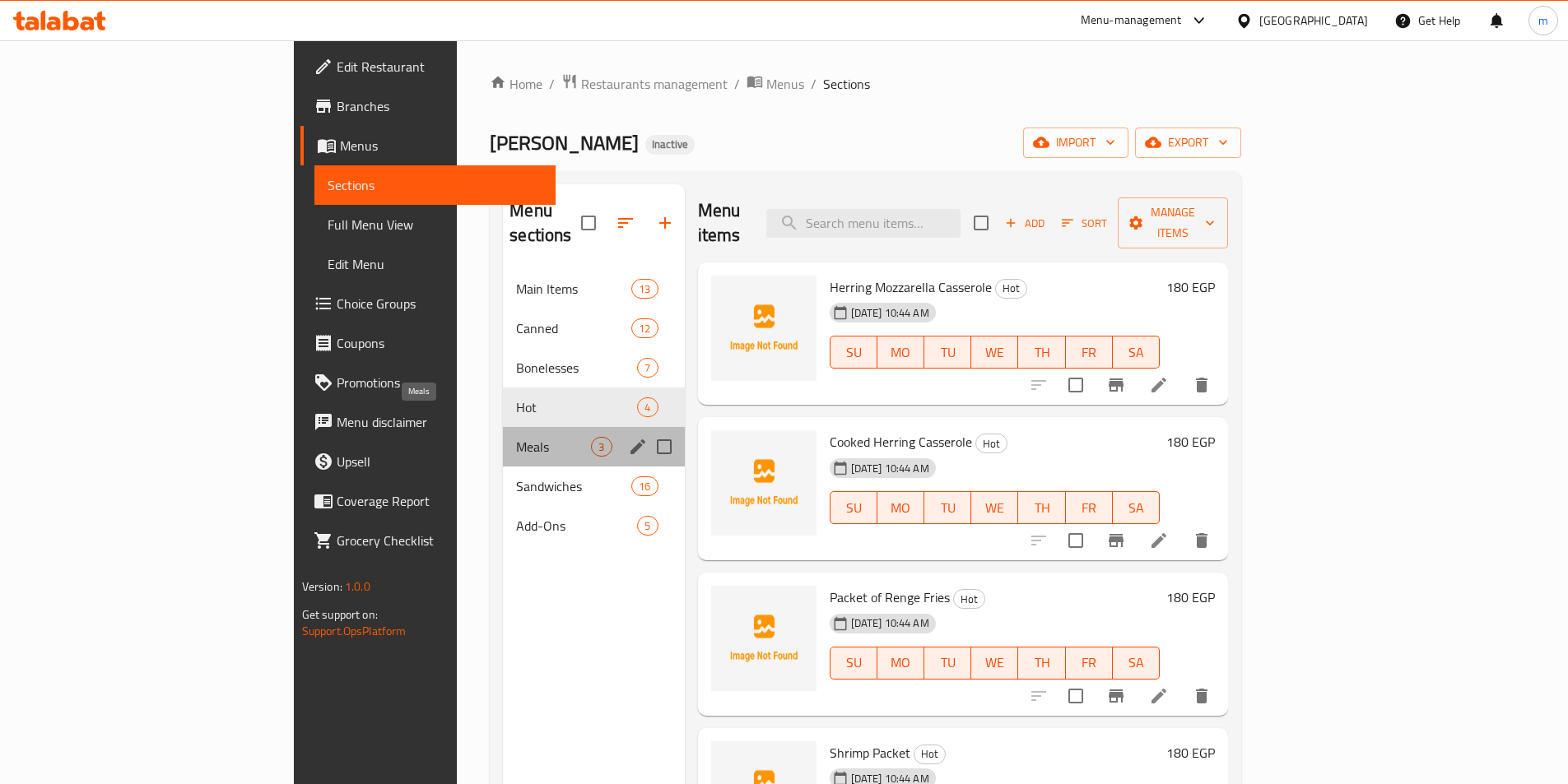
click at [516, 437] on span "Meals" at bounding box center [554, 446] width 75 height 20
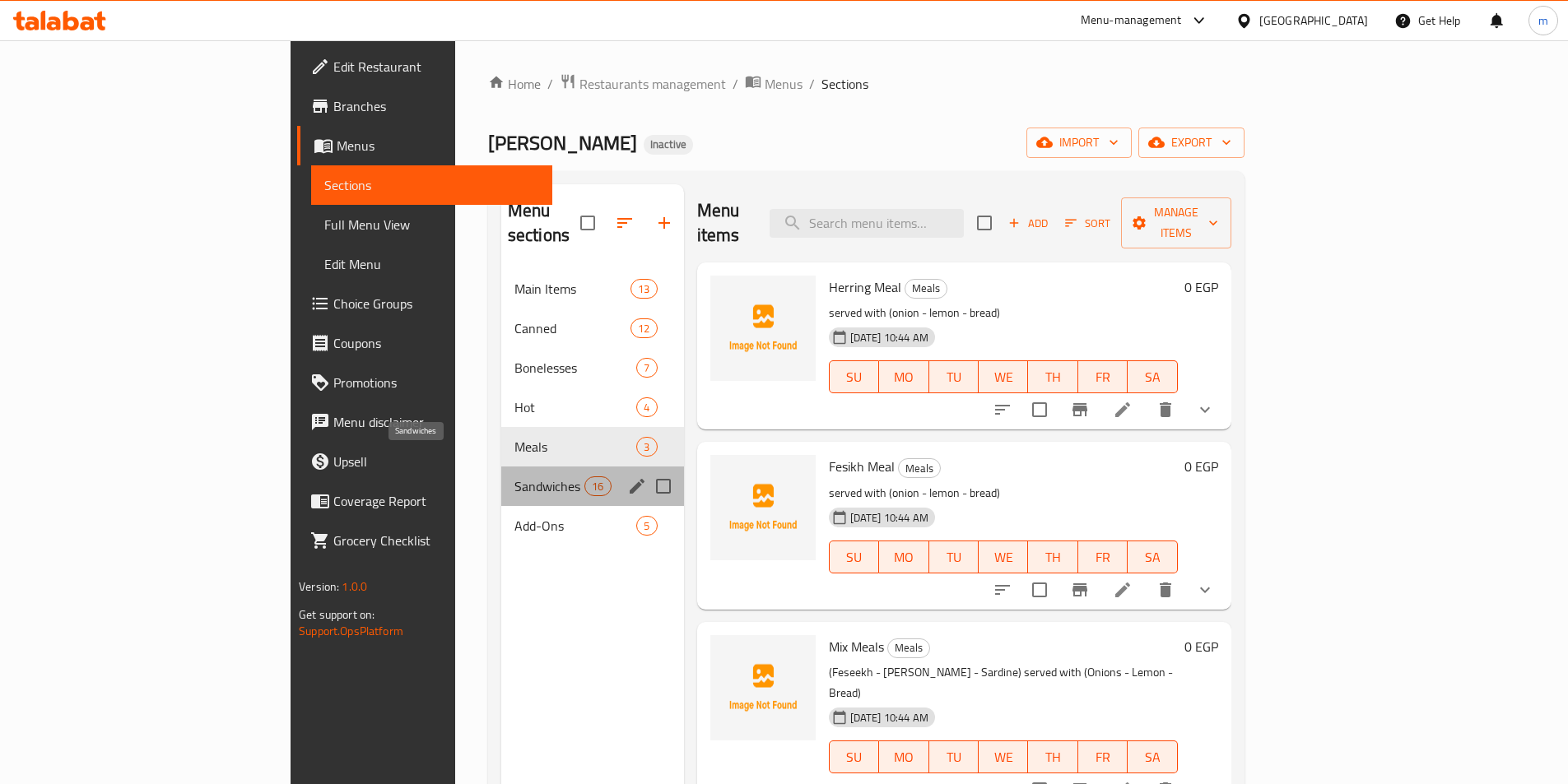
click at [515, 477] on span "Sandwiches" at bounding box center [549, 486] width 70 height 20
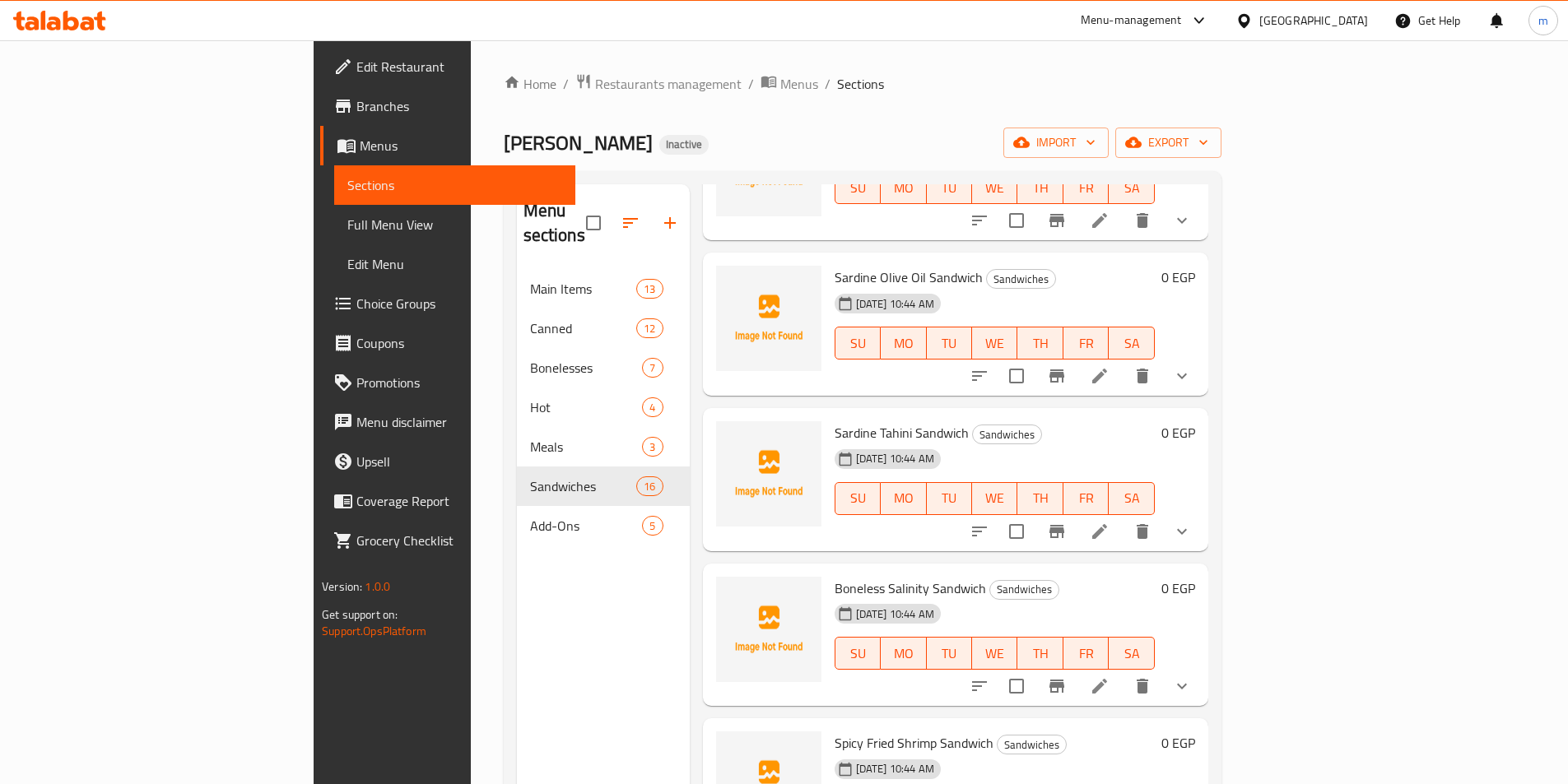
scroll to position [230, 0]
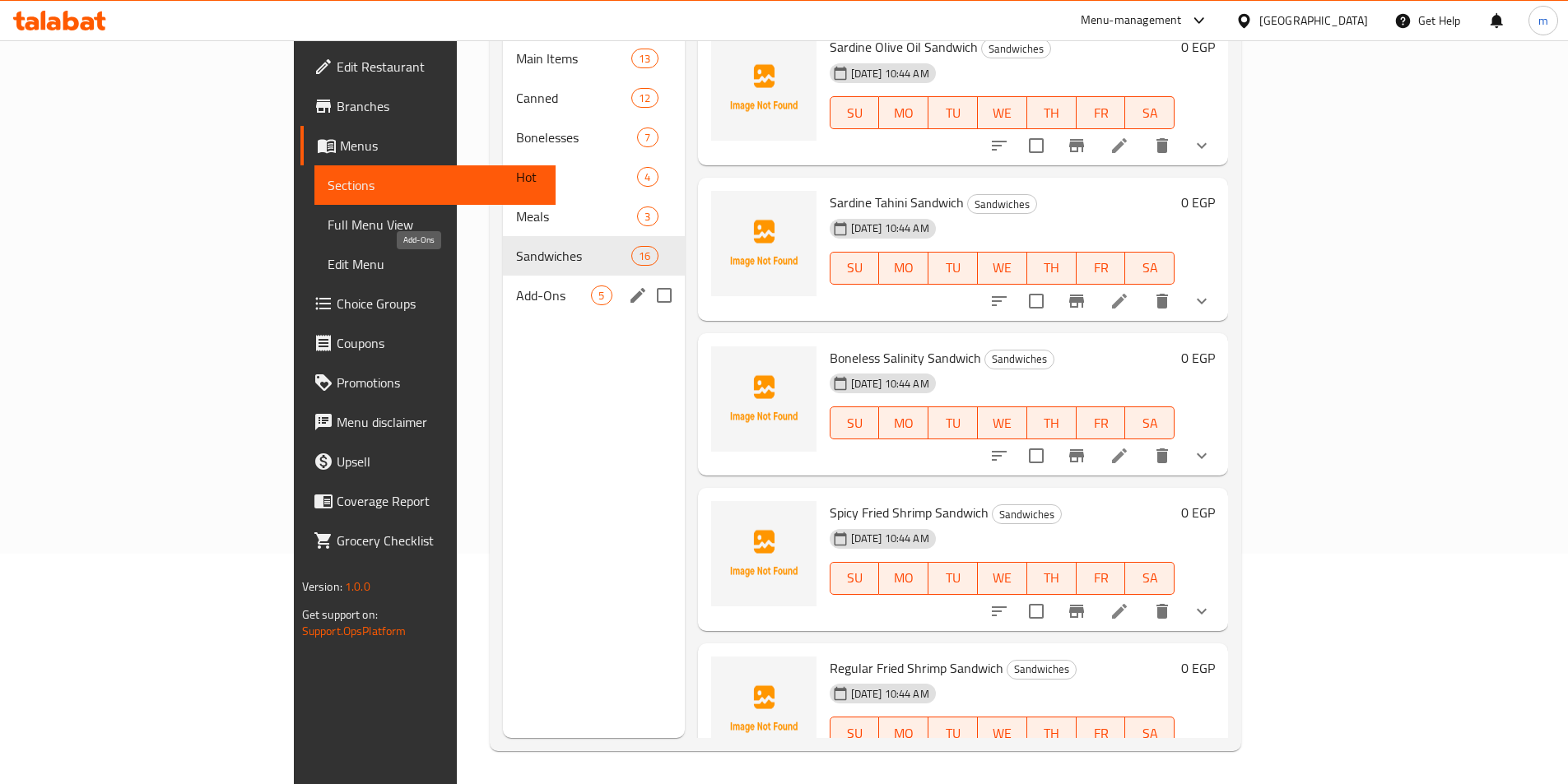
click at [516, 285] on span "Add-Ons" at bounding box center [554, 294] width 75 height 20
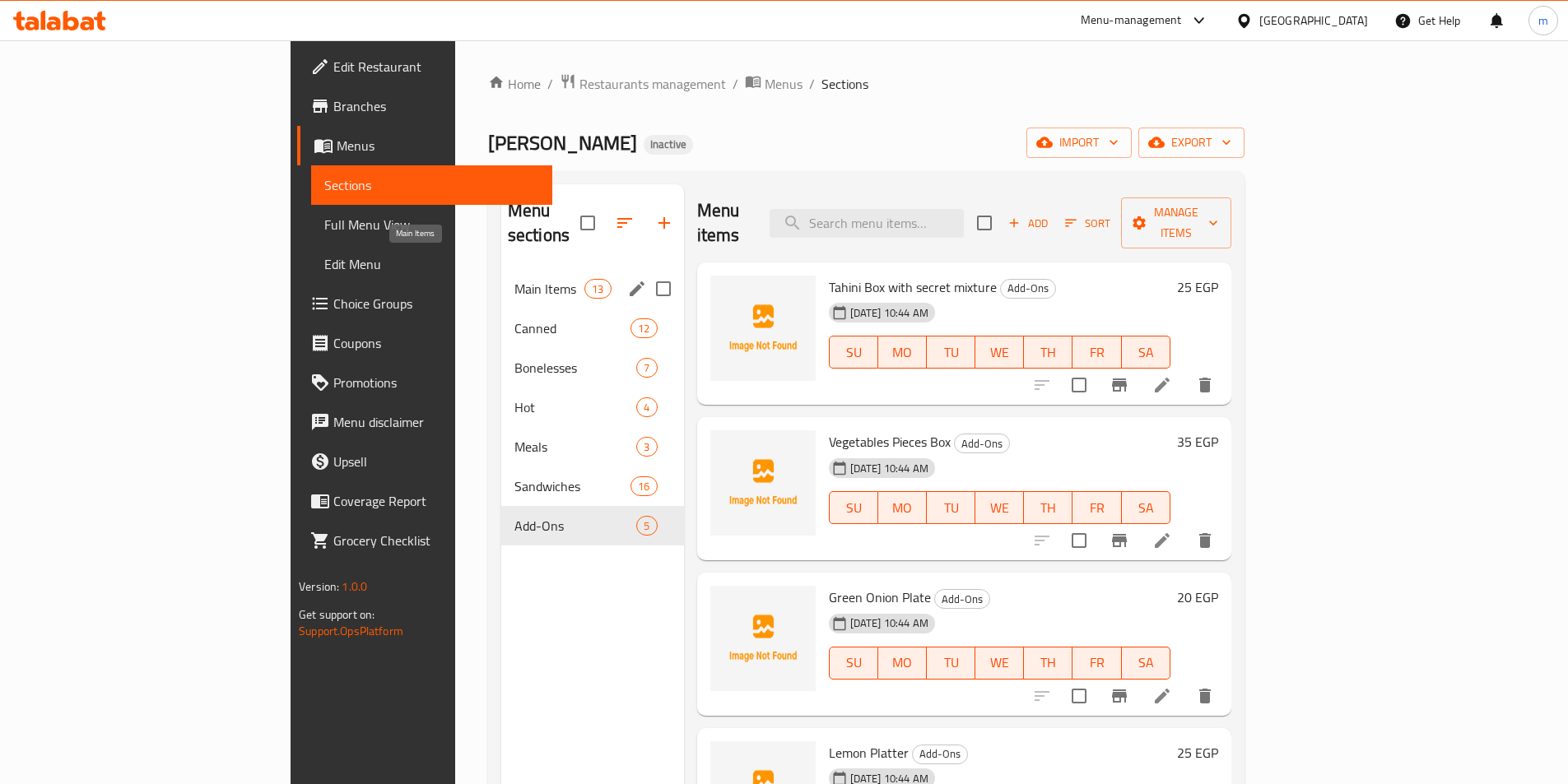
click at [515, 279] on span "Main Items" at bounding box center [549, 288] width 70 height 20
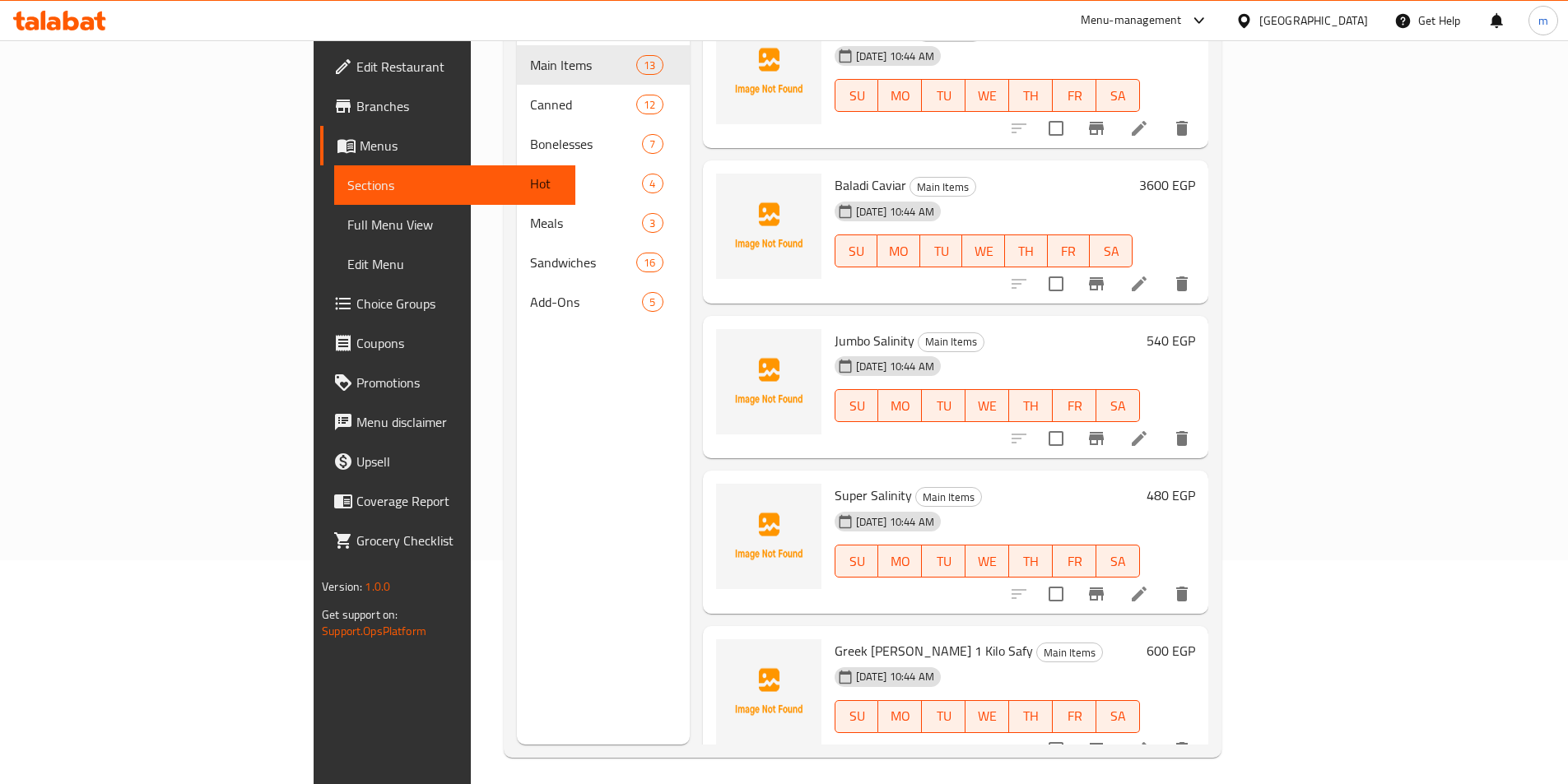
scroll to position [230, 0]
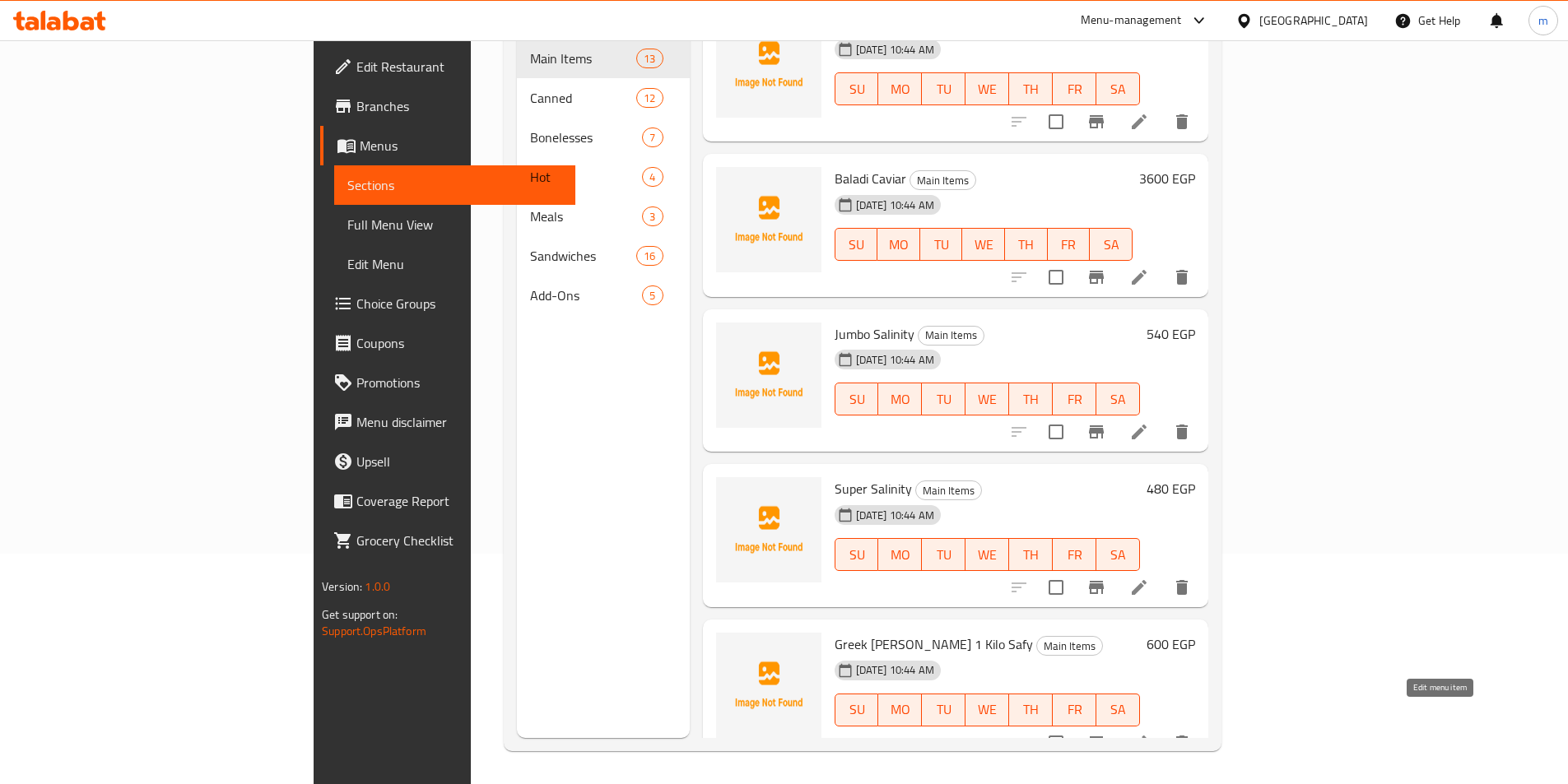
click at [1149, 733] on icon at bounding box center [1139, 742] width 20 height 20
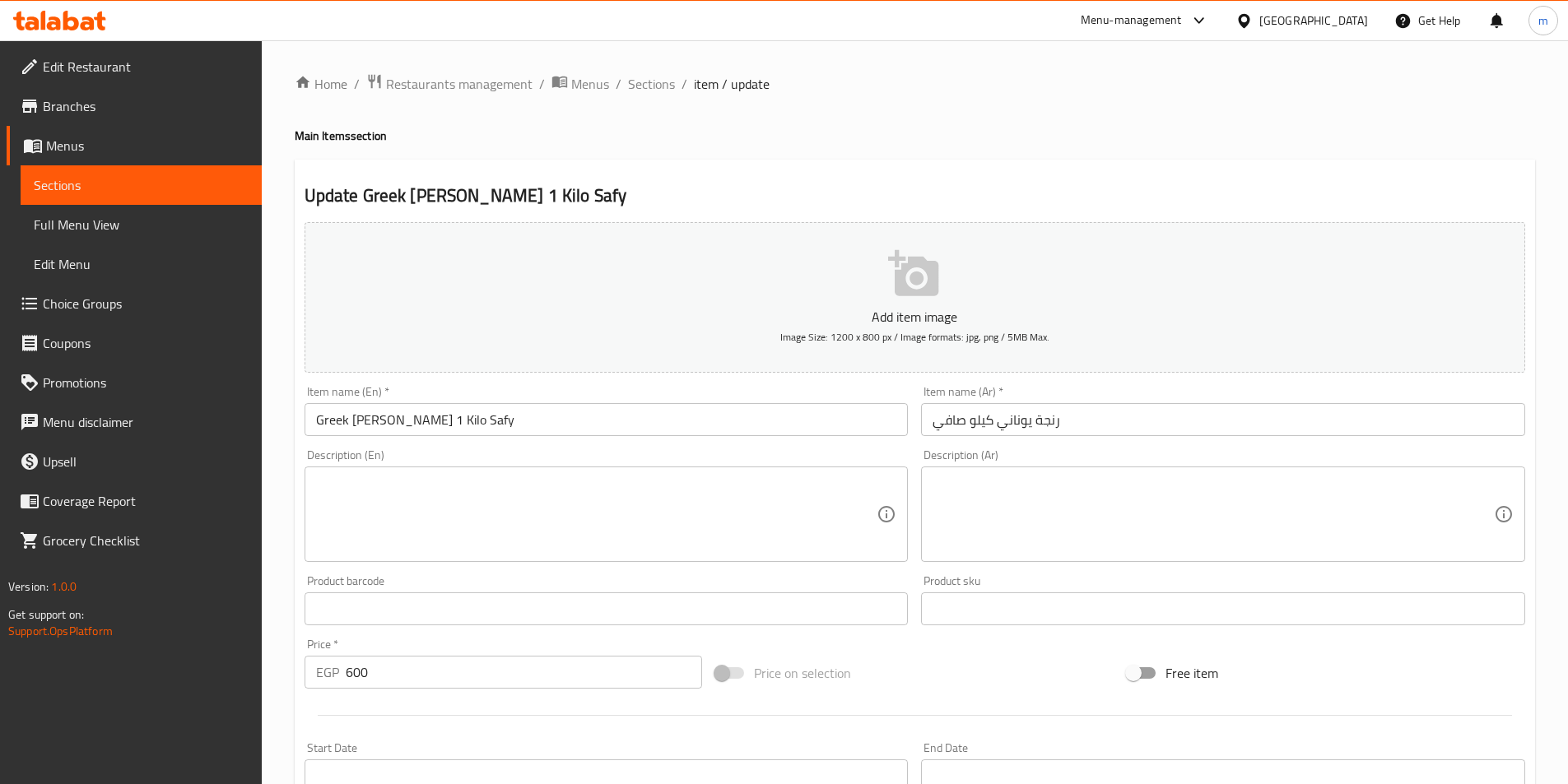
click at [400, 421] on input "Greek Herring 1 Kilo Safy" at bounding box center [607, 419] width 604 height 33
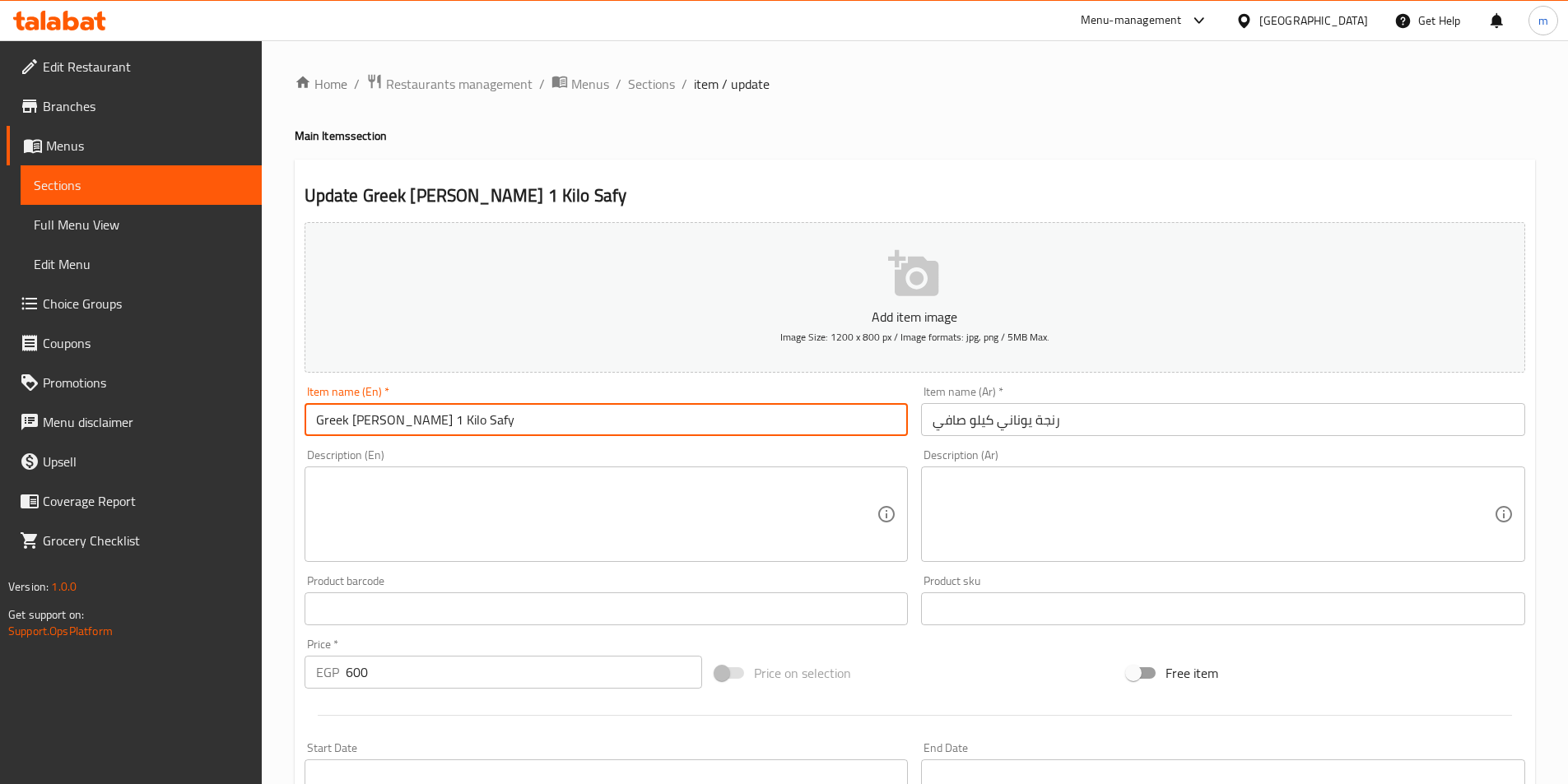
click at [400, 421] on input "Greek Herring 1 Kilo Safy" at bounding box center [607, 419] width 604 height 33
click at [394, 419] on input "Greek Herring 1 Kilo Safy" at bounding box center [607, 419] width 604 height 33
click at [399, 420] on input "Greek Herring 1 Kilo Safy" at bounding box center [607, 419] width 604 height 33
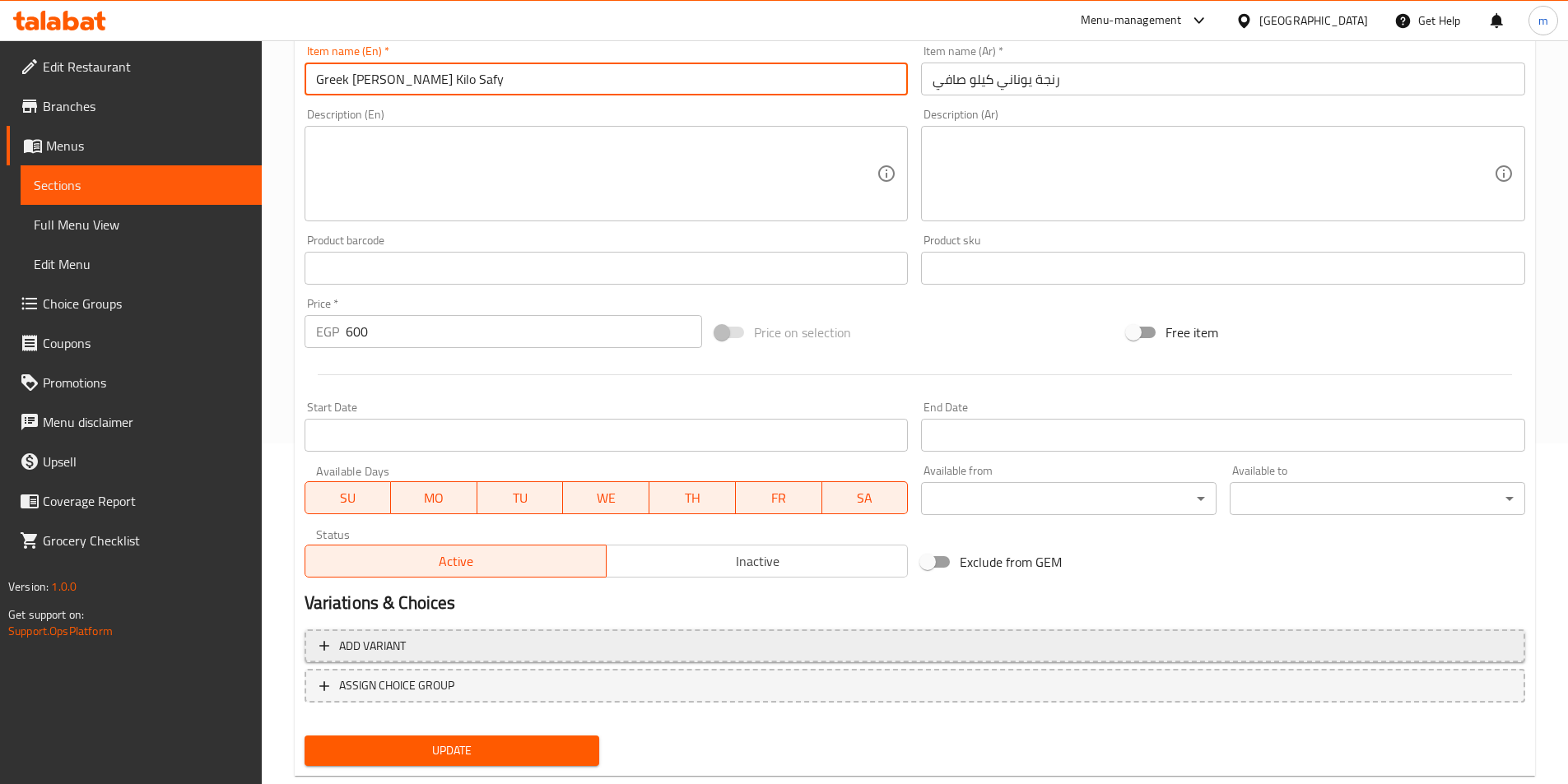
scroll to position [379, 0]
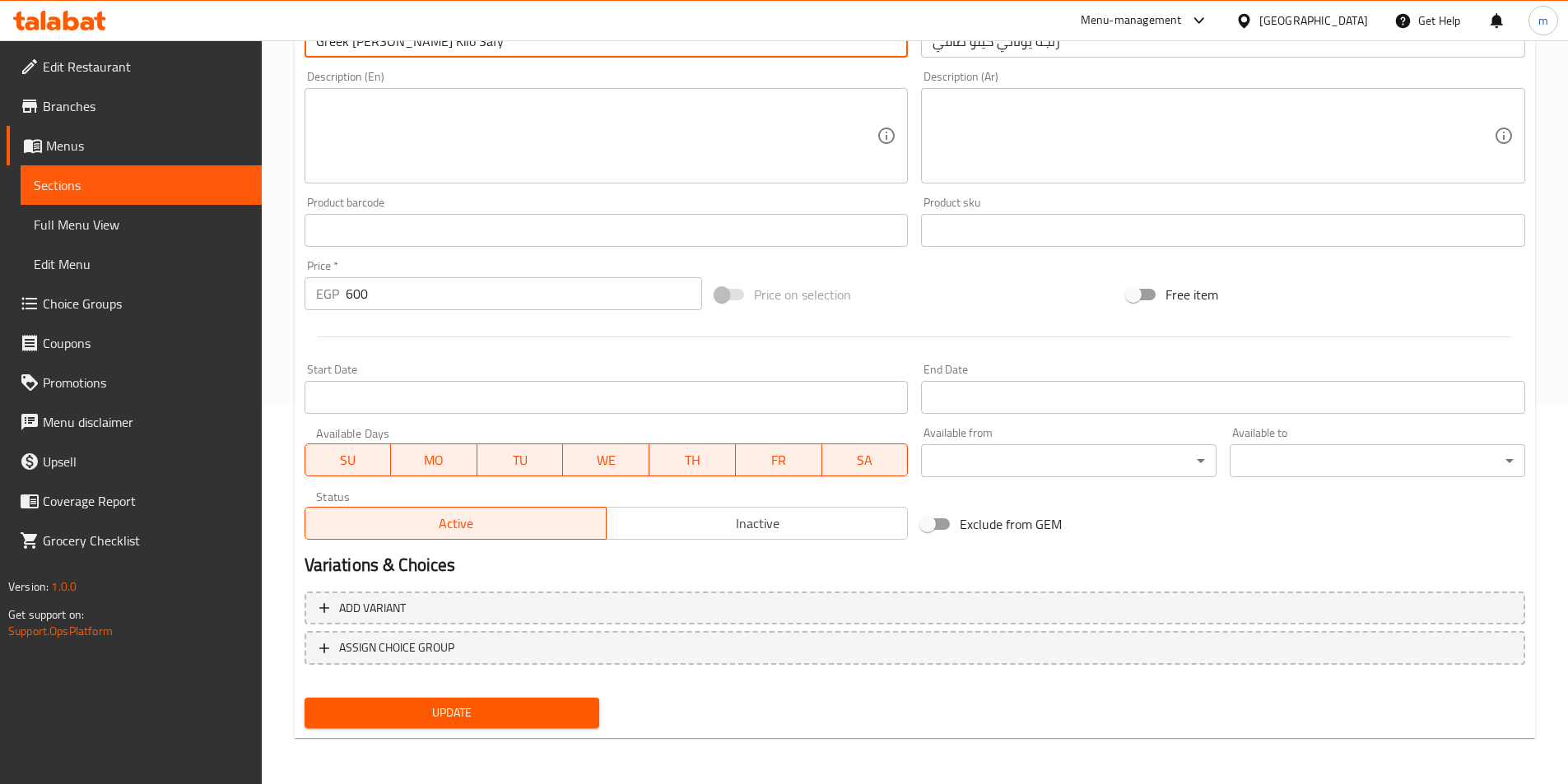
type input "Greek Herring Kilo Safy"
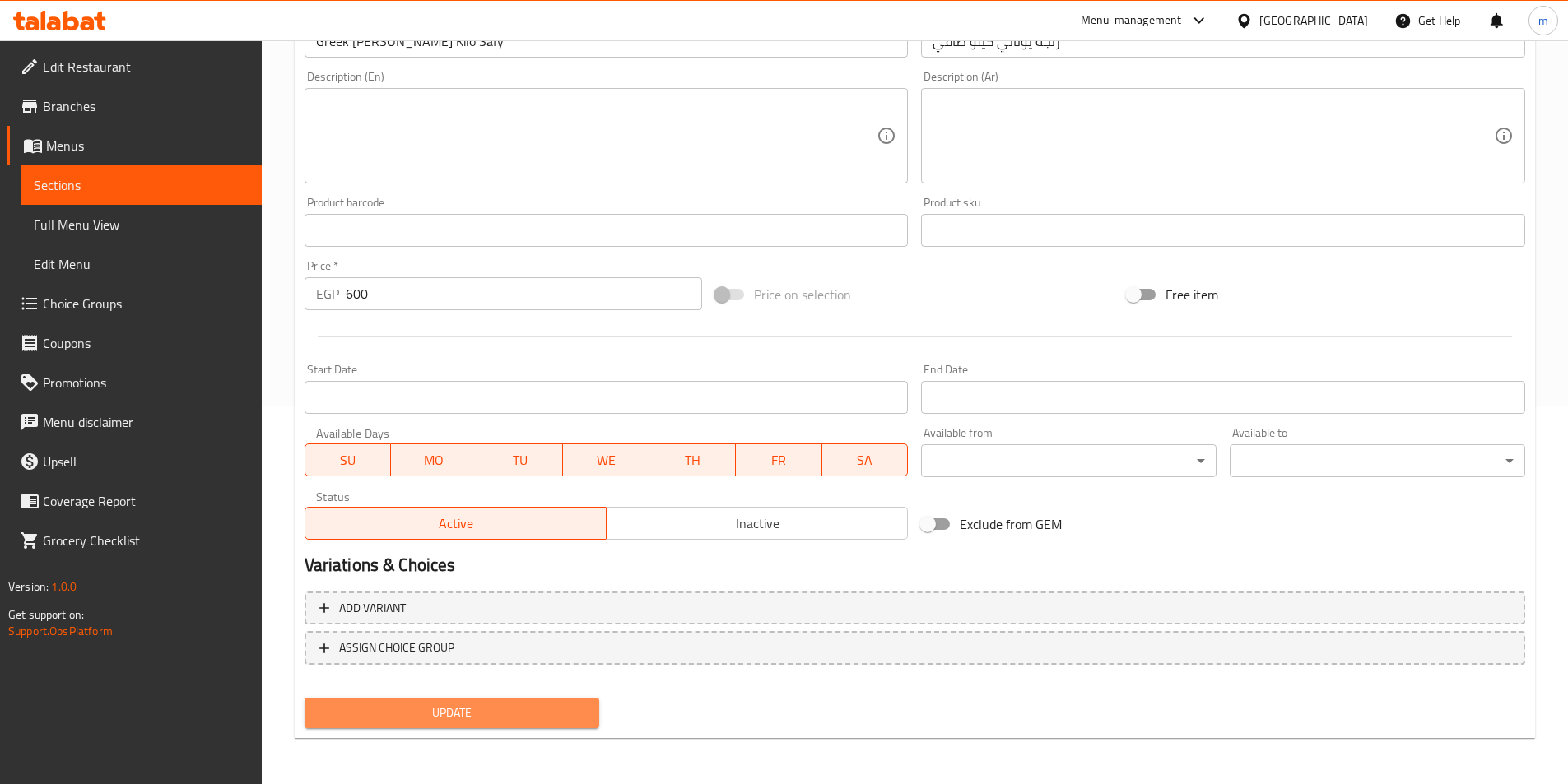
click at [451, 712] on span "Update" at bounding box center [452, 713] width 269 height 20
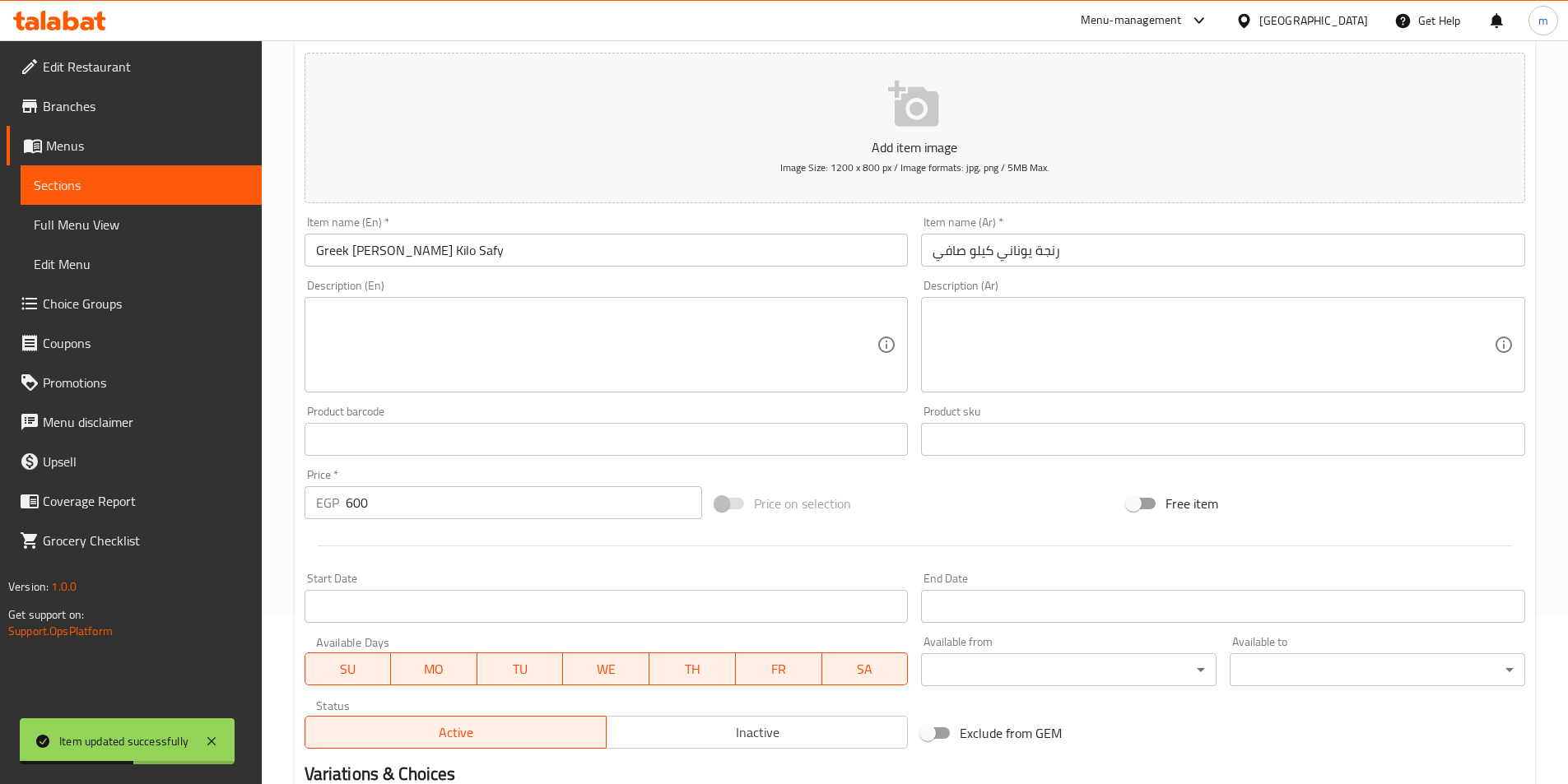
scroll to position [0, 0]
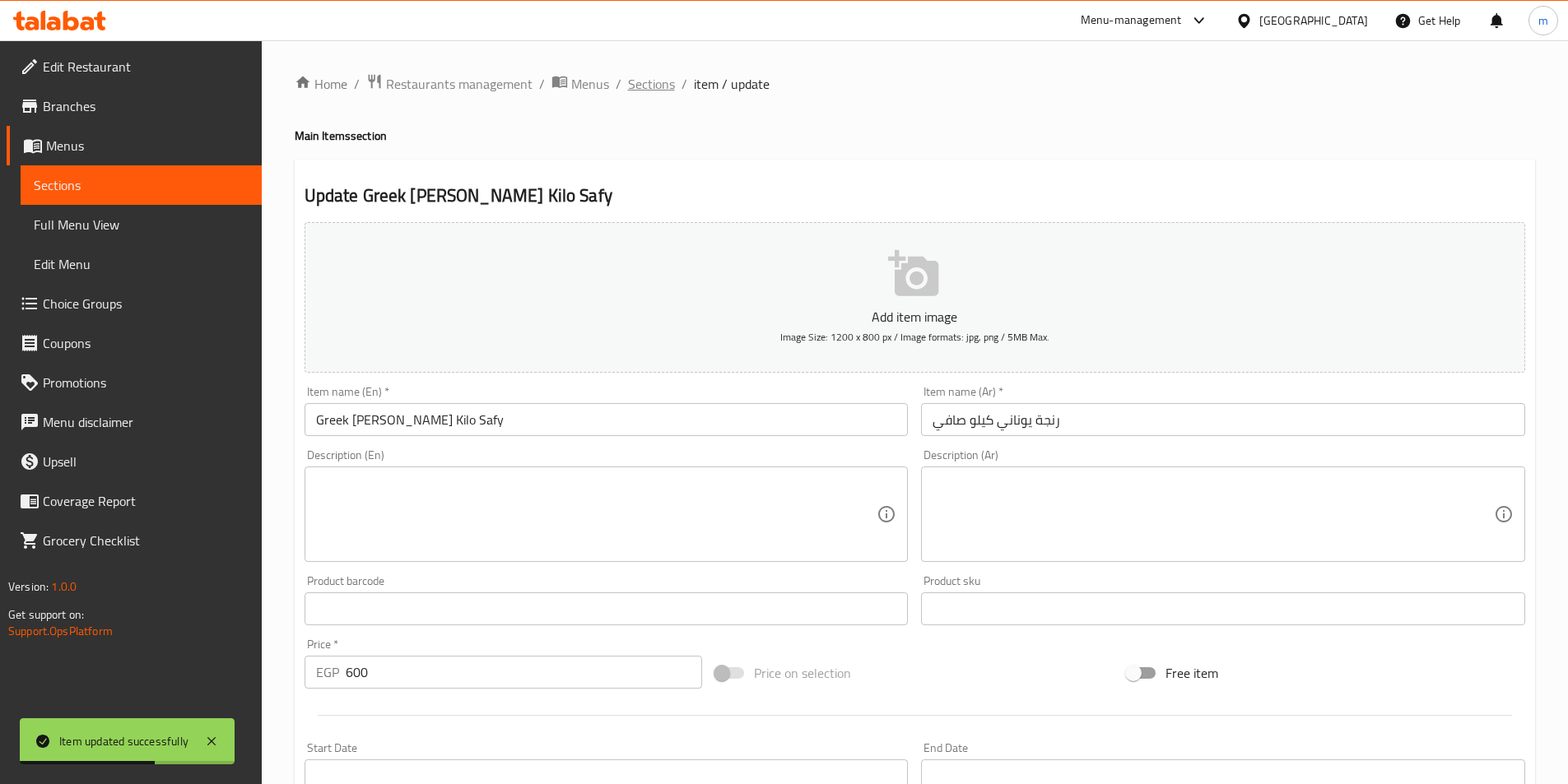
click at [658, 83] on span "Sections" at bounding box center [651, 84] width 47 height 20
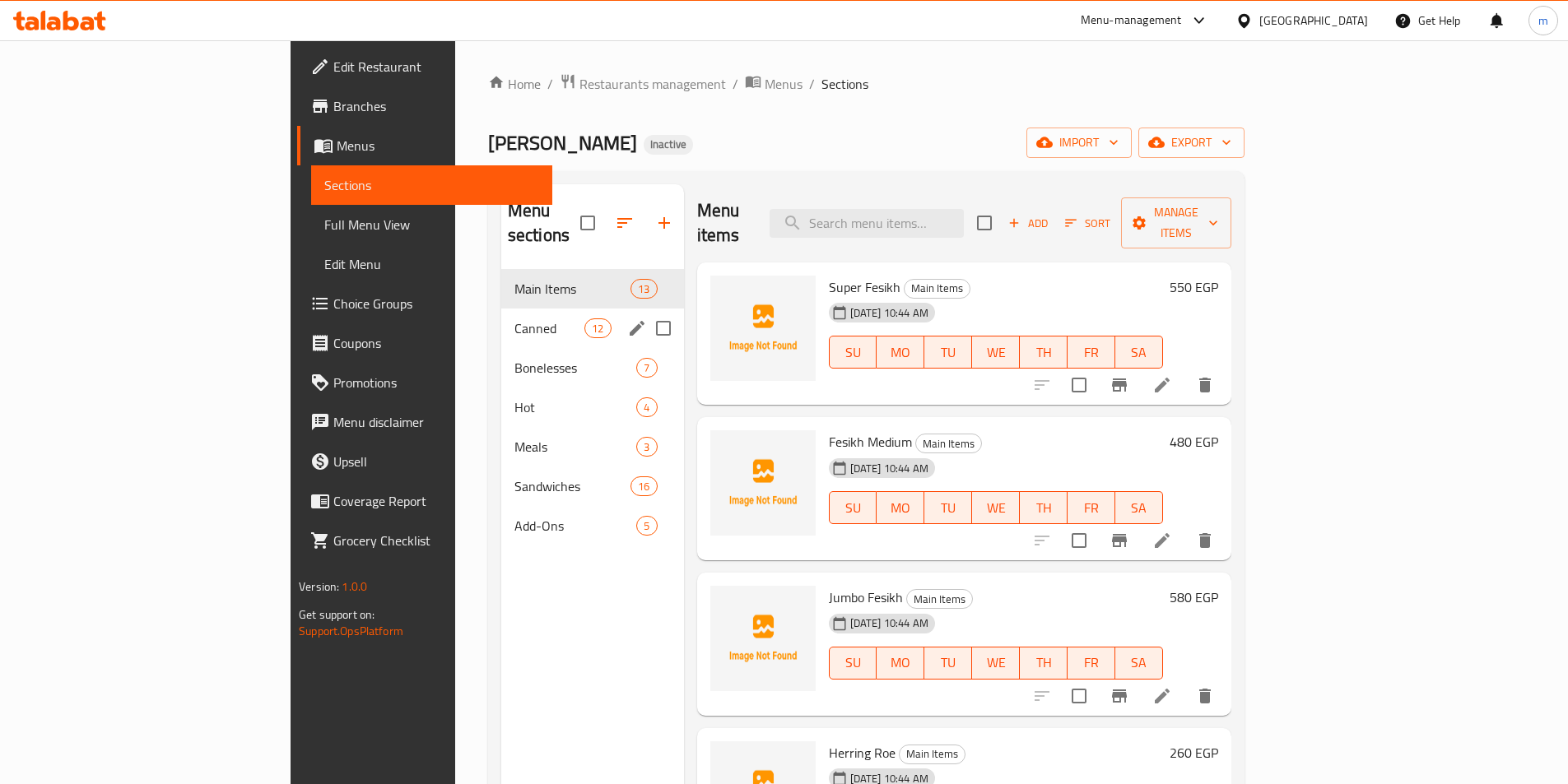
click at [502, 315] on div "Canned 12" at bounding box center [593, 328] width 183 height 40
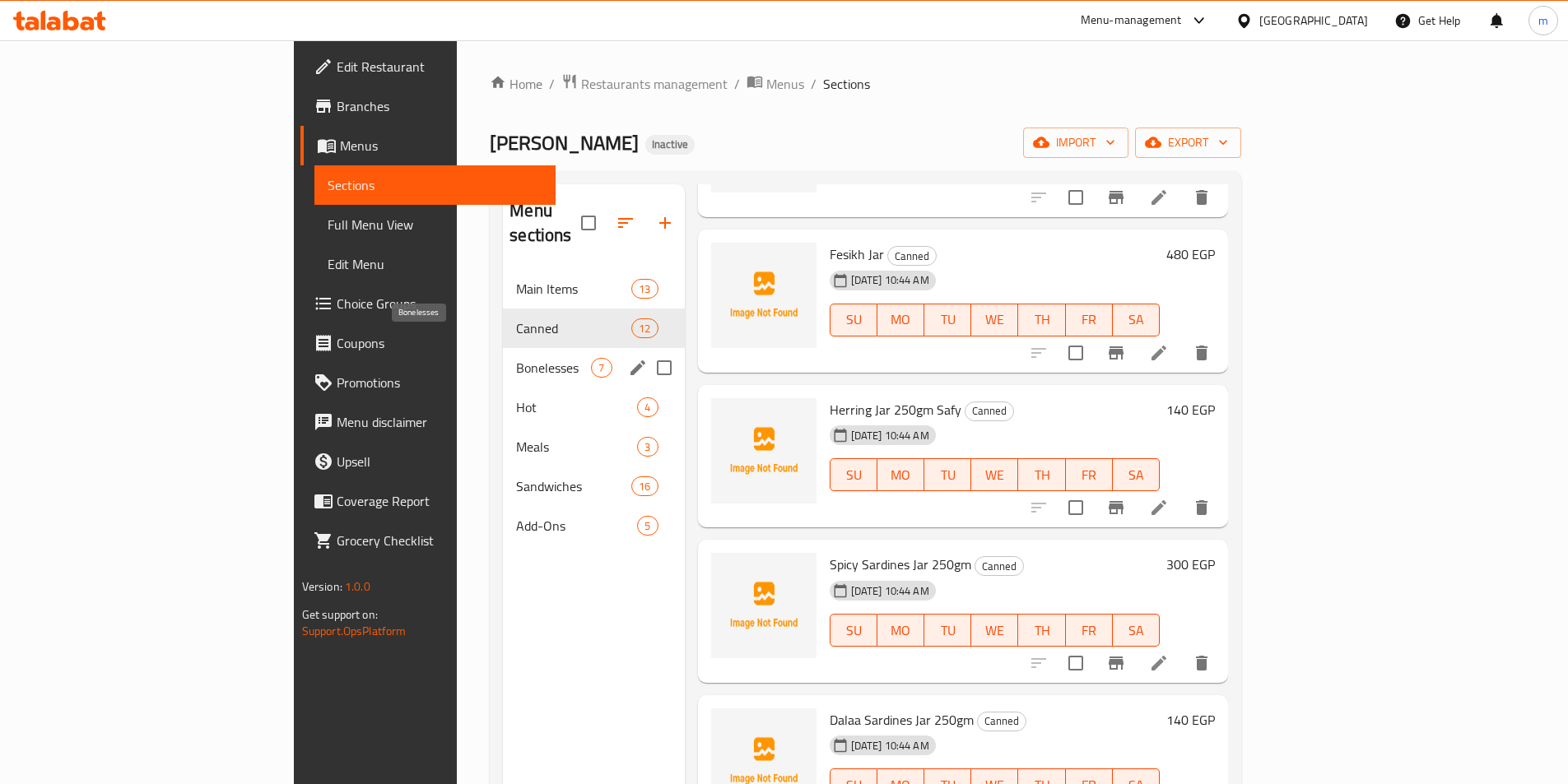
click at [516, 358] on span "Bonelesses" at bounding box center [554, 367] width 75 height 20
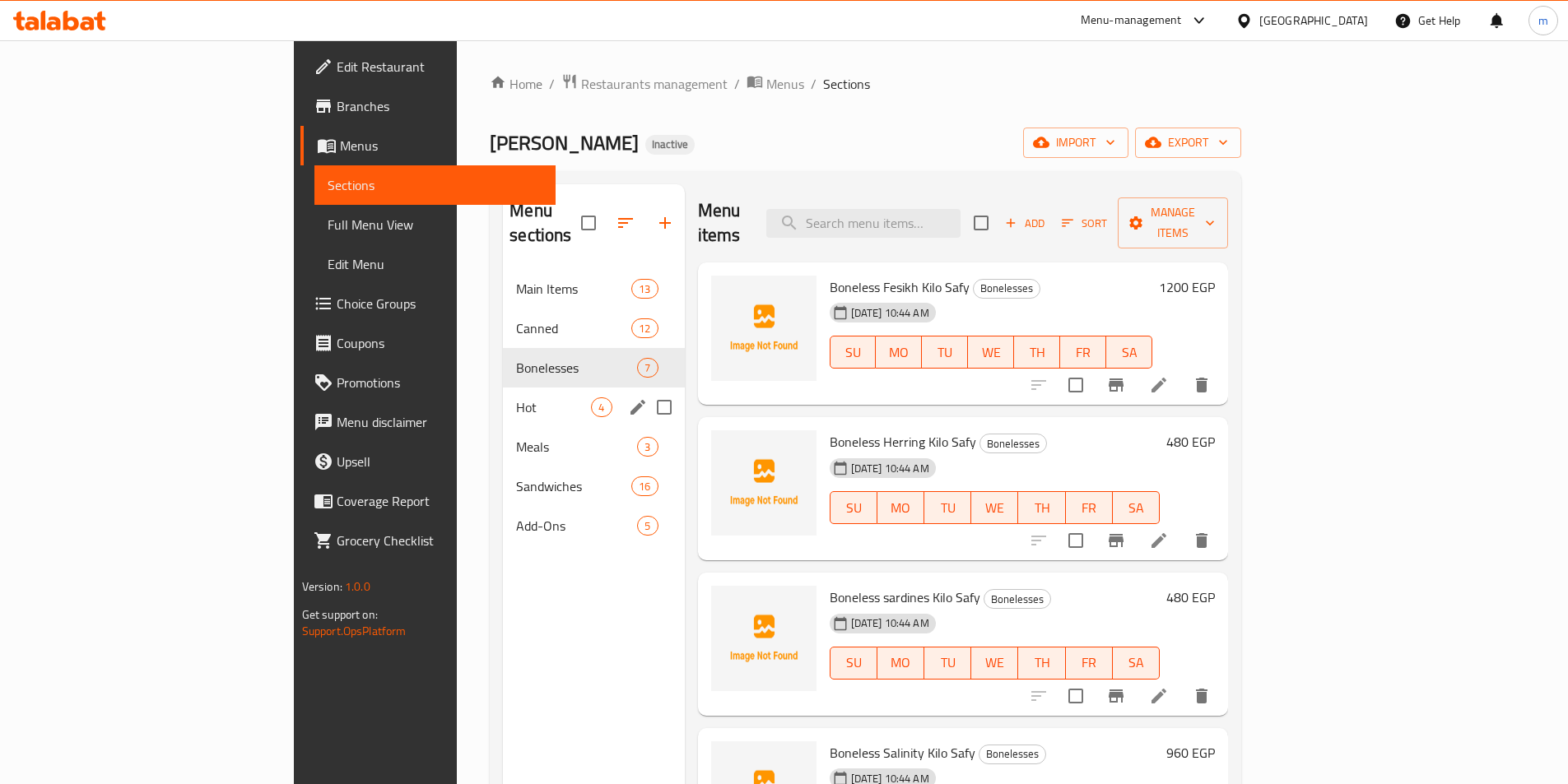
click at [503, 387] on div "Hot 4" at bounding box center [593, 407] width 181 height 40
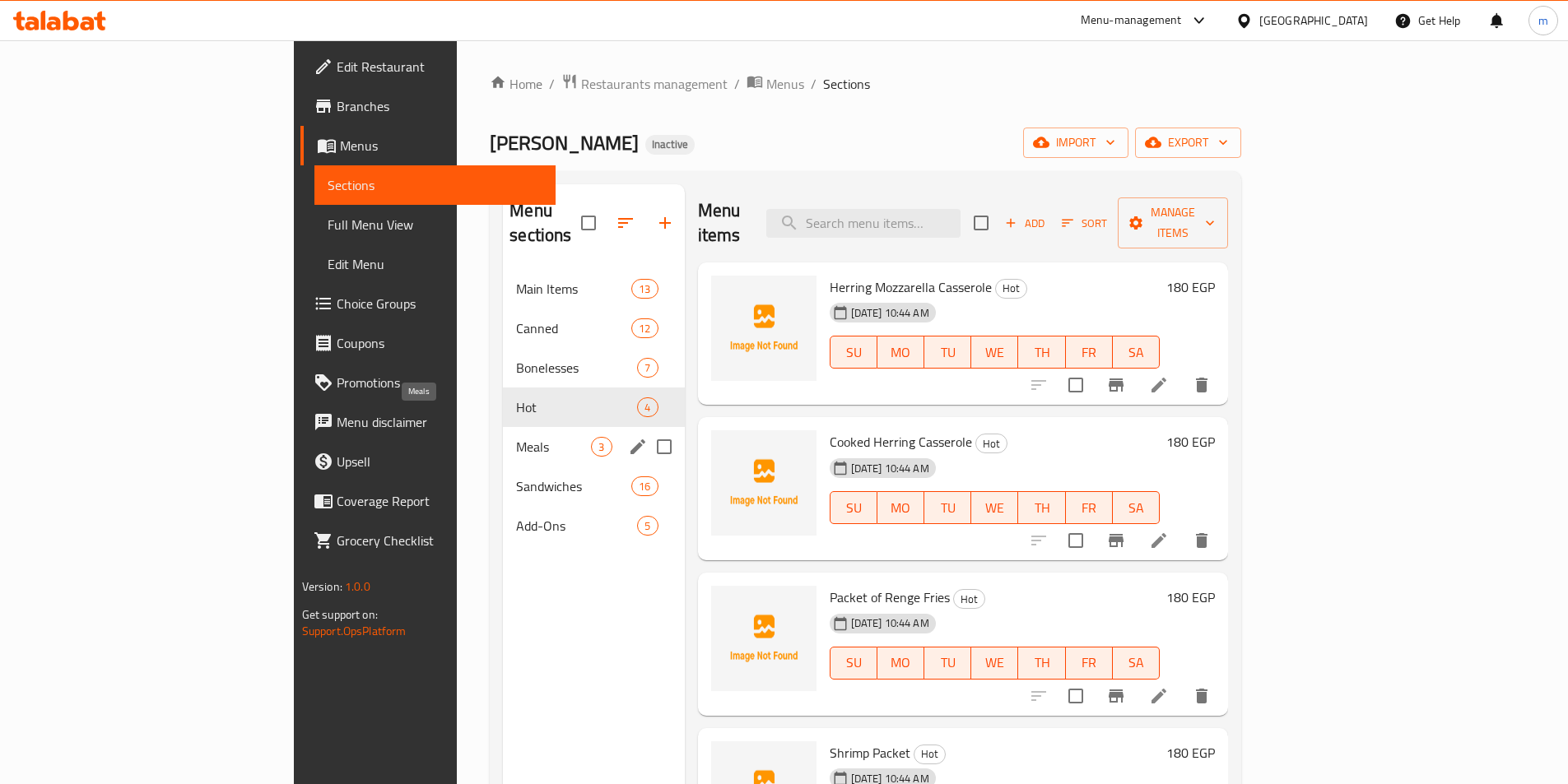
click at [516, 437] on span "Meals" at bounding box center [554, 446] width 75 height 20
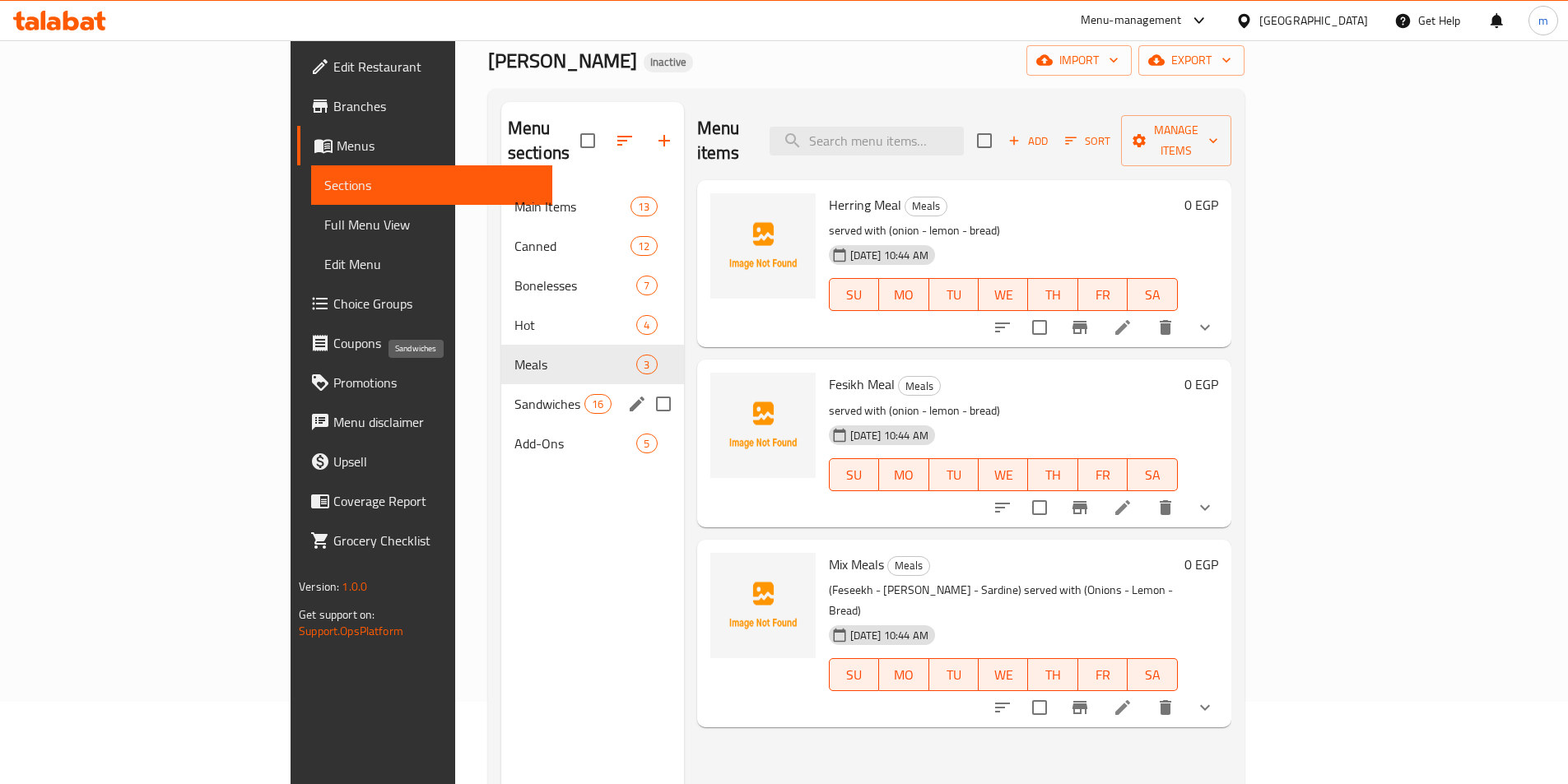
click at [515, 394] on span "Sandwiches" at bounding box center [549, 403] width 70 height 20
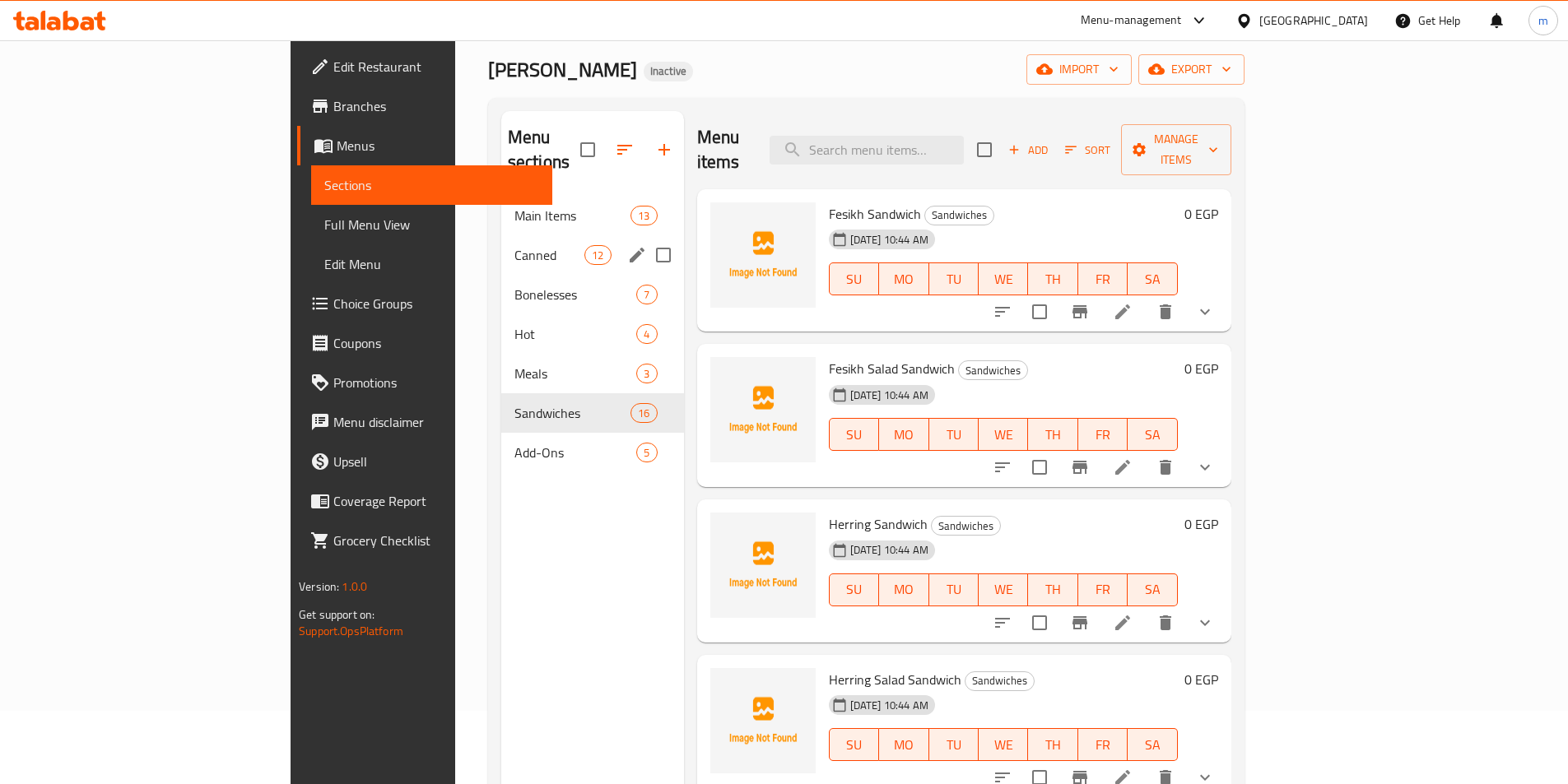
scroll to position [66, 0]
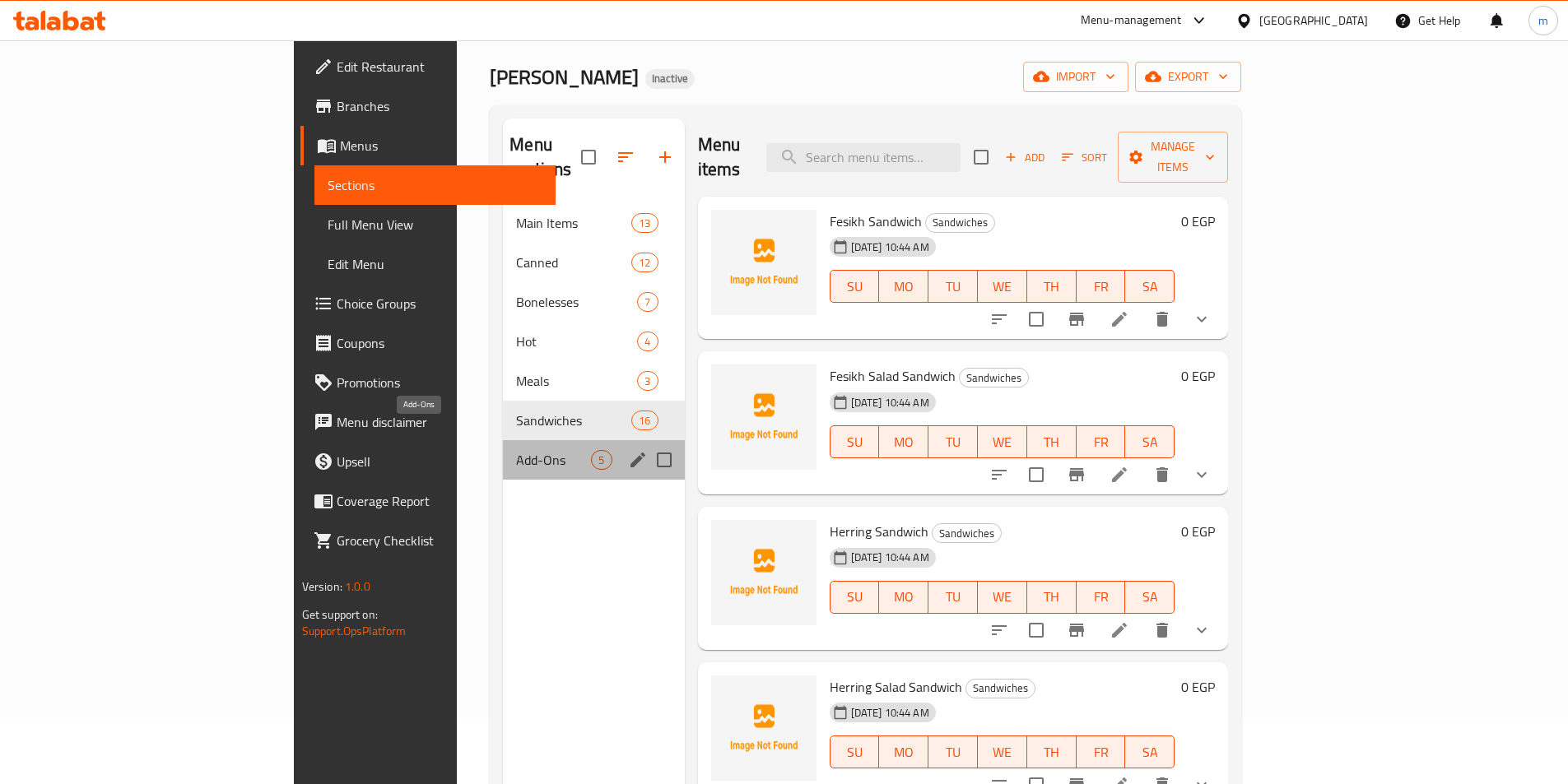
click at [516, 451] on span "Add-Ons" at bounding box center [554, 460] width 75 height 20
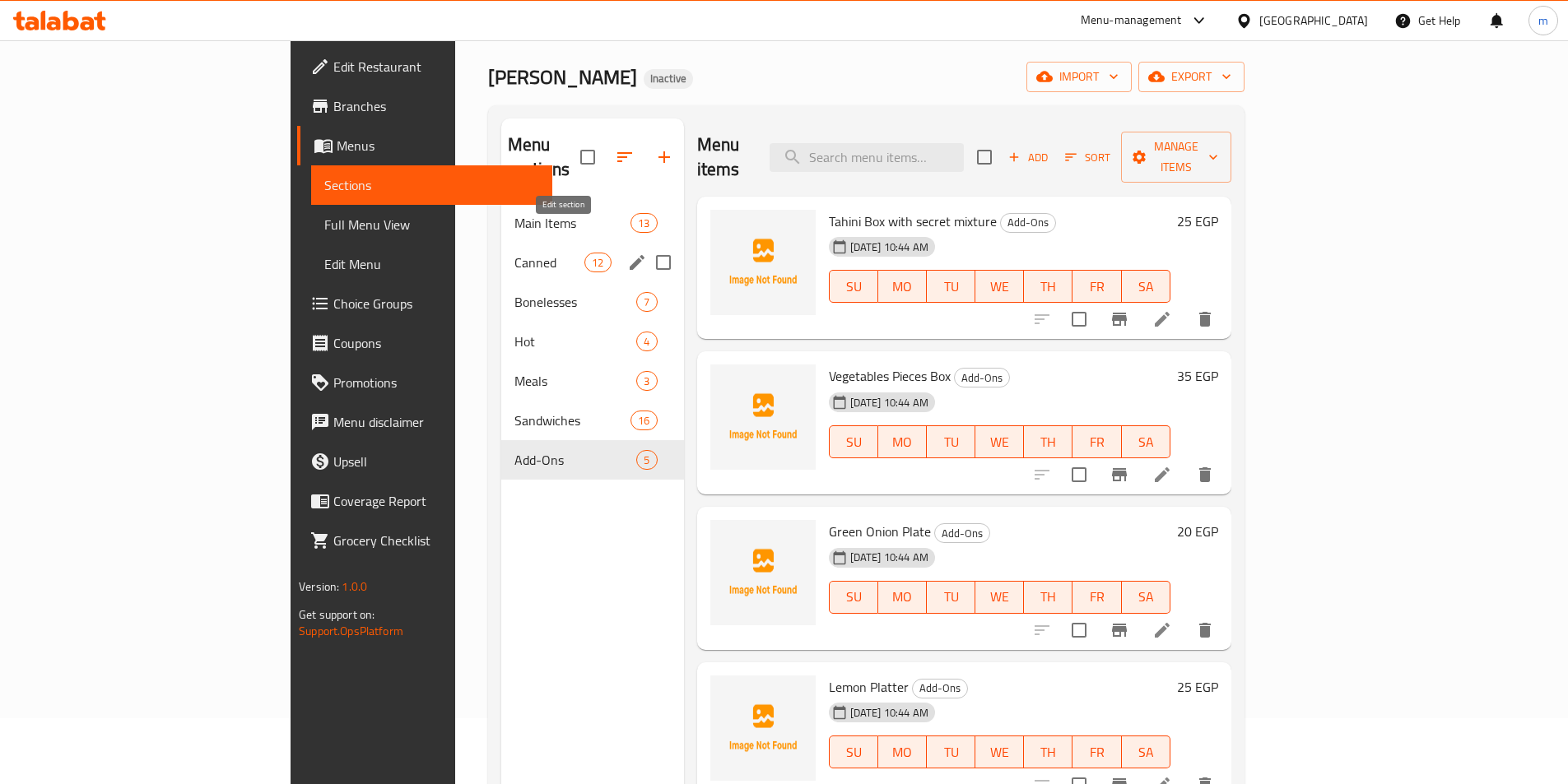
click at [630, 255] on icon "edit" at bounding box center [637, 263] width 15 height 15
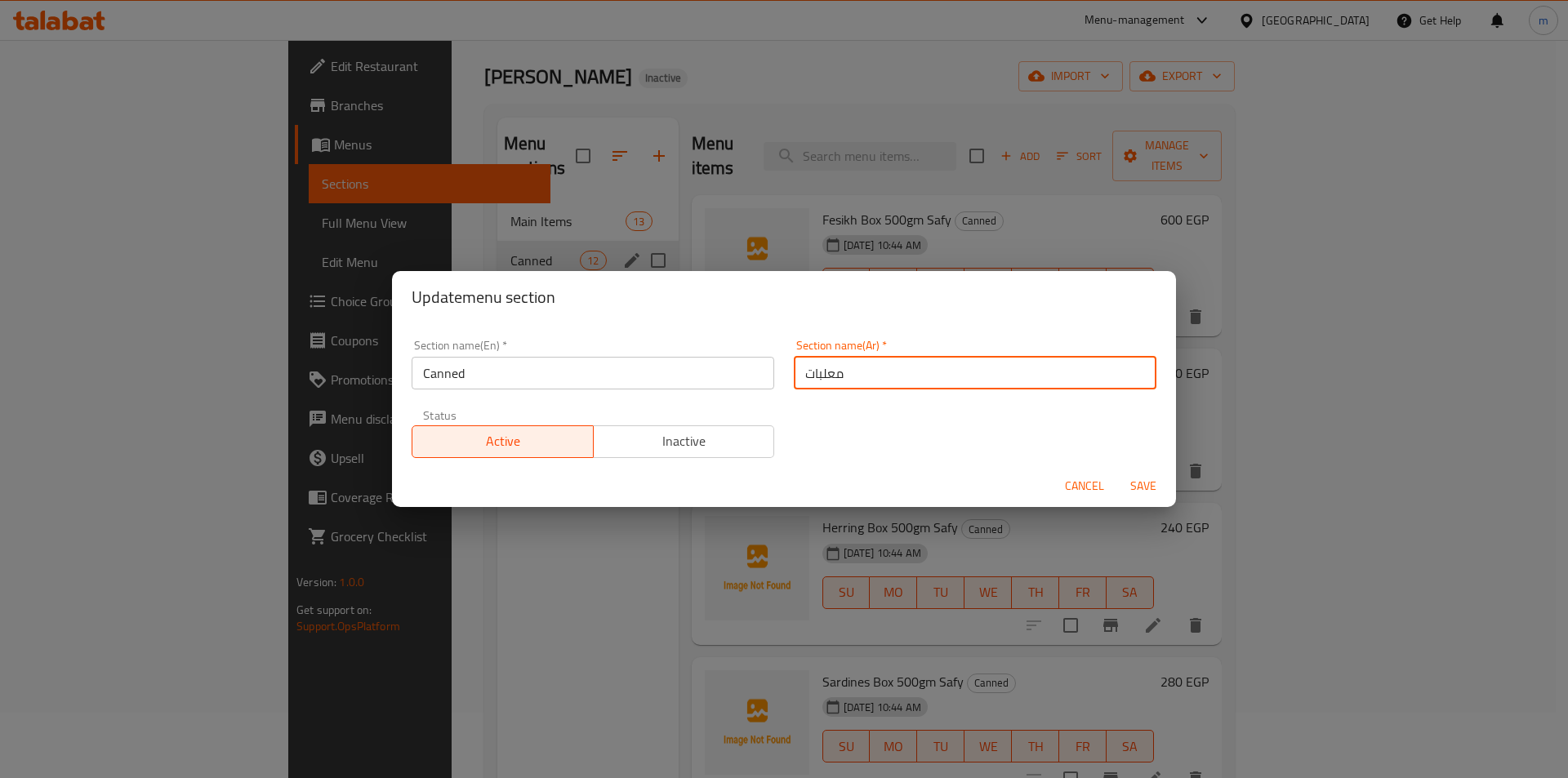
click at [828, 372] on input "معلبات" at bounding box center [974, 372] width 362 height 32
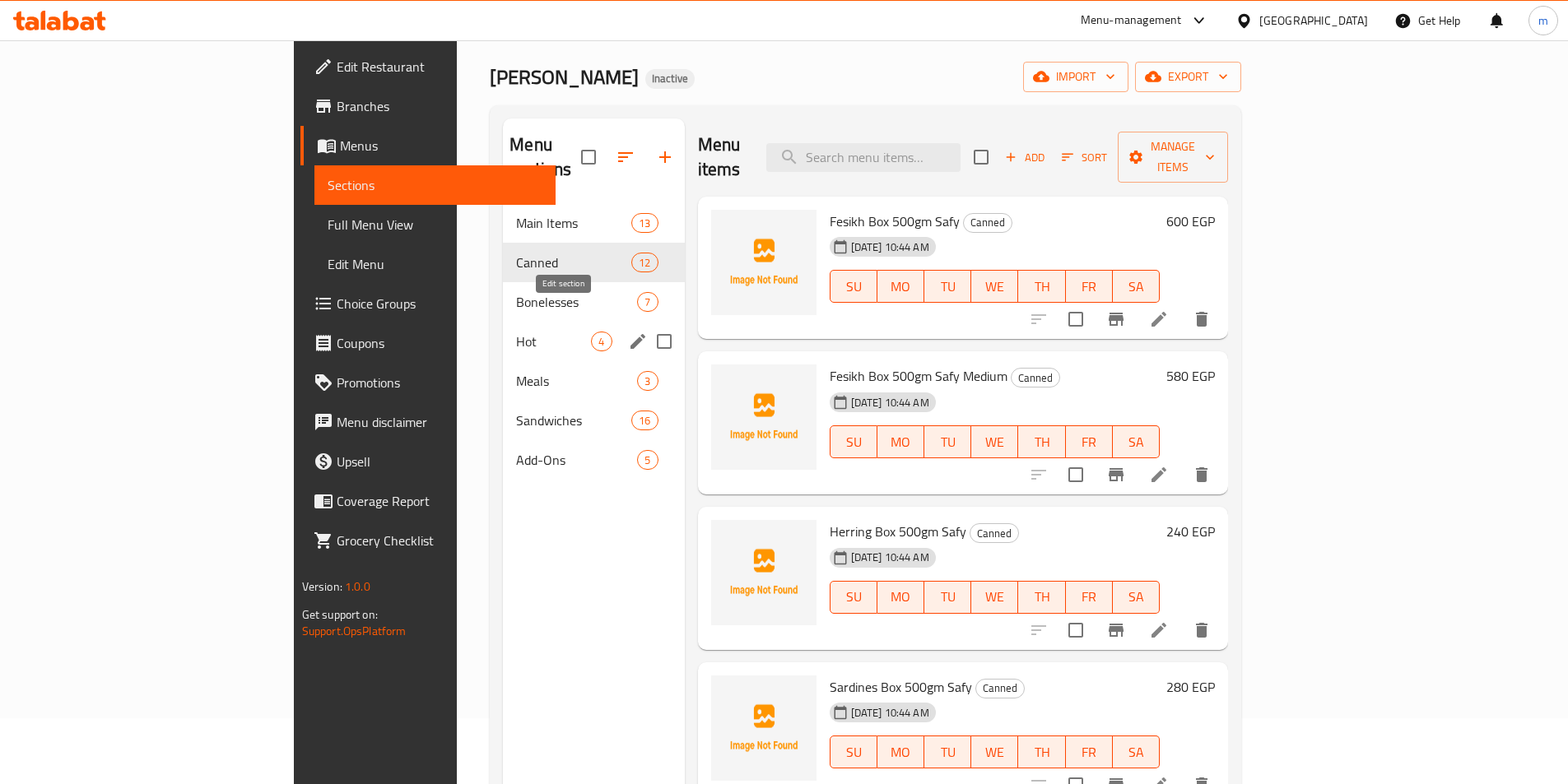
click at [628, 332] on icon "edit" at bounding box center [637, 341] width 20 height 20
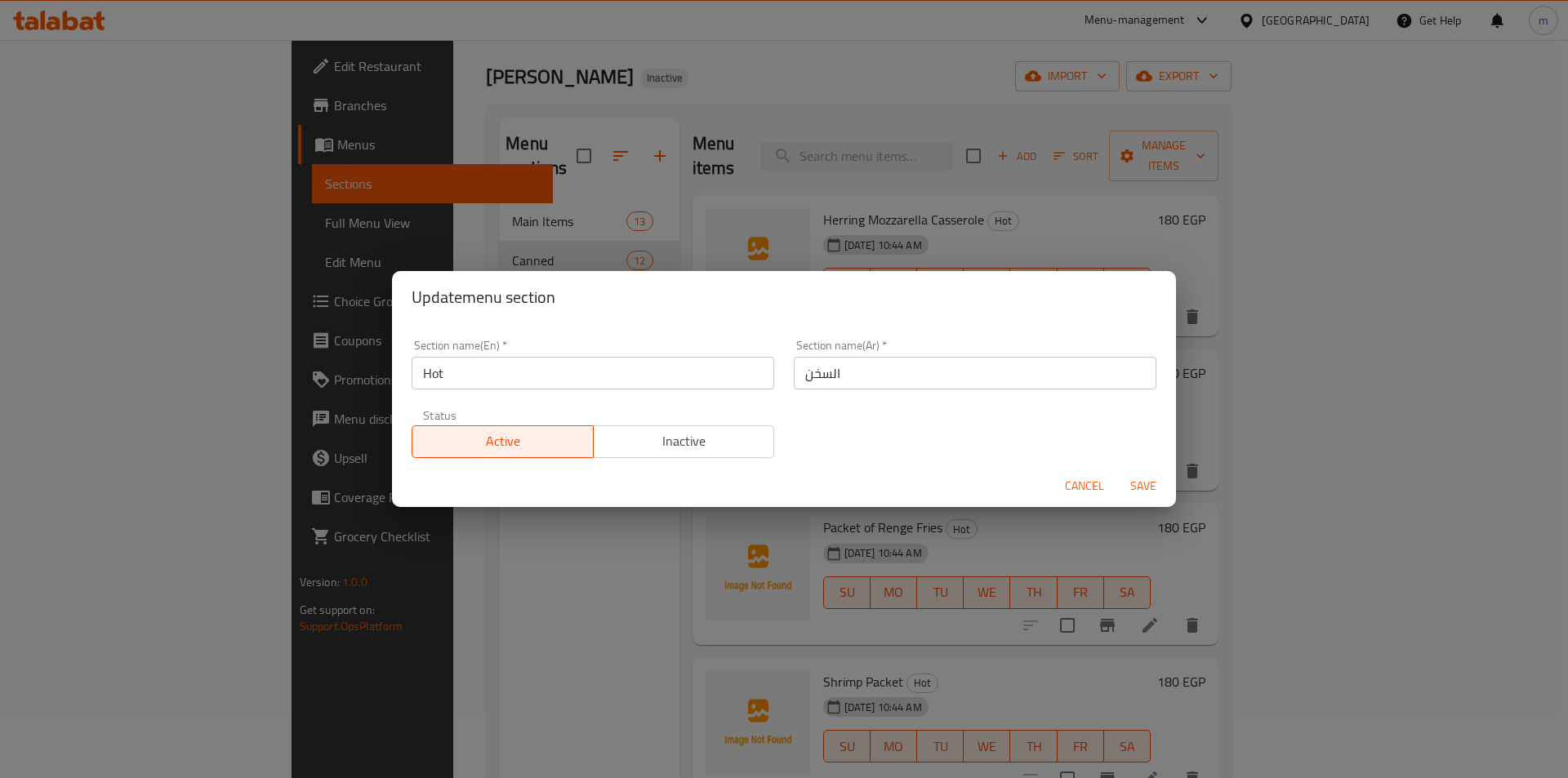
click at [799, 379] on input "السخن" at bounding box center [974, 372] width 362 height 32
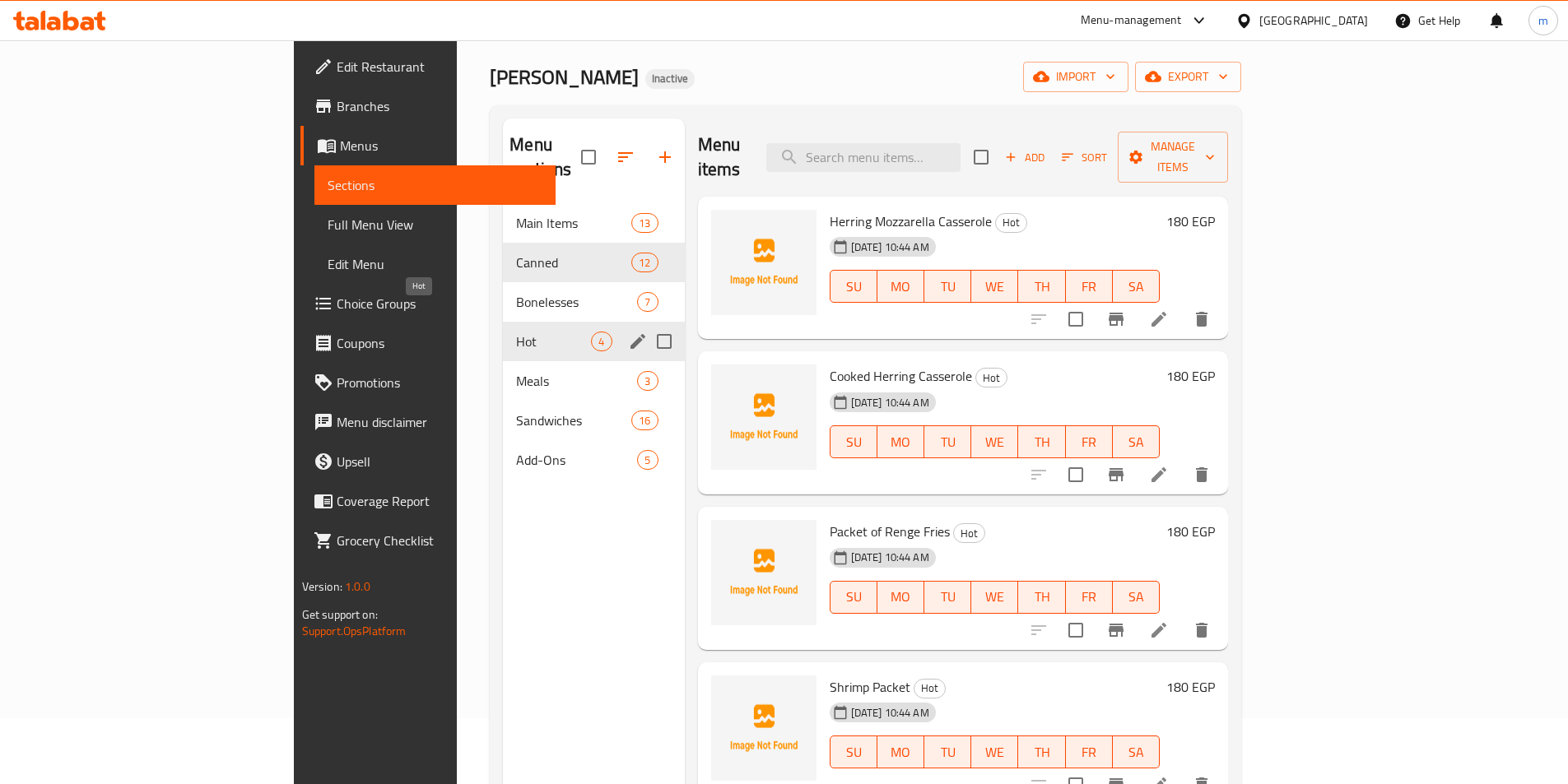
click at [516, 332] on span "Hot" at bounding box center [554, 341] width 75 height 20
click at [503, 328] on div "Hot 4" at bounding box center [593, 341] width 181 height 40
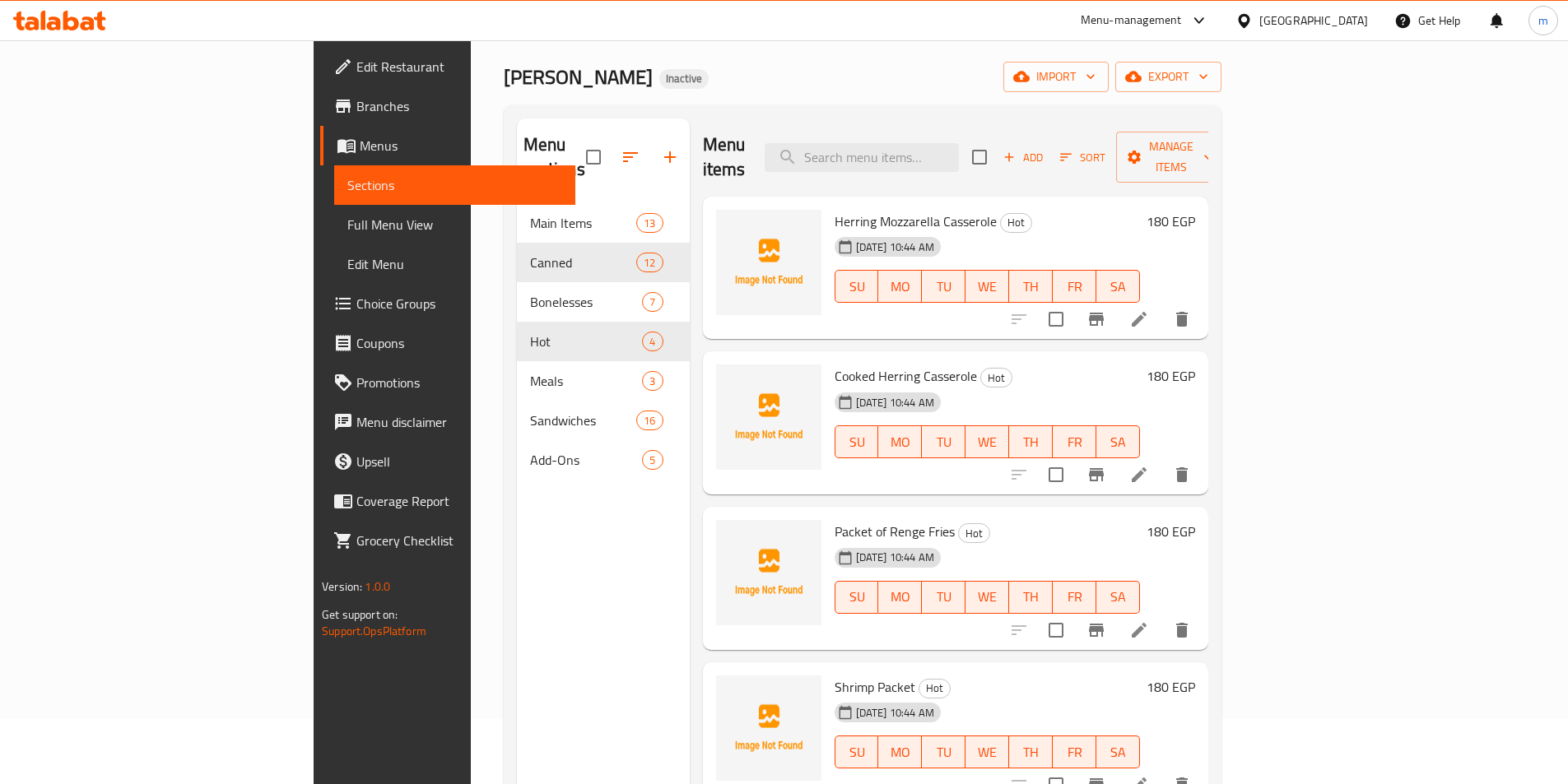
click at [1146, 623] on icon at bounding box center [1139, 631] width 15 height 15
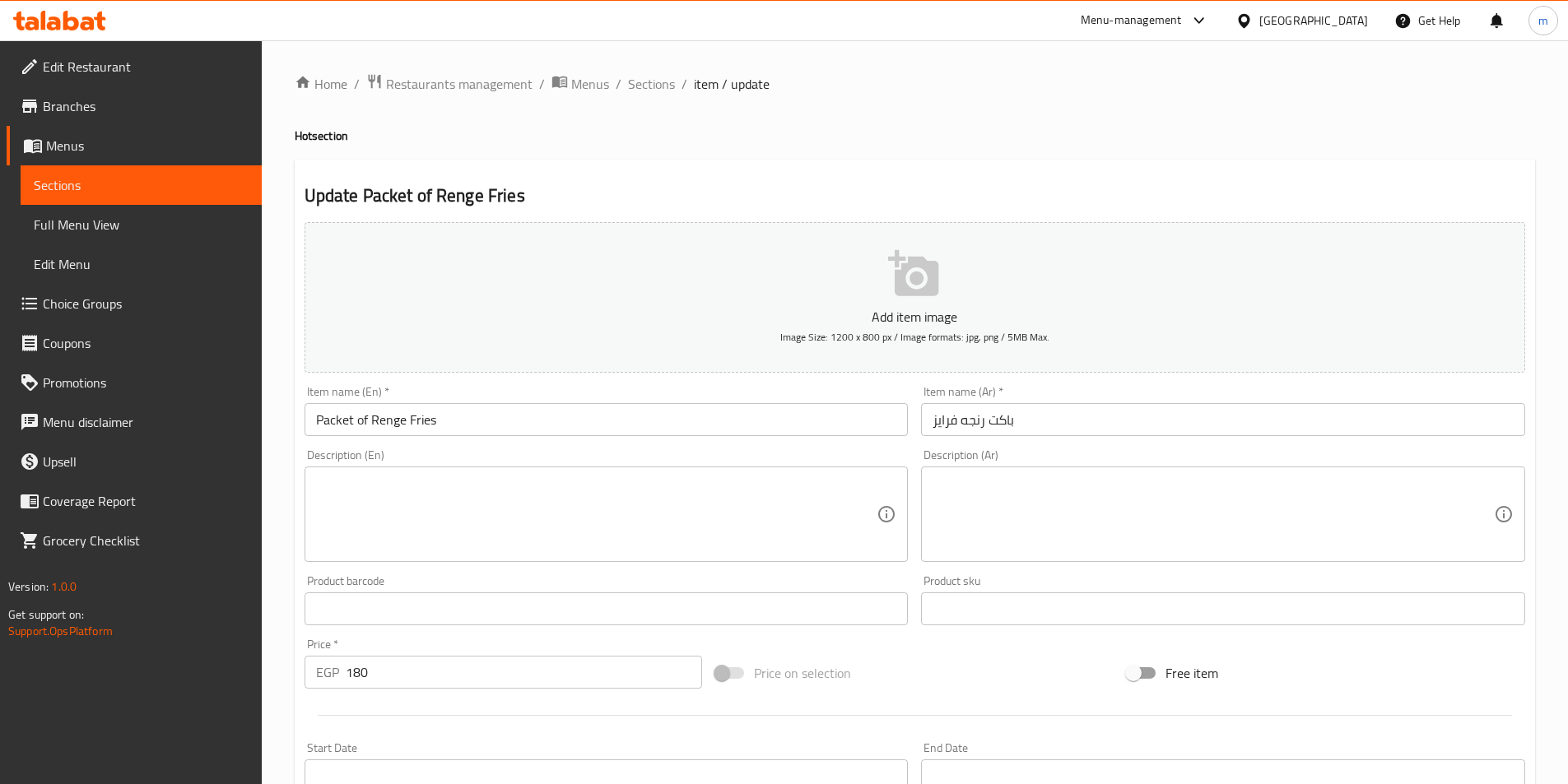
click at [377, 421] on input "Packet of Renge Fries" at bounding box center [607, 419] width 604 height 33
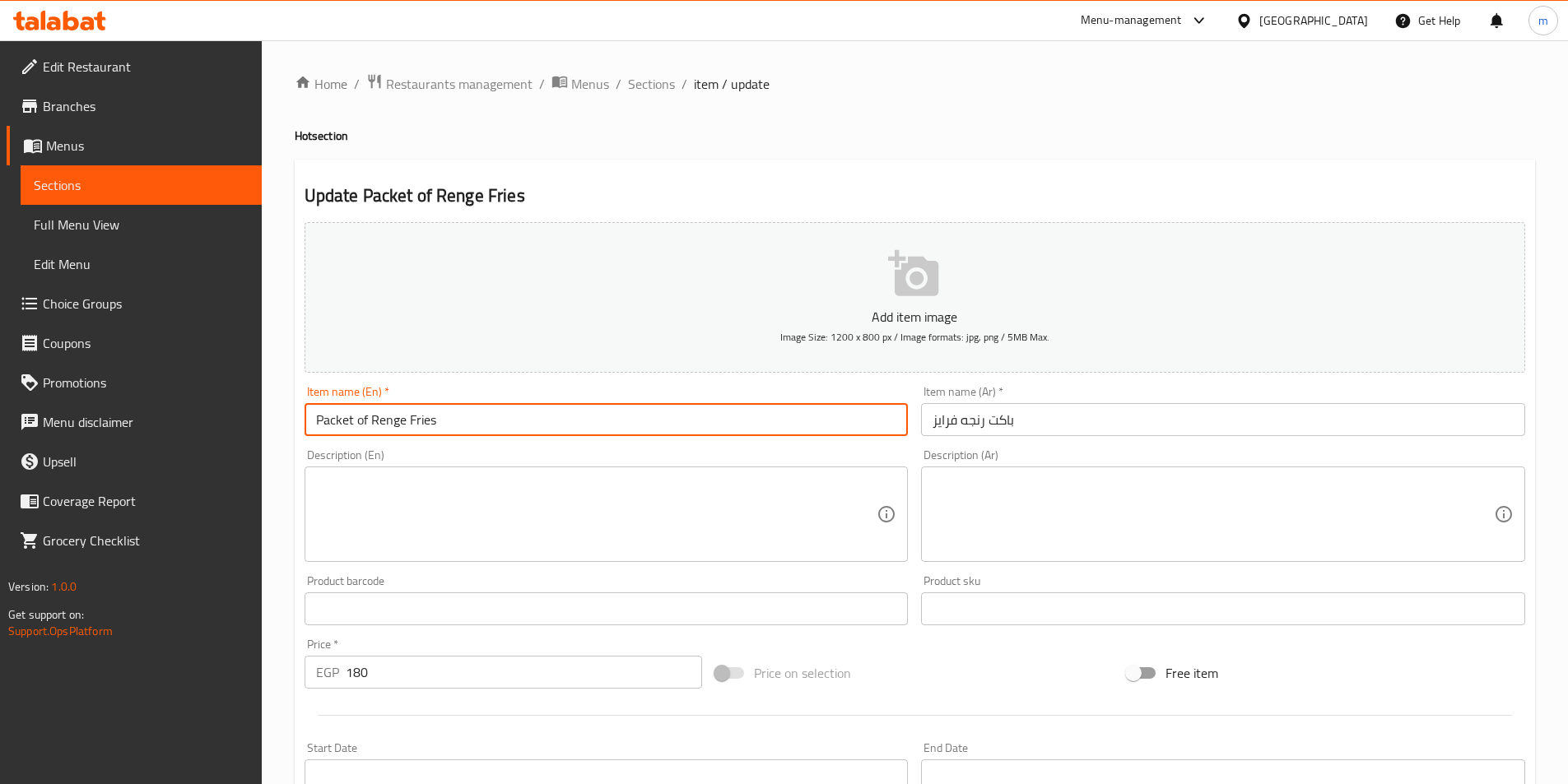
paste input "Herring"
type input "Packet of Herring Fries"
click at [641, 85] on span "Sections" at bounding box center [651, 84] width 47 height 20
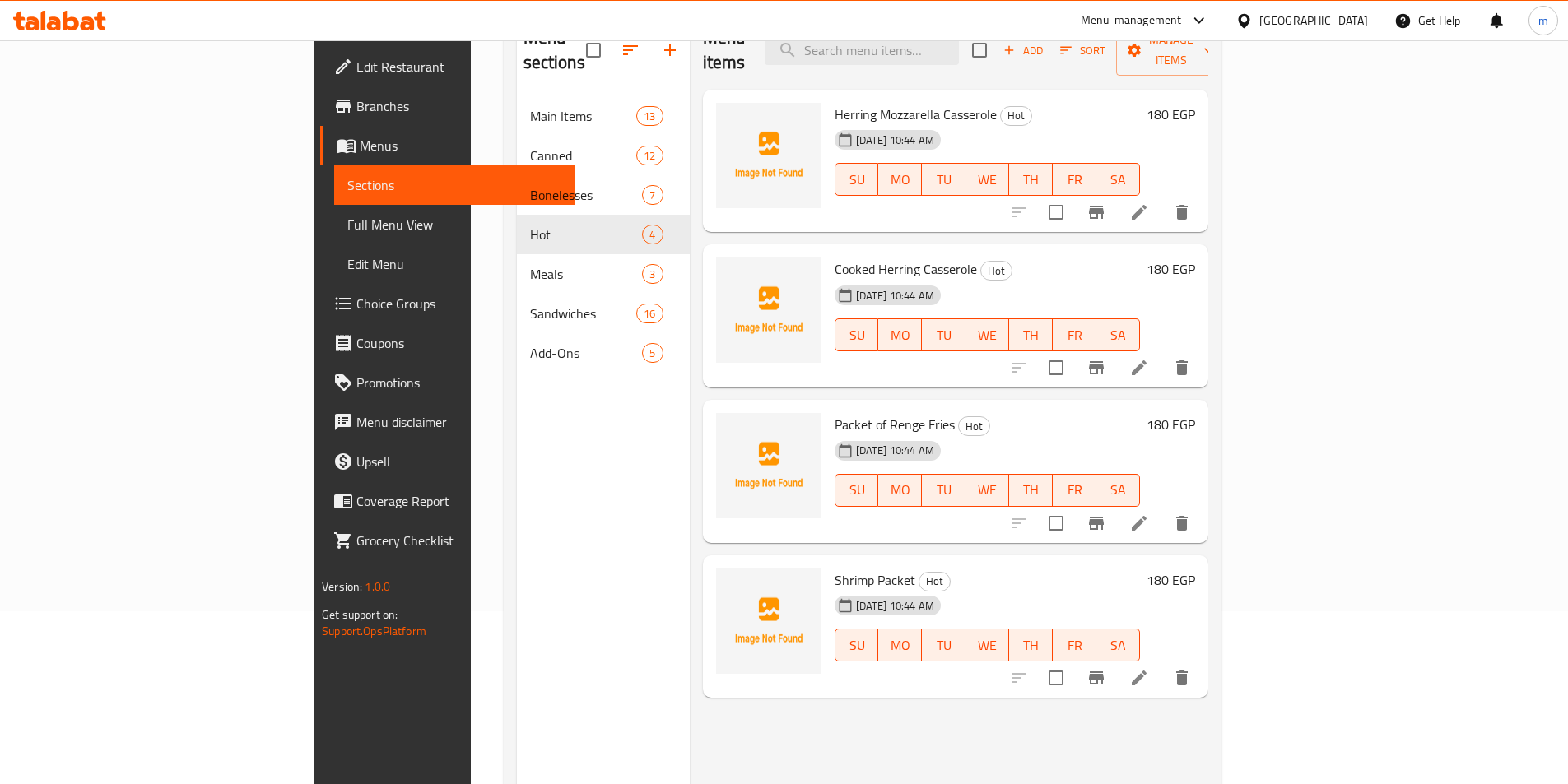
scroll to position [230, 0]
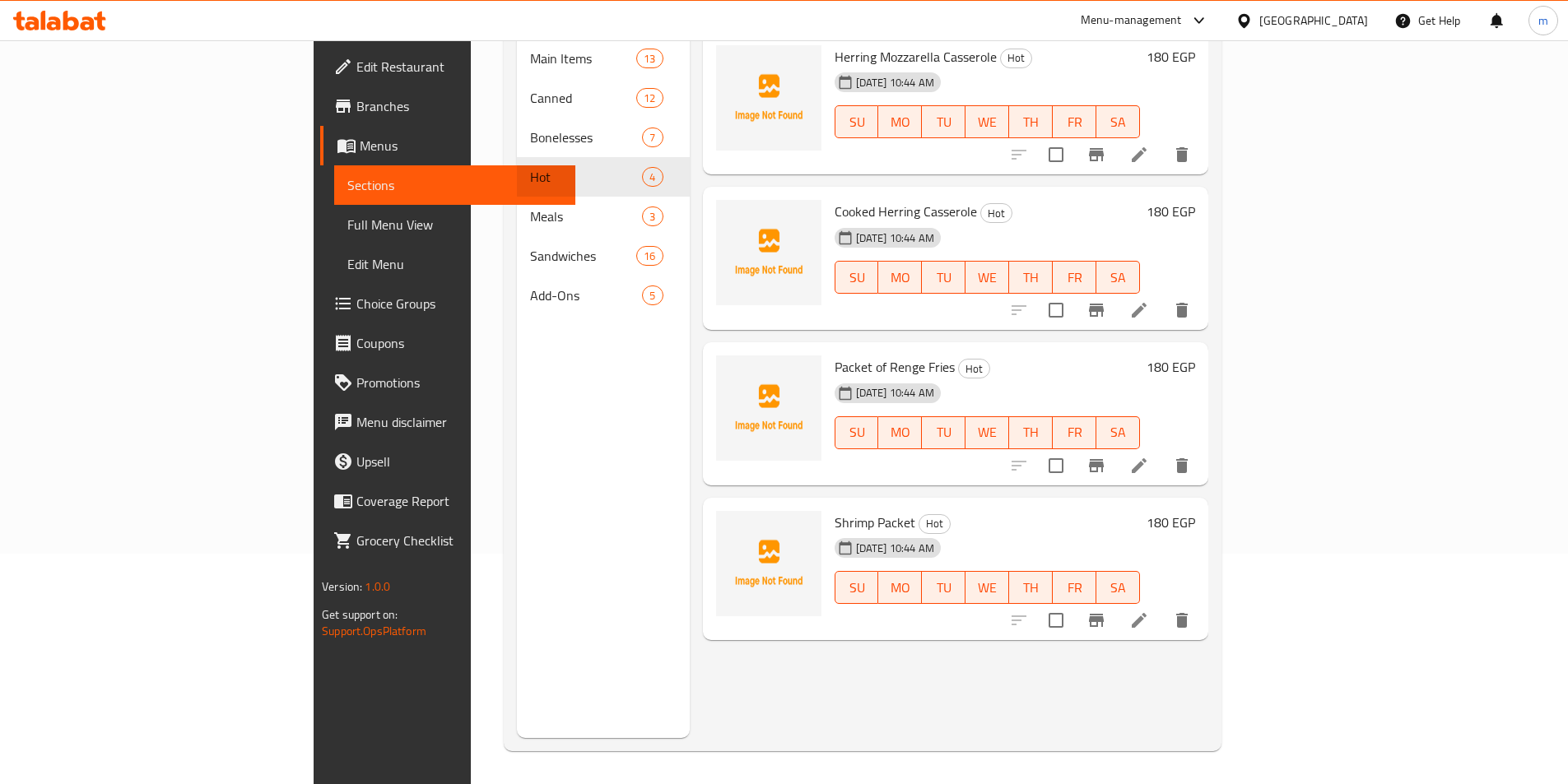
click at [1146, 459] on icon at bounding box center [1139, 466] width 15 height 15
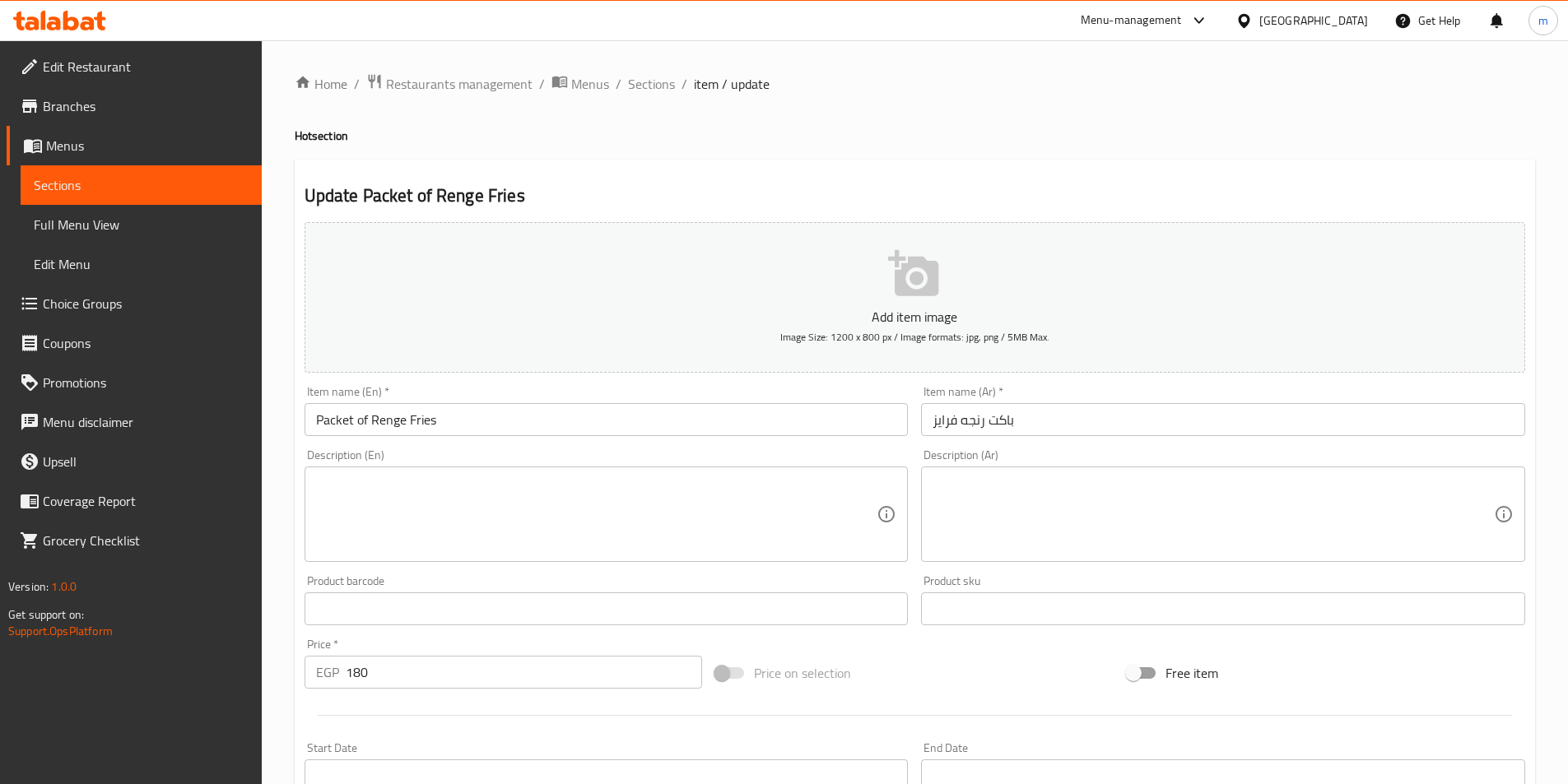
click at [379, 415] on input "Packet of Renge Fries" at bounding box center [607, 419] width 604 height 33
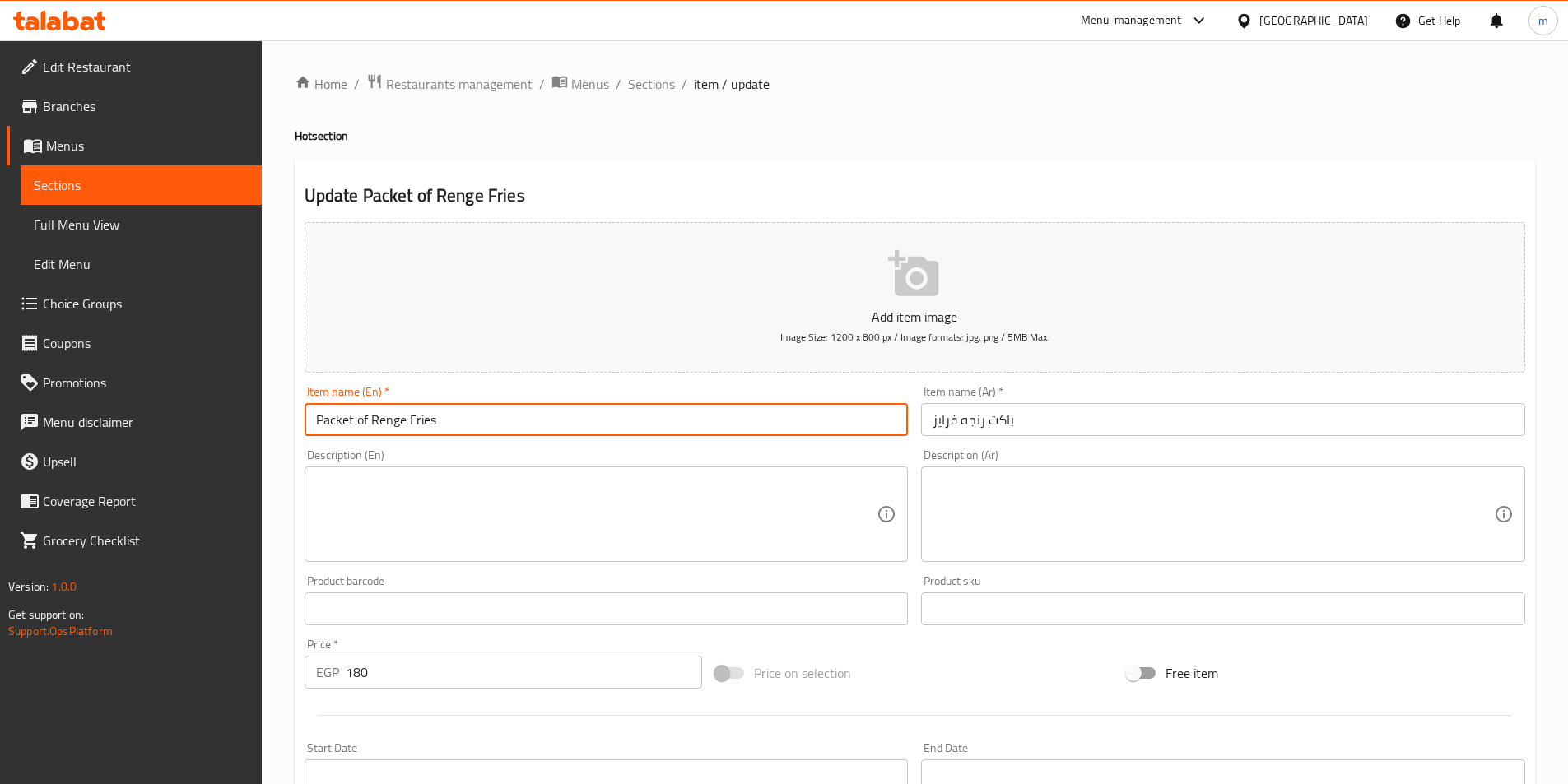
click at [379, 415] on input "Packet of Renge Fries" at bounding box center [607, 419] width 604 height 33
paste input "Herring"
click at [335, 414] on input "Packet of Herring Fries" at bounding box center [607, 419] width 604 height 33
click at [328, 426] on input "of Herring Fries" at bounding box center [607, 419] width 604 height 33
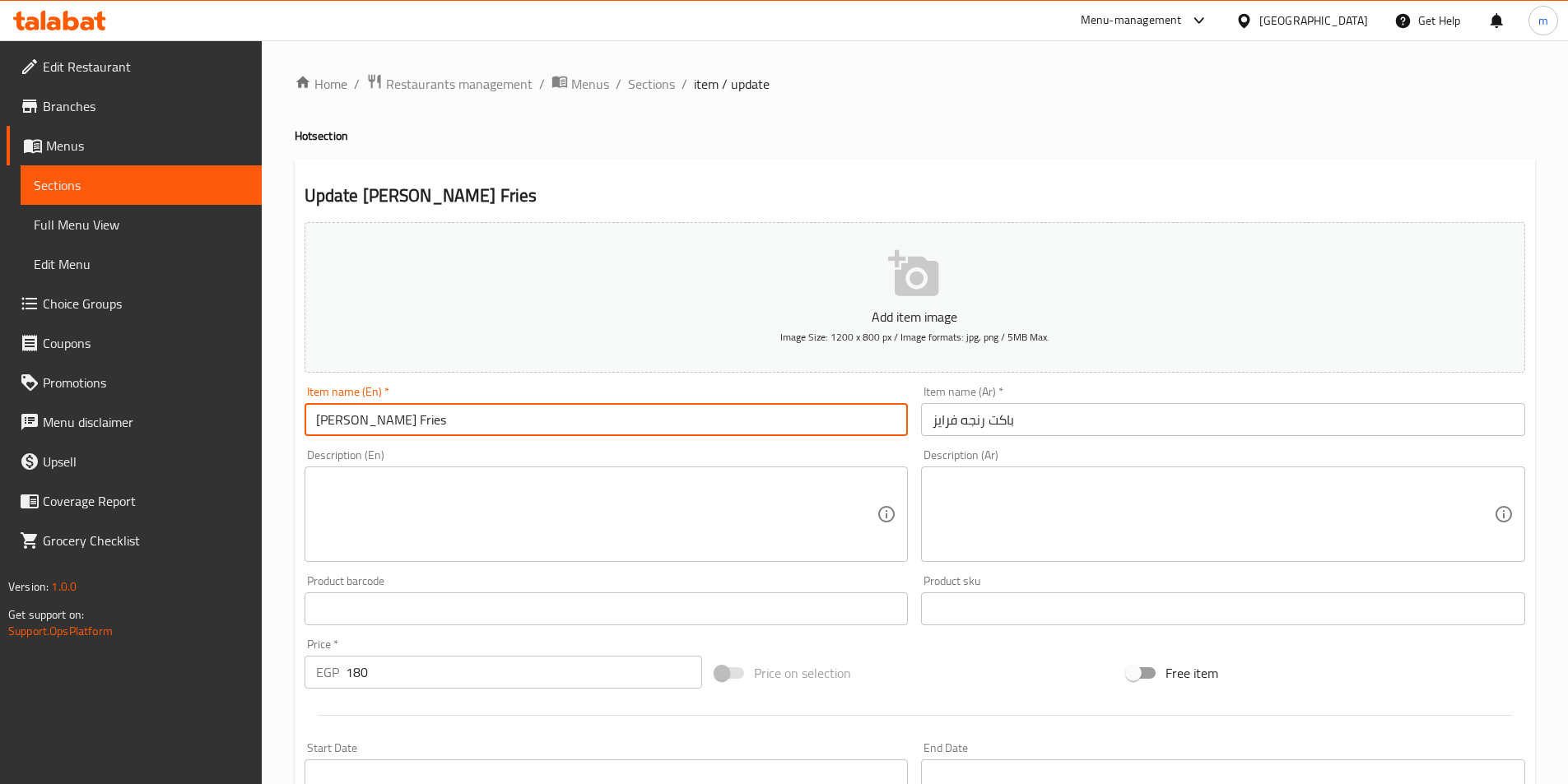
paste input "Packet"
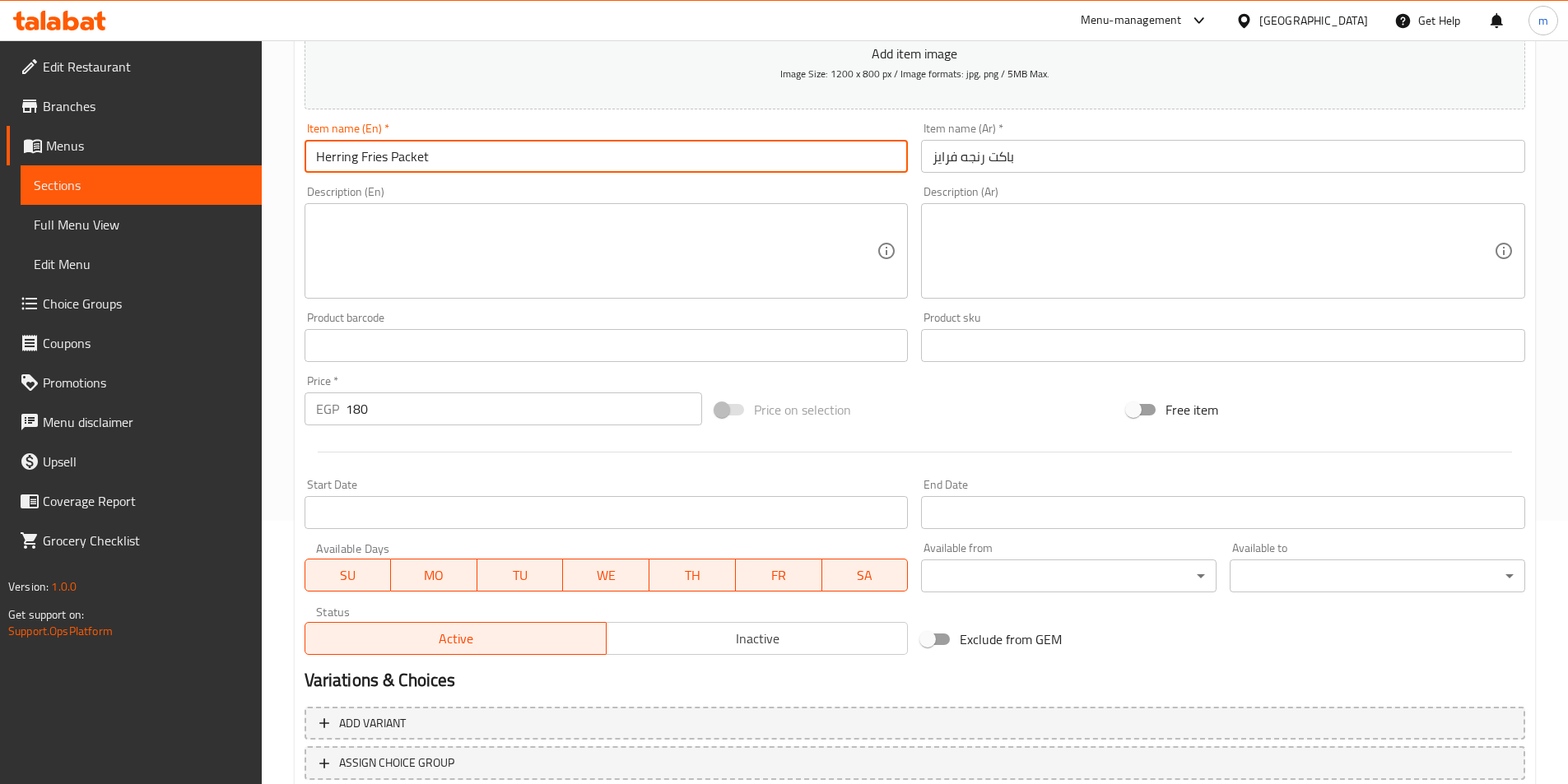
scroll to position [379, 0]
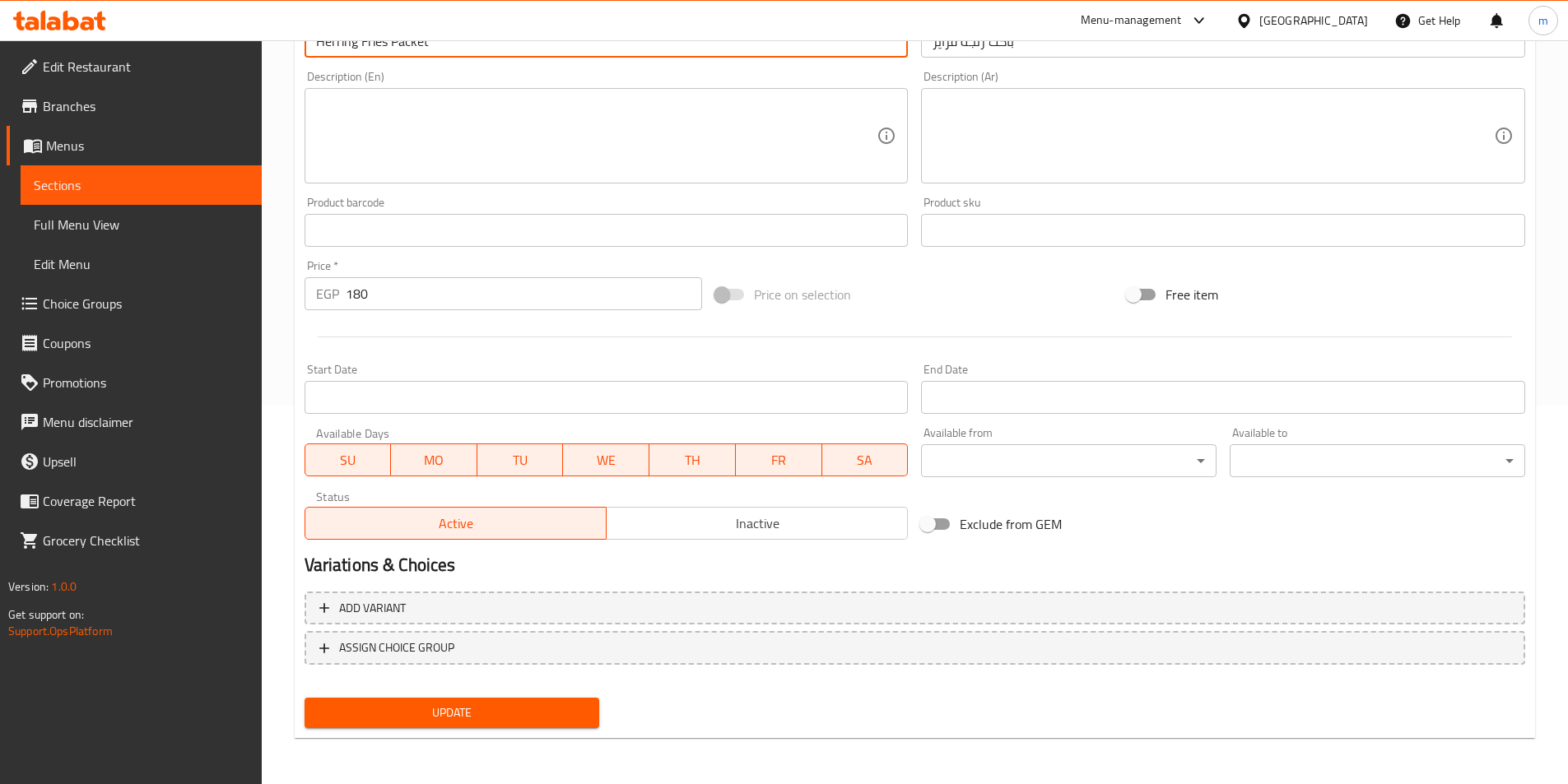
type input "Herring Fries Packet"
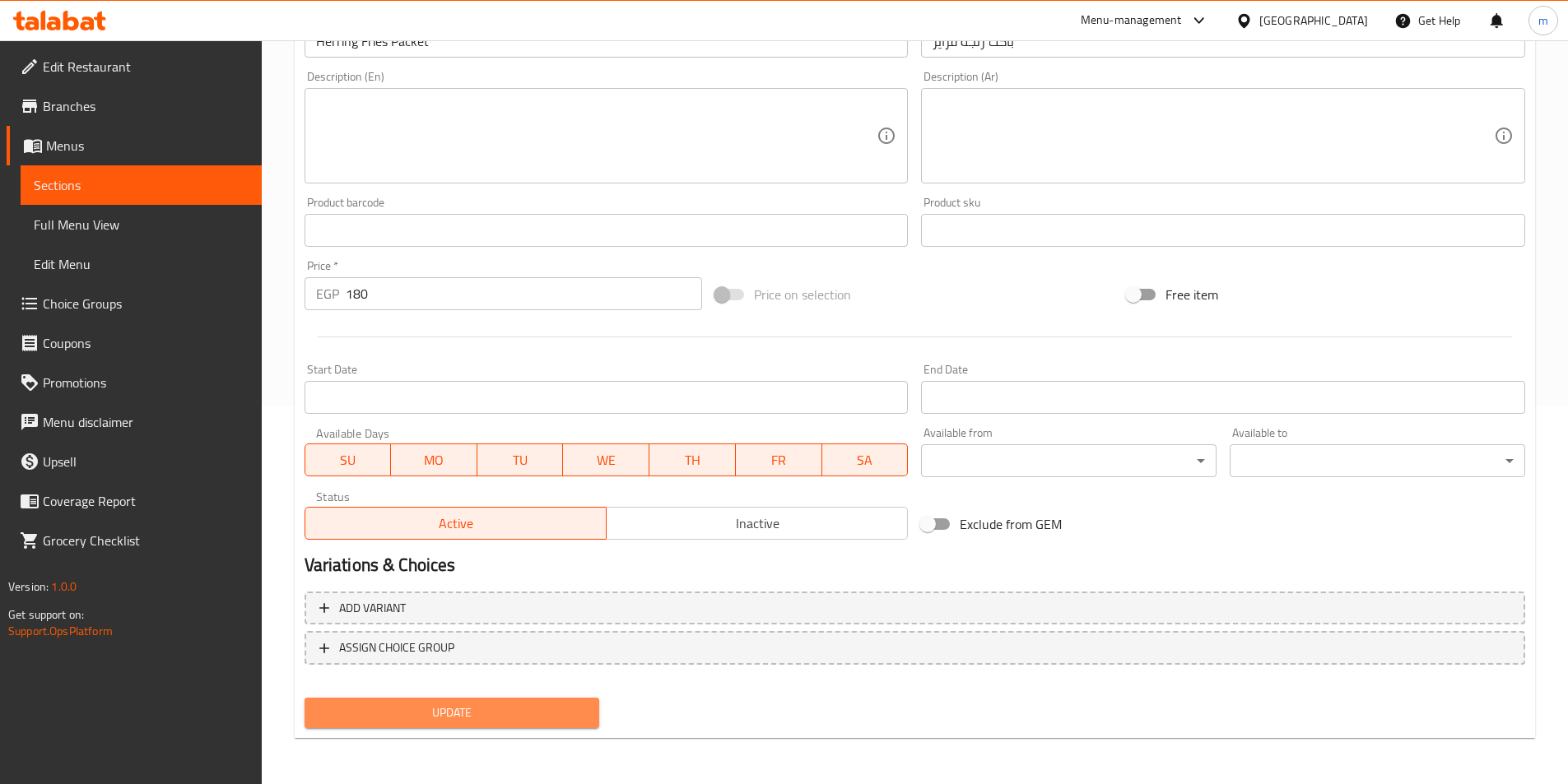
click at [509, 705] on span "Update" at bounding box center [452, 713] width 269 height 20
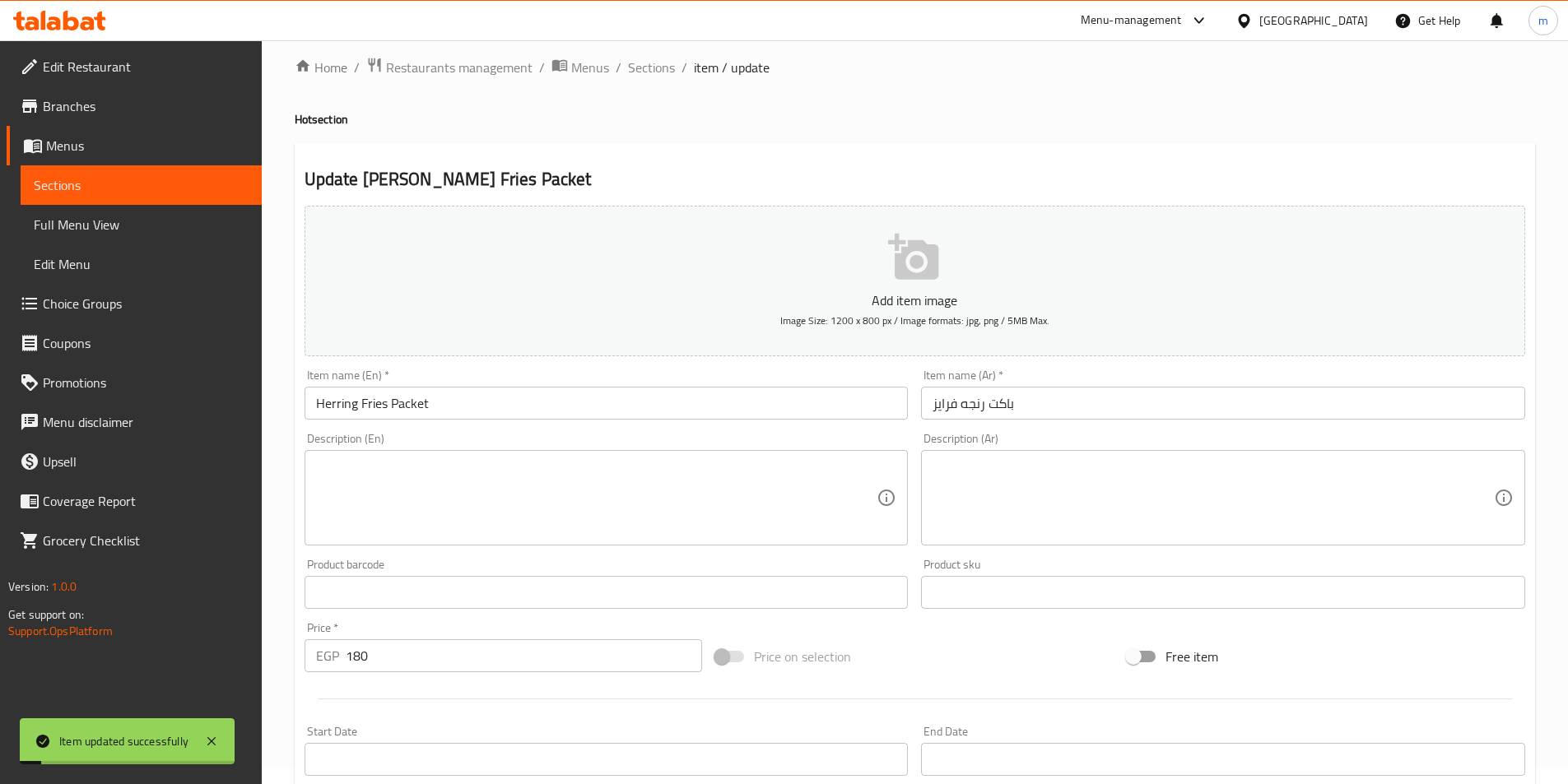
scroll to position [0, 0]
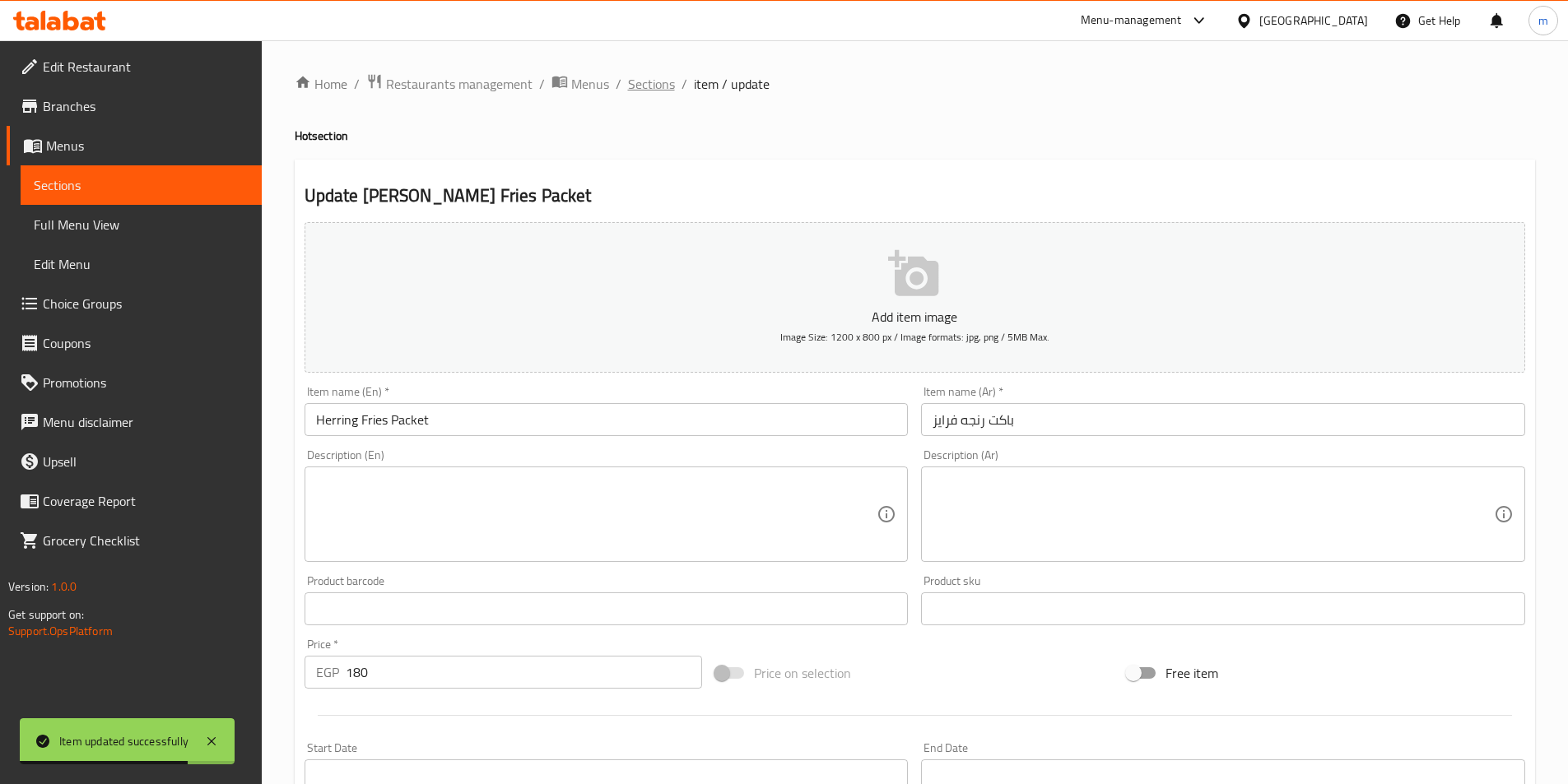
click at [642, 83] on span "Sections" at bounding box center [651, 84] width 47 height 20
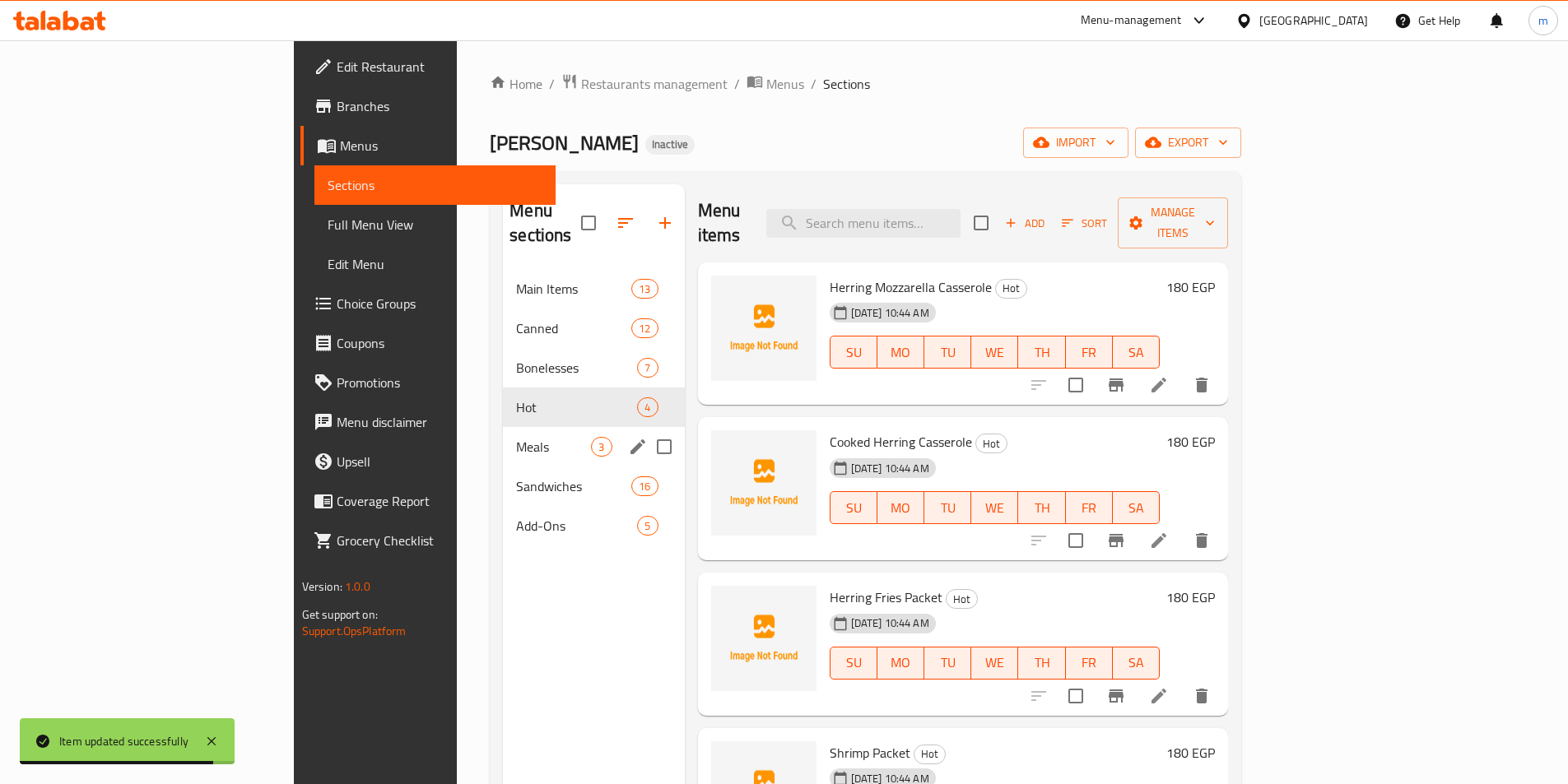
click at [516, 437] on span "Meals" at bounding box center [554, 446] width 75 height 20
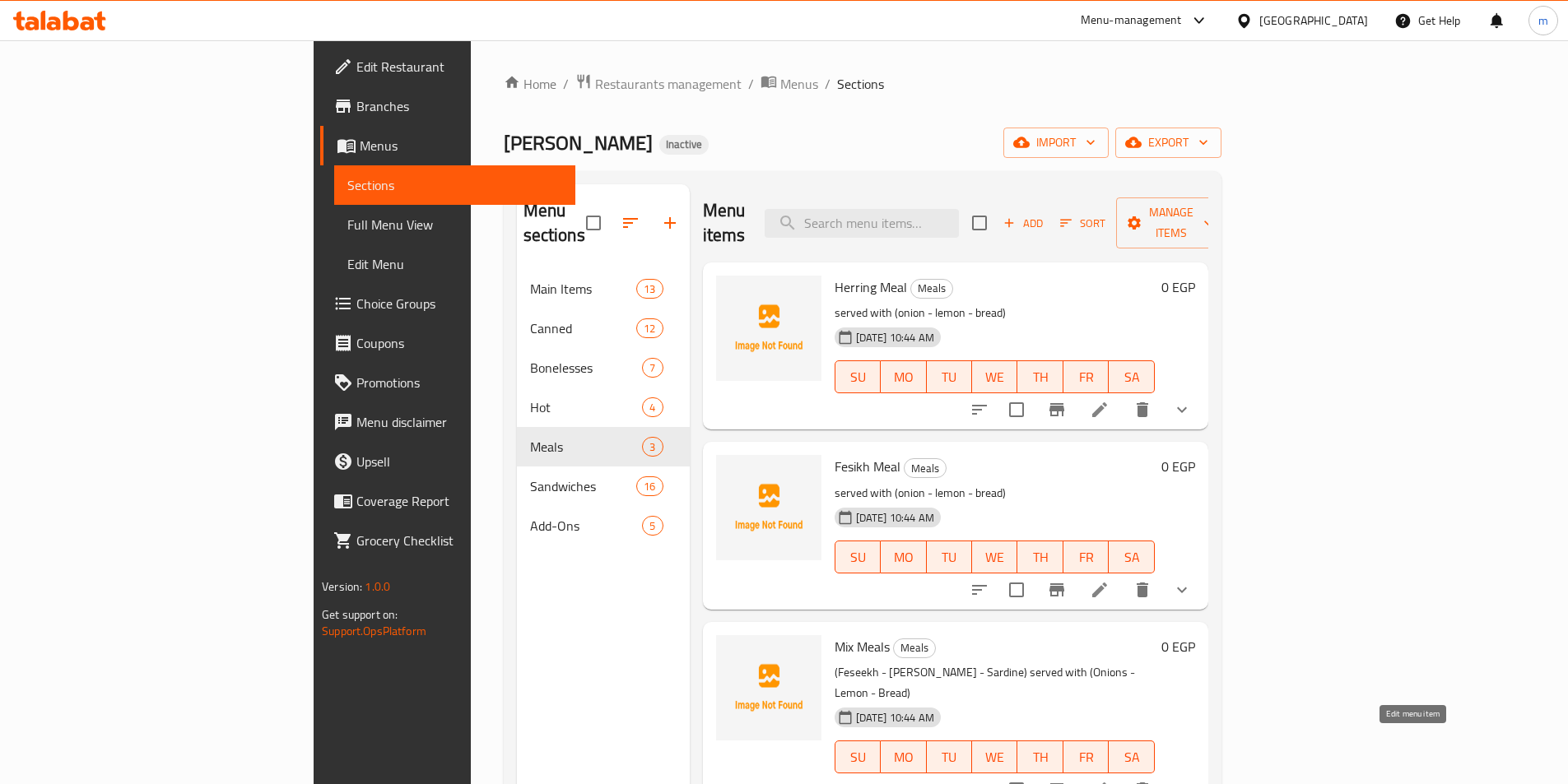
click at [1109, 780] on icon at bounding box center [1099, 790] width 20 height 20
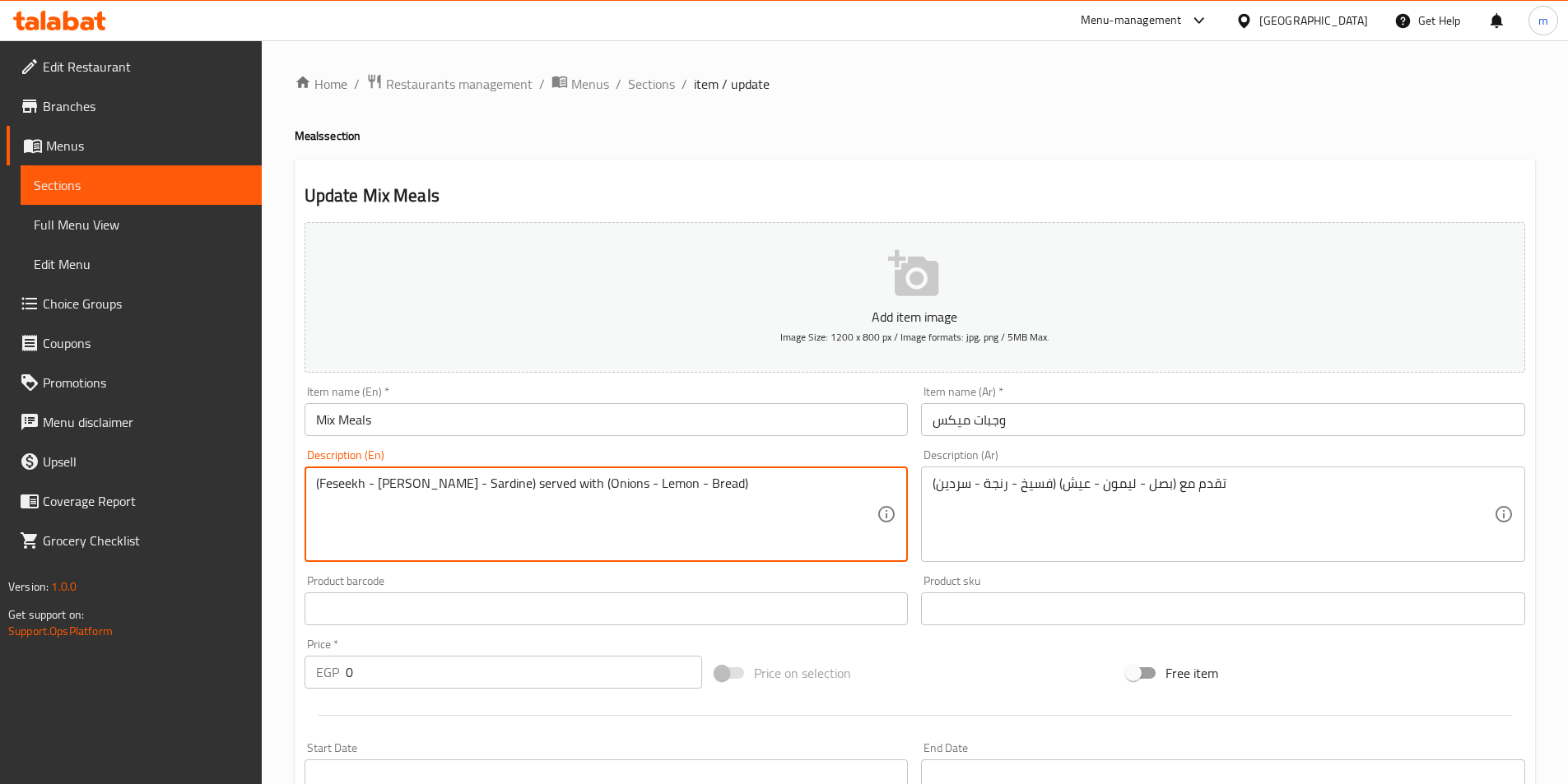
click at [347, 484] on textarea "(Feseekh - Herring - Sardine) served with (Onions - Lemon - Bread)" at bounding box center [596, 515] width 561 height 78
paste textarea "i"
type textarea "(Fesikh - Herring - Sardine) served with (Onions - Lemon - Bread)"
click at [394, 488] on textarea "(Fesikh - Herring - Sardine) served with (Onions - Lemon - Bread)" at bounding box center [596, 515] width 561 height 78
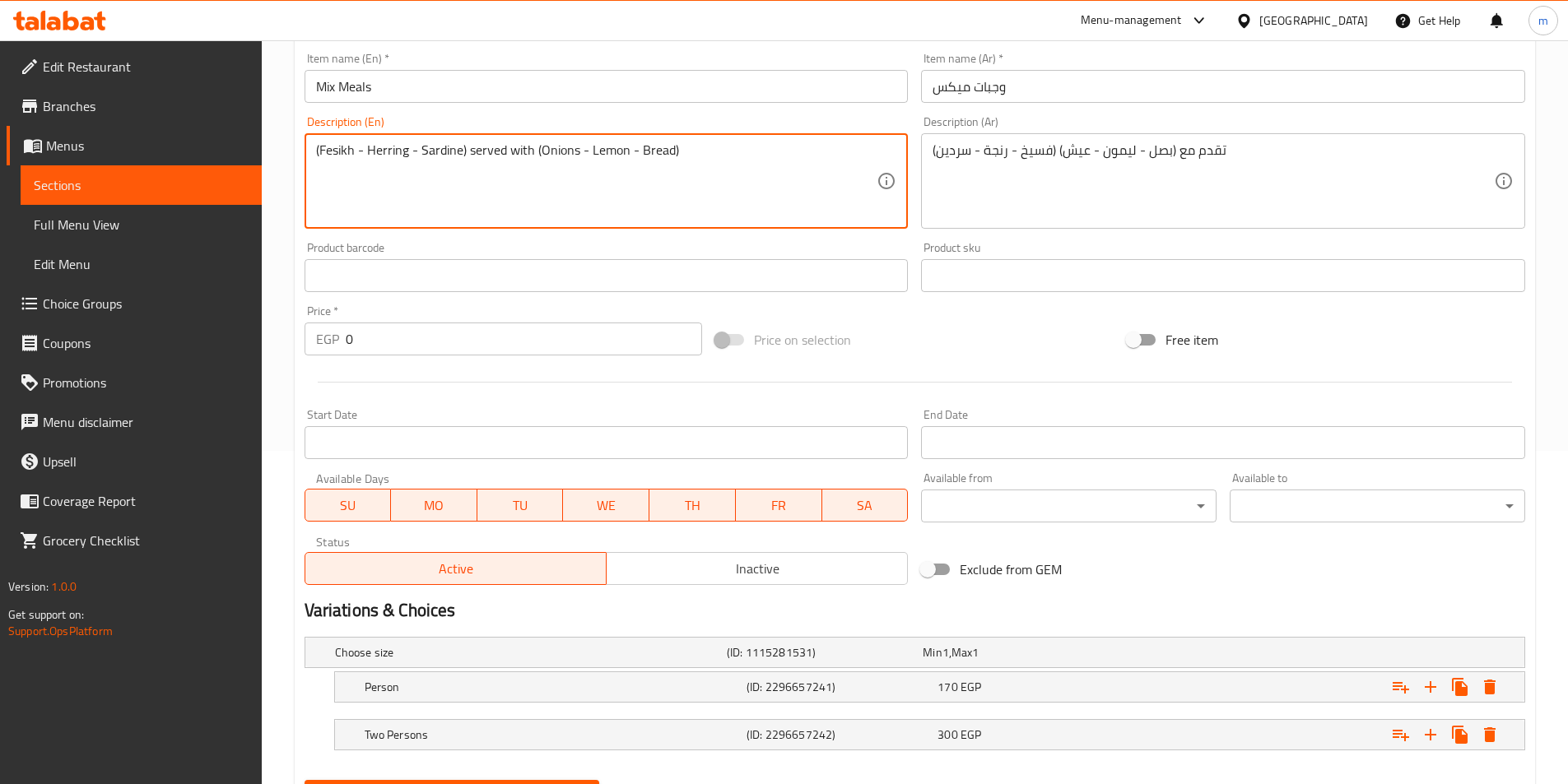
scroll to position [415, 0]
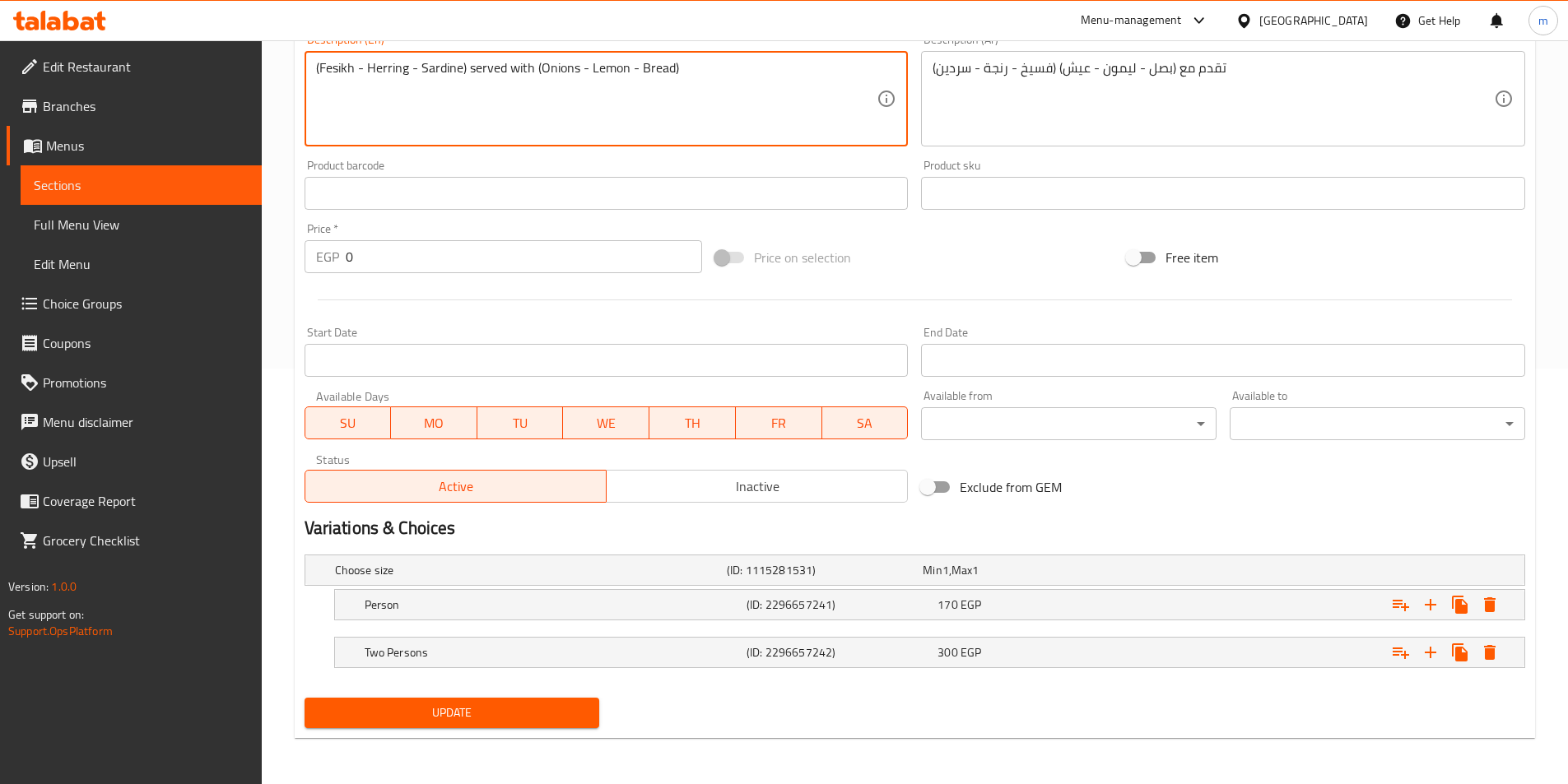
click at [430, 709] on span "Update" at bounding box center [452, 713] width 269 height 20
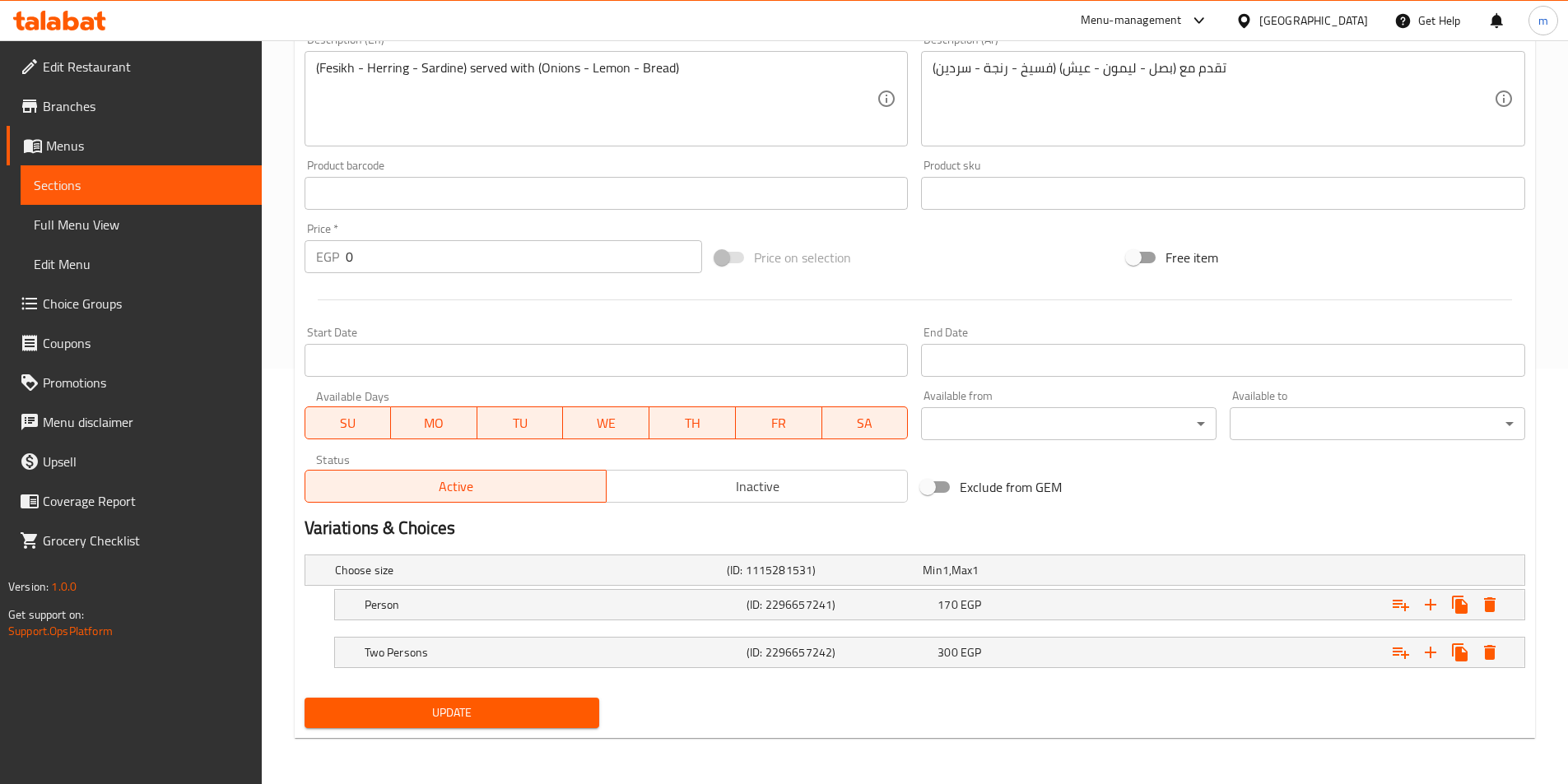
click at [134, 183] on span "Sections" at bounding box center [140, 185] width 215 height 20
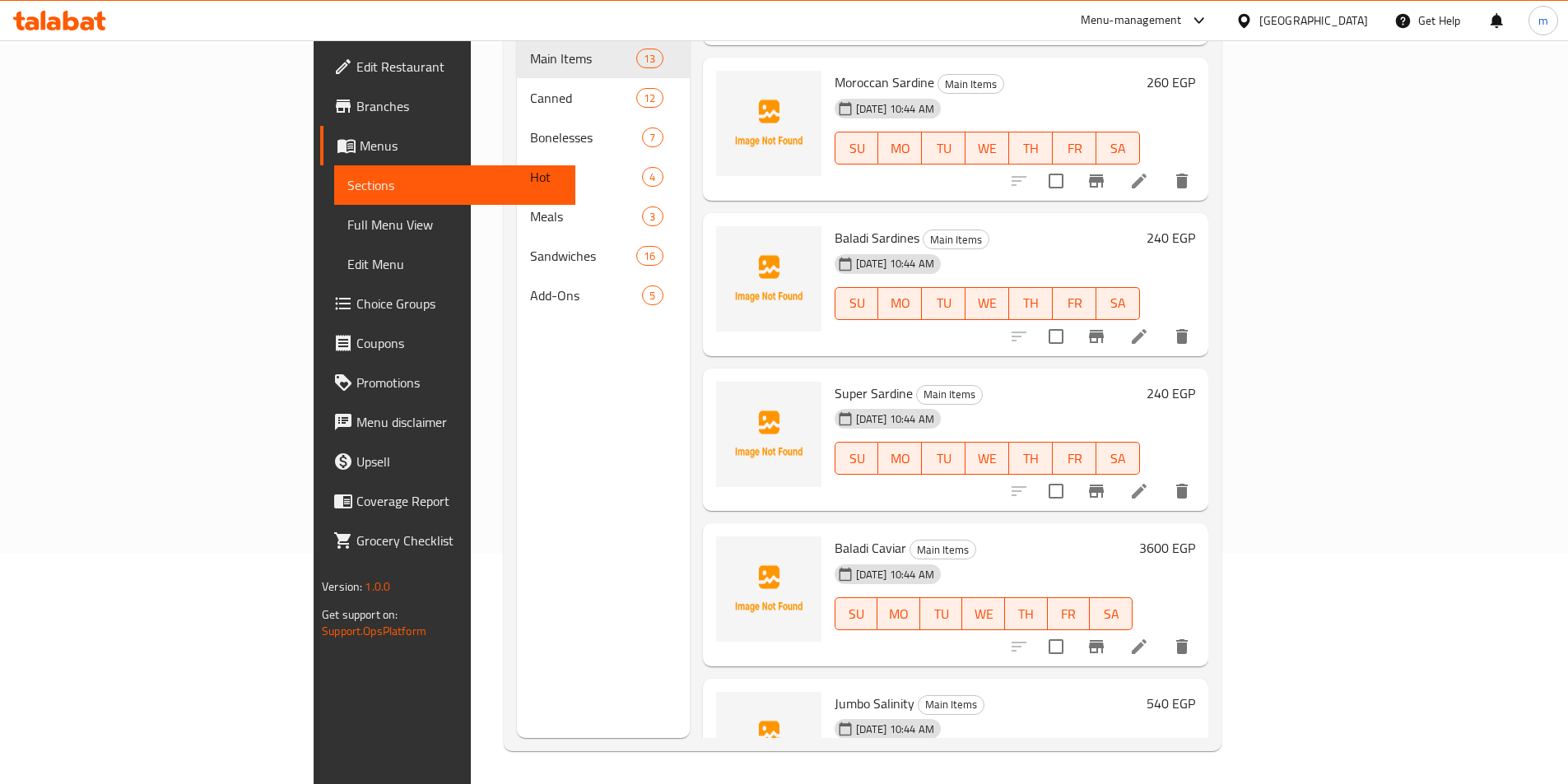
scroll to position [1275, 0]
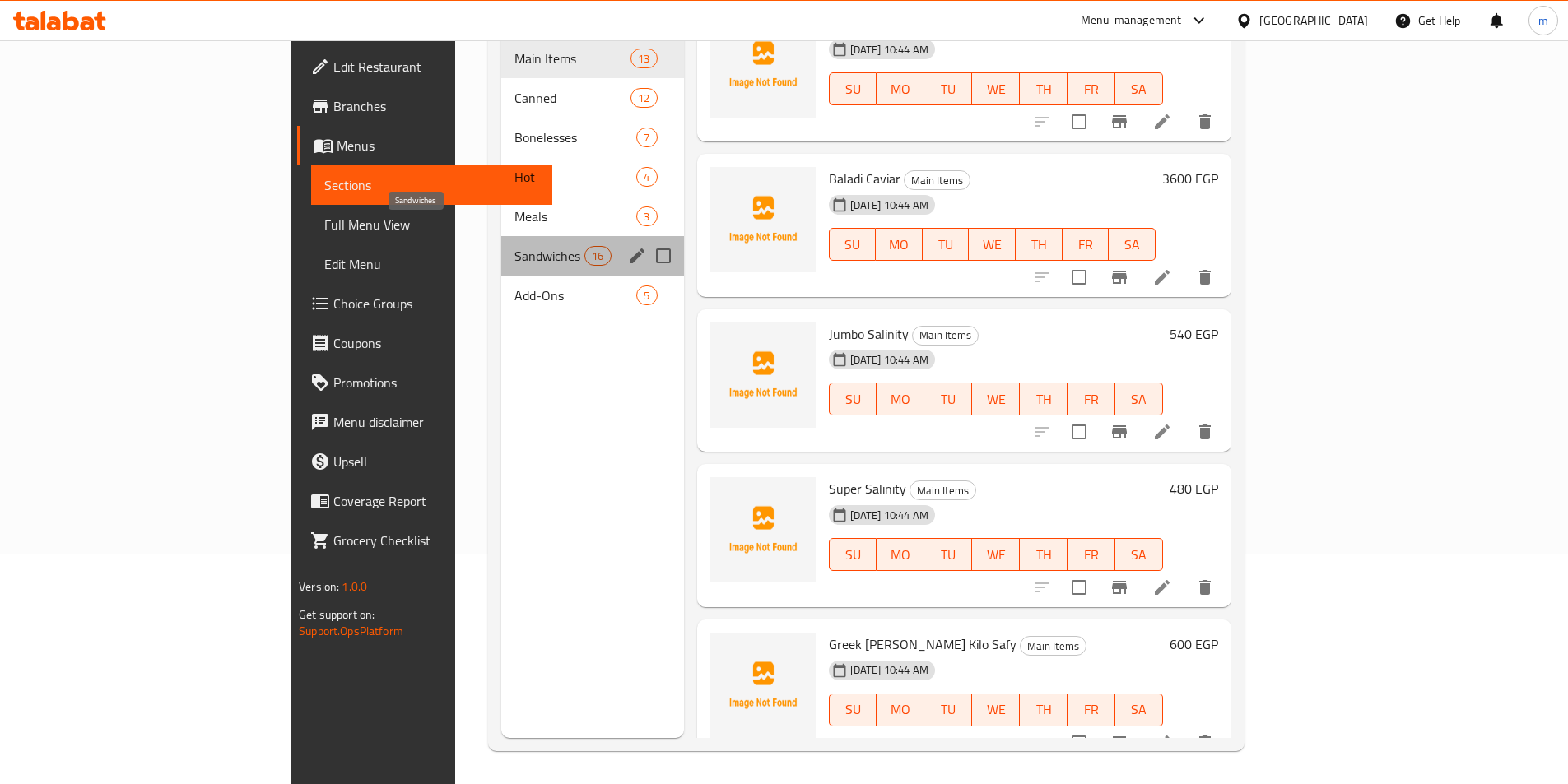
click at [515, 246] on span "Sandwiches" at bounding box center [549, 255] width 70 height 20
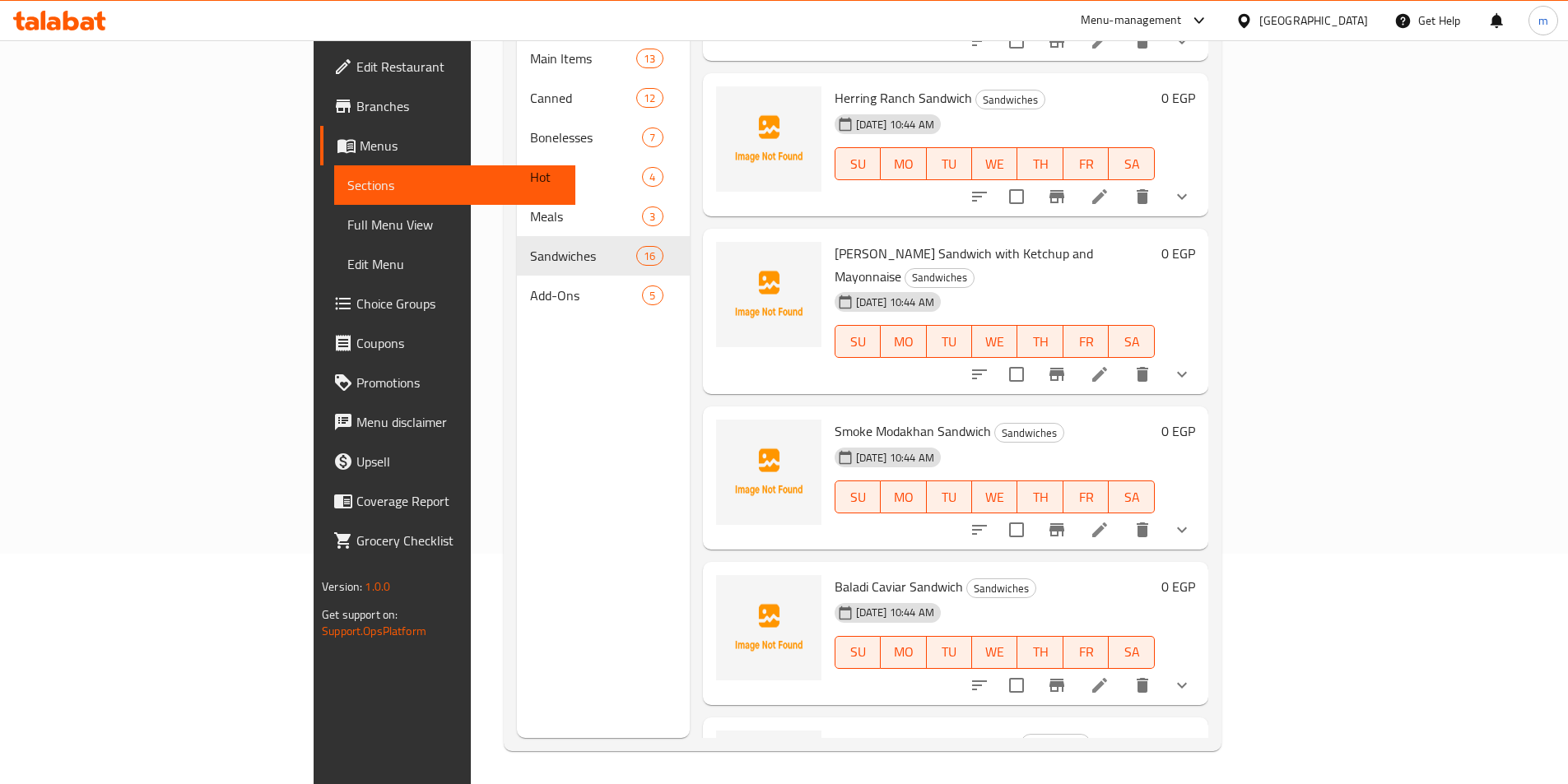
scroll to position [534, 0]
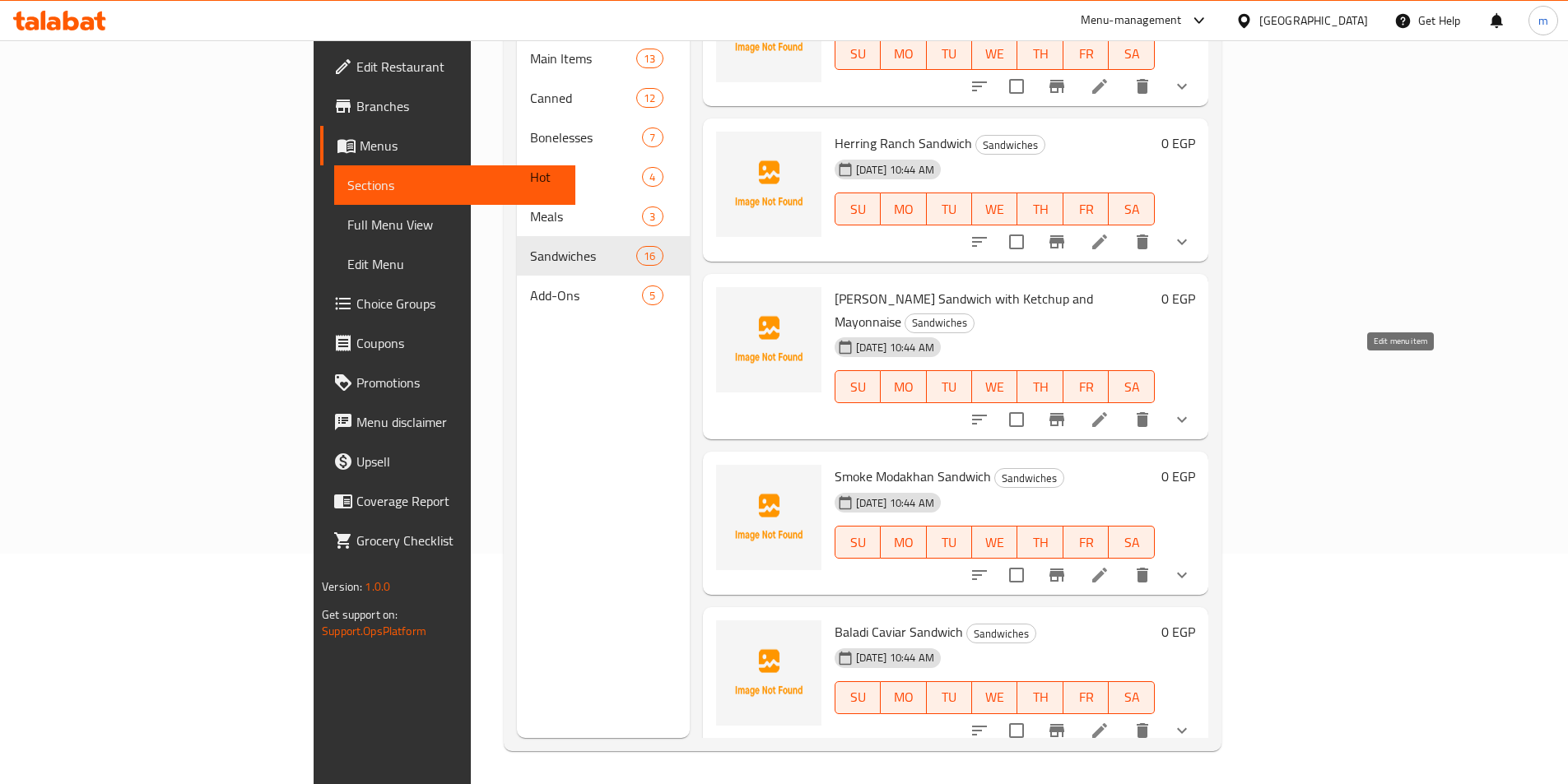
click at [1109, 410] on icon at bounding box center [1099, 419] width 20 height 20
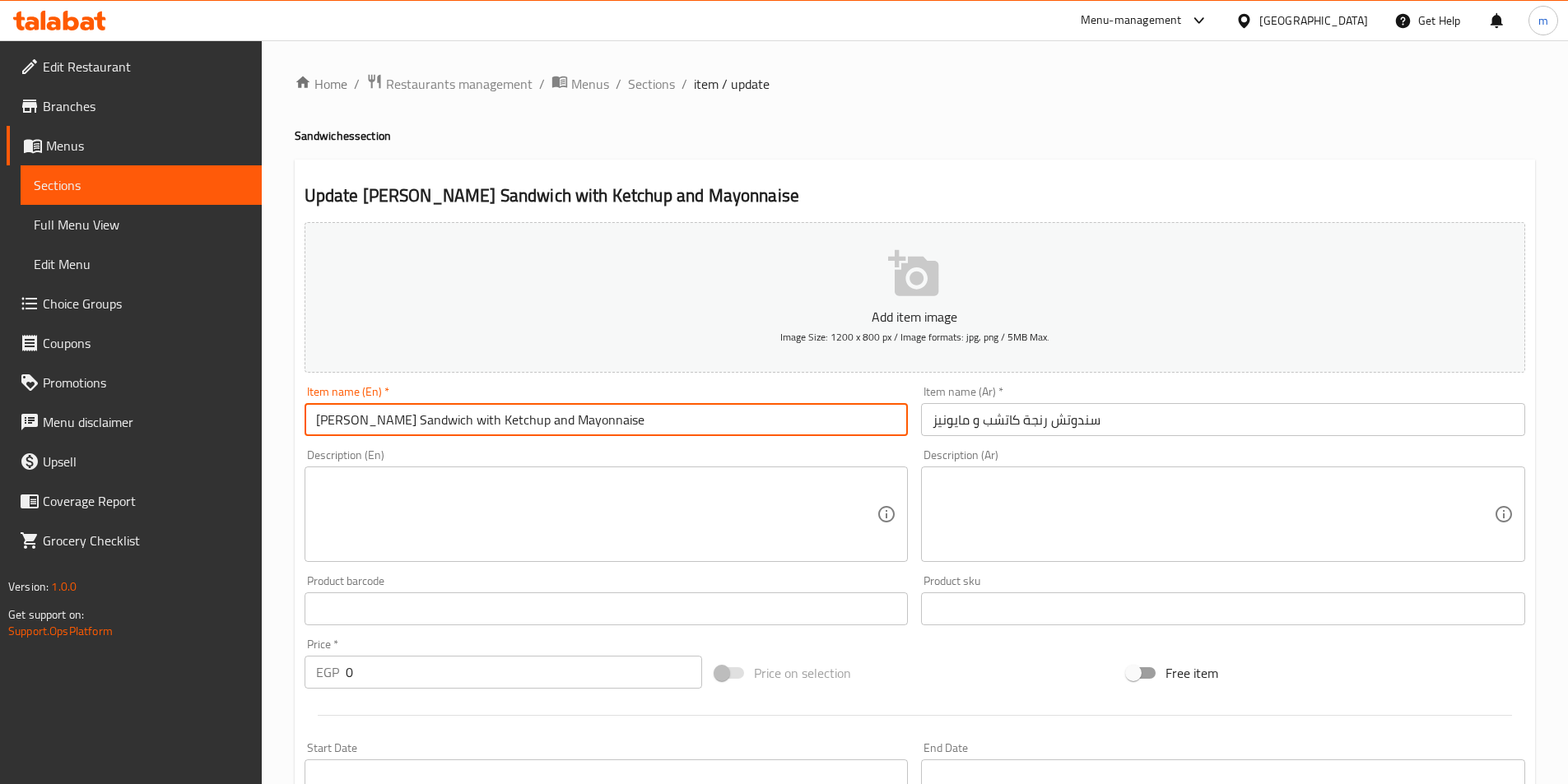
click at [428, 418] on input "Herring Sandwich with Ketchup and Mayonnaise" at bounding box center [607, 419] width 604 height 33
click at [423, 415] on input "Herring Sandwich with Ketchup and Mayonnaise" at bounding box center [607, 419] width 604 height 33
click at [428, 415] on input "Herring Sandwich with Ketchup and Mayonnaise" at bounding box center [607, 419] width 604 height 33
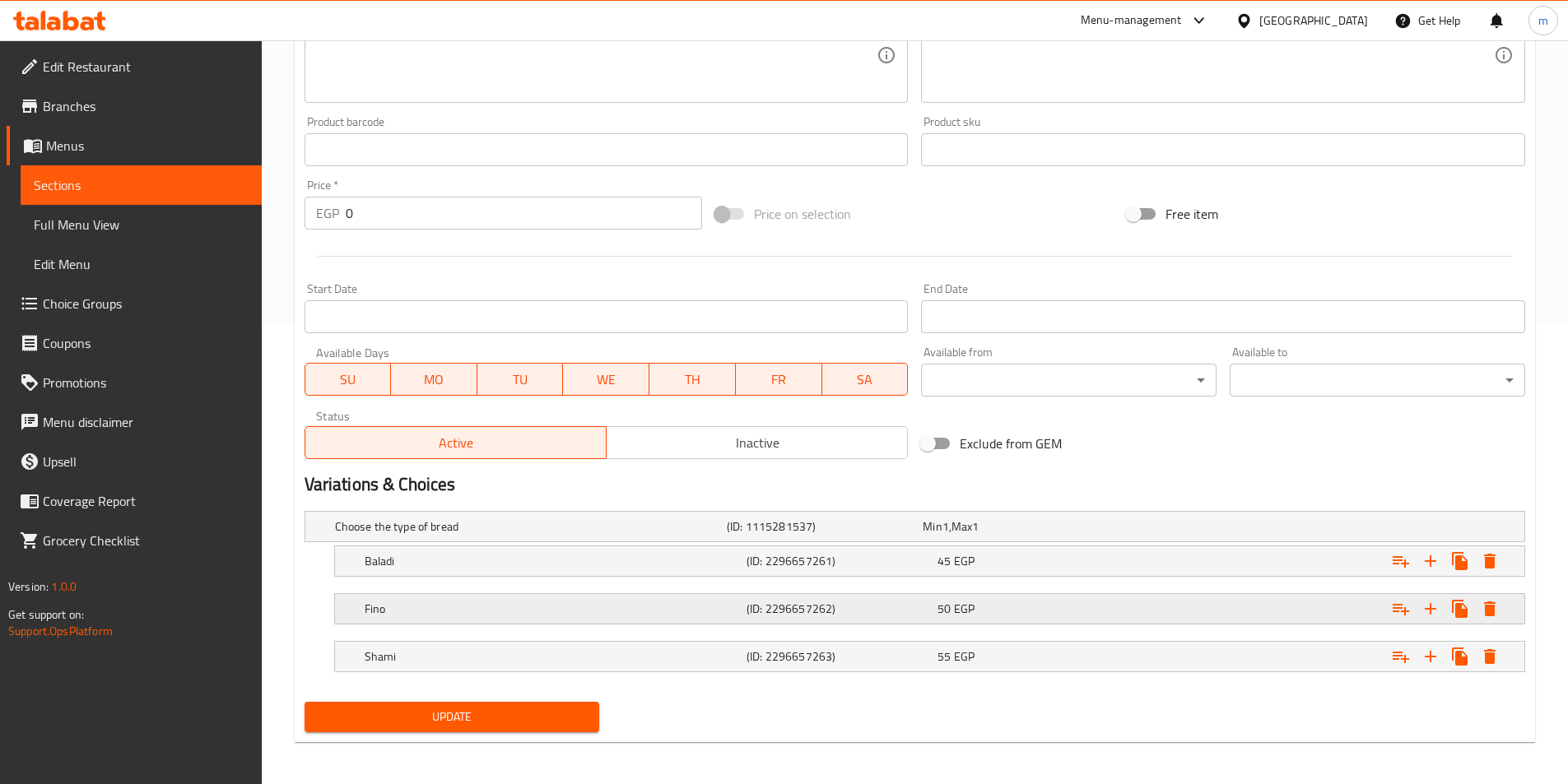
scroll to position [464, 0]
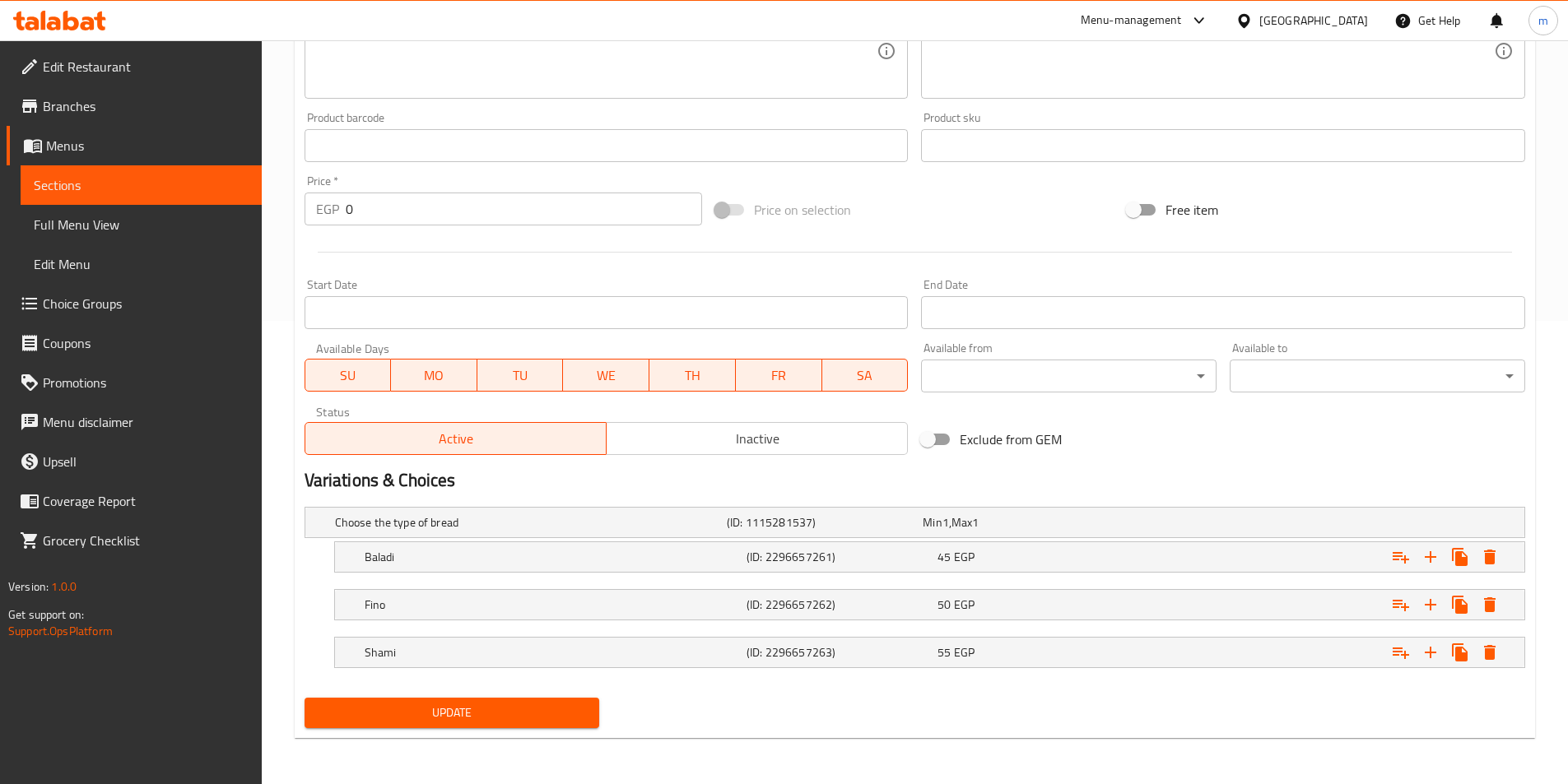
type input "Herring Sandwich Ketchup and Mayonnaise"
click at [427, 716] on span "Update" at bounding box center [452, 713] width 269 height 20
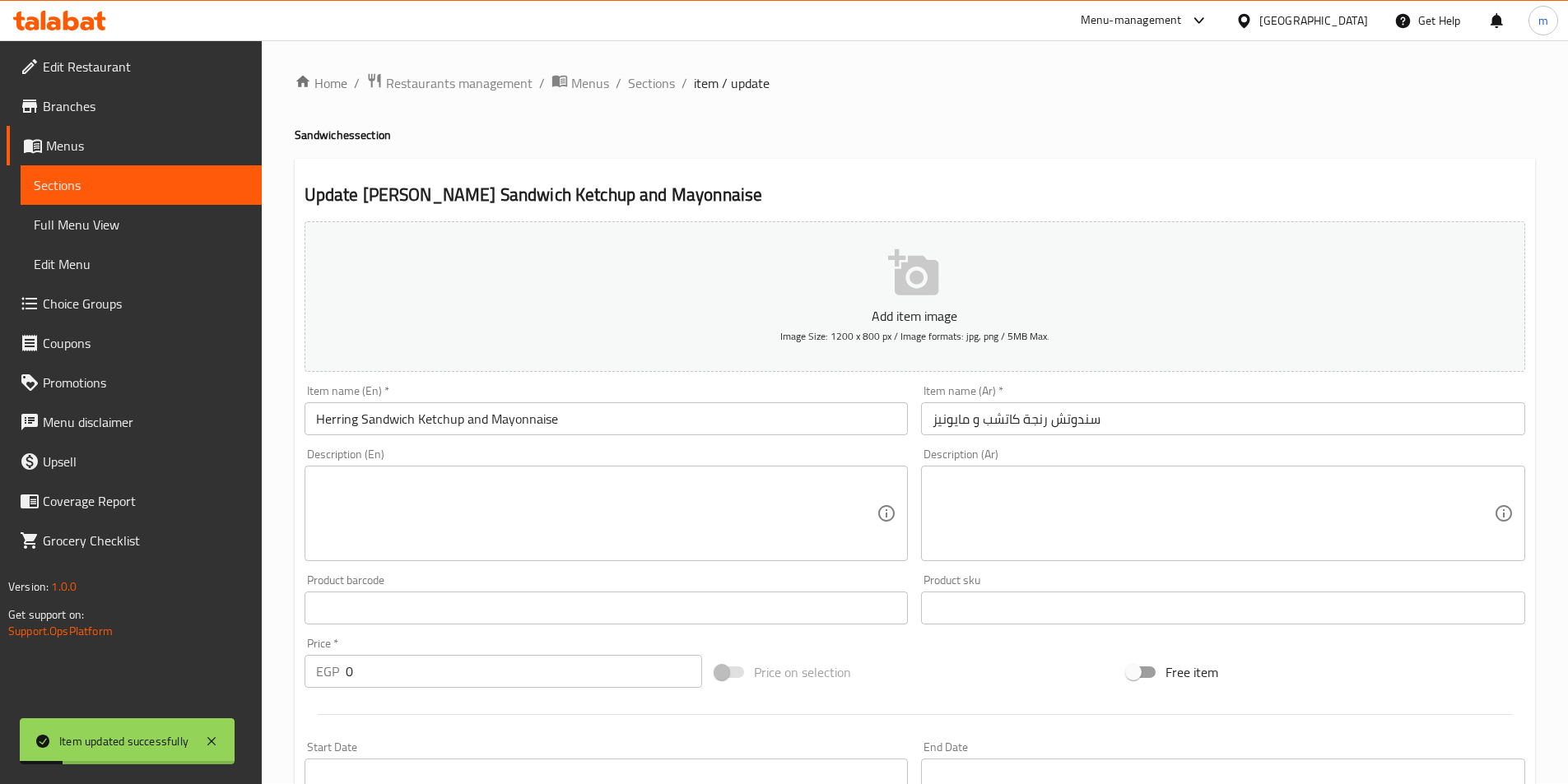
scroll to position [0, 0]
click at [649, 89] on span "Sections" at bounding box center [651, 84] width 47 height 20
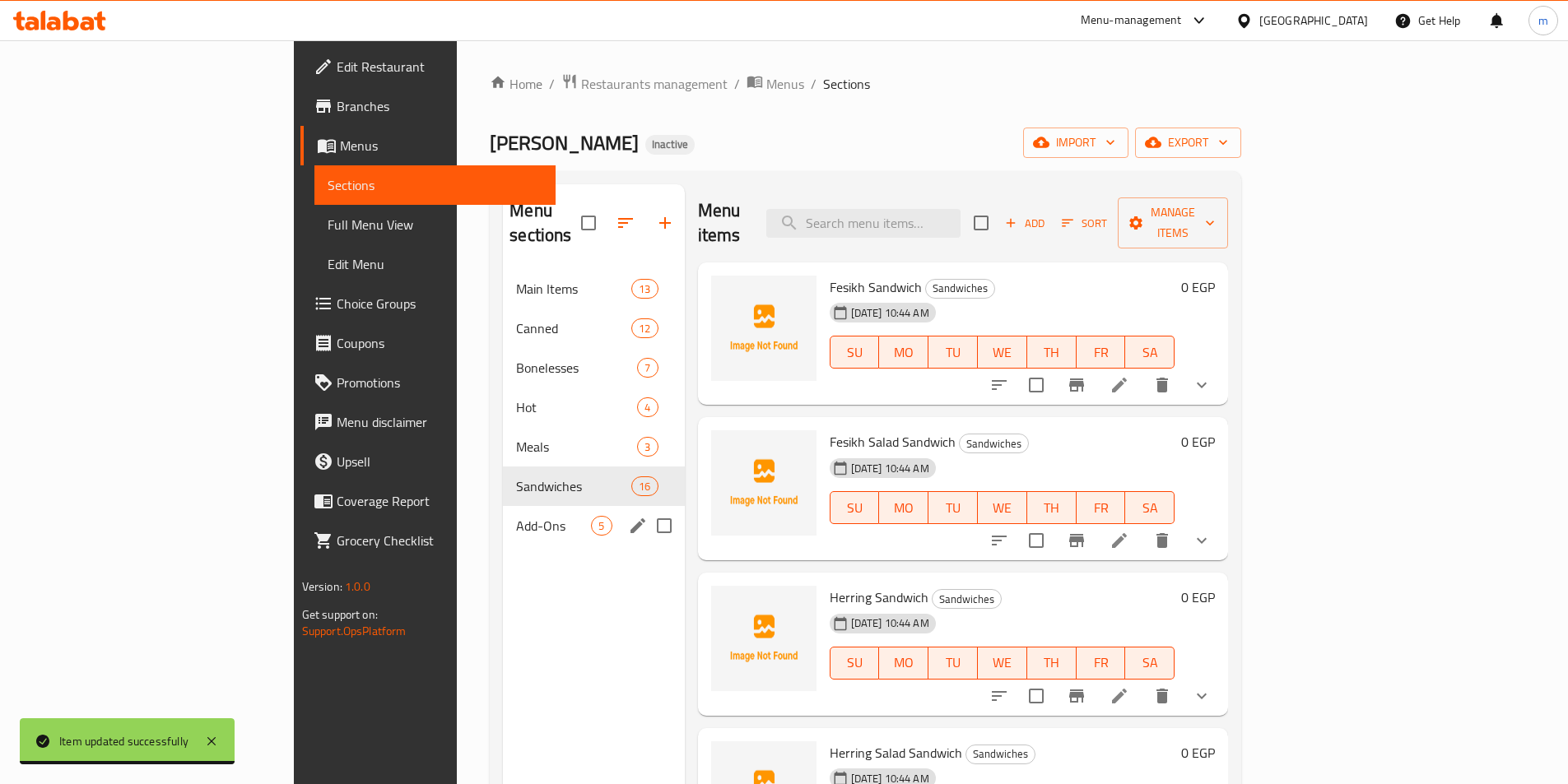
click at [503, 506] on div "Add-Ons 5" at bounding box center [593, 526] width 181 height 40
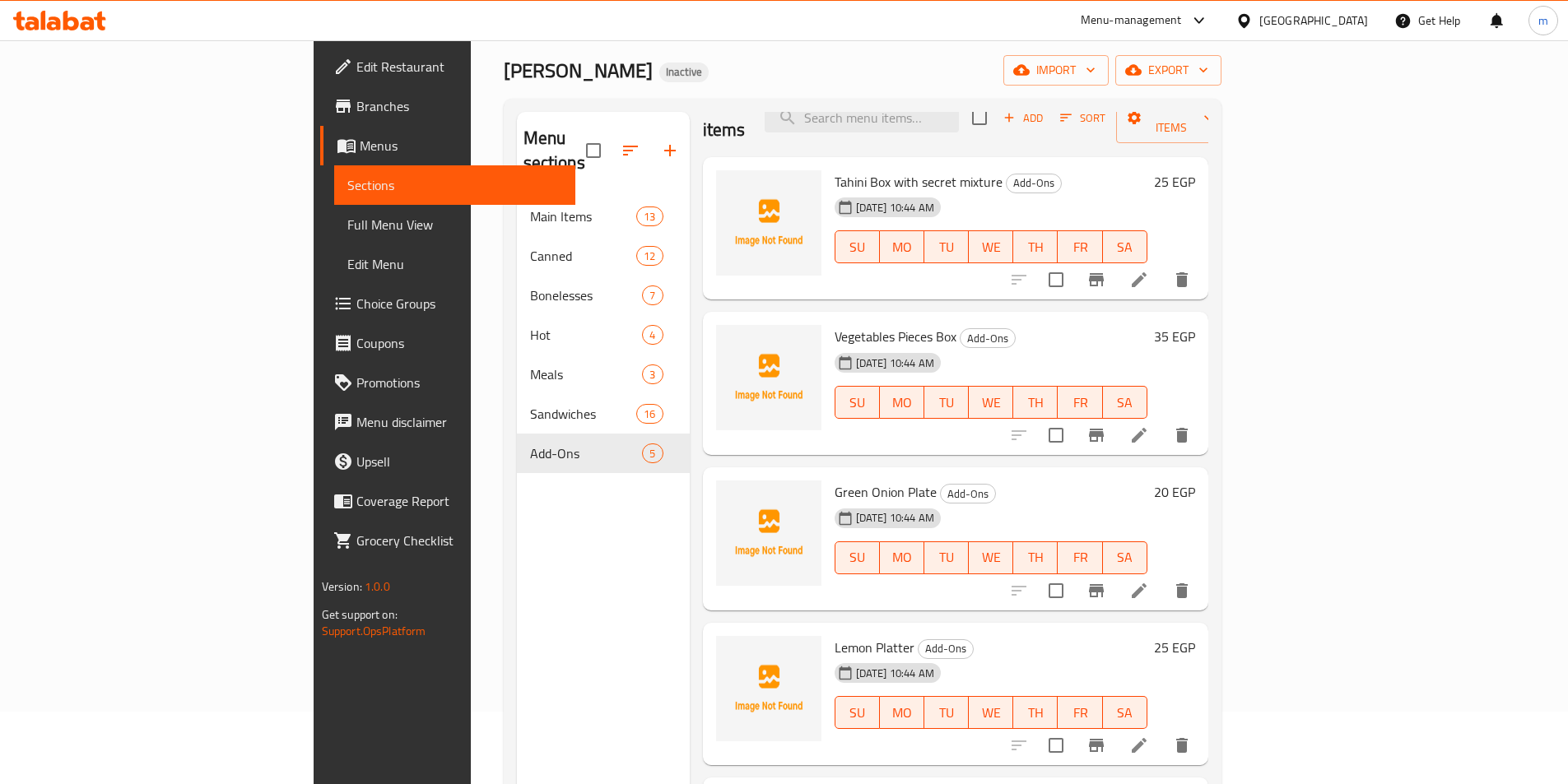
scroll to position [230, 0]
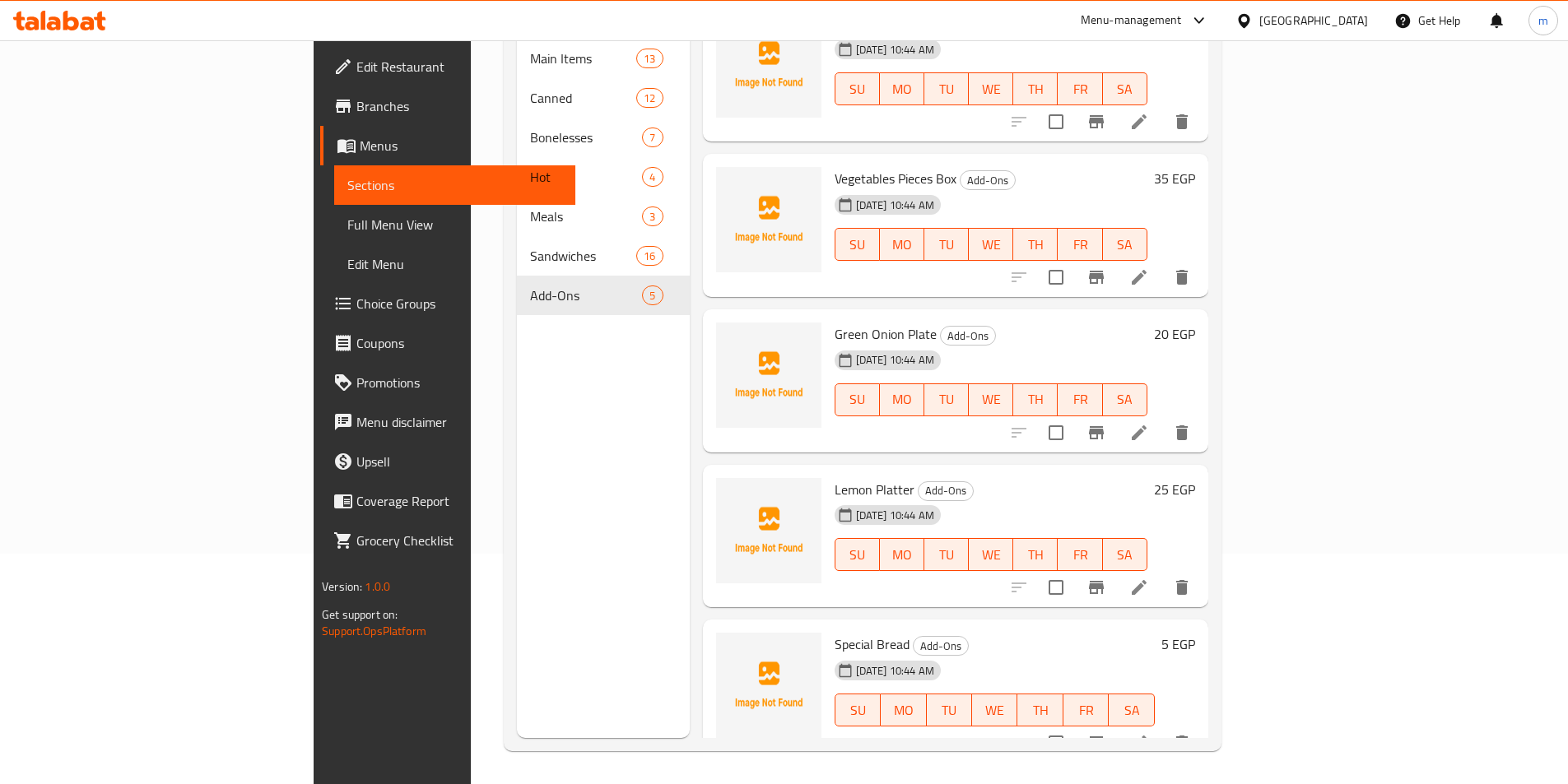
click at [1149, 578] on icon at bounding box center [1139, 587] width 20 height 20
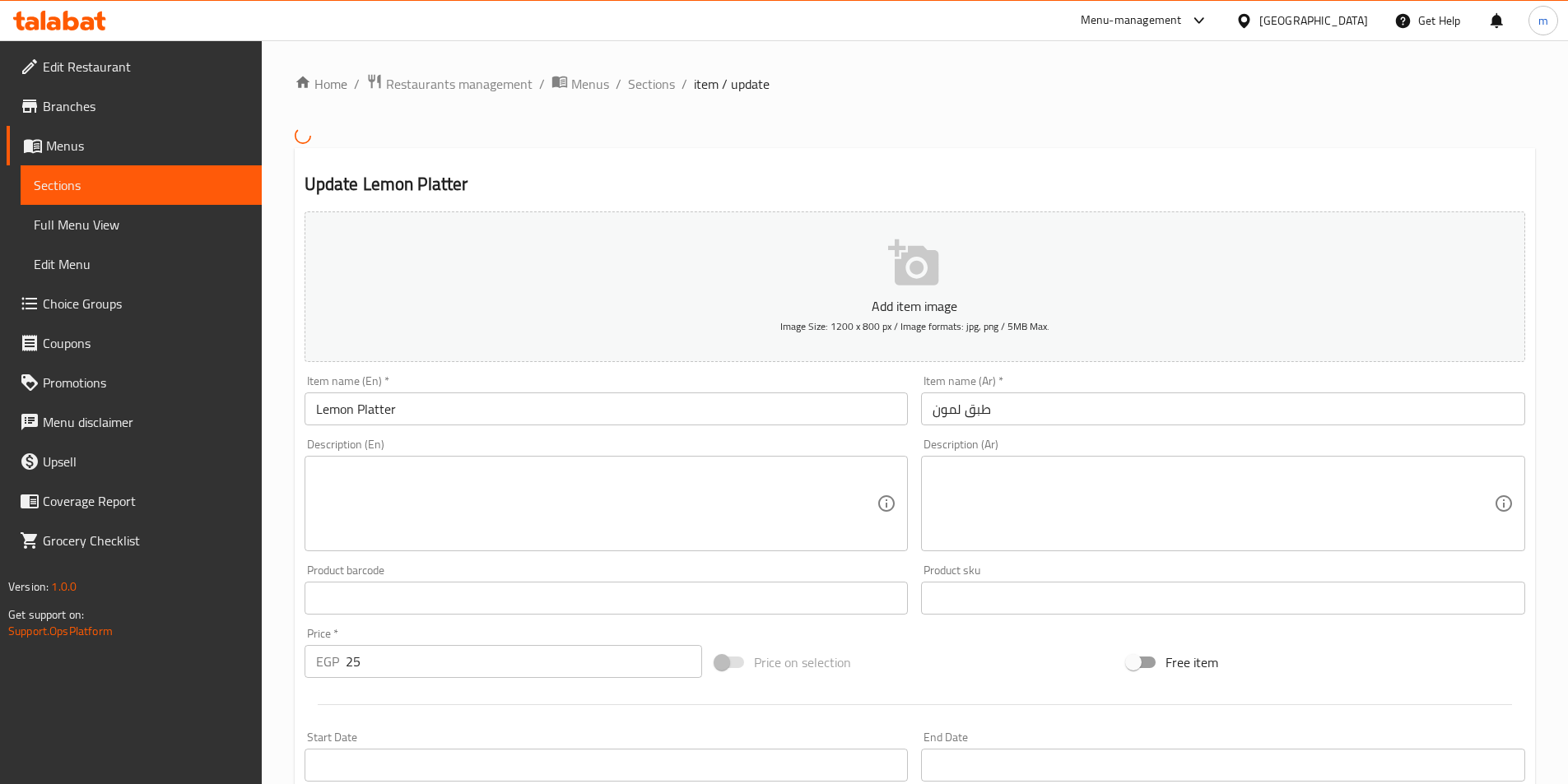
click at [477, 413] on input "Lemon Platter" at bounding box center [607, 409] width 604 height 33
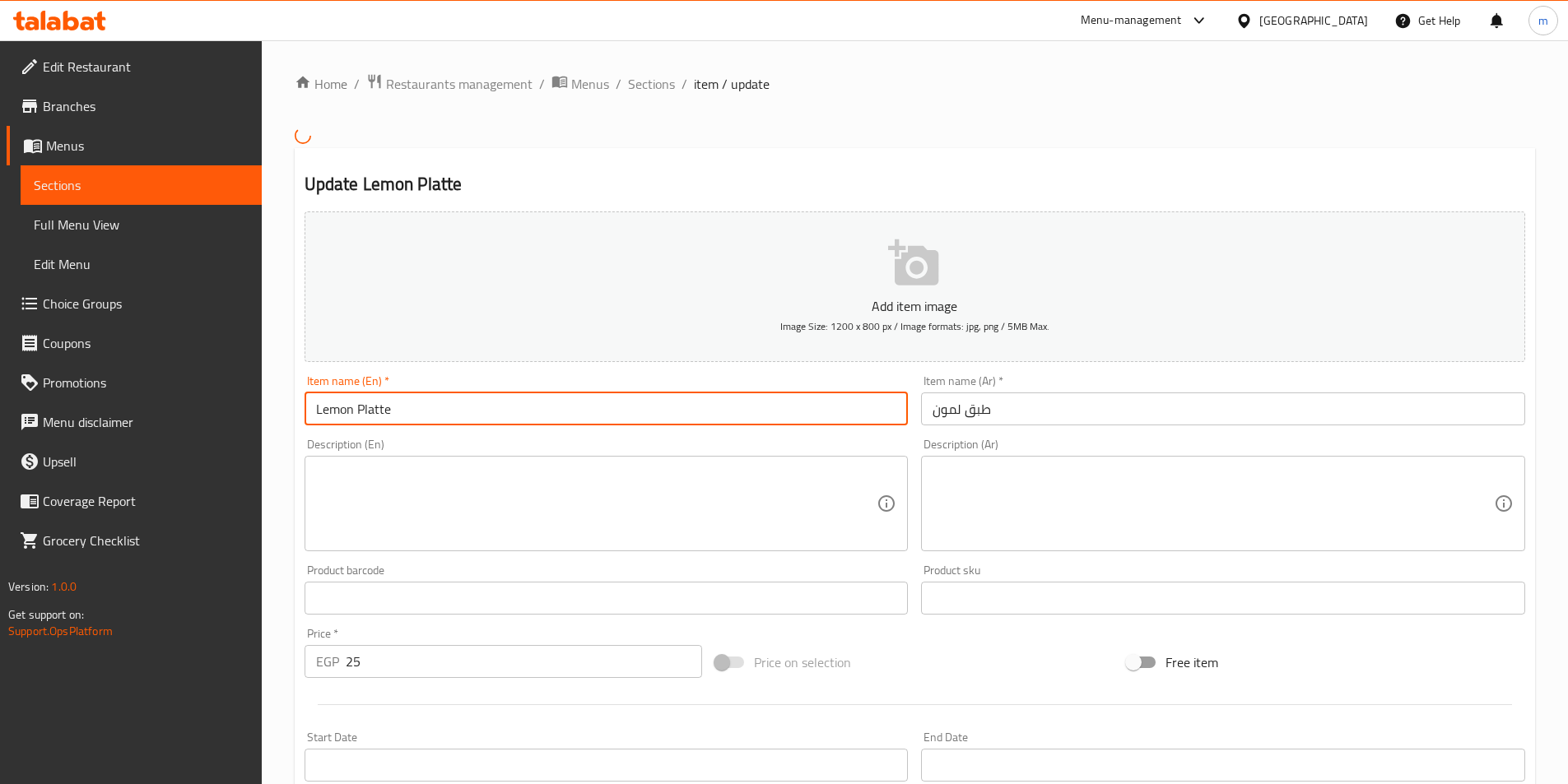
click at [375, 414] on input "Lemon Platte" at bounding box center [607, 409] width 604 height 33
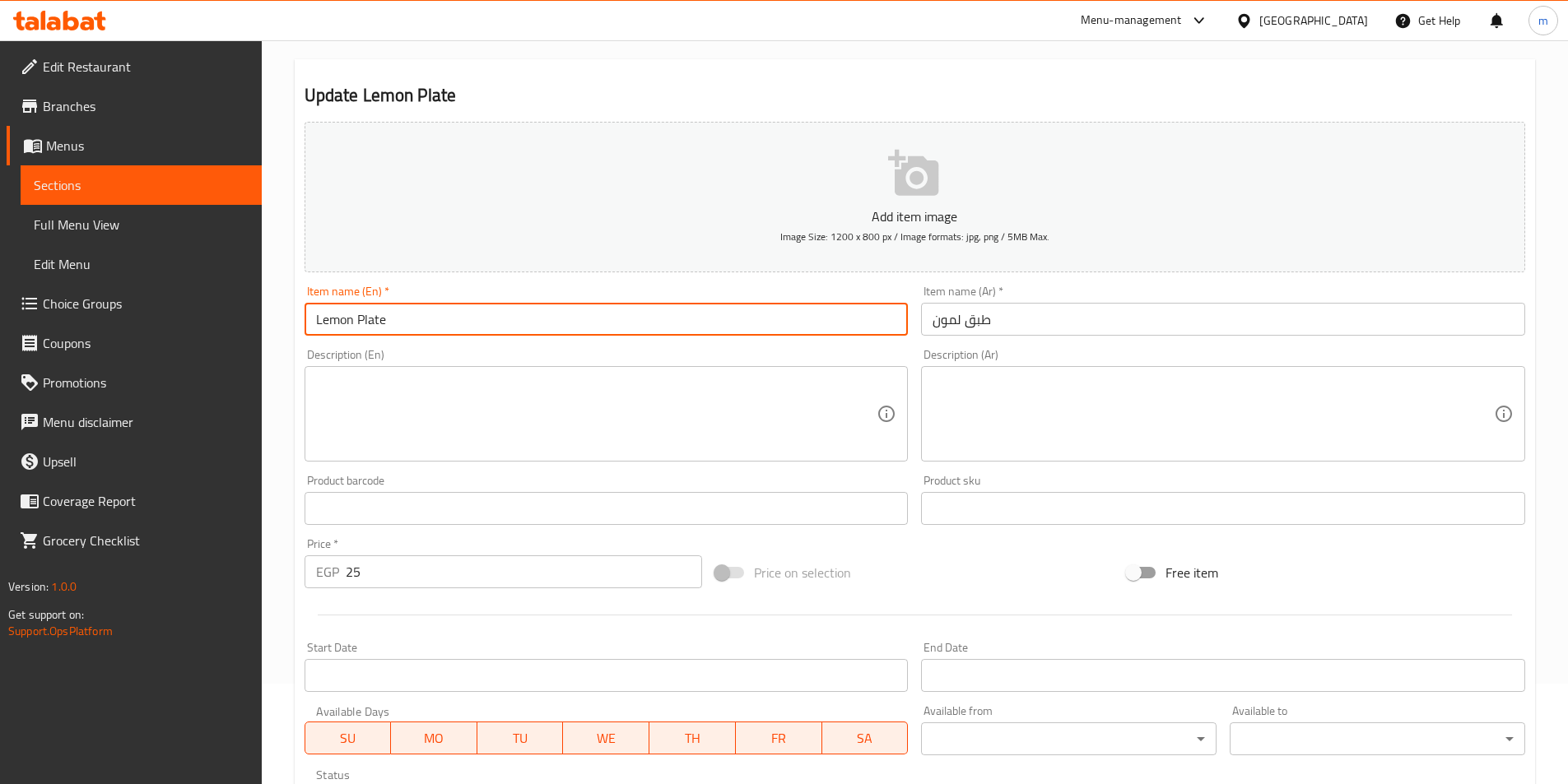
scroll to position [379, 0]
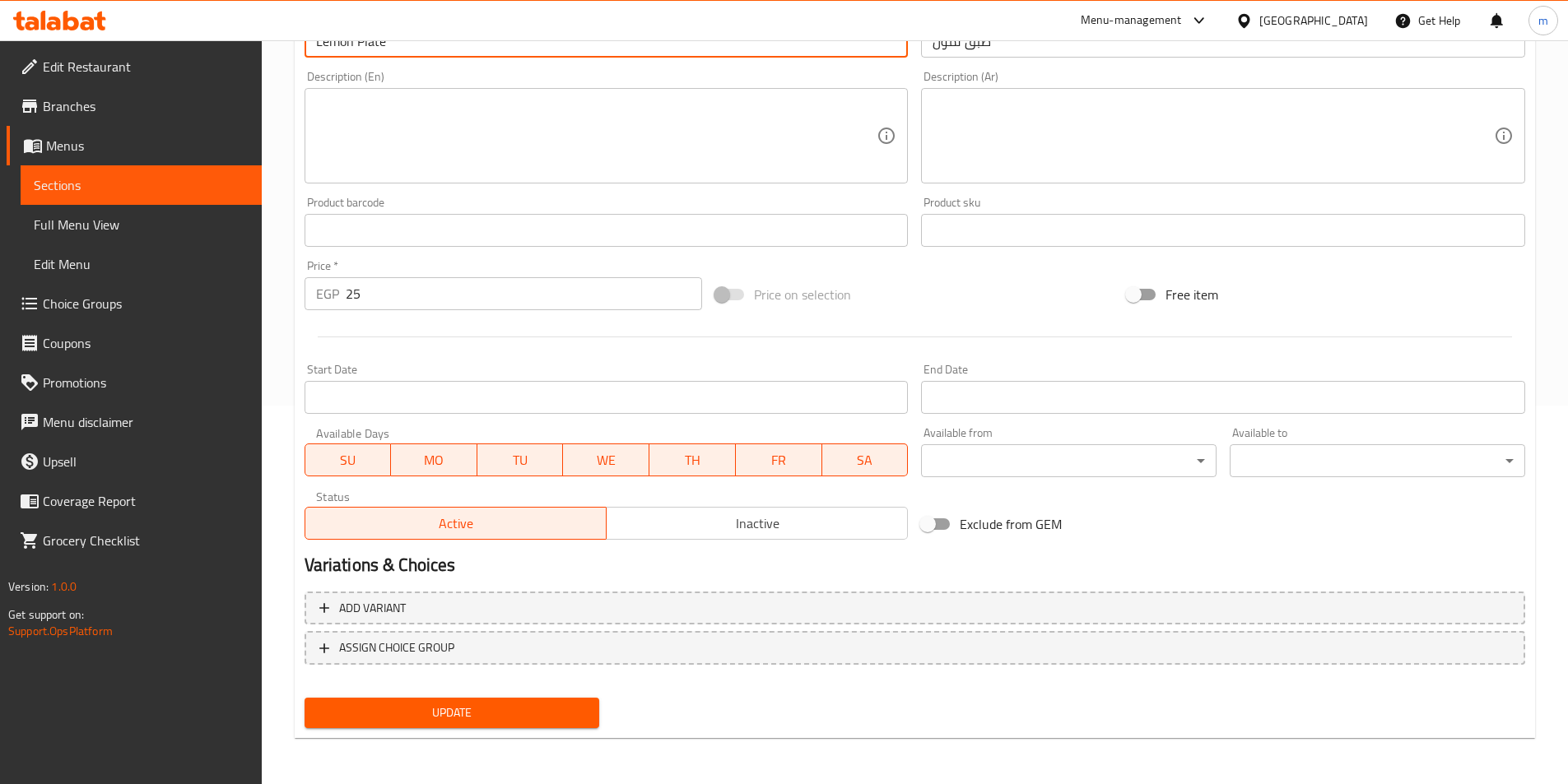
type input "Lemon Plate"
click at [428, 719] on span "Update" at bounding box center [452, 713] width 269 height 20
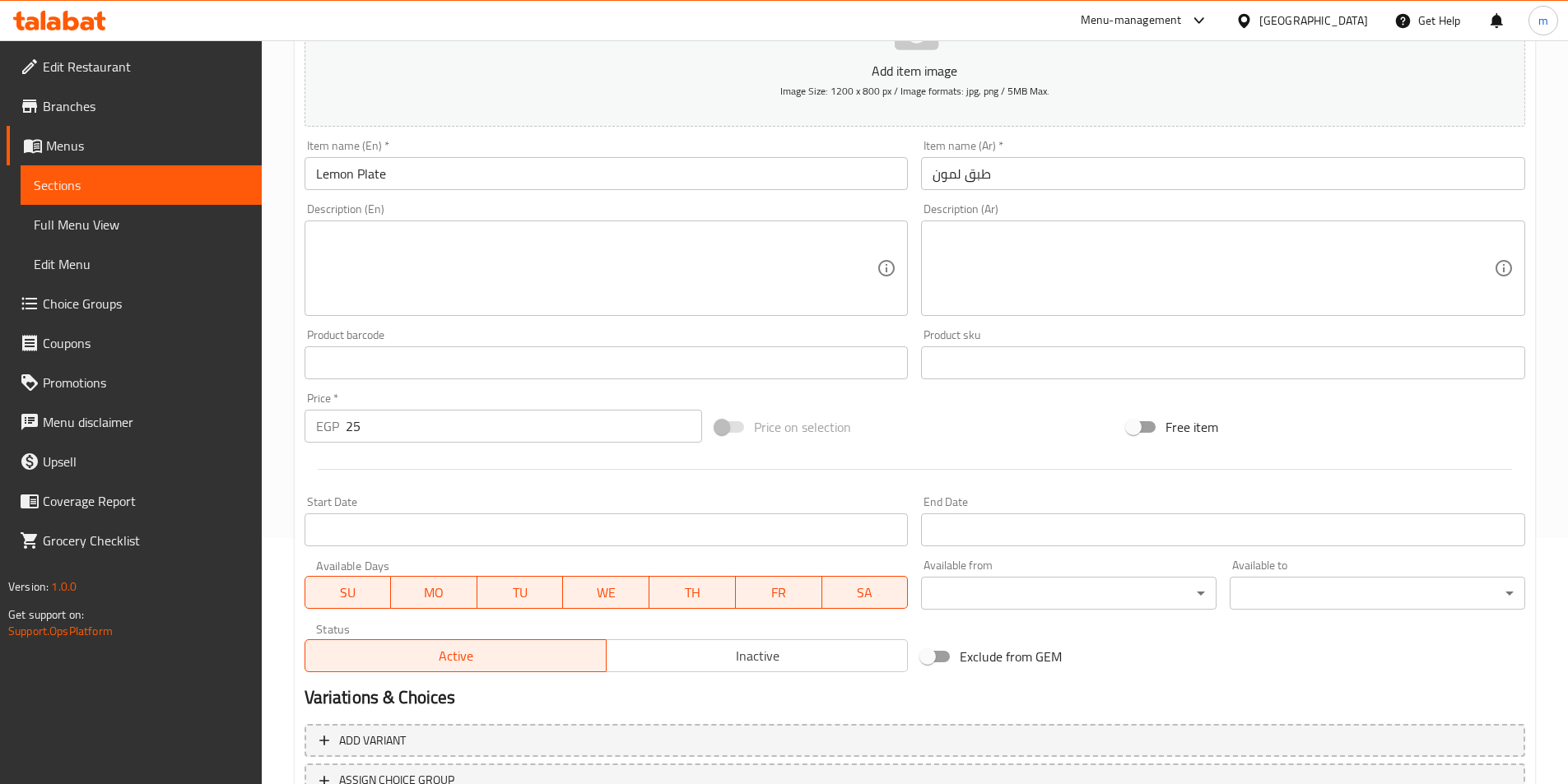
scroll to position [0, 0]
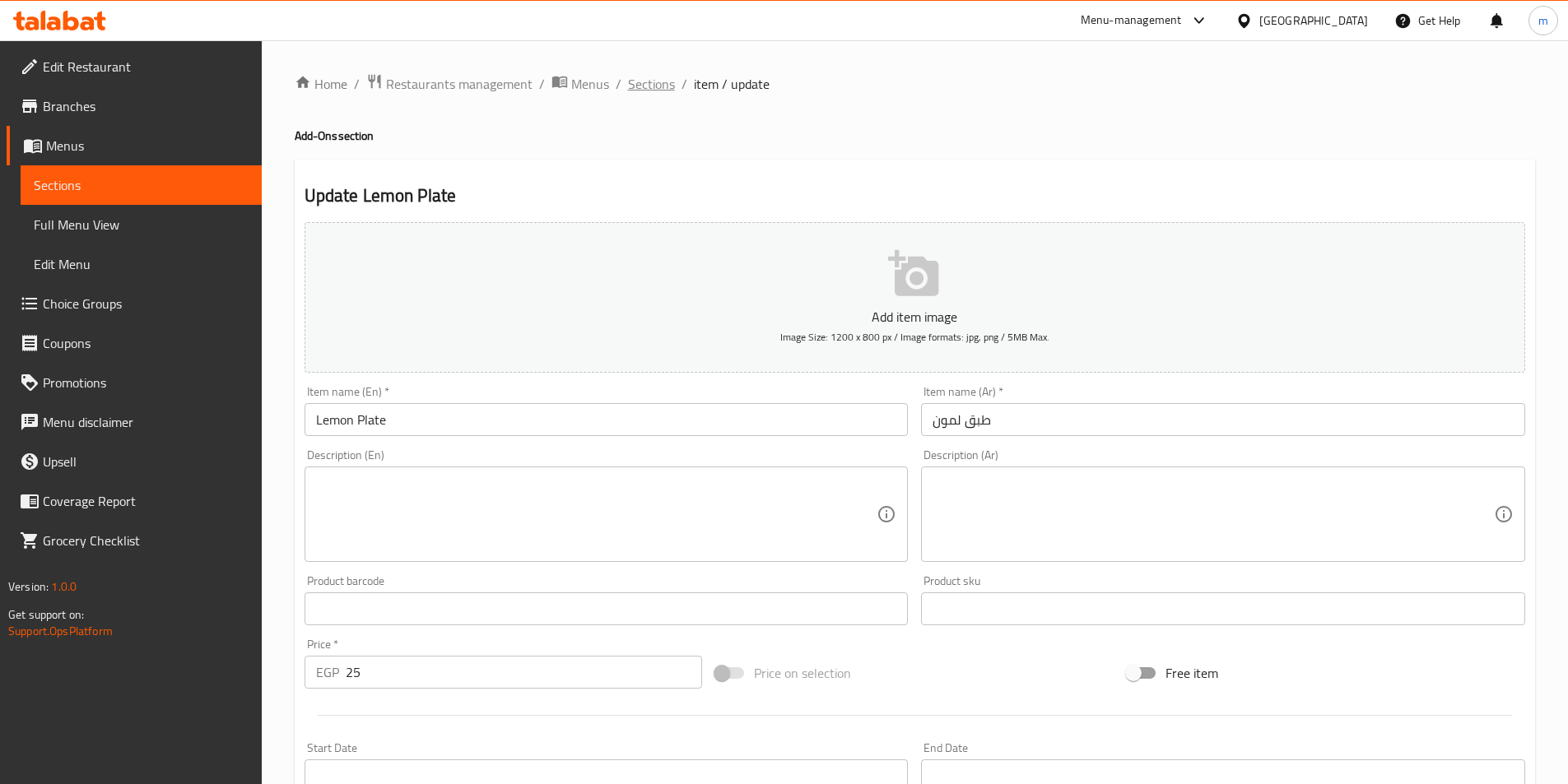
click at [648, 94] on span "Sections" at bounding box center [651, 84] width 47 height 20
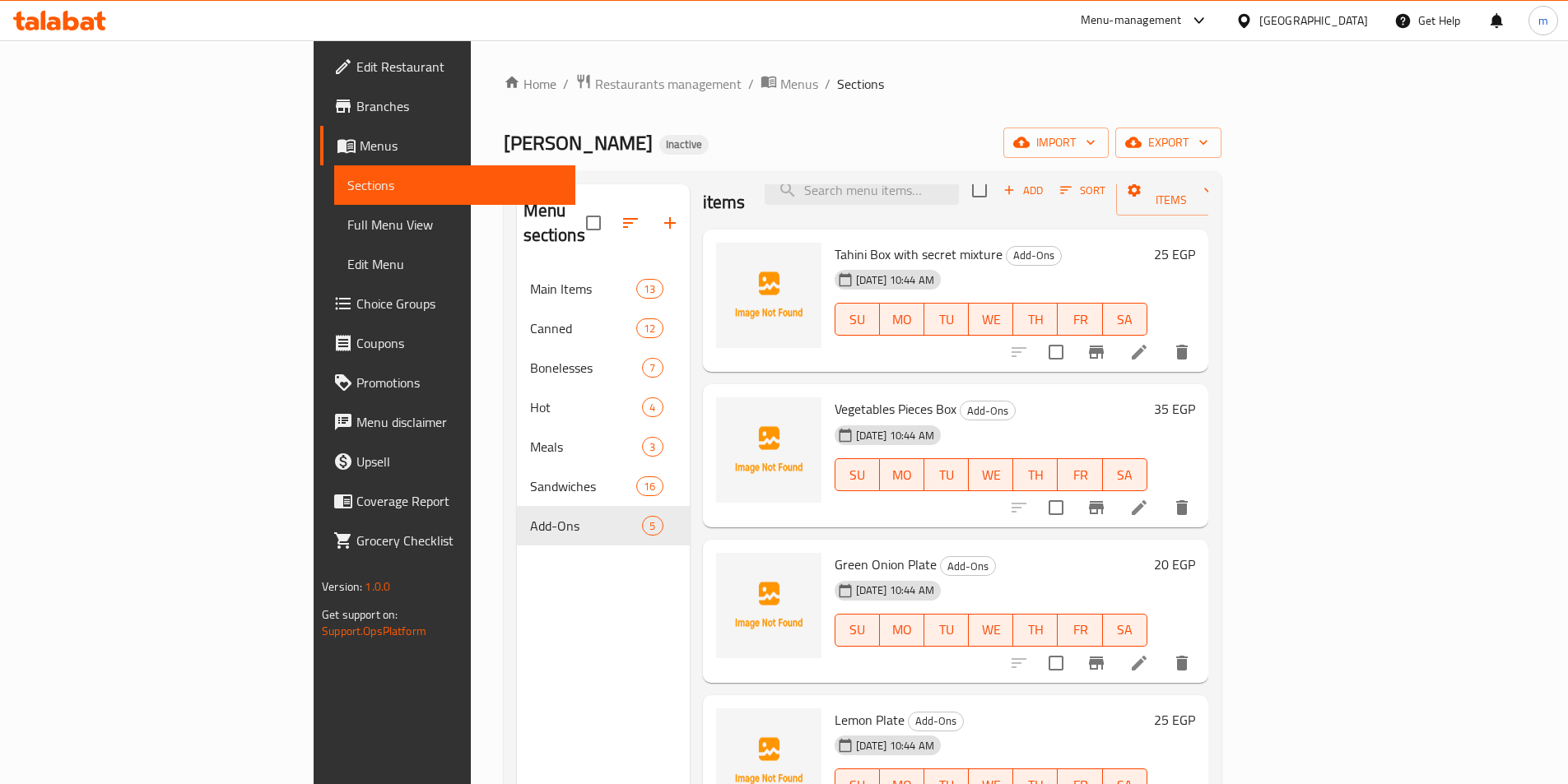
click at [49, 14] on icon at bounding box center [59, 20] width 93 height 20
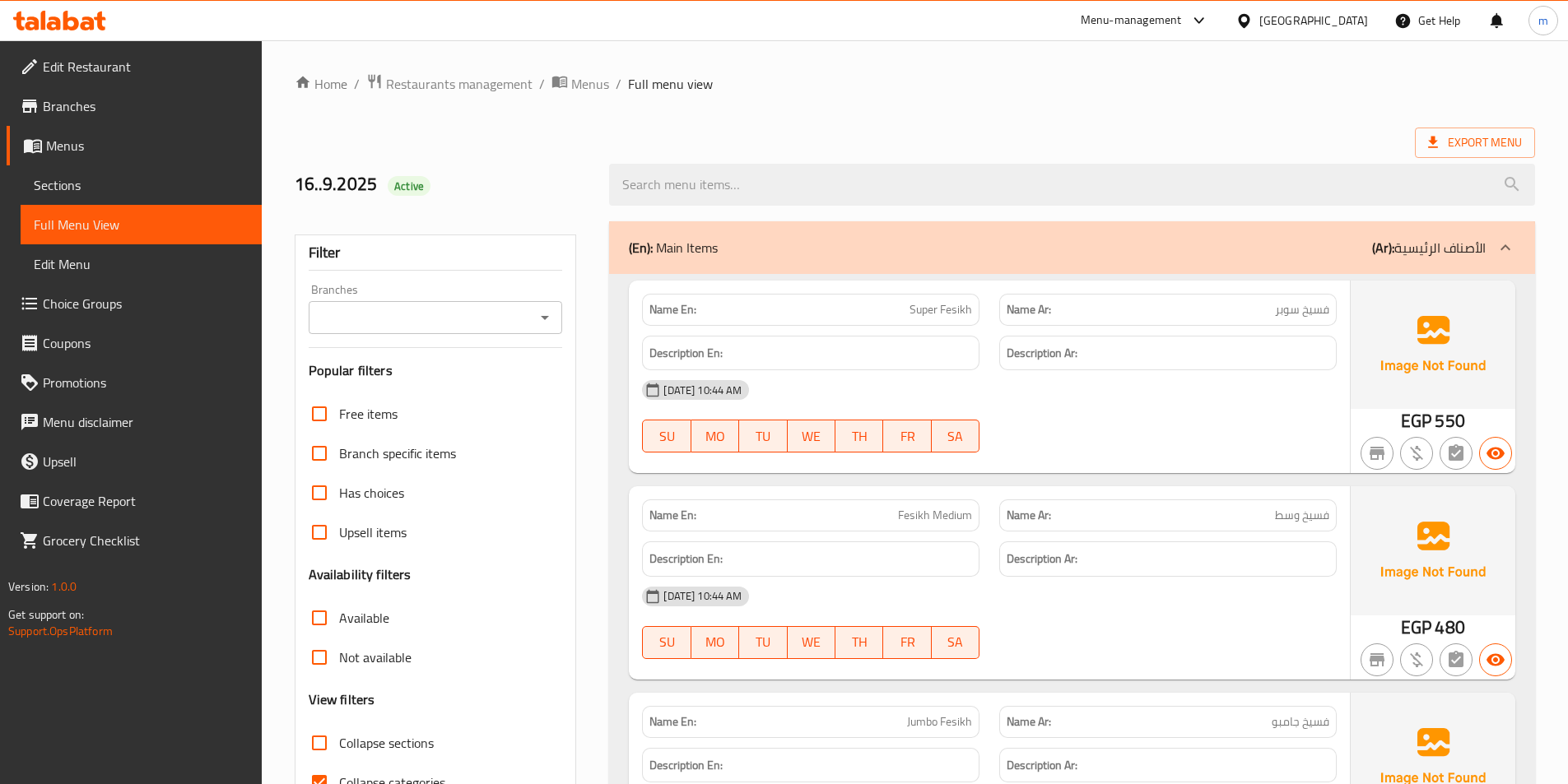
scroll to position [412, 0]
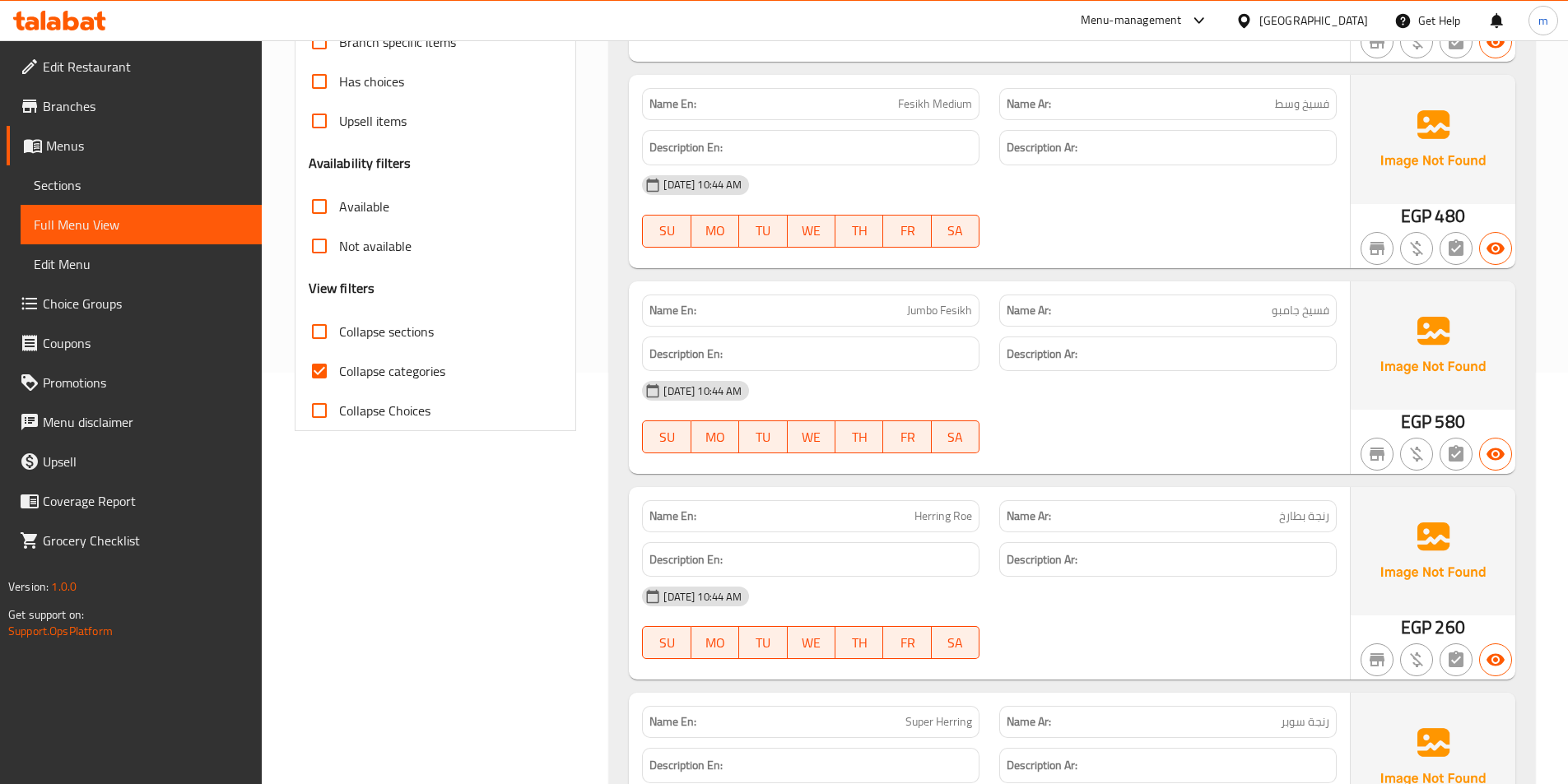
click at [393, 378] on span "Collapse categories" at bounding box center [392, 371] width 106 height 20
click at [339, 378] on input "Collapse categories" at bounding box center [320, 371] width 40 height 40
checkbox input "false"
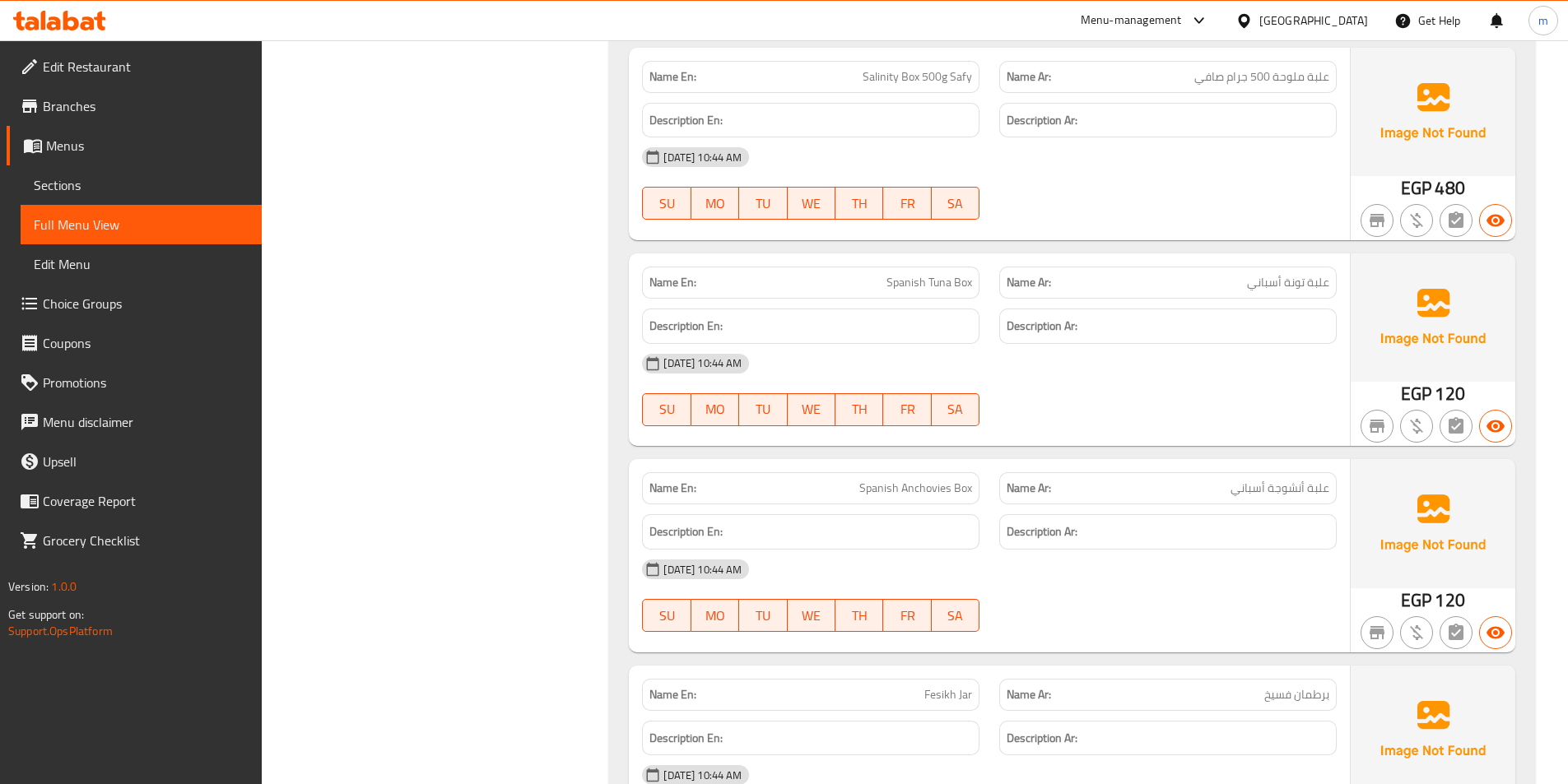
scroll to position [3951, 0]
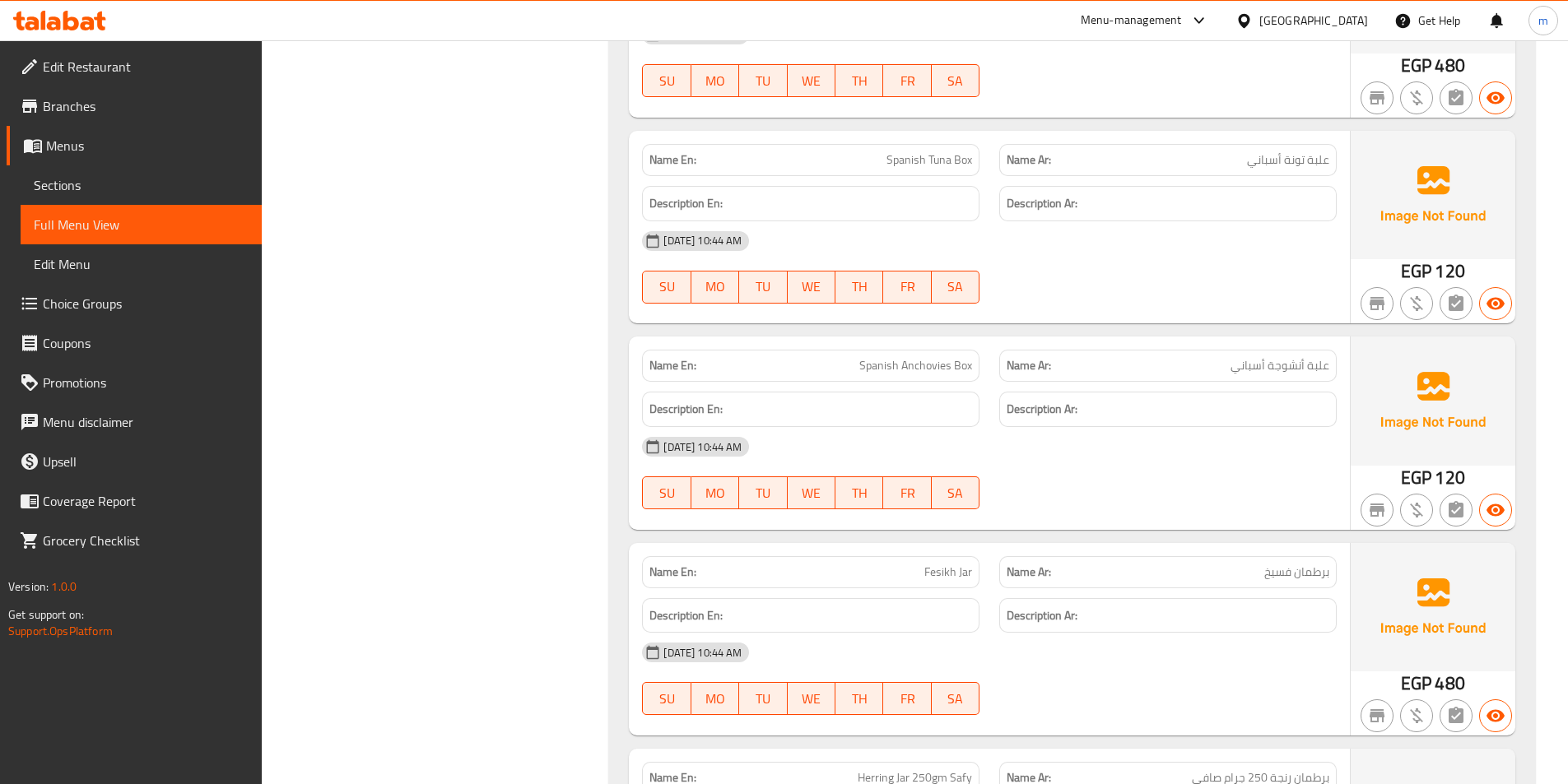
click at [1295, 365] on span "علبة أنشوجة أسباني" at bounding box center [1280, 366] width 98 height 18
copy span "أنشوجة"
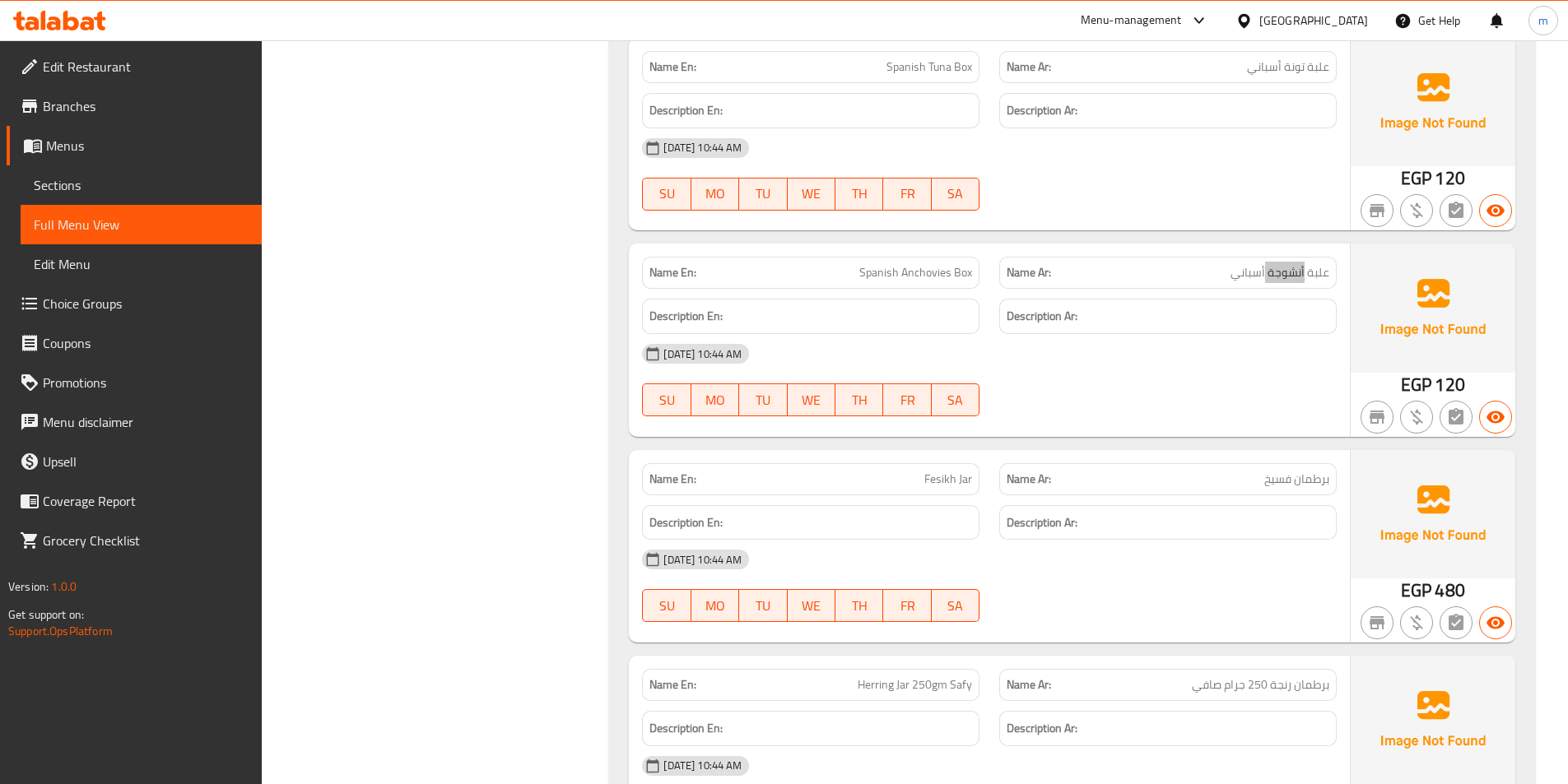
scroll to position [4115, 0]
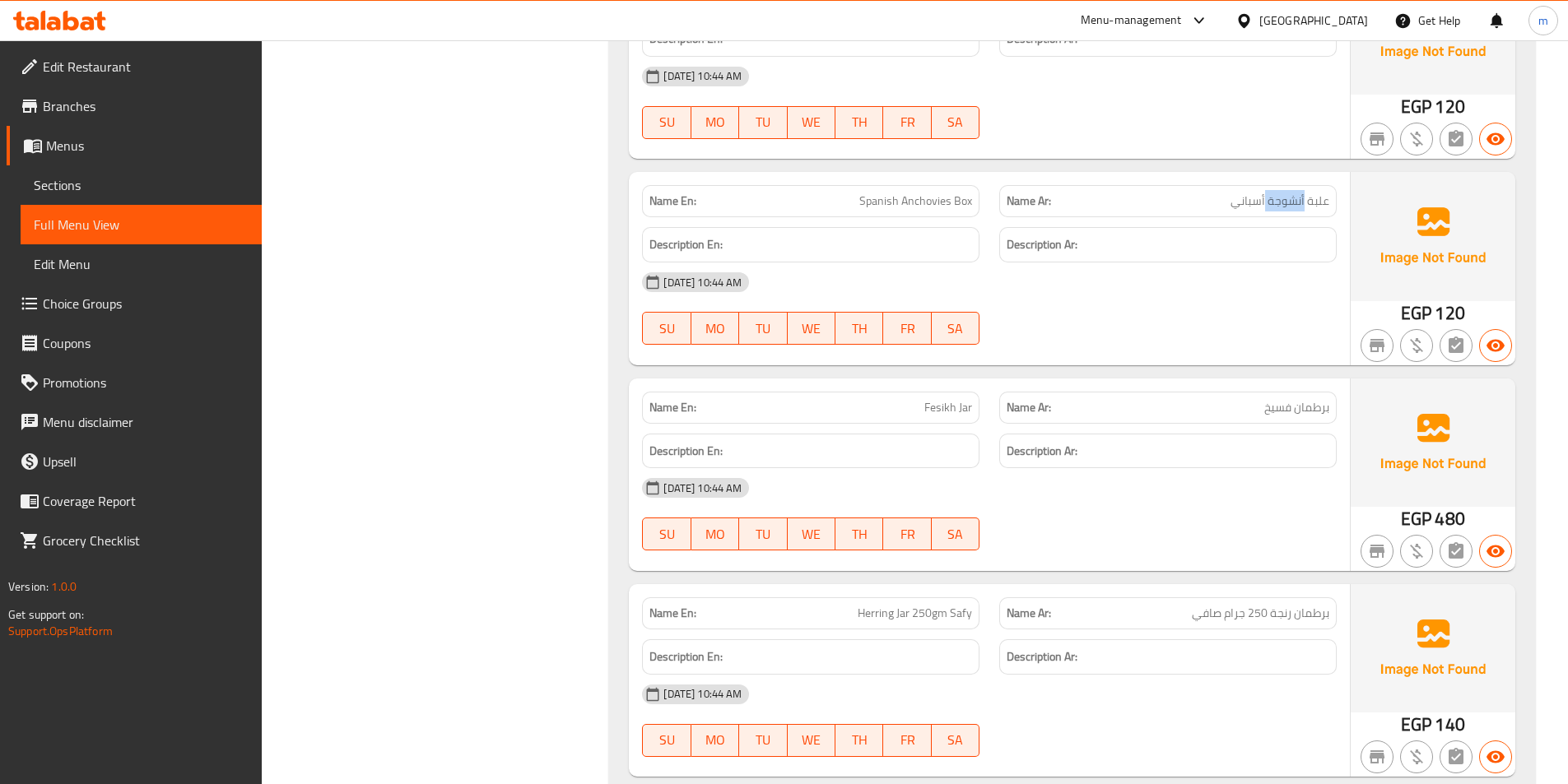
drag, startPoint x: 1203, startPoint y: 440, endPoint x: 1192, endPoint y: 440, distance: 11.0
click at [1203, 438] on div "Description Ar:" at bounding box center [1168, 451] width 337 height 35
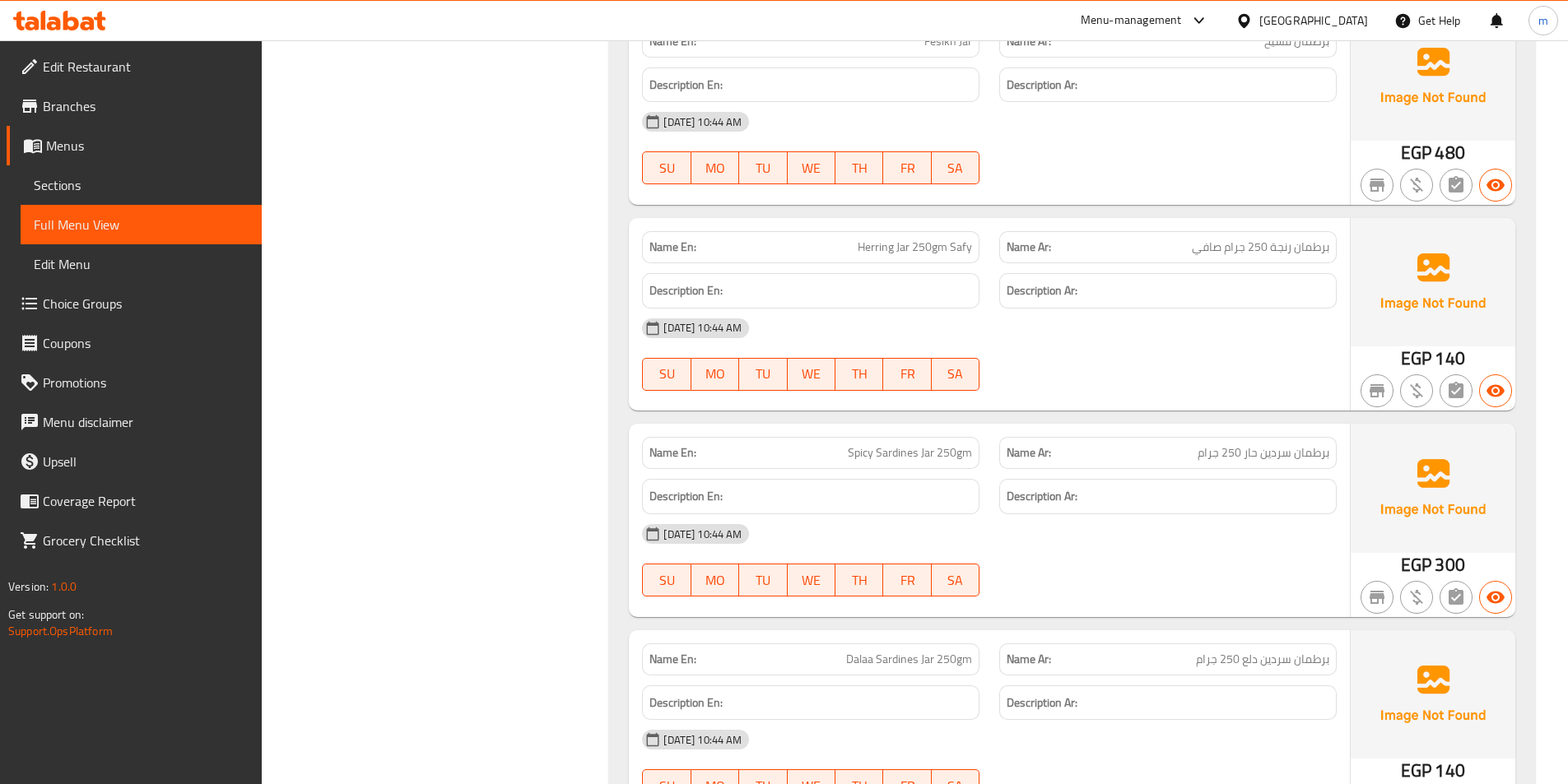
scroll to position [4609, 0]
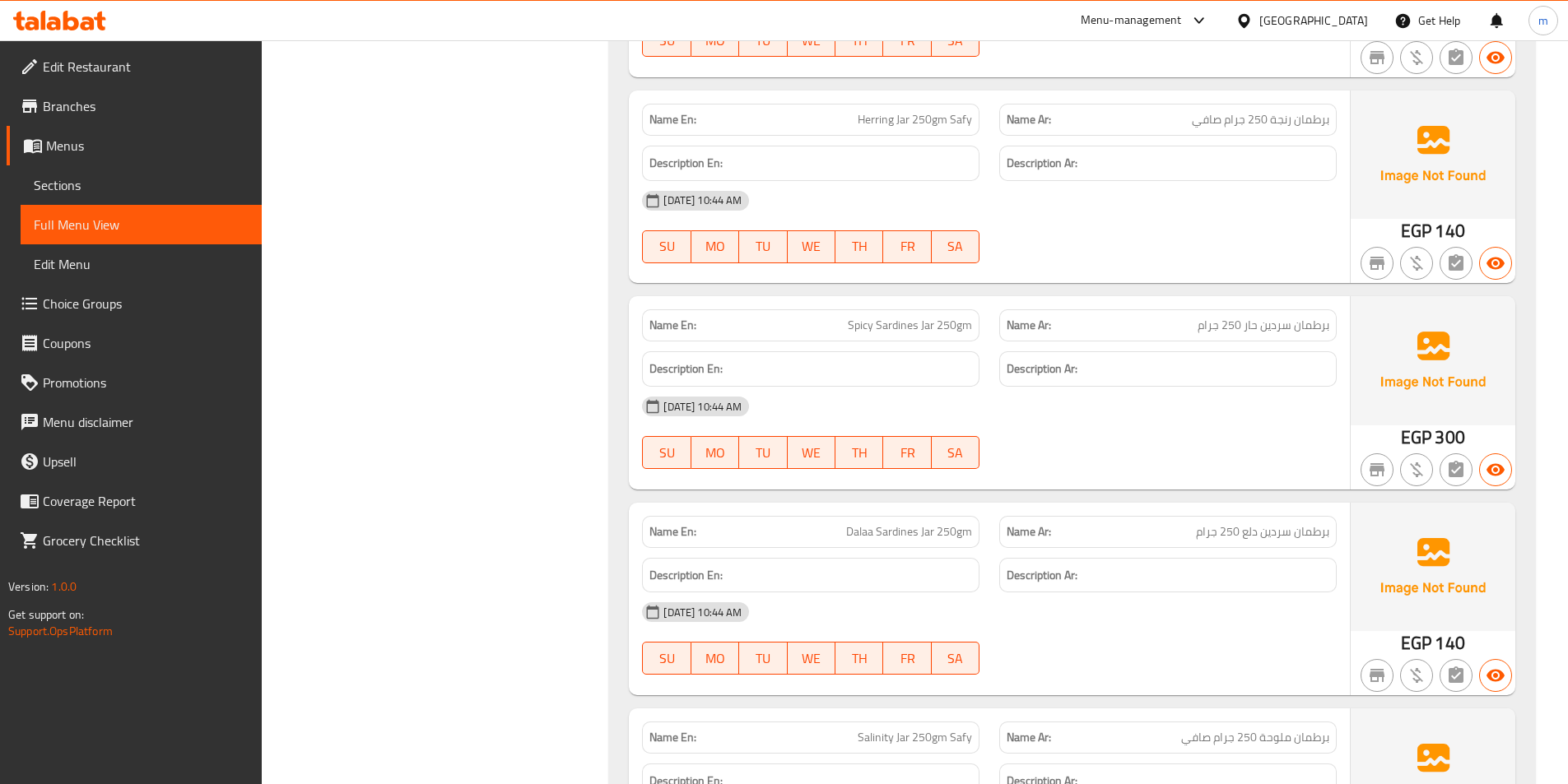
click at [1157, 445] on div "16-09-2025 10:44 AM SU MO TU WE TH FR SA" at bounding box center [988, 432] width 714 height 92
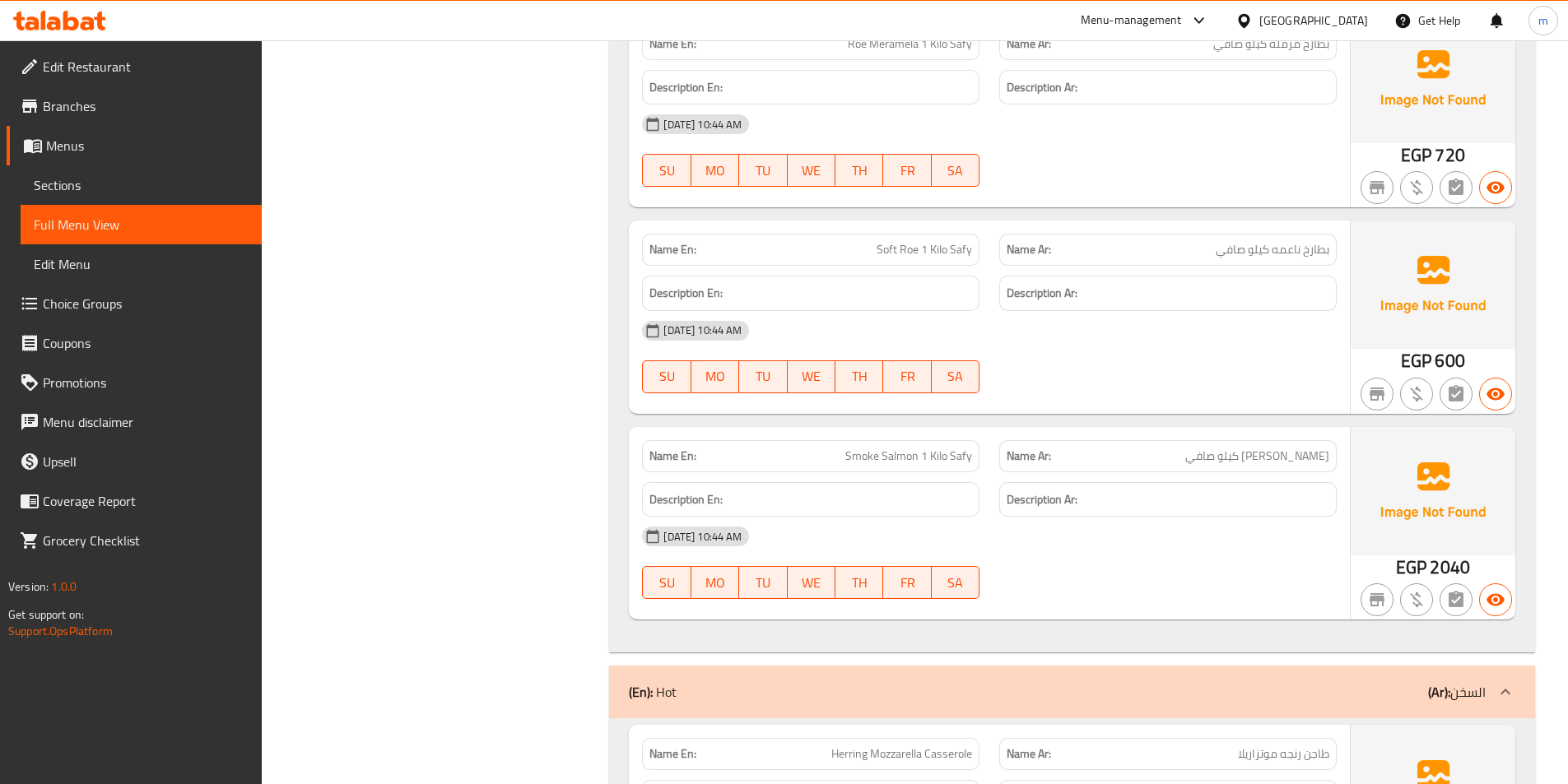
scroll to position [6667, 0]
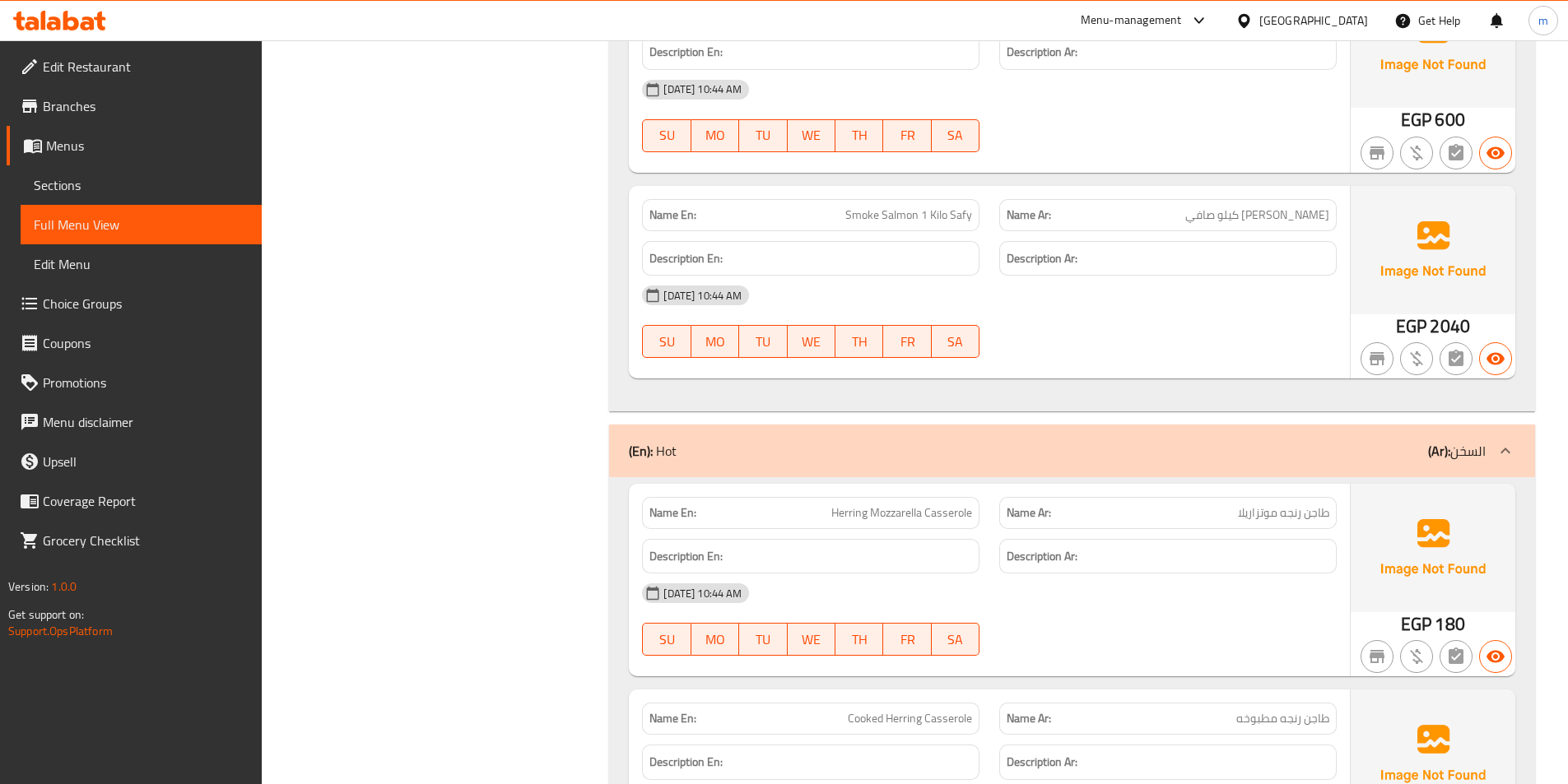
click at [924, 217] on span "Smoke Salmon 1 Kilo Safy" at bounding box center [908, 215] width 126 height 18
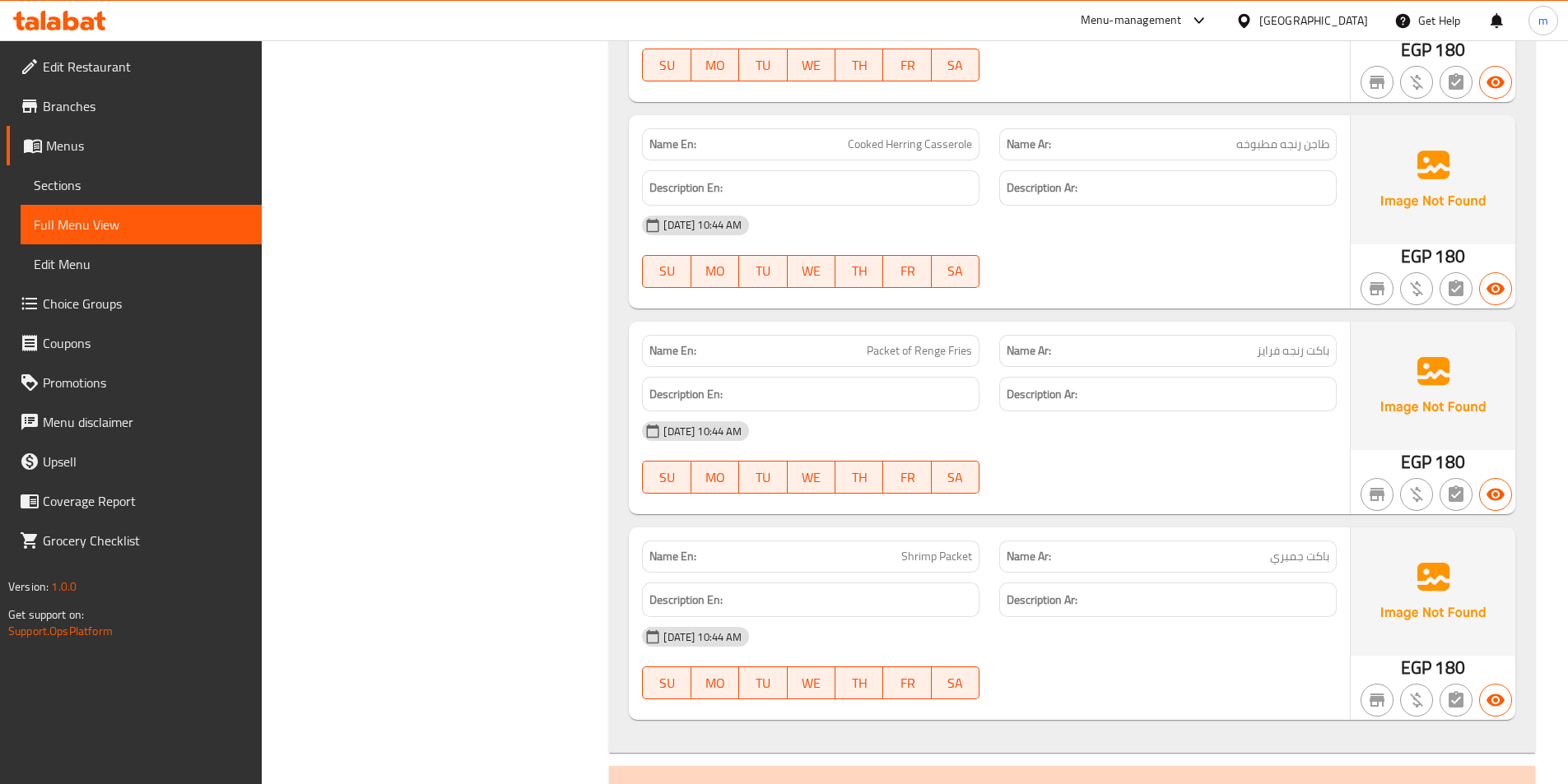
scroll to position [7243, 0]
click at [1316, 352] on span "باكت رنجه فرايز" at bounding box center [1293, 349] width 72 height 18
copy span "باكت"
click at [1289, 354] on span "باكت رنجه فرايز" at bounding box center [1293, 349] width 72 height 18
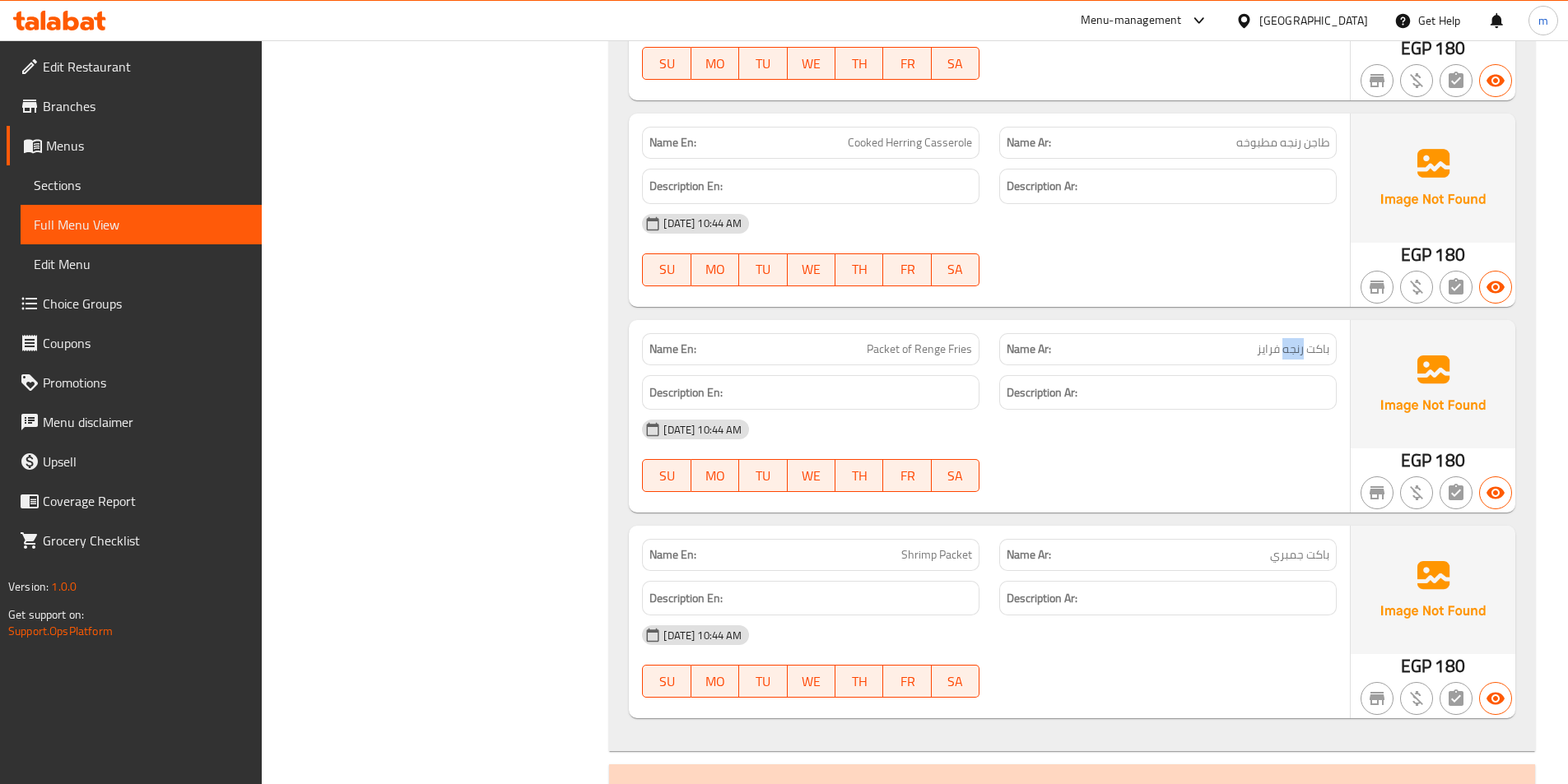
click at [1291, 354] on span "باكت رنجه فرايز" at bounding box center [1293, 349] width 72 height 18
drag, startPoint x: 1241, startPoint y: 350, endPoint x: 1258, endPoint y: 350, distance: 17.0
click at [1258, 350] on p "Name Ar: باكت رنجه فرايز" at bounding box center [1168, 349] width 322 height 18
drag, startPoint x: 1238, startPoint y: 350, endPoint x: 1304, endPoint y: 362, distance: 67.1
click at [1304, 362] on div "Name Ar: باكت رنجه فرايز" at bounding box center [1168, 349] width 337 height 33
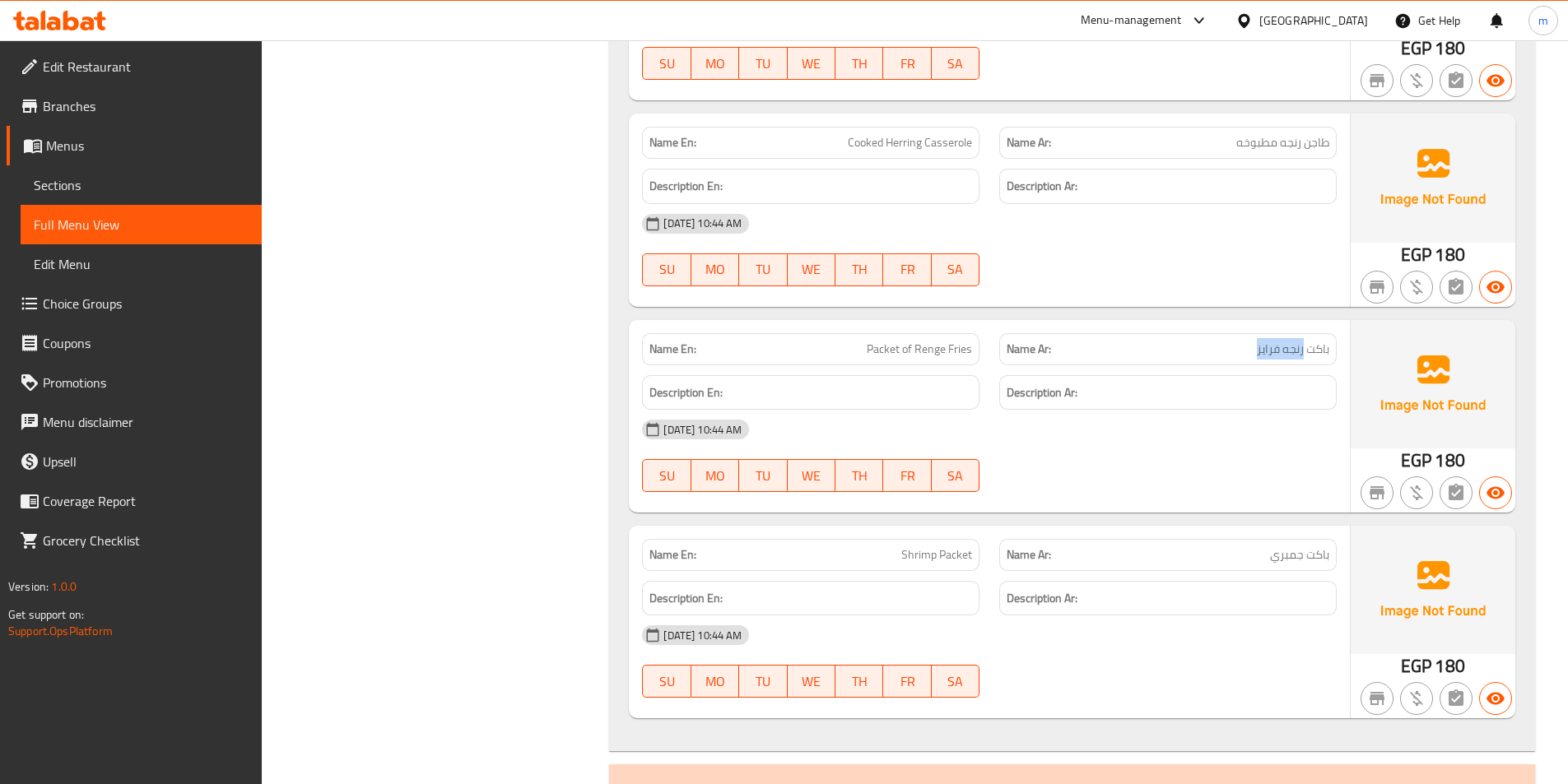
copy span "رنجه فرايز"
click at [909, 135] on span "Cooked Herring Casserole" at bounding box center [910, 142] width 124 height 18
copy span "Herring"
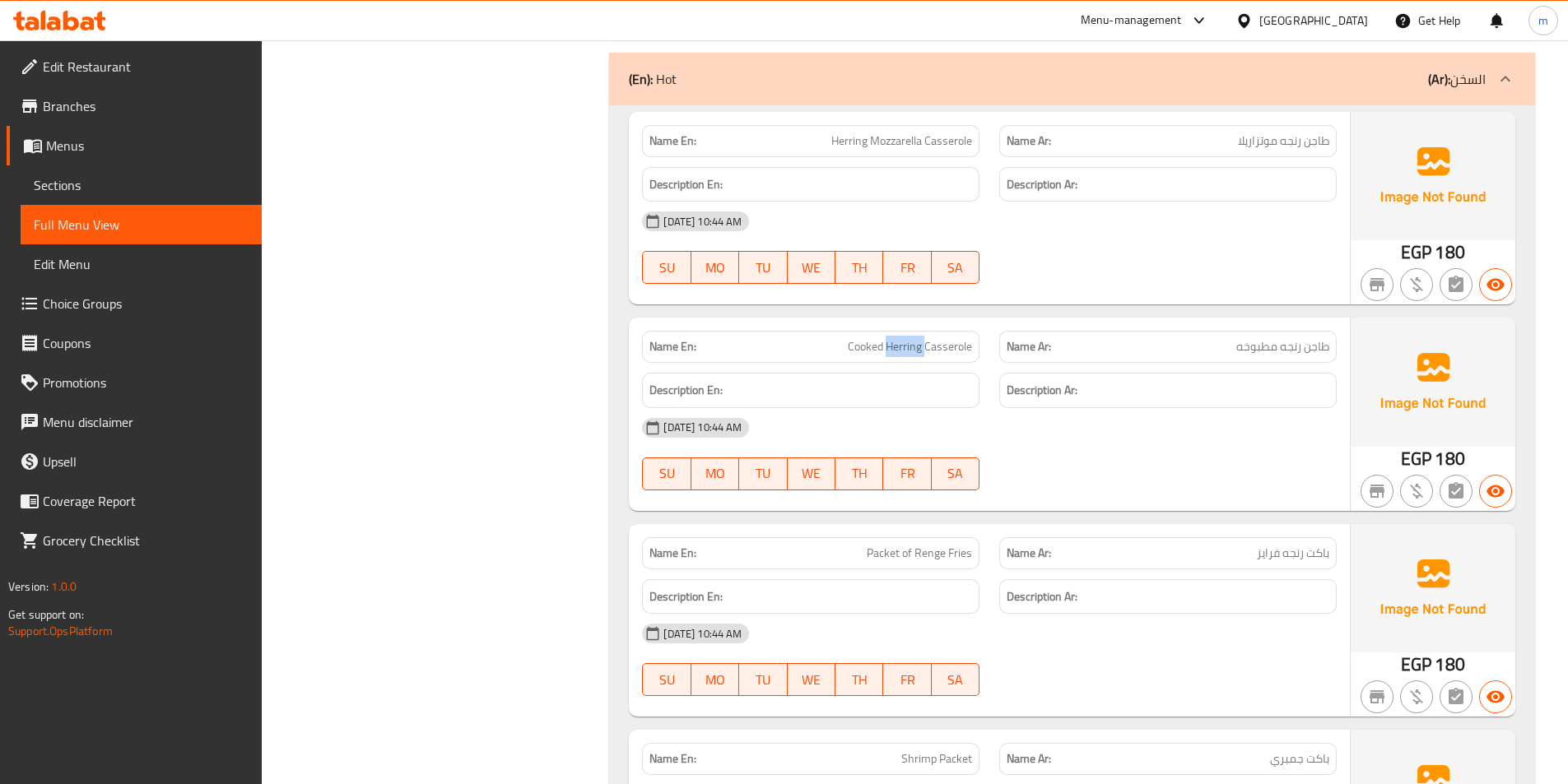
scroll to position [7078, 0]
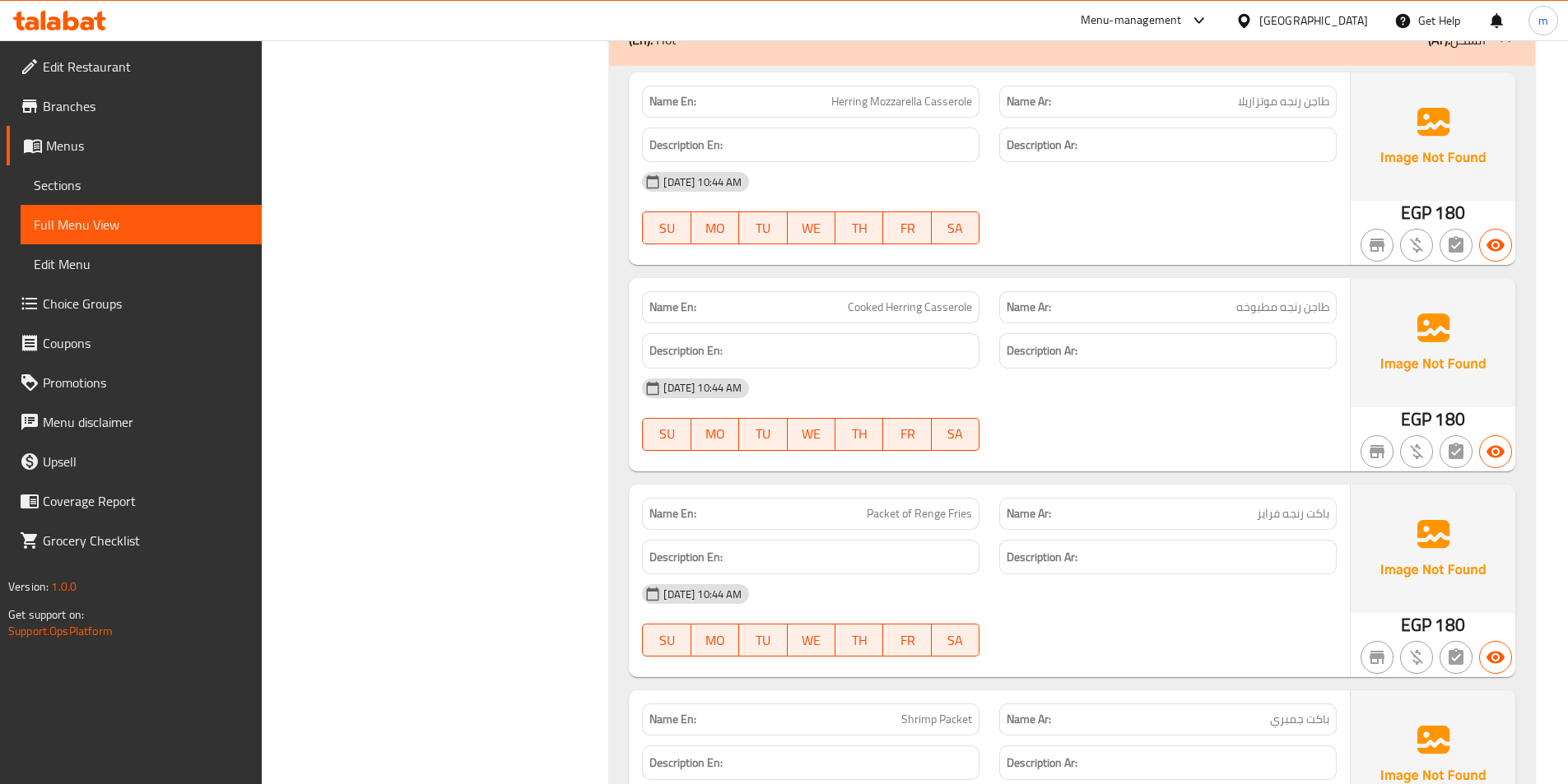
click at [1044, 385] on div "[DATE] 10:44 AM" at bounding box center [988, 388] width 714 height 40
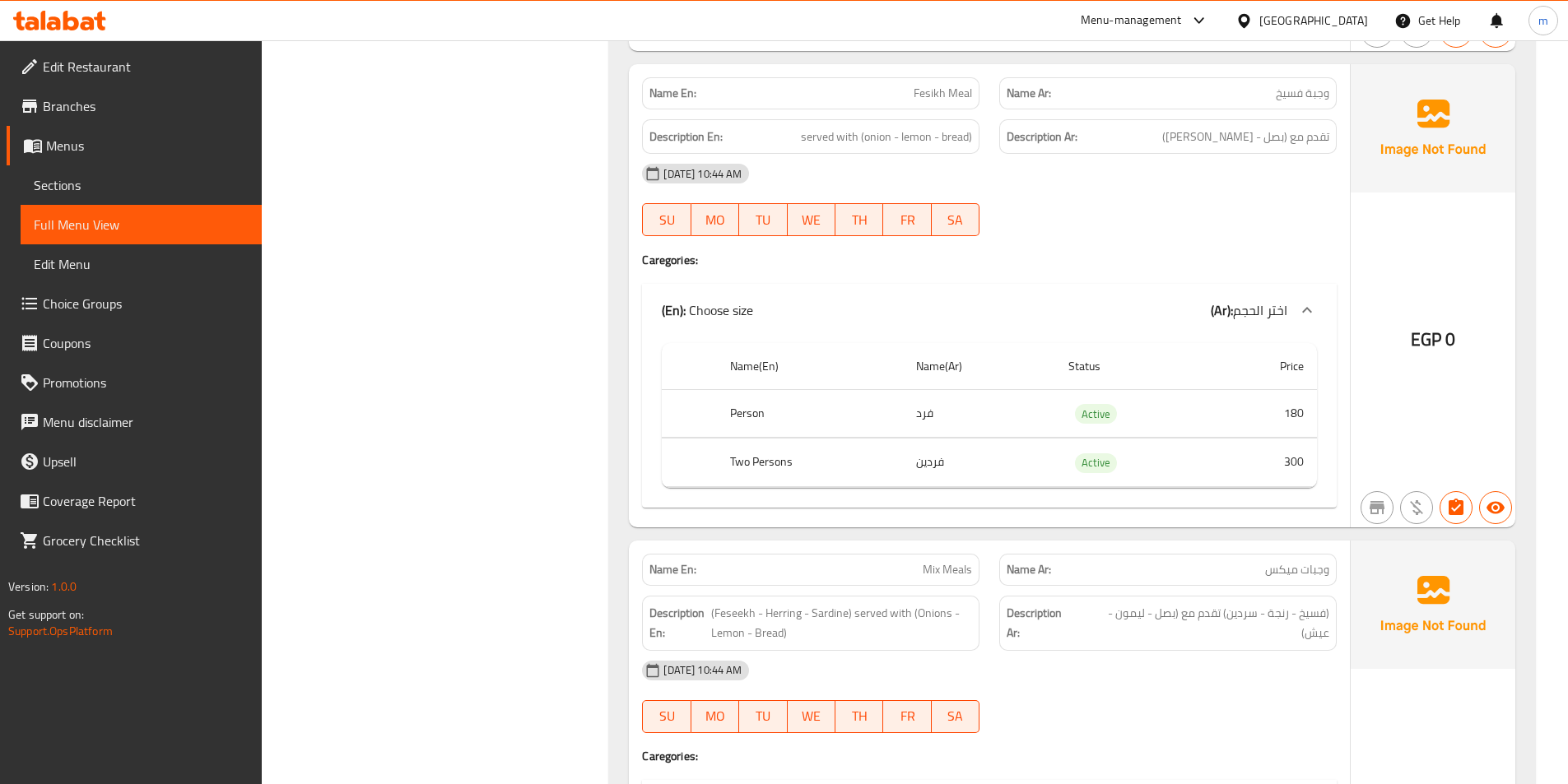
scroll to position [8477, 0]
click at [924, 102] on span "Fesikh Meal" at bounding box center [943, 95] width 59 height 18
copy span "Fesikh"
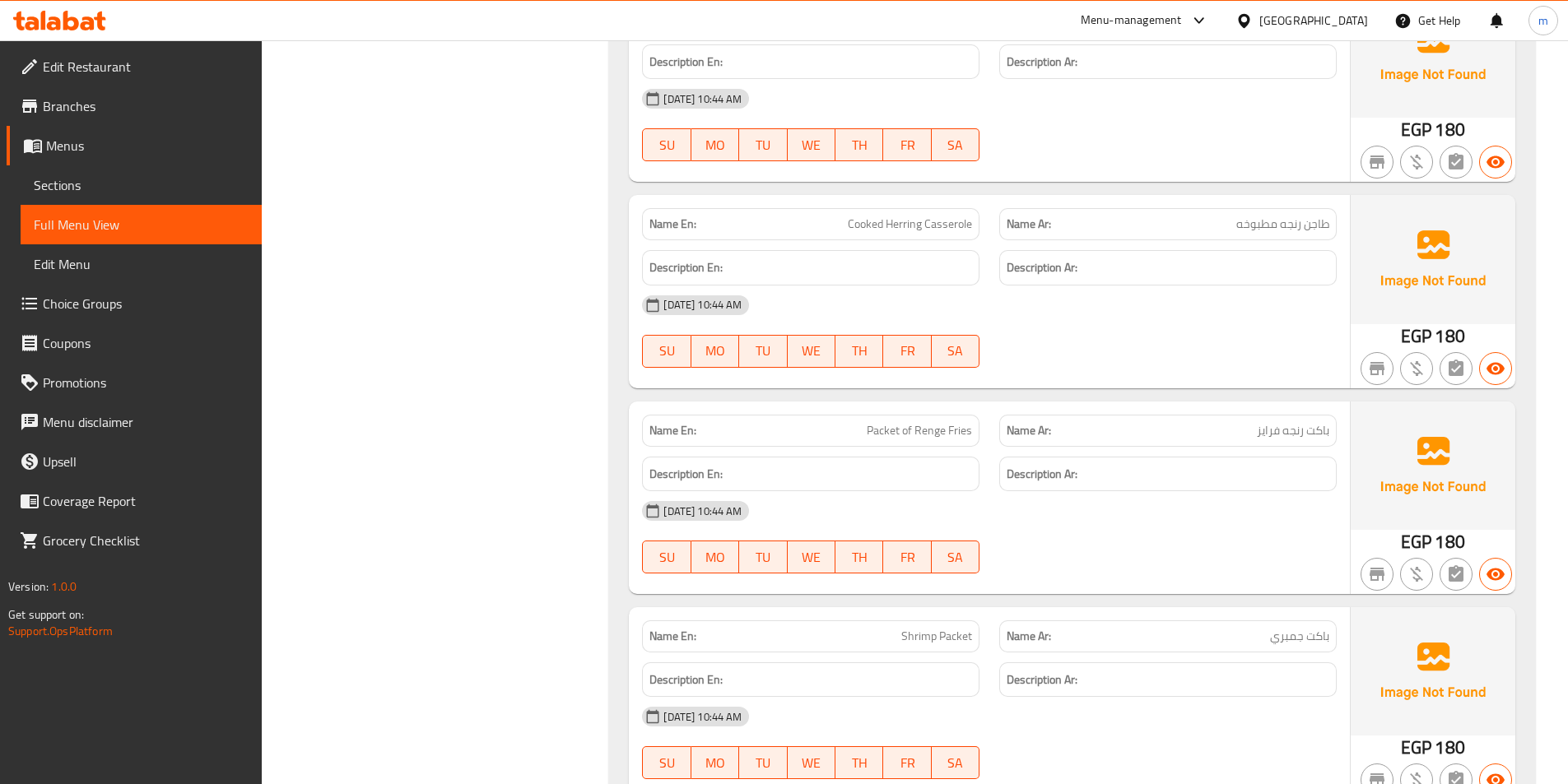
scroll to position [7161, 0]
click at [913, 225] on span "Cooked Herring Casserole" at bounding box center [910, 225] width 124 height 18
copy span "Herring"
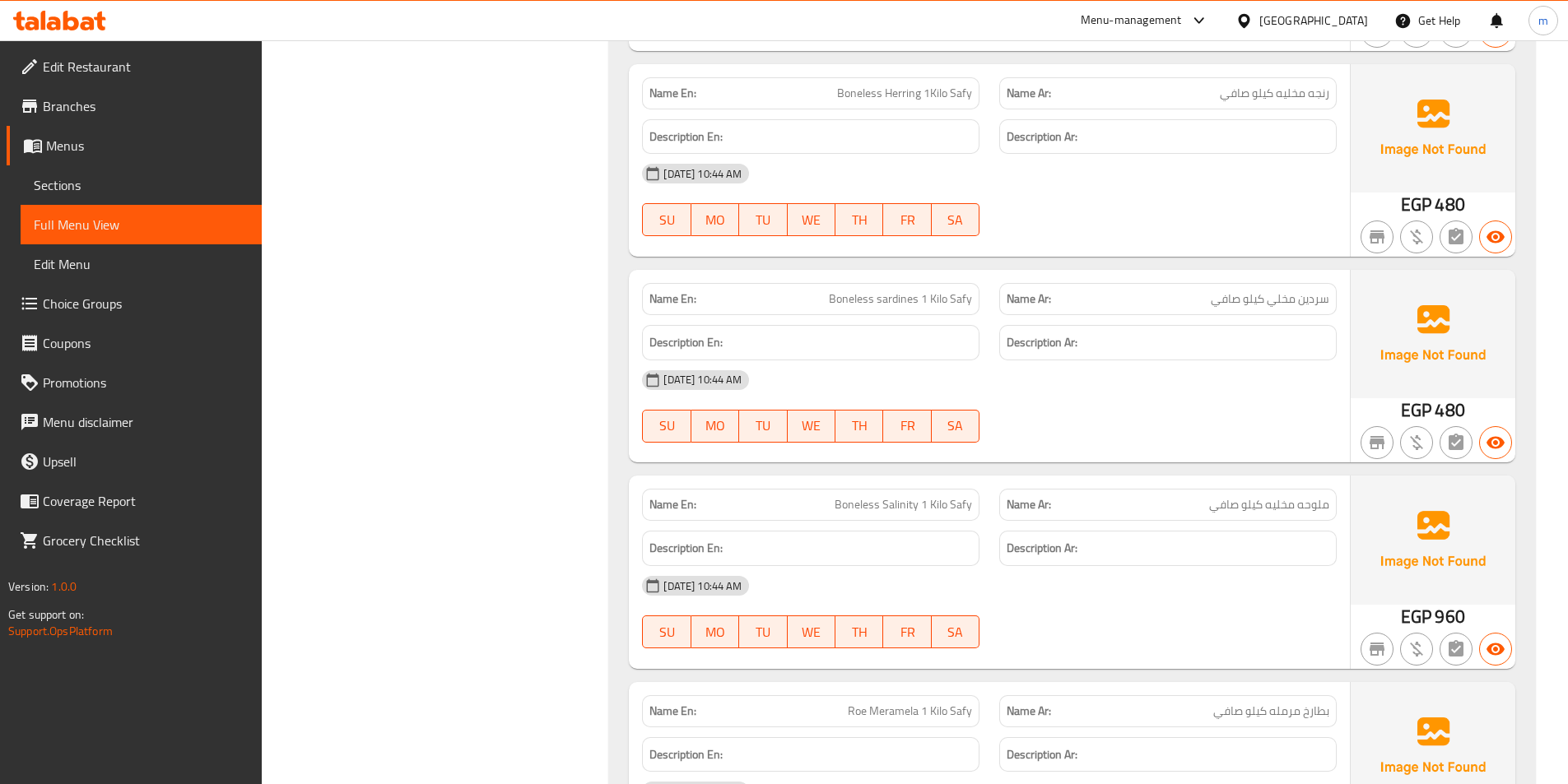
scroll to position [5679, 0]
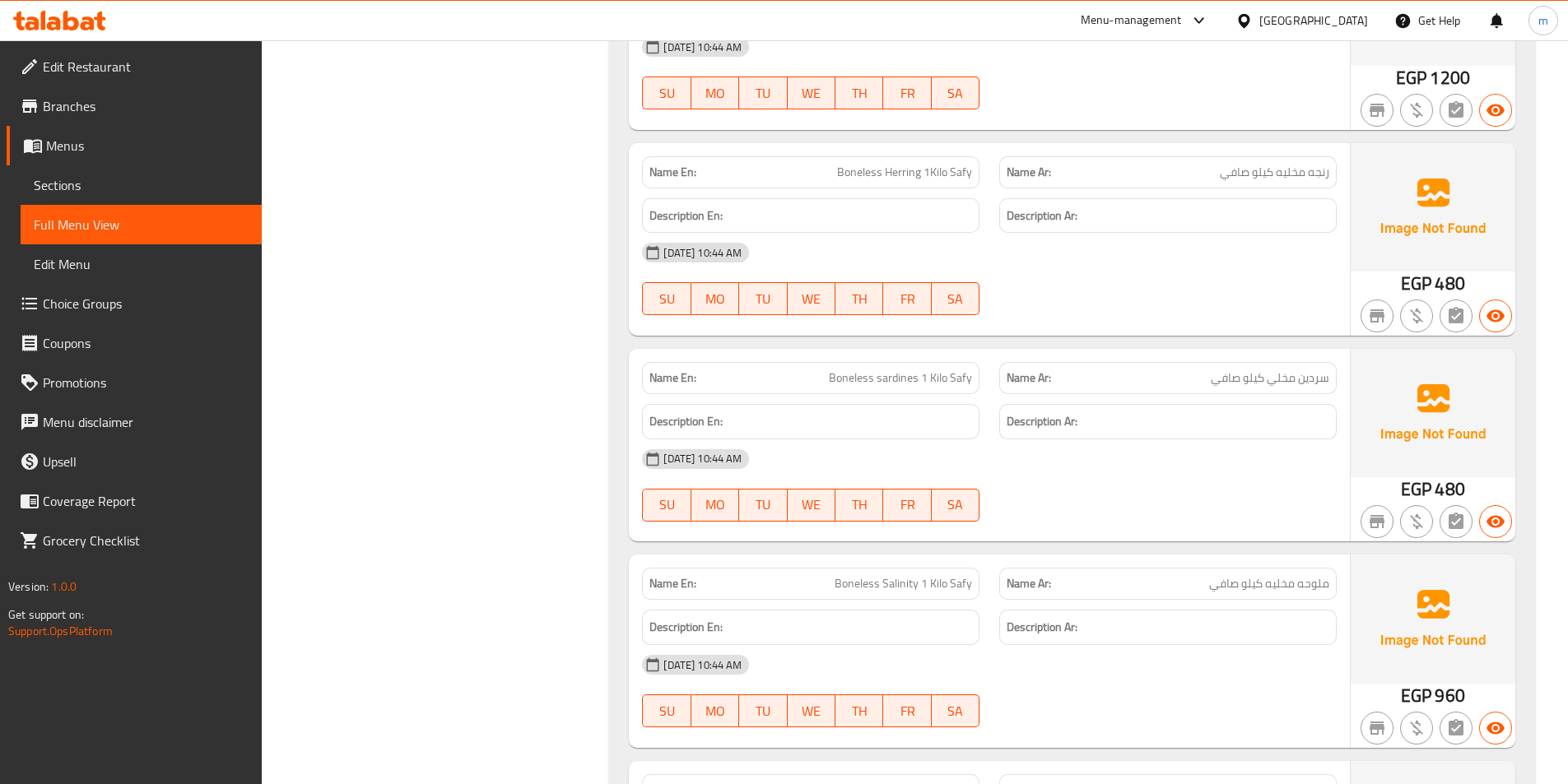
click at [907, 379] on span "Boneless sardines 1 Kilo Safy" at bounding box center [900, 378] width 143 height 18
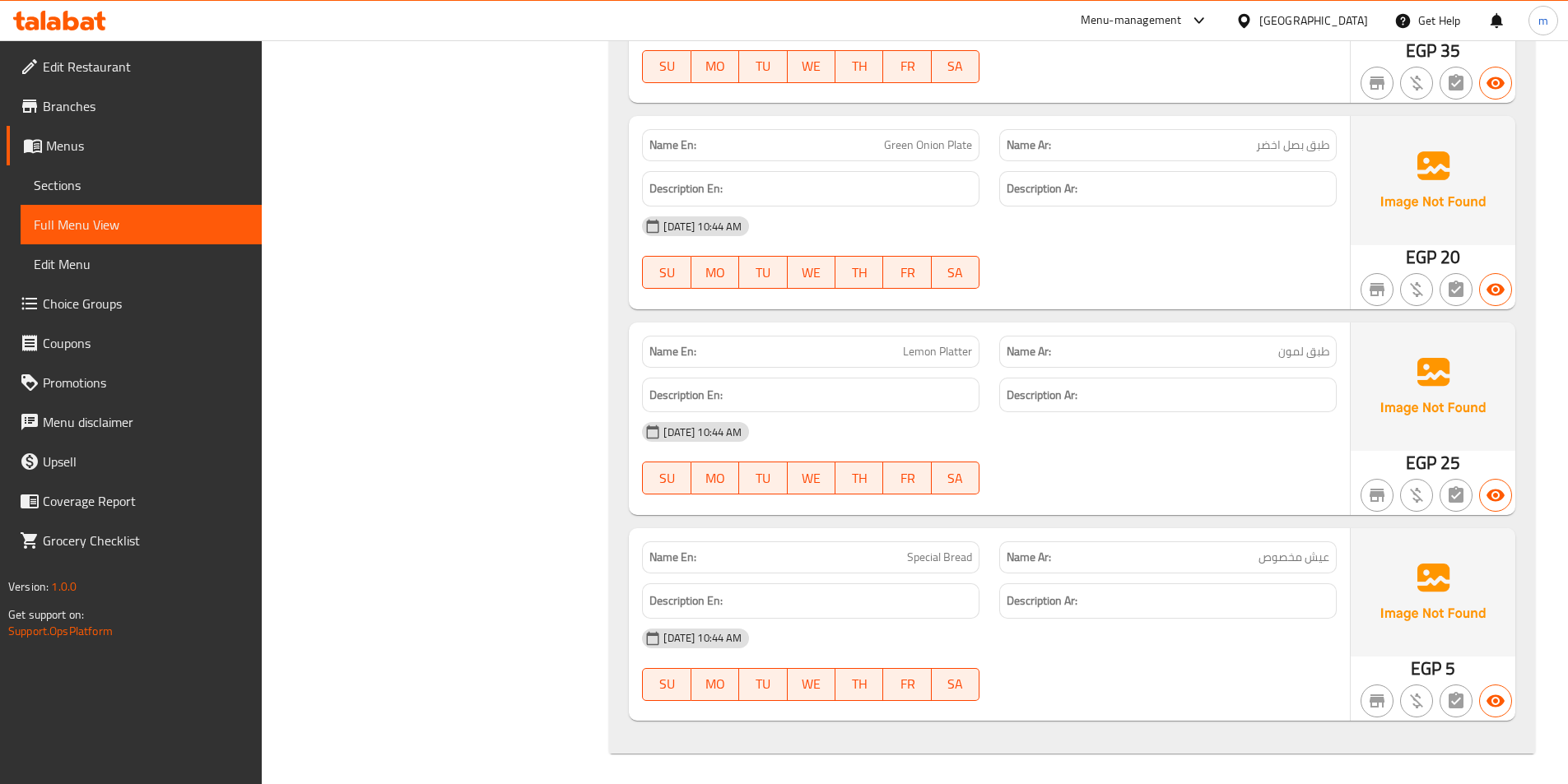
scroll to position [18404, 0]
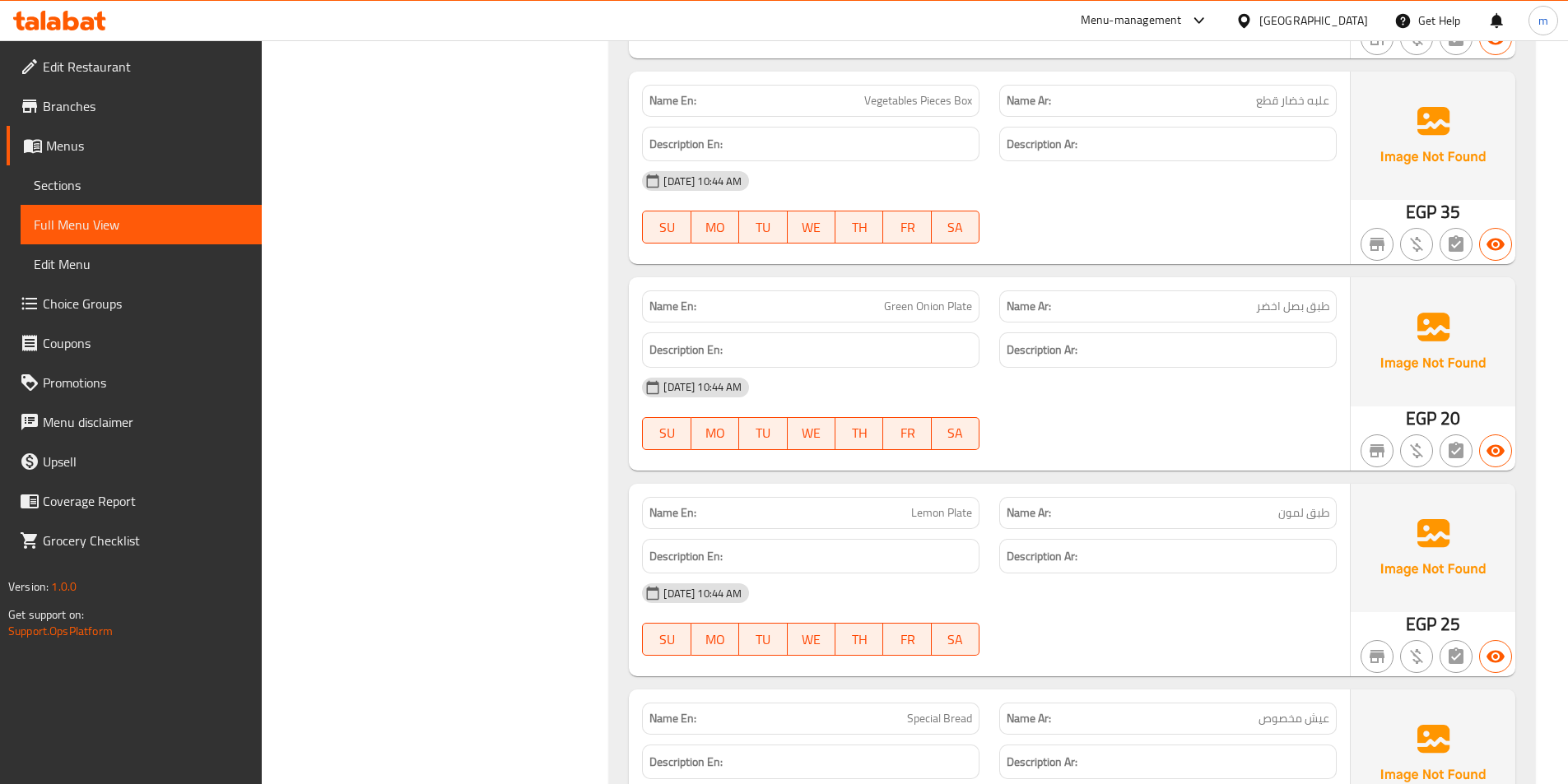
scroll to position [13936, 0]
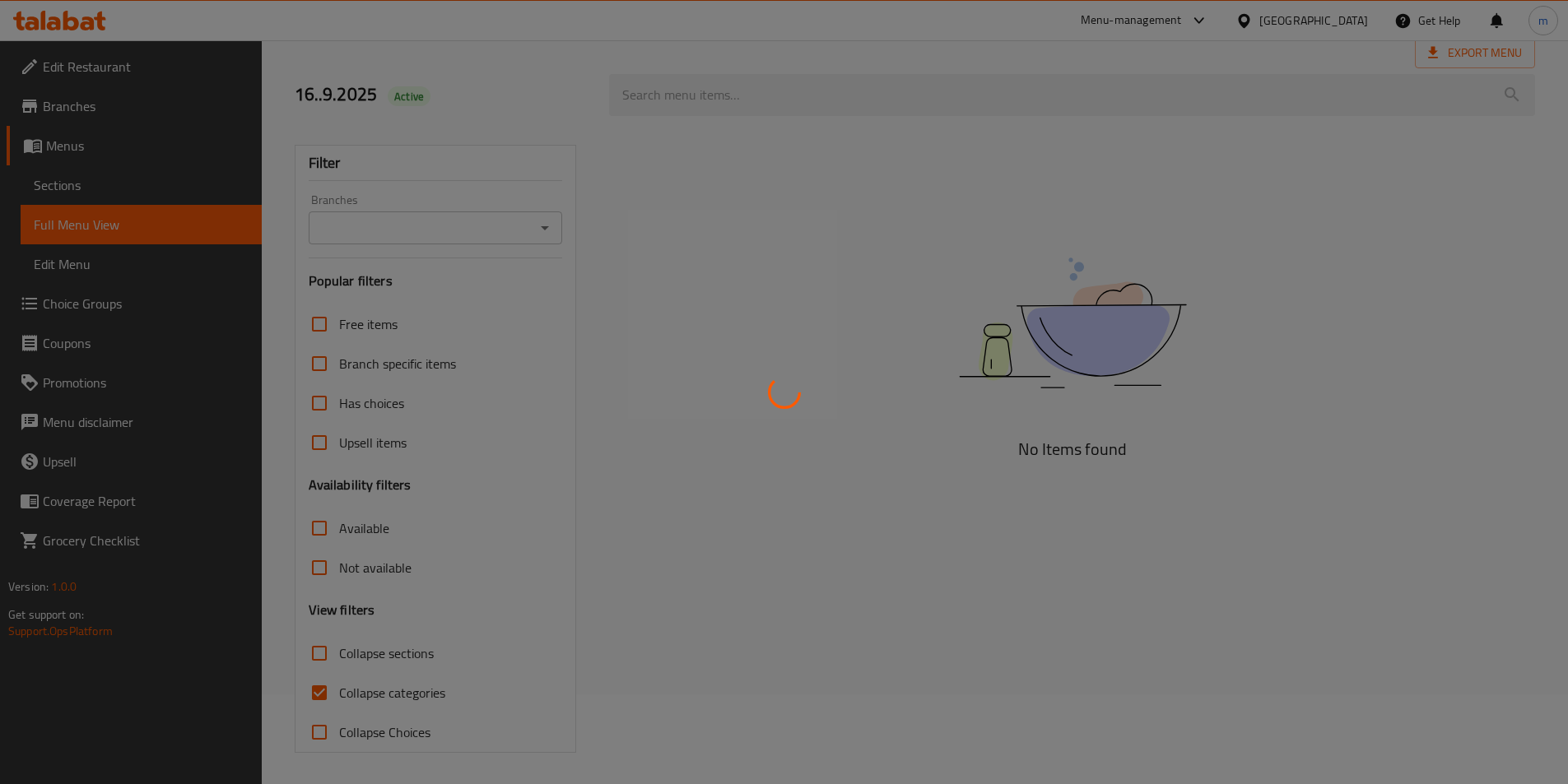
scroll to position [91, 0]
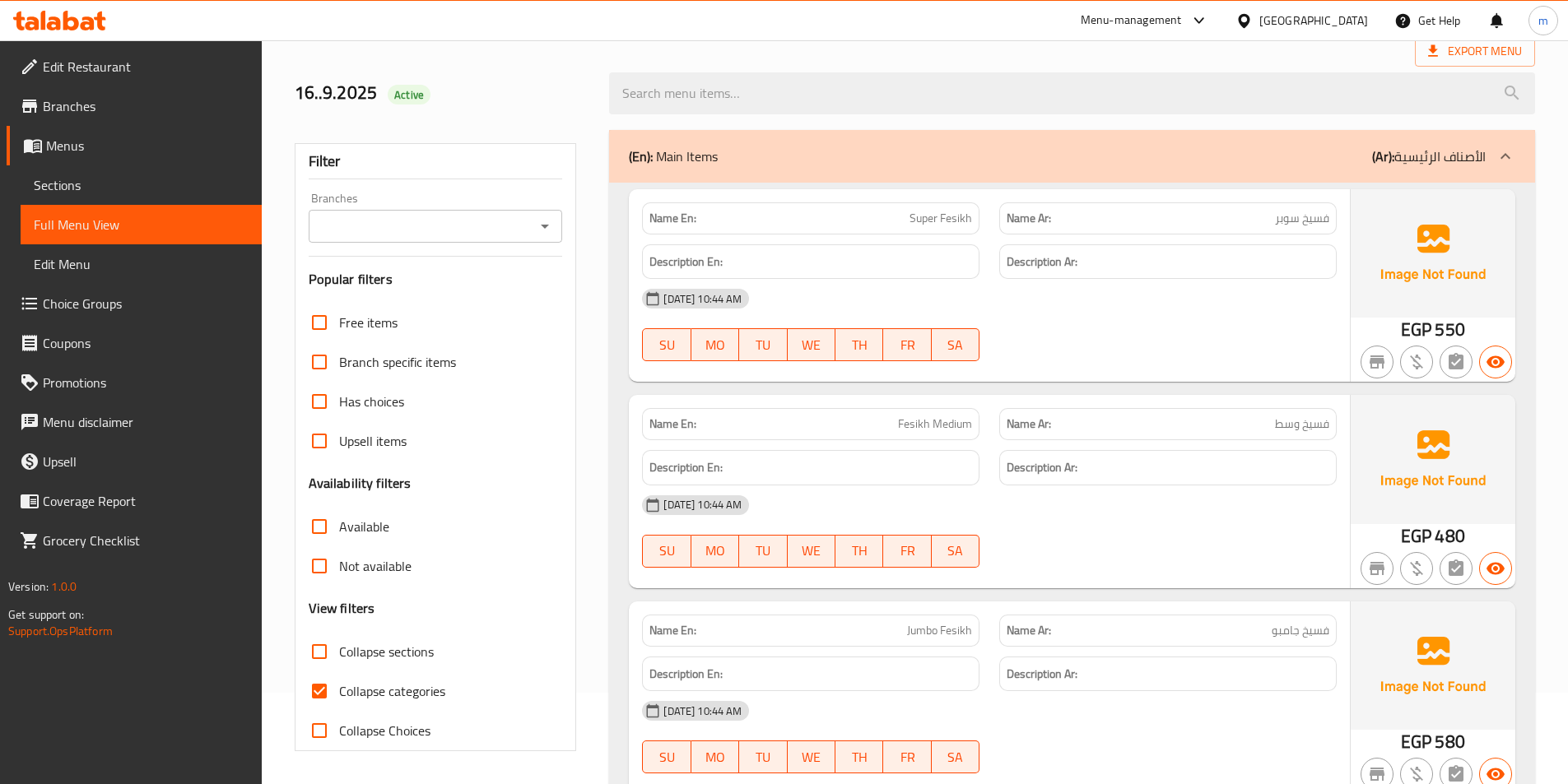
click at [416, 692] on span "Collapse categories" at bounding box center [392, 691] width 106 height 20
click at [339, 692] on input "Collapse categories" at bounding box center [320, 691] width 40 height 40
checkbox input "false"
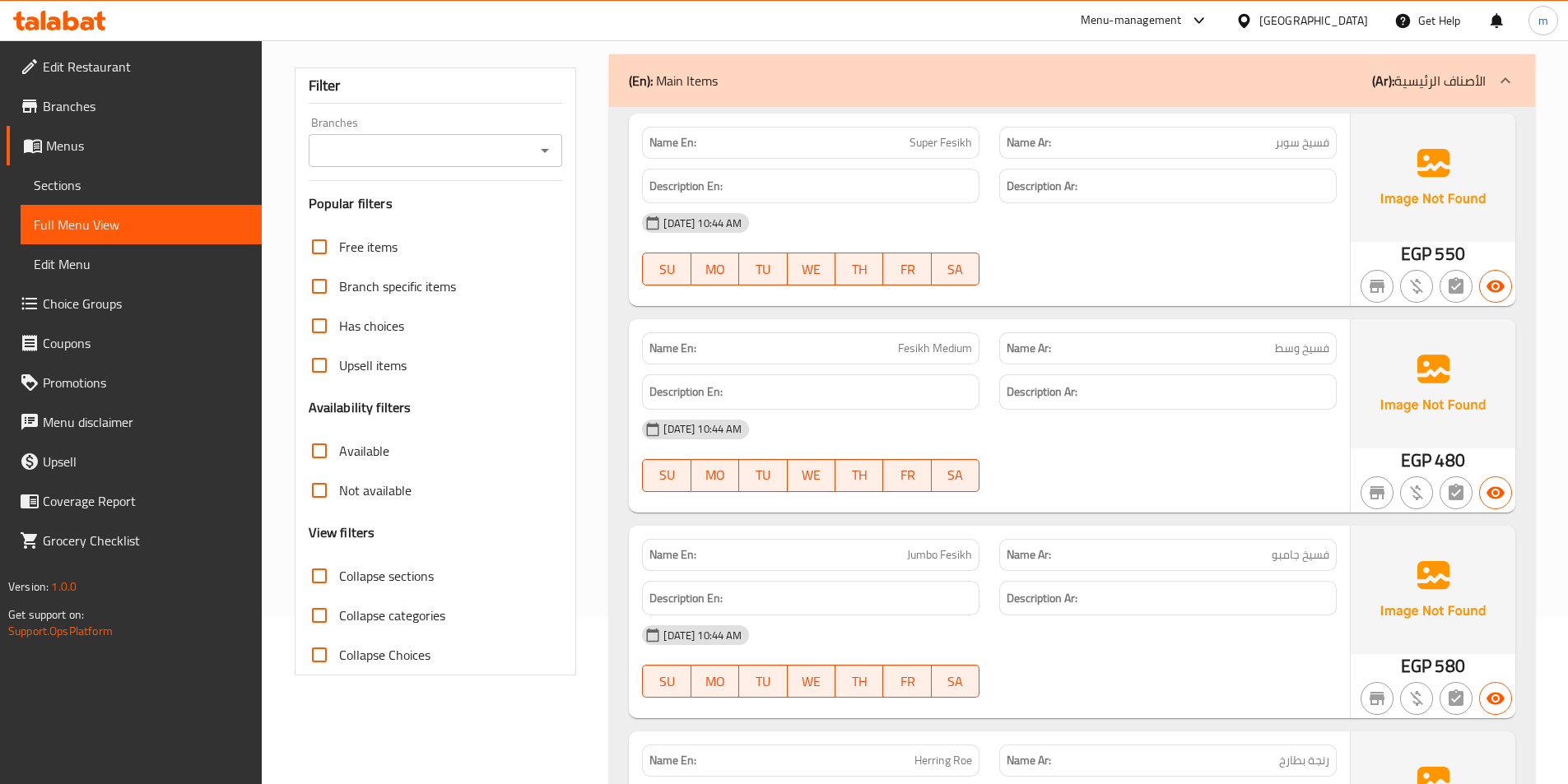
scroll to position [0, 0]
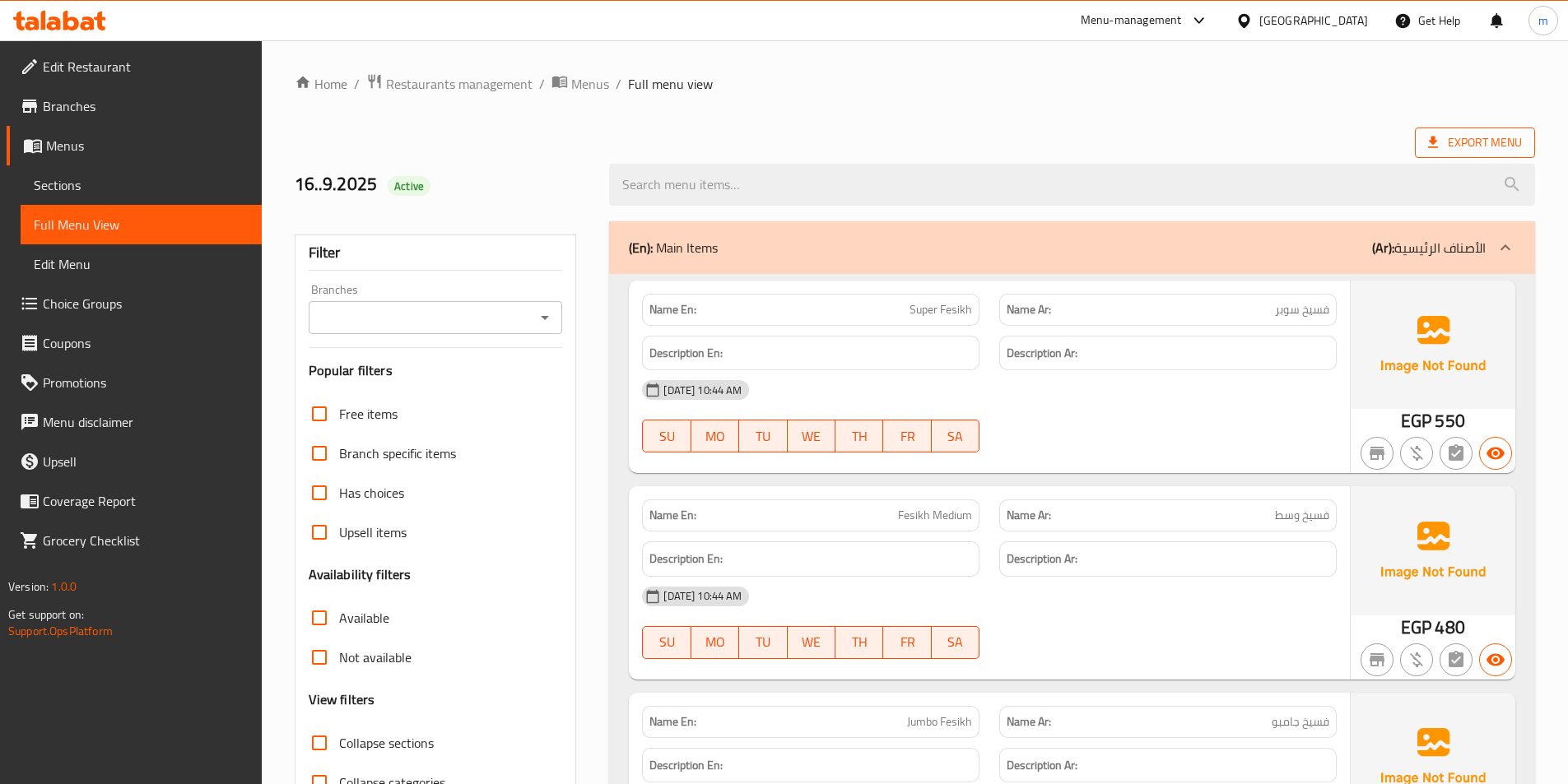
click at [1494, 131] on span "Export Menu" at bounding box center [1474, 142] width 120 height 31
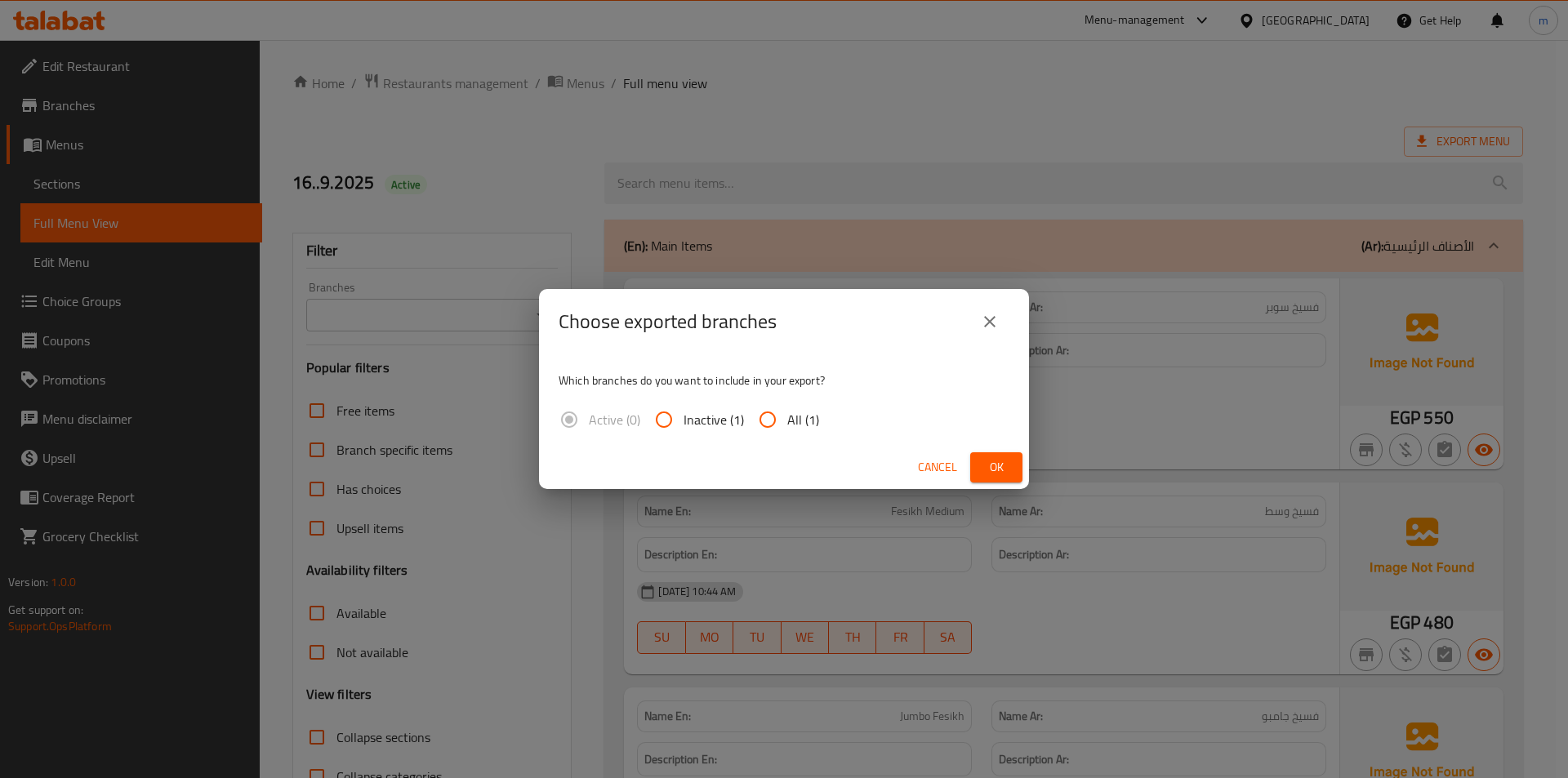
click at [784, 423] on input "All (1)" at bounding box center [768, 419] width 40 height 40
radio input "true"
click at [990, 468] on span "Ok" at bounding box center [996, 467] width 26 height 20
